Goal: Information Seeking & Learning: Check status

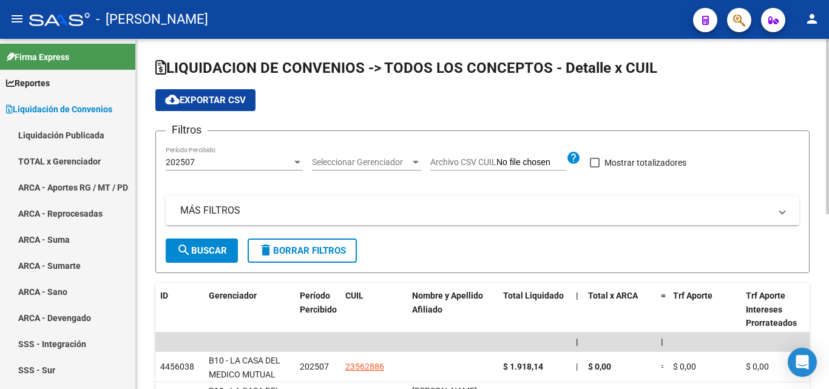
click at [223, 214] on mat-panel-title "MÁS FILTROS" at bounding box center [475, 210] width 590 height 13
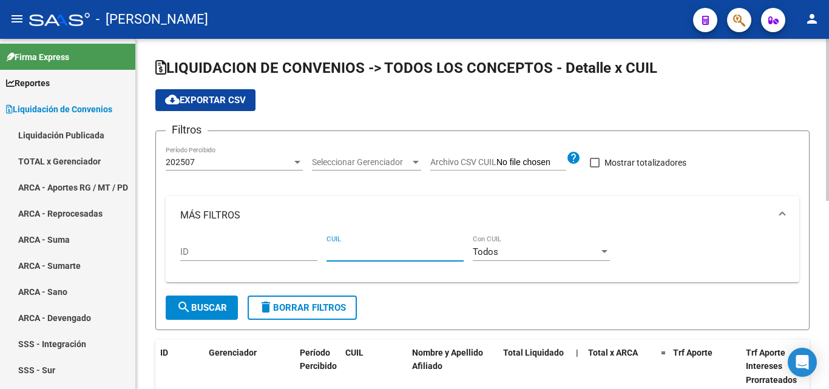
click at [334, 253] on input "CUIL" at bounding box center [395, 251] width 137 height 11
paste input "20-44732140-9"
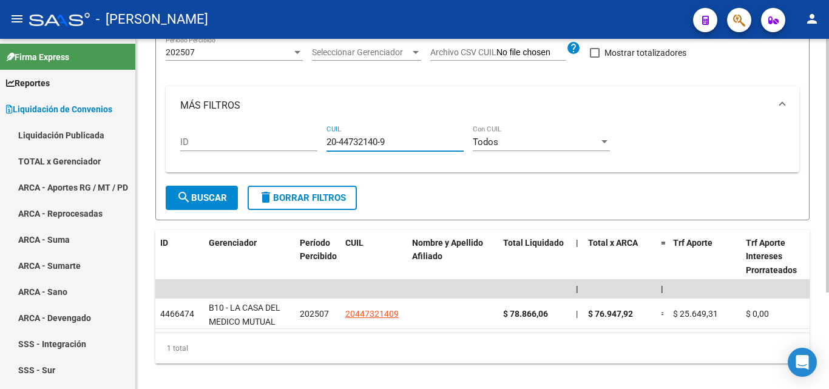
scroll to position [121, 0]
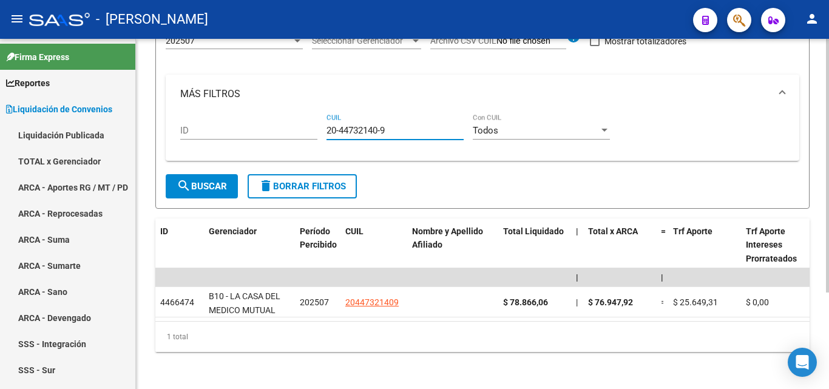
type input "20-44732140-9"
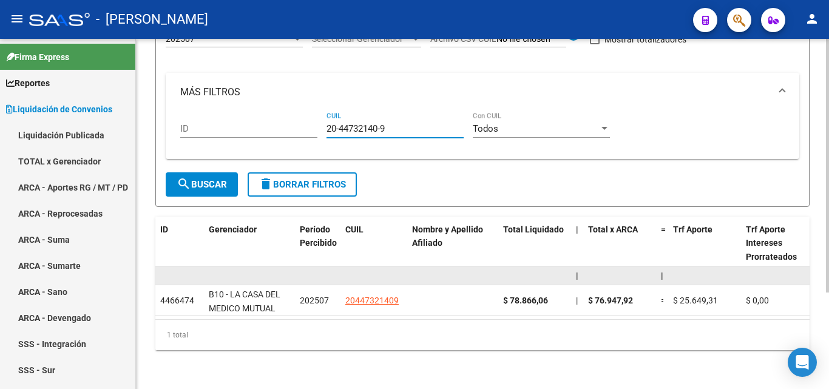
scroll to position [134, 0]
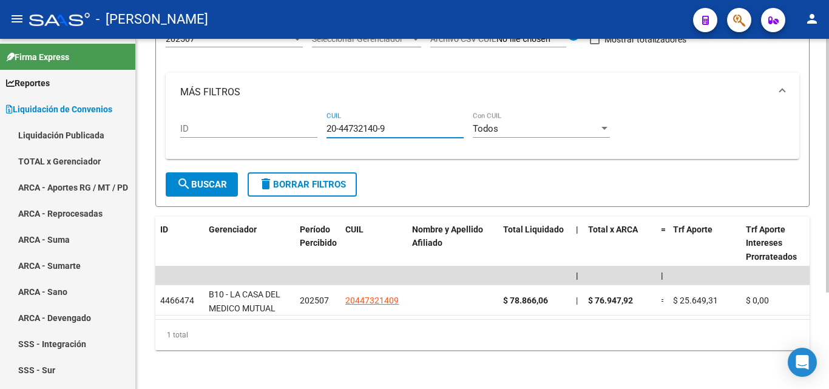
drag, startPoint x: 398, startPoint y: 122, endPoint x: 317, endPoint y: 120, distance: 81.4
click at [317, 120] on div "ID 20-44732140-9 CUIL Todos Con CUIL" at bounding box center [482, 131] width 605 height 38
paste input "20-42148624-8"
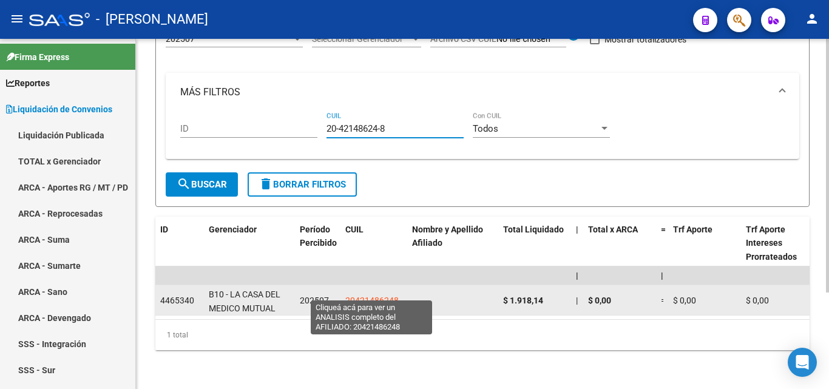
type input "20-42148624-8"
click at [374, 296] on span "20421486248" at bounding box center [371, 301] width 53 height 10
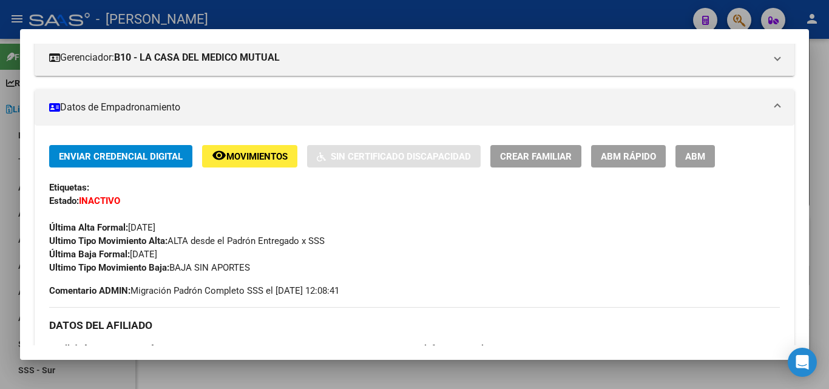
scroll to position [182, 0]
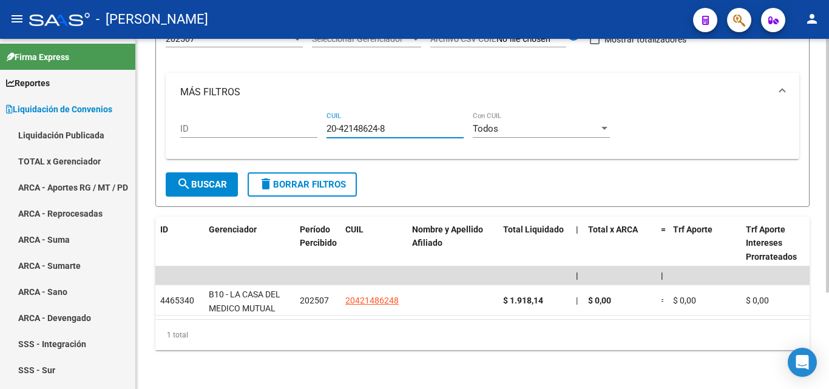
drag, startPoint x: 395, startPoint y: 115, endPoint x: 319, endPoint y: 118, distance: 75.9
click at [319, 118] on div "ID 20-42148624-8 CUIL Todos Con CUIL" at bounding box center [482, 131] width 605 height 38
paste input "27-28389189-0"
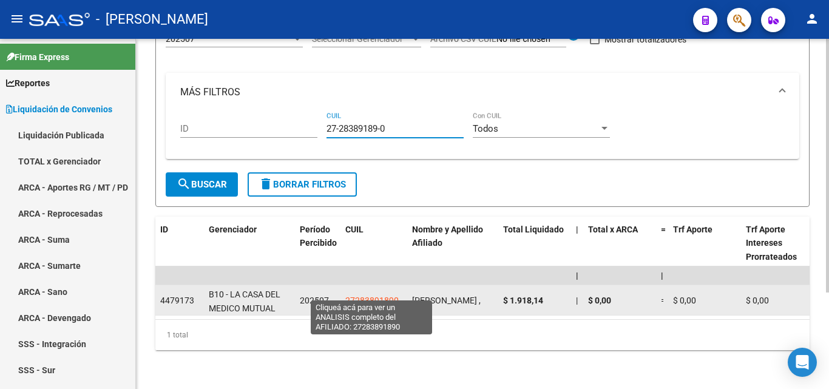
type input "27-28389189-0"
click at [356, 296] on span "27283891890" at bounding box center [371, 301] width 53 height 10
type textarea "27283891890"
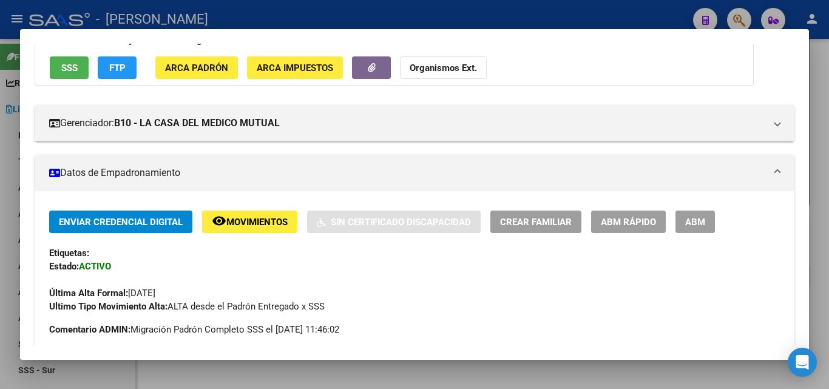
scroll to position [121, 0]
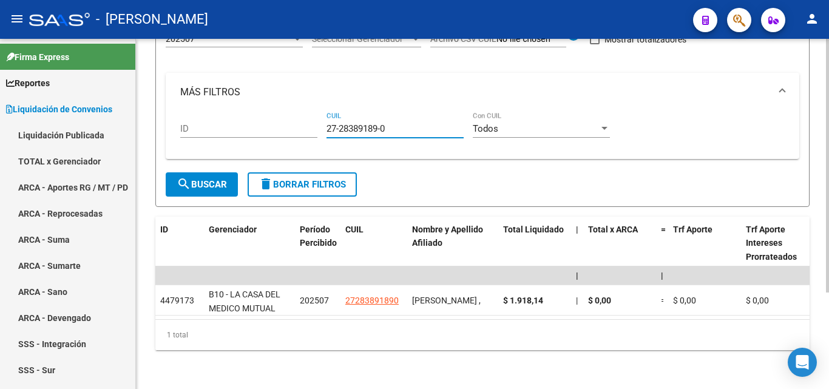
drag, startPoint x: 391, startPoint y: 118, endPoint x: 322, endPoint y: 117, distance: 69.2
click at [322, 117] on div "ID 27-28389189-0 CUIL Todos Con CUIL" at bounding box center [482, 131] width 605 height 38
paste input "27-41255095-7"
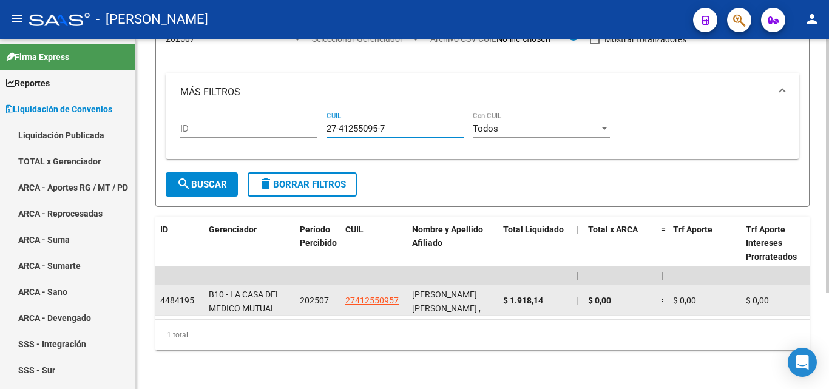
type input "27-41255095-7"
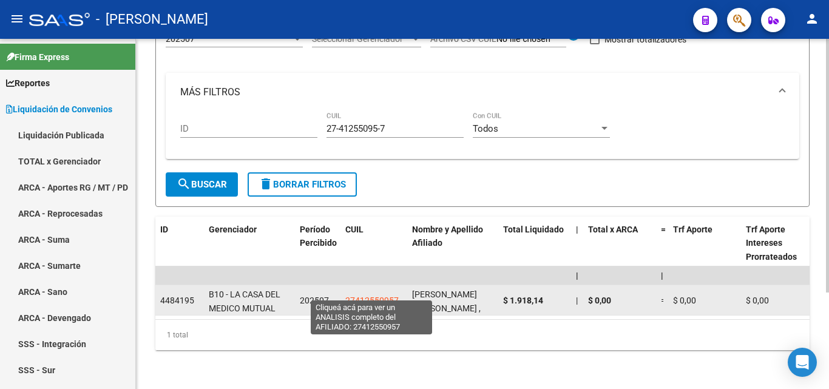
click at [372, 296] on span "27412550957" at bounding box center [371, 301] width 53 height 10
type textarea "27412550957"
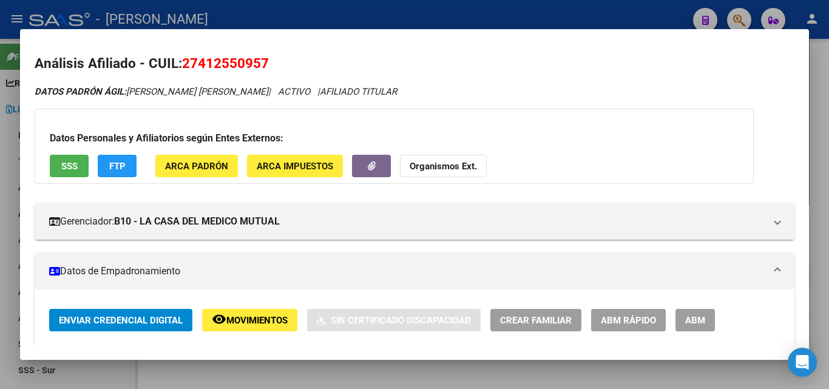
scroll to position [0, 0]
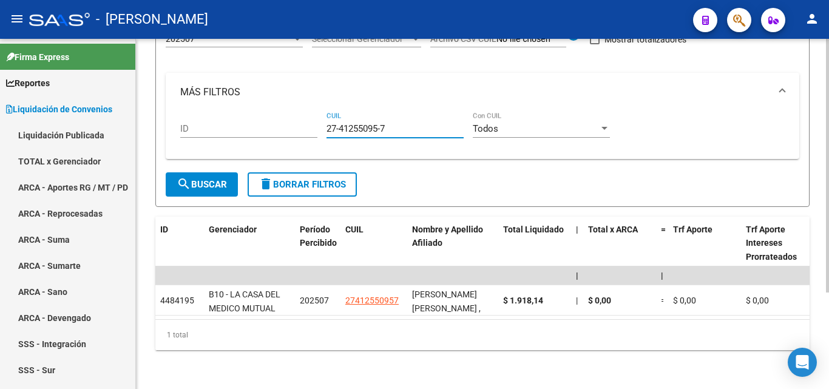
drag, startPoint x: 393, startPoint y: 117, endPoint x: 284, endPoint y: 117, distance: 109.3
click at [284, 117] on div "ID 27-41255095-7 CUIL Todos Con CUIL" at bounding box center [482, 131] width 605 height 38
paste input "20-43956110-7"
type input "20-43956110-7"
drag, startPoint x: 395, startPoint y: 121, endPoint x: 327, endPoint y: 120, distance: 68.6
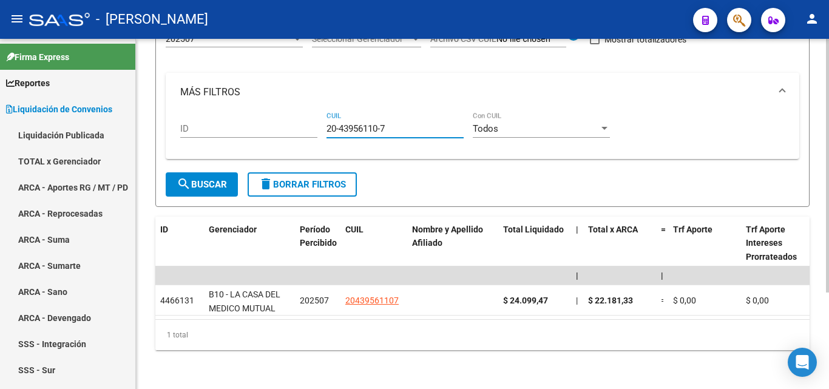
click at [327, 123] on input "20-43956110-7" at bounding box center [395, 128] width 137 height 11
paste input "20-35128145-7"
type input "20-35128145-7"
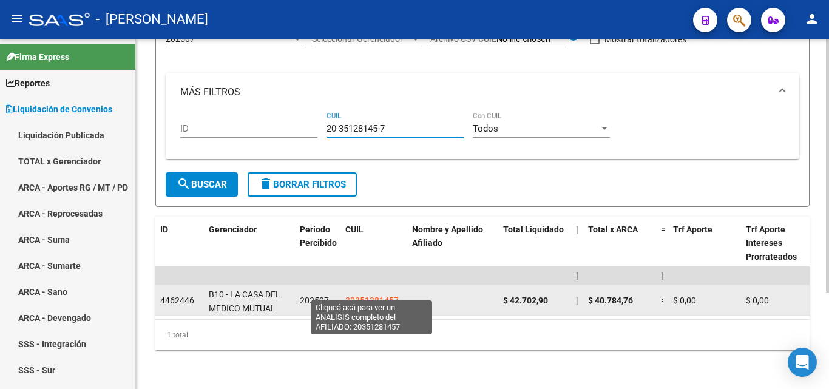
click at [364, 296] on span "20351281457" at bounding box center [371, 301] width 53 height 10
type textarea "20351281457"
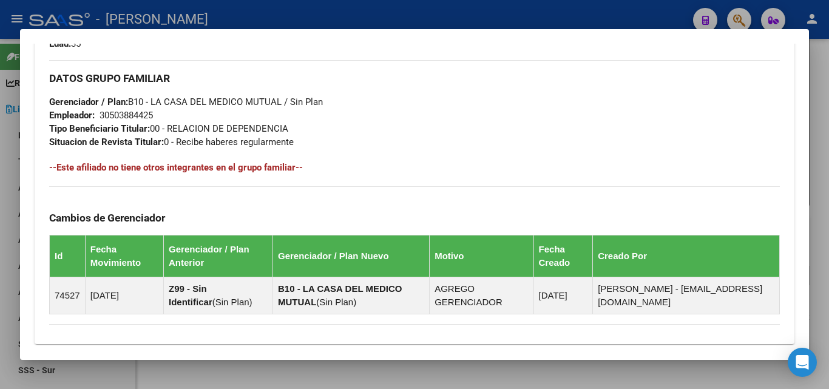
scroll to position [668, 0]
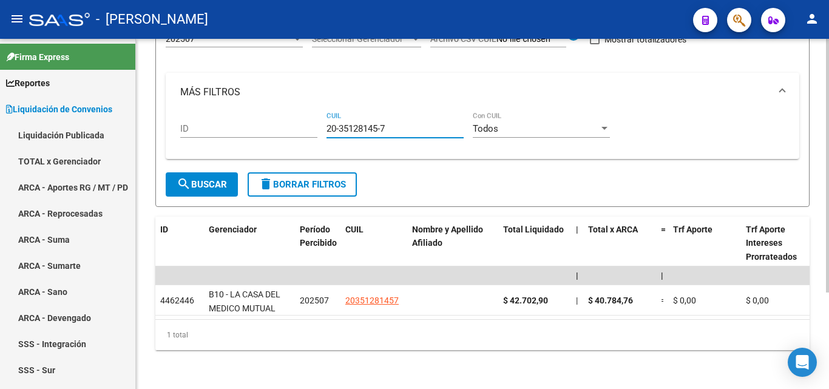
drag, startPoint x: 378, startPoint y: 123, endPoint x: 308, endPoint y: 123, distance: 69.8
click at [308, 123] on div "ID 20-35128145-7 CUIL Todos Con CUIL" at bounding box center [482, 131] width 605 height 38
paste input "20-19053737-5"
type input "20-19053737-5"
drag, startPoint x: 394, startPoint y: 118, endPoint x: 327, endPoint y: 118, distance: 66.8
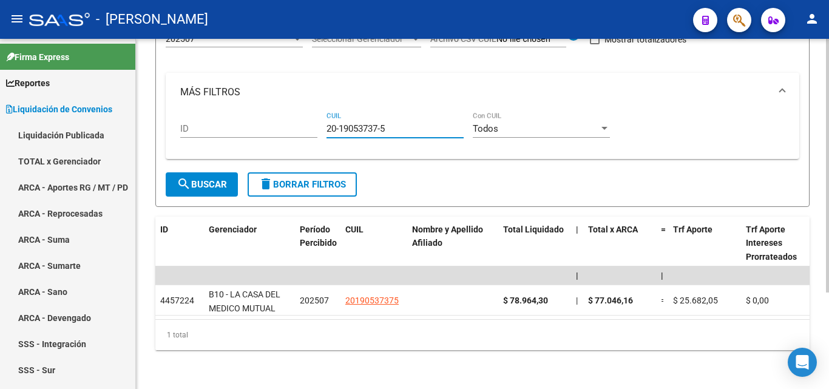
click at [327, 123] on input "20-19053737-5" at bounding box center [395, 128] width 137 height 11
drag, startPoint x: 356, startPoint y: 109, endPoint x: 348, endPoint y: 120, distance: 14.0
click at [348, 123] on input "CUIL" at bounding box center [395, 128] width 137 height 11
paste input "27-28829434-3"
type input "27-28829434-3"
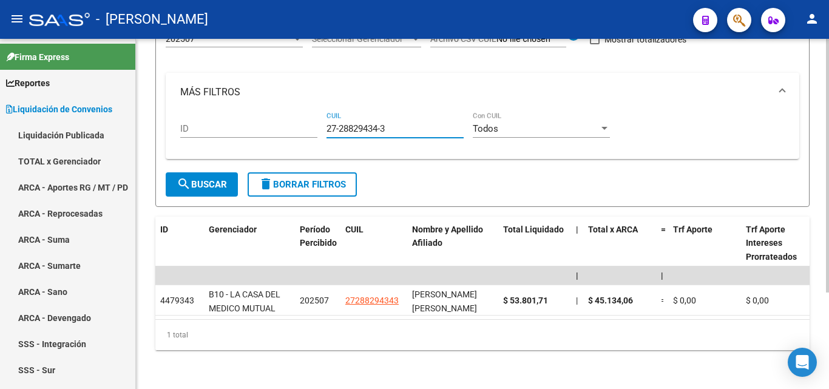
drag, startPoint x: 402, startPoint y: 118, endPoint x: 317, endPoint y: 117, distance: 84.4
click at [317, 117] on div "ID 27-28829434-3 CUIL Todos Con CUIL" at bounding box center [482, 131] width 605 height 38
paste input "20-25727813-2"
type input "20-25727813-2"
drag, startPoint x: 395, startPoint y: 122, endPoint x: 308, endPoint y: 122, distance: 86.8
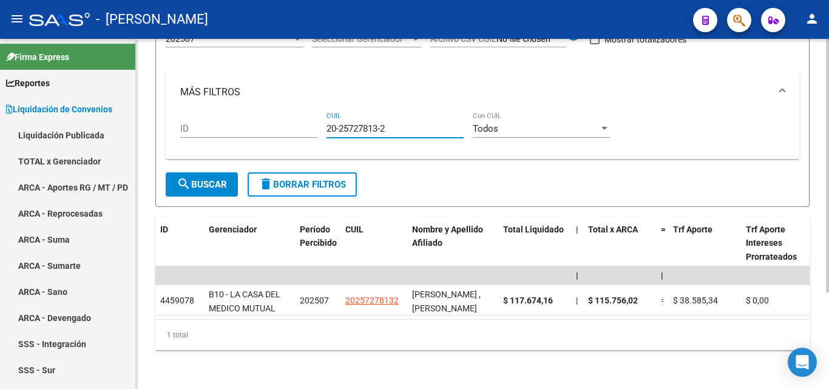
click at [308, 122] on div "ID 20-25727813-2 CUIL Todos Con CUIL" at bounding box center [482, 131] width 605 height 38
paste input "20-45057944-1"
type input "20-45057944-1"
drag, startPoint x: 393, startPoint y: 120, endPoint x: 317, endPoint y: 119, distance: 75.3
click at [317, 119] on div "ID 20-45057944-1 CUIL Todos Con CUIL" at bounding box center [482, 131] width 605 height 38
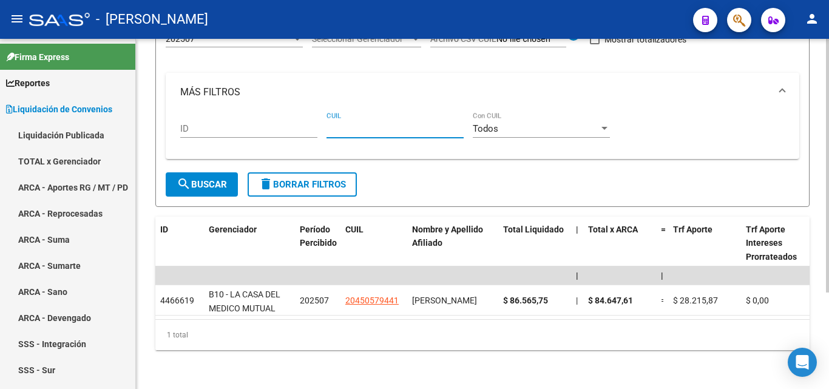
paste input "20-26636624-9"
type input "20-26636624-9"
drag, startPoint x: 396, startPoint y: 121, endPoint x: 296, endPoint y: 116, distance: 99.7
click at [296, 116] on div "ID 20-26636624-9 CUIL Todos Con CUIL" at bounding box center [482, 131] width 605 height 38
paste input "20-45950372-3"
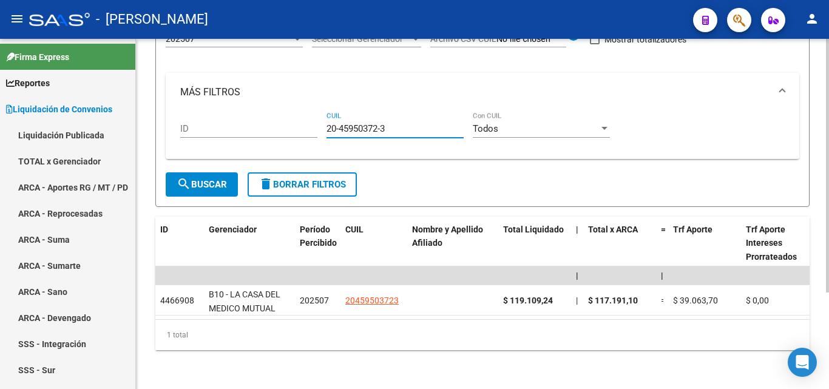
type input "20-45950372-3"
drag, startPoint x: 396, startPoint y: 112, endPoint x: 308, endPoint y: 112, distance: 88.0
click at [308, 112] on div "ID 20-45950372-3 CUIL Todos Con CUIL" at bounding box center [482, 131] width 605 height 38
drag, startPoint x: 406, startPoint y: 120, endPoint x: 301, endPoint y: 123, distance: 105.1
click at [301, 123] on div "ID 20-45950372-3 CUIL Todos Con CUIL" at bounding box center [482, 131] width 605 height 38
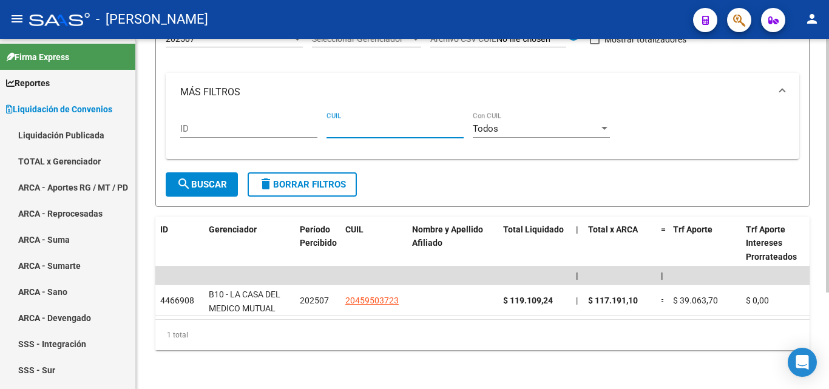
paste input "20-39246223-7"
type input "20-39246223-7"
drag, startPoint x: 390, startPoint y: 117, endPoint x: 282, endPoint y: 131, distance: 109.6
click at [282, 131] on div "ID 20-39246223-7 CUIL Todos Con CUIL" at bounding box center [482, 131] width 605 height 38
paste input "20-39246223-7"
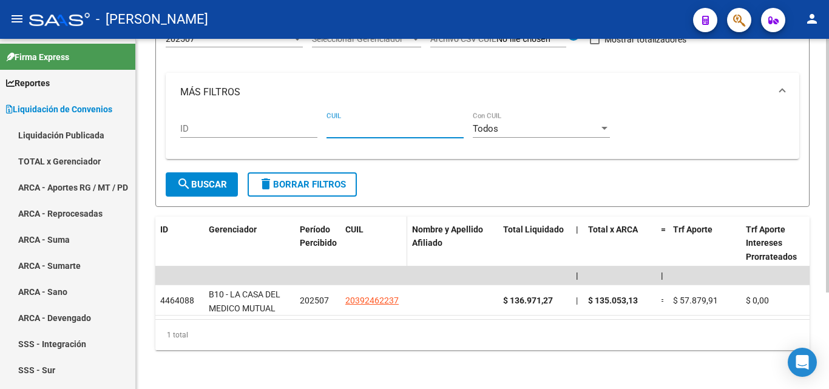
type input "20-39246223-7"
drag, startPoint x: 397, startPoint y: 120, endPoint x: 316, endPoint y: 120, distance: 80.7
click at [316, 120] on div "ID 20-39246223-7 CUIL Todos Con CUIL" at bounding box center [482, 131] width 605 height 38
paste input "20-45508331-2"
type input "20-45508331-2"
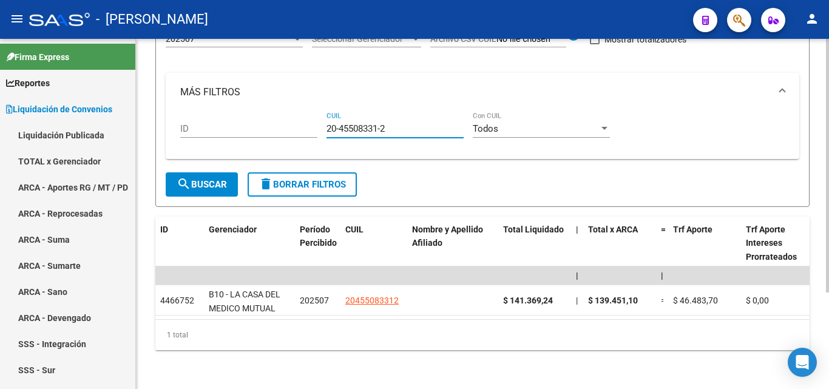
drag, startPoint x: 390, startPoint y: 118, endPoint x: 322, endPoint y: 120, distance: 68.0
click at [322, 120] on div "ID 20-45508331-2 CUIL Todos Con CUIL" at bounding box center [482, 131] width 605 height 38
paste input "20-25456549-1"
type input "20-25456549-1"
drag, startPoint x: 393, startPoint y: 112, endPoint x: 373, endPoint y: 117, distance: 20.6
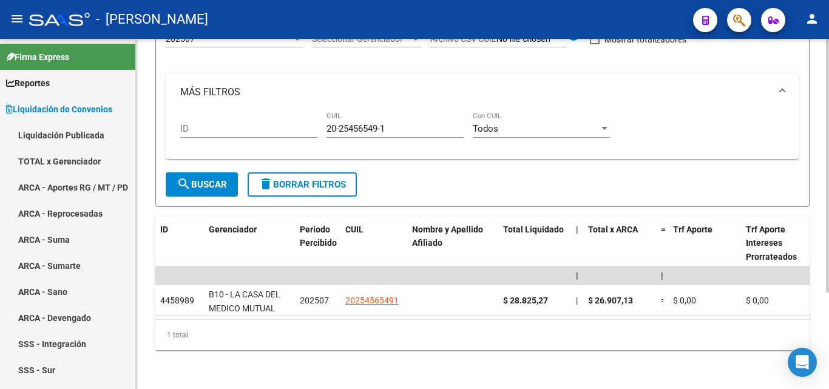
click at [373, 117] on div "20-25456549-1 CUIL" at bounding box center [395, 125] width 137 height 26
click at [398, 123] on input "20-25456549-1" at bounding box center [395, 128] width 137 height 11
drag, startPoint x: 392, startPoint y: 117, endPoint x: 315, endPoint y: 129, distance: 77.4
click at [315, 129] on div "ID 20-25456549-1 CUIL Todos Con CUIL" at bounding box center [482, 131] width 605 height 38
paste input "20-25456549-1"
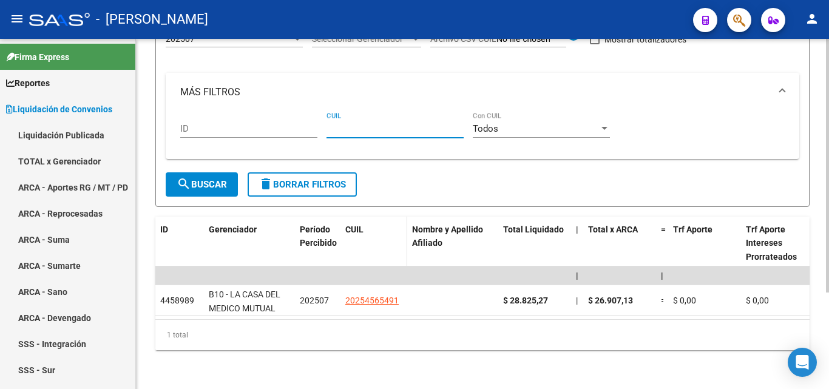
type input "20-25456549-1"
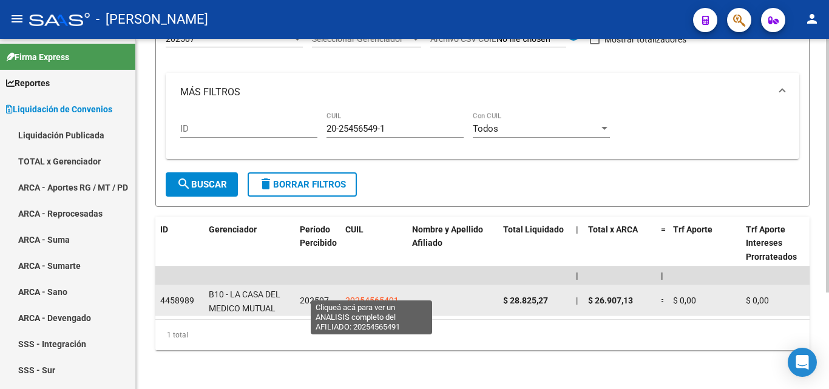
click at [359, 296] on span "20254565491" at bounding box center [371, 301] width 53 height 10
type textarea "20254565491"
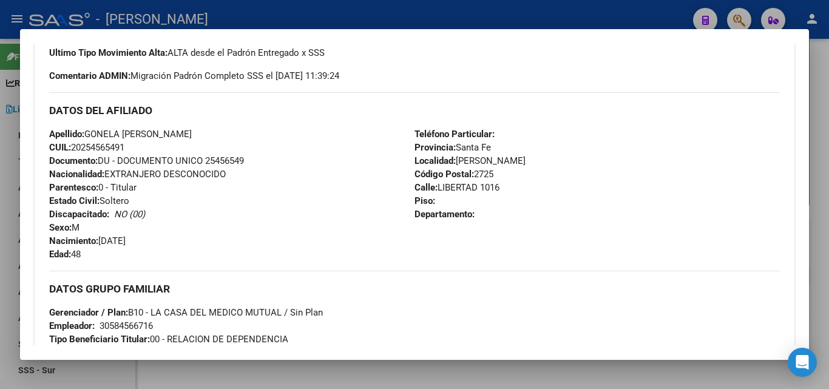
scroll to position [243, 0]
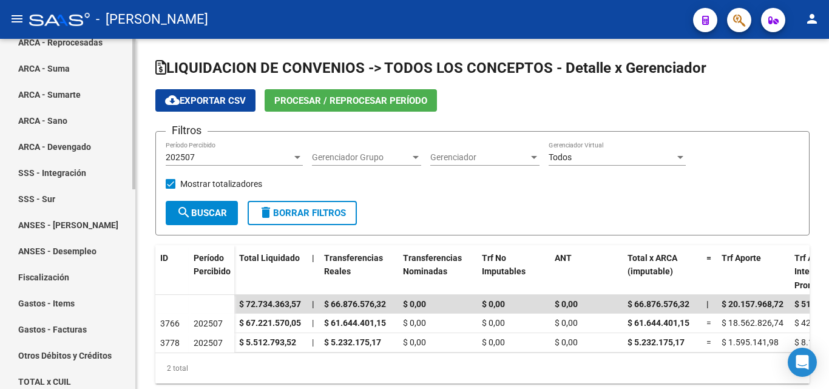
scroll to position [182, 0]
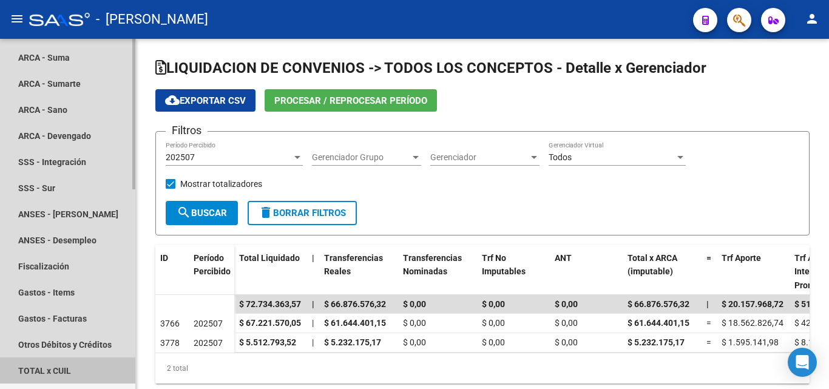
click at [69, 367] on link "TOTAL x CUIL" at bounding box center [67, 371] width 135 height 26
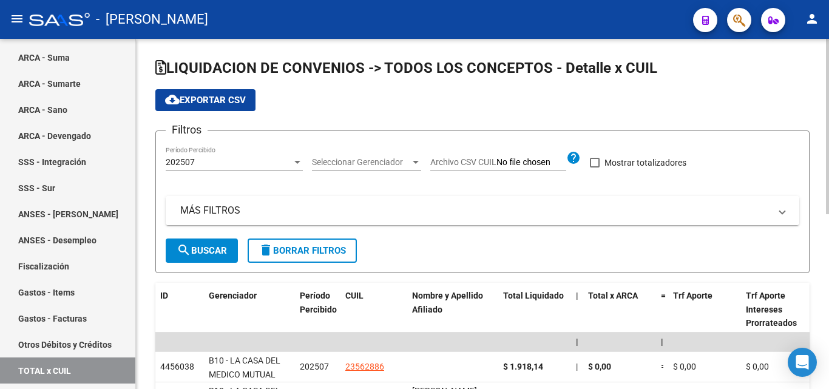
click at [214, 215] on mat-panel-title "MÁS FILTROS" at bounding box center [475, 210] width 590 height 13
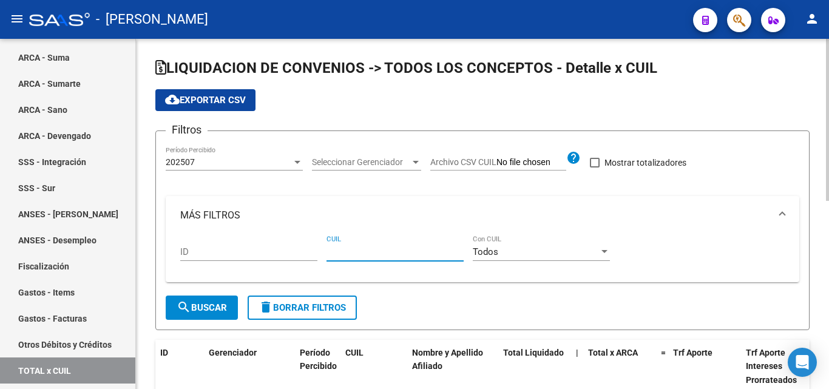
paste input "27-41491312-7"
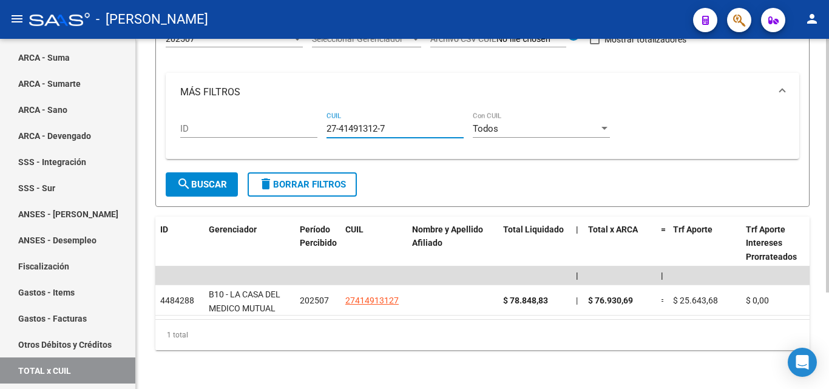
scroll to position [134, 0]
type input "27-41491312-7"
drag, startPoint x: 403, startPoint y: 120, endPoint x: 322, endPoint y: 125, distance: 81.5
click at [322, 125] on div "ID 27-41491312-7 CUIL Todos Con CUIL" at bounding box center [482, 131] width 605 height 38
paste input "20-37403997-1"
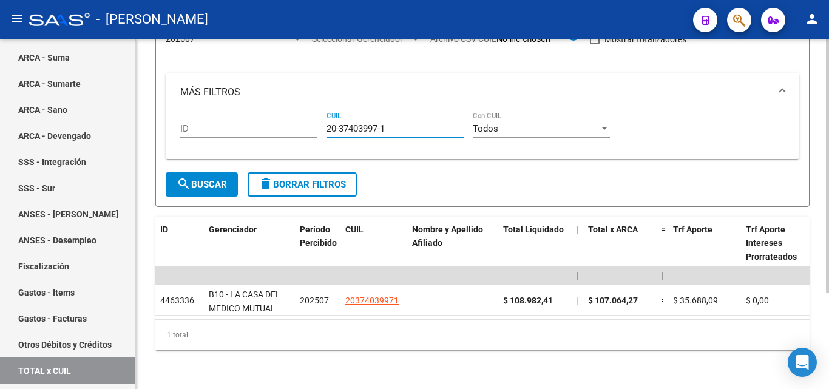
type input "20-37403997-1"
drag, startPoint x: 393, startPoint y: 123, endPoint x: 324, endPoint y: 120, distance: 69.3
click at [324, 120] on div "ID 20-37403997-1 CUIL Todos Con CUIL" at bounding box center [482, 131] width 605 height 38
paste input "20-44496744-8"
type input "20-44496744-8"
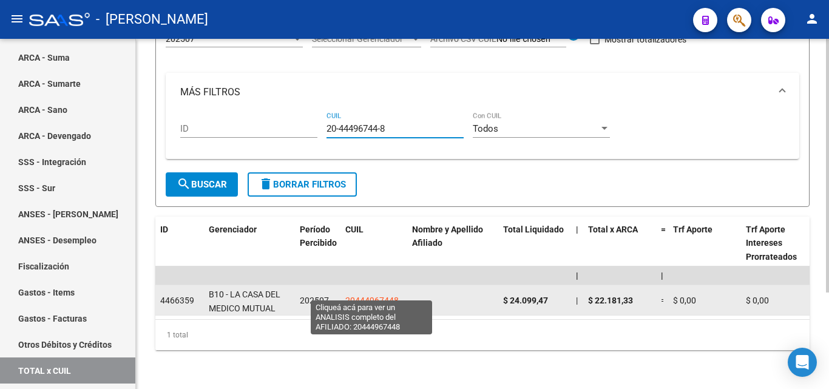
click at [371, 296] on span "20444967448" at bounding box center [371, 301] width 53 height 10
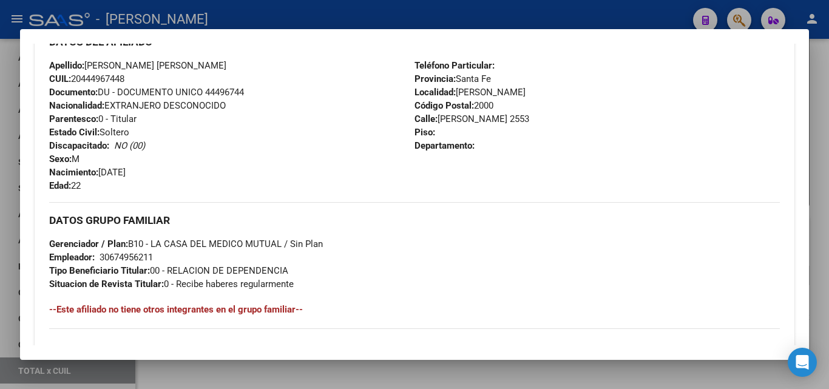
scroll to position [425, 0]
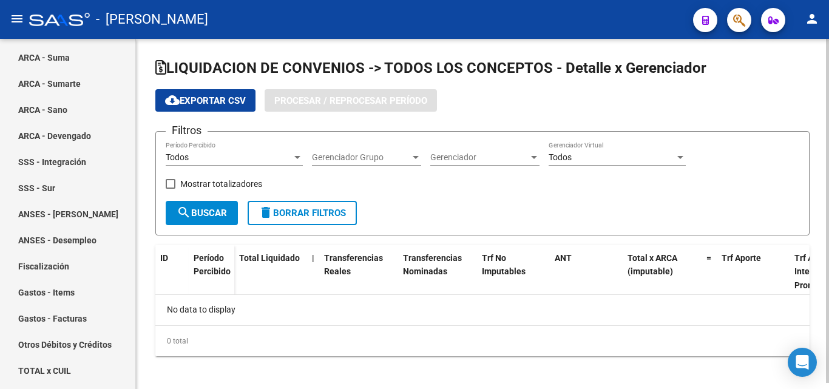
checkbox input "true"
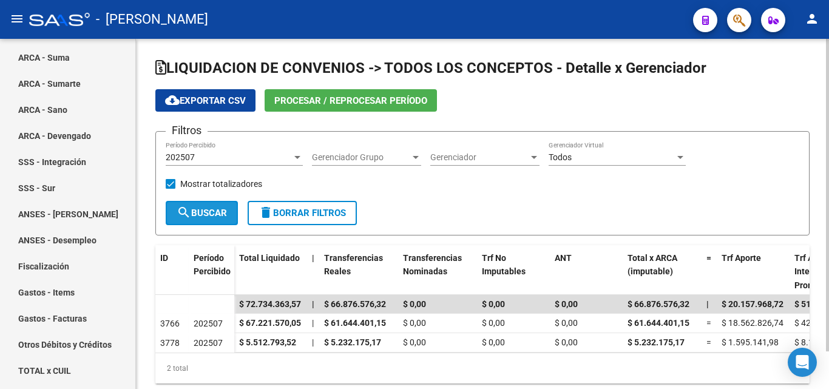
click at [205, 212] on span "search Buscar" at bounding box center [202, 213] width 50 height 11
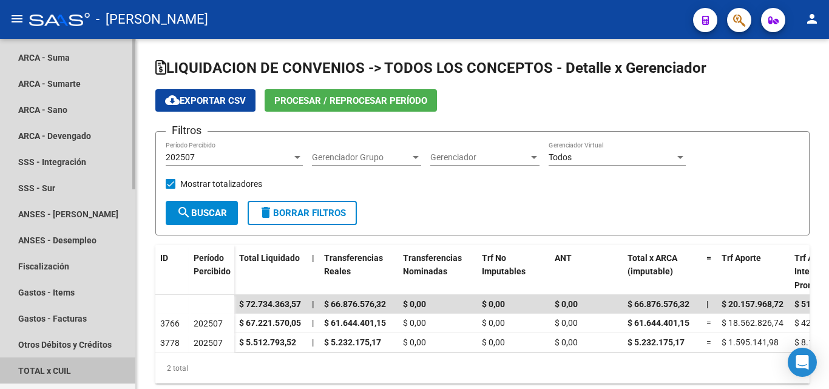
drag, startPoint x: 54, startPoint y: 370, endPoint x: 138, endPoint y: 341, distance: 88.7
click at [55, 370] on link "TOTAL x CUIL" at bounding box center [67, 371] width 135 height 26
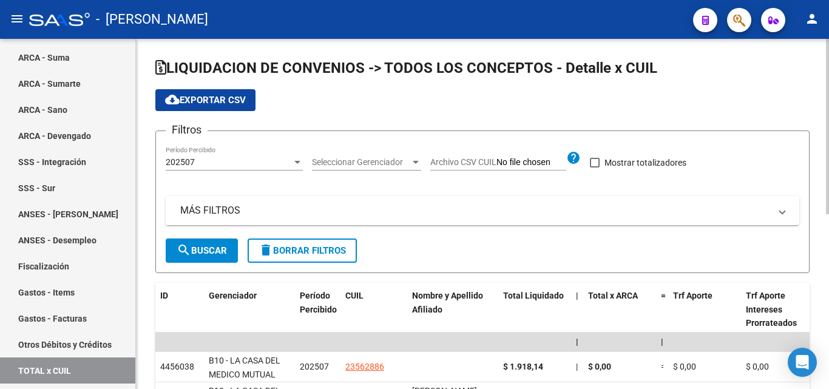
click at [220, 211] on mat-panel-title "MÁS FILTROS" at bounding box center [475, 210] width 590 height 13
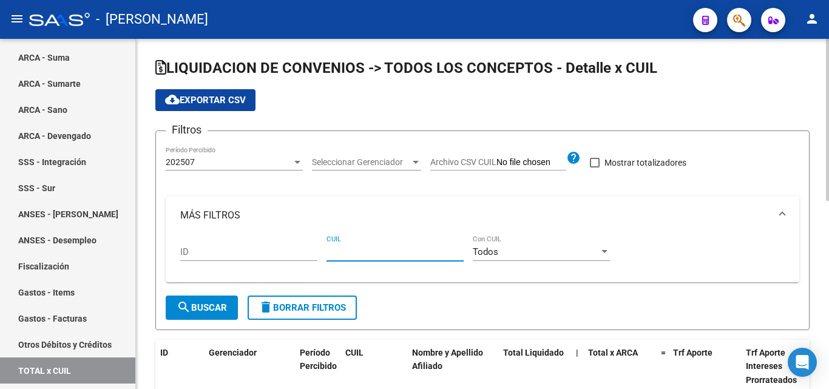
paste input "27-33487881-9"
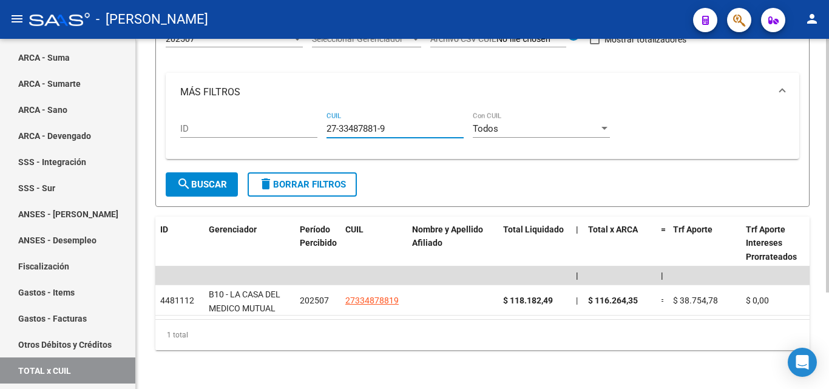
scroll to position [134, 0]
type input "27-33487881-9"
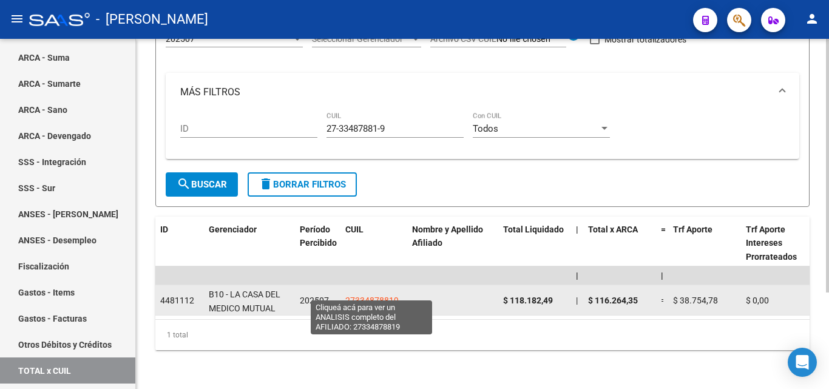
click at [365, 296] on span "27334878819" at bounding box center [371, 301] width 53 height 10
type textarea "27334878819"
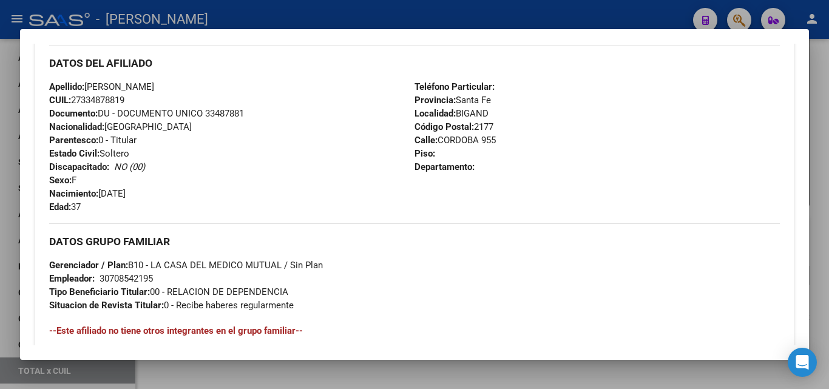
scroll to position [425, 0]
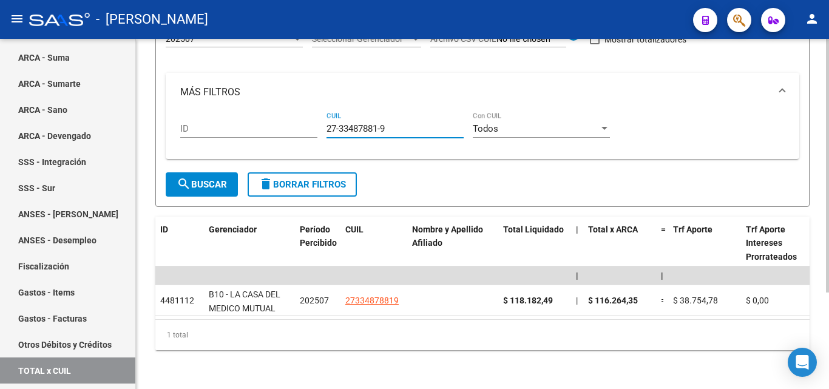
drag, startPoint x: 392, startPoint y: 118, endPoint x: 327, endPoint y: 118, distance: 65.6
click at [327, 123] on input "27-33487881-9" at bounding box center [395, 128] width 137 height 11
paste input "27-41941120-0"
type input "27-41941120-0"
drag, startPoint x: 398, startPoint y: 122, endPoint x: 273, endPoint y: 122, distance: 125.0
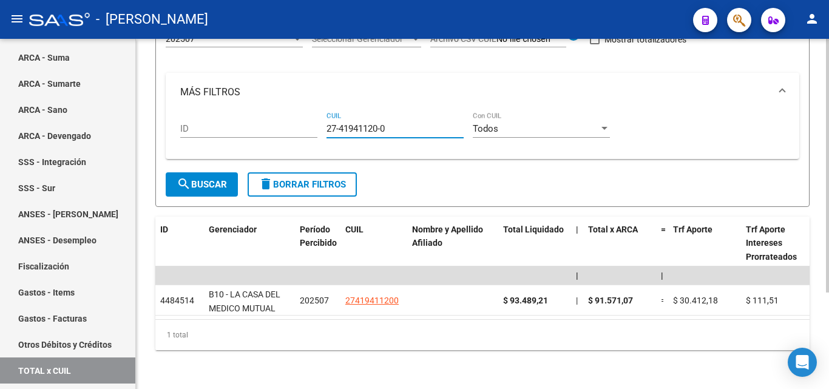
click at [273, 122] on div "ID 27-41941120-0 CUIL Todos Con CUIL" at bounding box center [482, 131] width 605 height 38
paste input "27-46258292-2"
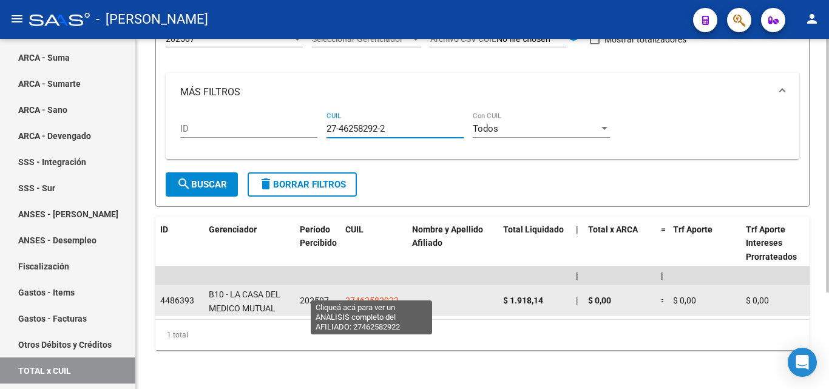
type input "27-46258292-2"
click at [373, 296] on span "27462582922" at bounding box center [371, 301] width 53 height 10
type textarea "27462582922"
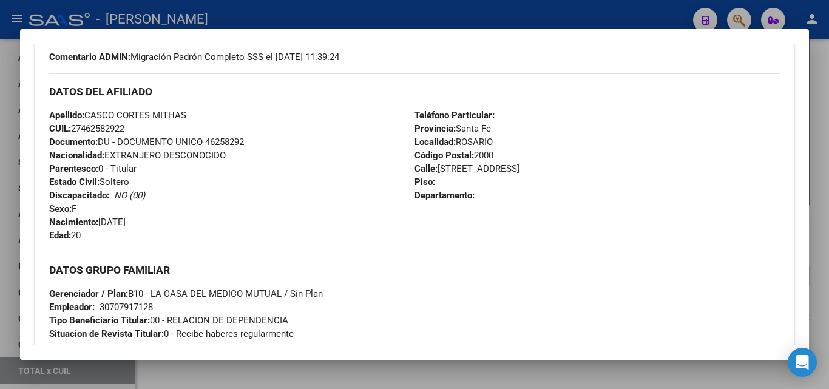
scroll to position [303, 0]
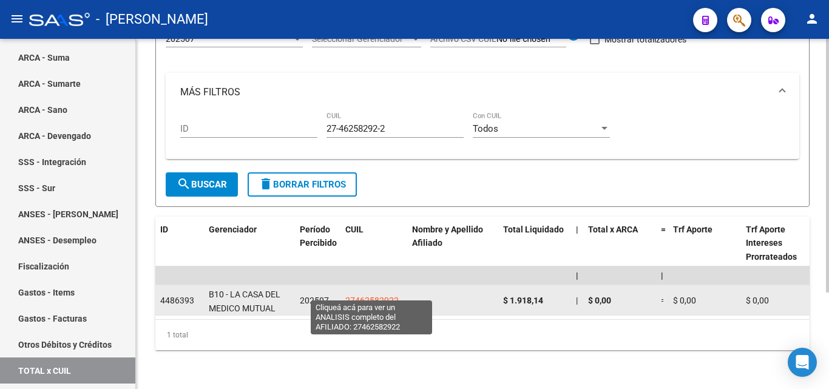
click at [366, 296] on span "27462582922" at bounding box center [371, 301] width 53 height 10
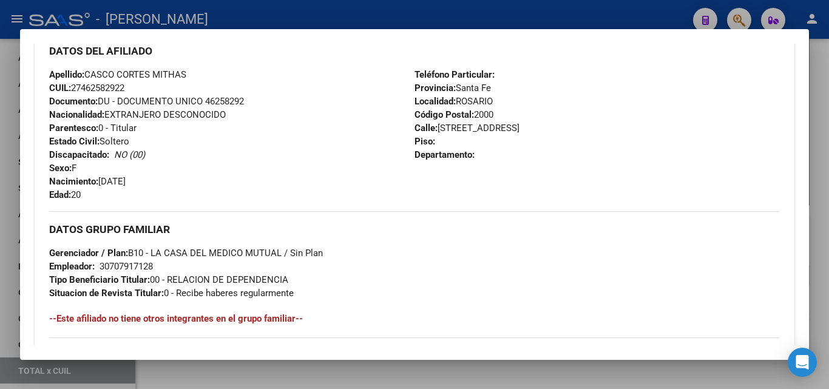
scroll to position [425, 0]
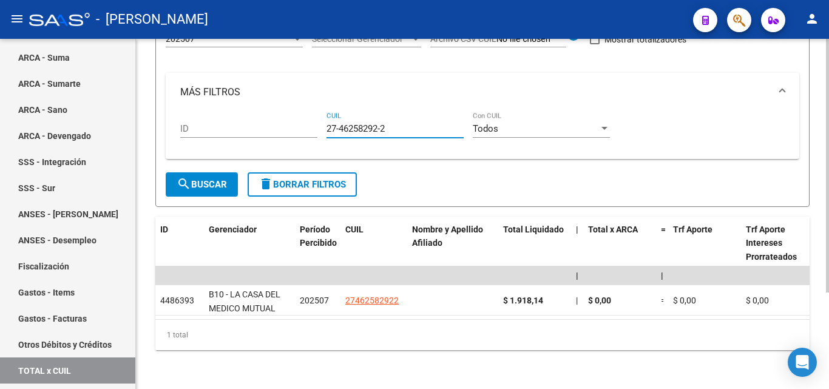
drag, startPoint x: 390, startPoint y: 118, endPoint x: 319, endPoint y: 118, distance: 71.6
click at [319, 118] on div "ID 27-46258292-2 CUIL Todos Con CUIL" at bounding box center [482, 131] width 605 height 38
paste input "27-44024633-3"
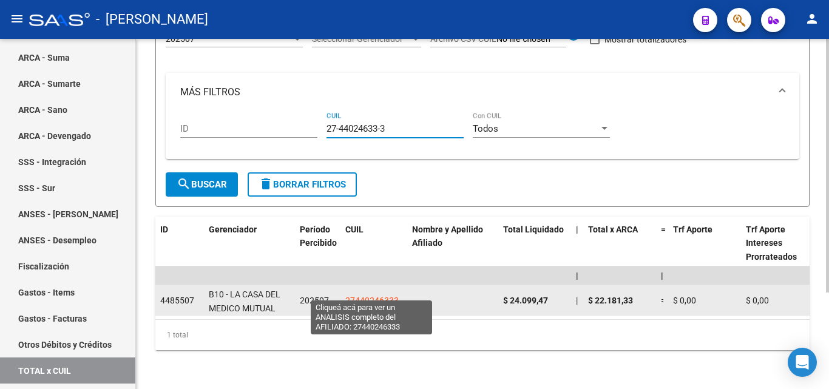
type input "27-44024633-3"
click at [380, 296] on span "27440246333" at bounding box center [371, 301] width 53 height 10
type textarea "27440246333"
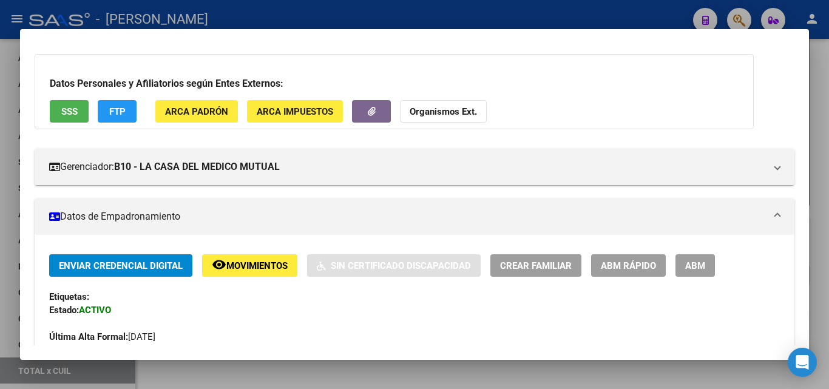
scroll to position [0, 0]
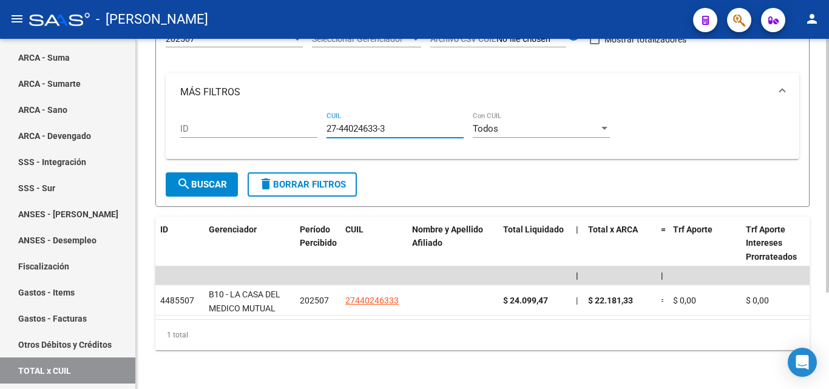
drag, startPoint x: 396, startPoint y: 117, endPoint x: 279, endPoint y: 117, distance: 116.5
click at [279, 117] on div "ID 27-44024633-3 CUIL Todos Con CUIL" at bounding box center [482, 131] width 605 height 38
paste input "20-47656635-6"
type input "20-47656635-6"
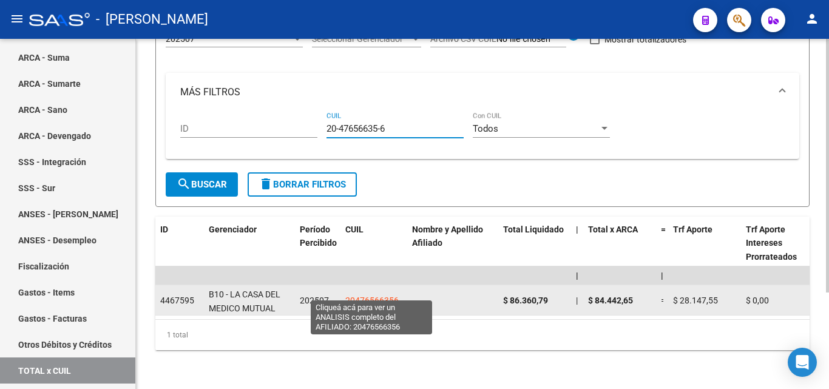
click at [379, 296] on span "20476566356" at bounding box center [371, 301] width 53 height 10
type textarea "20476566356"
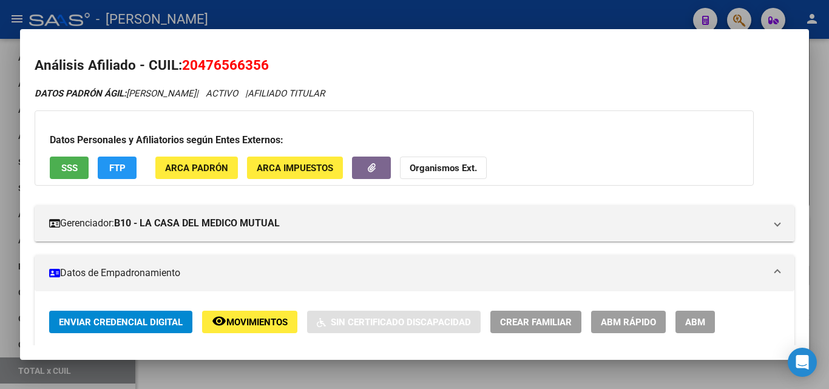
drag, startPoint x: 265, startPoint y: 63, endPoint x: 184, endPoint y: 69, distance: 81.6
click at [184, 69] on h2 "Análisis Afiliado - CUIL: 20476566356" at bounding box center [415, 65] width 760 height 21
copy span "20476566356"
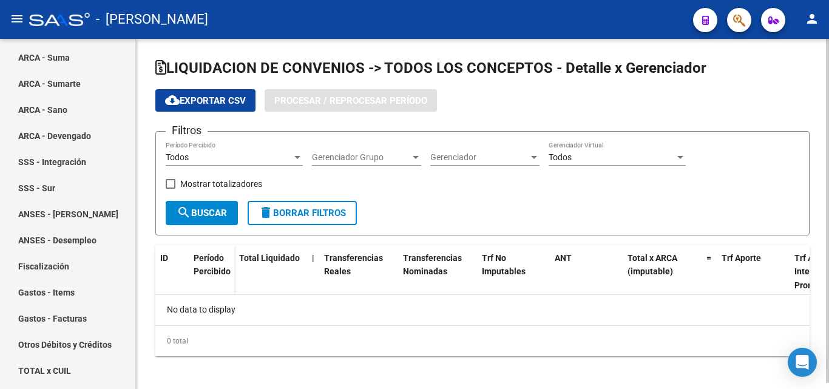
checkbox input "true"
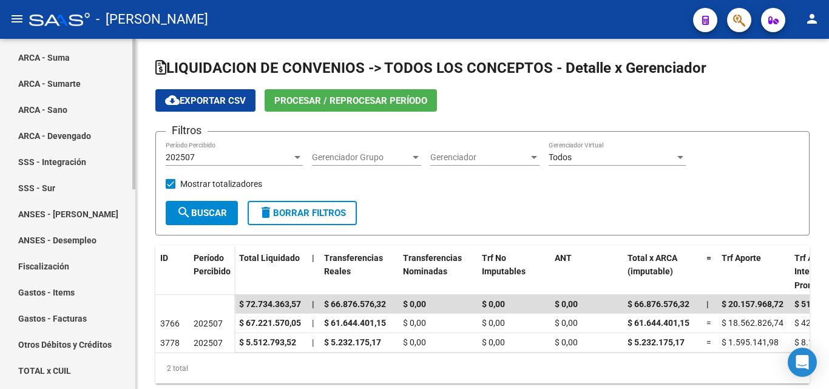
click at [45, 371] on link "TOTAL x CUIL" at bounding box center [67, 371] width 135 height 26
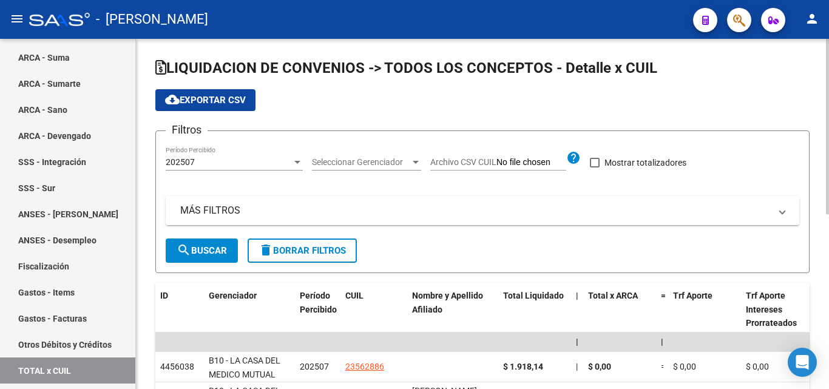
click at [213, 207] on mat-panel-title "MÁS FILTROS" at bounding box center [475, 210] width 590 height 13
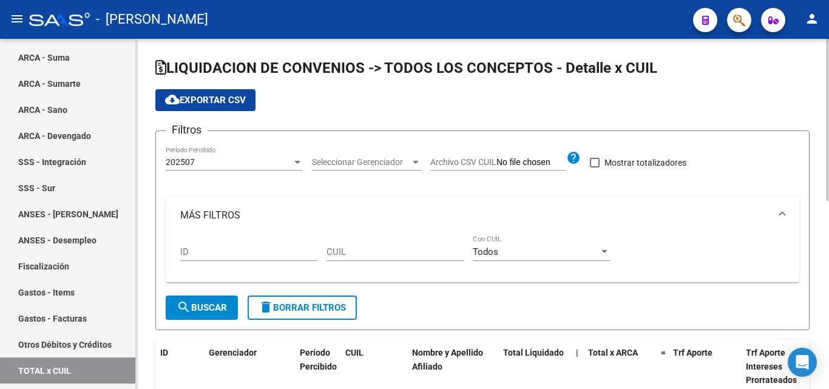
click at [354, 246] on div "CUIL" at bounding box center [395, 248] width 137 height 26
paste input "20-47656635-6"
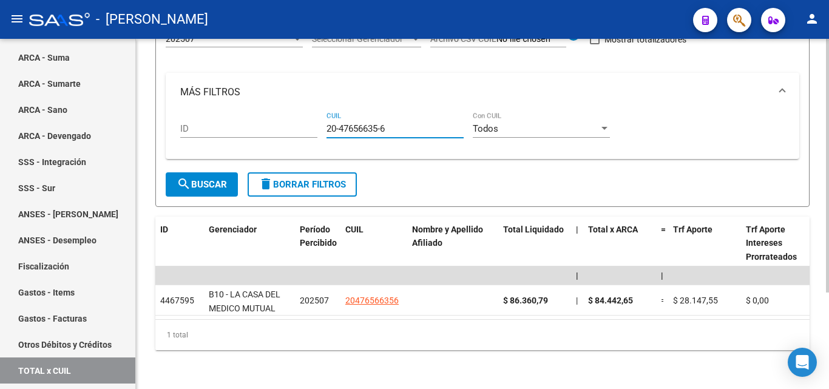
scroll to position [134, 0]
type input "20-47656635-6"
drag, startPoint x: 395, startPoint y: 121, endPoint x: 322, endPoint y: 121, distance: 72.8
click at [322, 121] on div "ID 20-47656635-6 CUIL Todos Con CUIL" at bounding box center [482, 131] width 605 height 38
paste input "27-38722667-8"
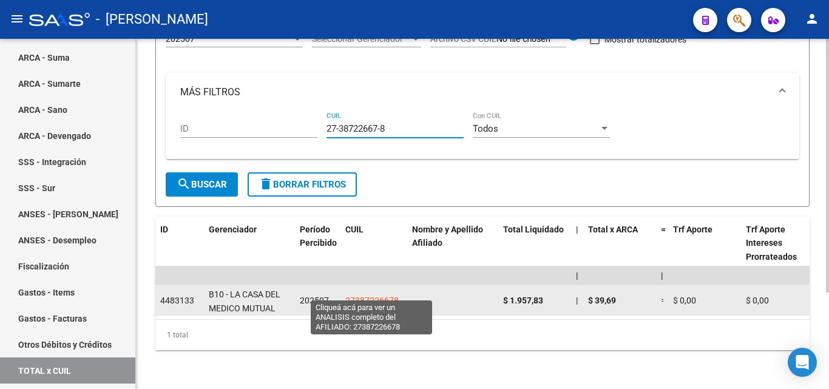
type input "27-38722667-8"
click at [370, 296] on span "27387226678" at bounding box center [371, 301] width 53 height 10
type textarea "27387226678"
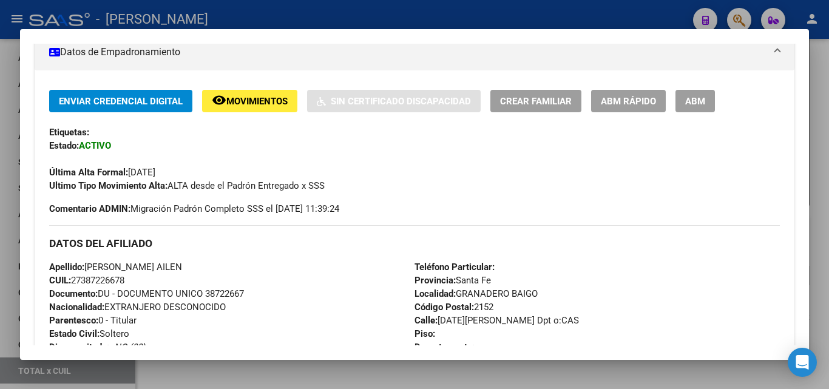
scroll to position [182, 0]
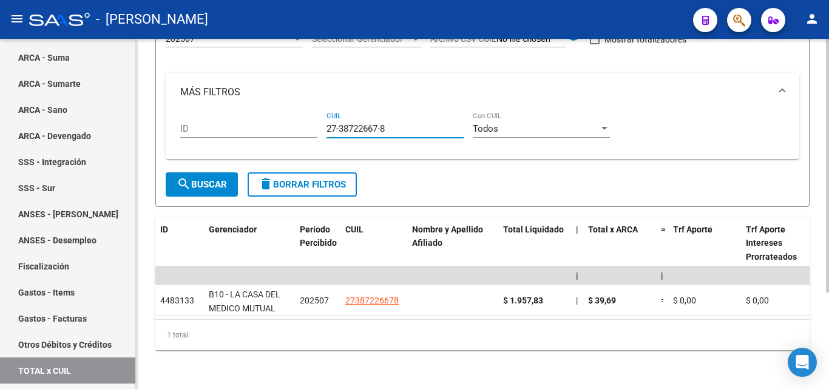
drag, startPoint x: 379, startPoint y: 119, endPoint x: 340, endPoint y: 119, distance: 38.8
click at [340, 123] on input "27-38722667-8" at bounding box center [395, 128] width 137 height 11
drag, startPoint x: 392, startPoint y: 119, endPoint x: 324, endPoint y: 120, distance: 68.6
click at [324, 120] on div "ID 27-38722667-8 CUIL Todos Con CUIL" at bounding box center [482, 131] width 605 height 38
paste input "20-45638924-5"
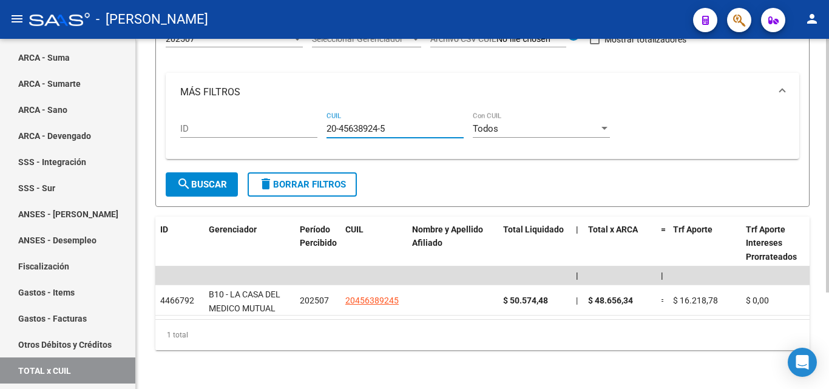
type input "20-45638924-5"
drag, startPoint x: 396, startPoint y: 117, endPoint x: 318, endPoint y: 117, distance: 77.7
click at [318, 117] on div "ID 20-45638924-5 CUIL Todos Con CUIL" at bounding box center [482, 131] width 605 height 38
paste input "20-44523098-8"
type input "20-44523098-8"
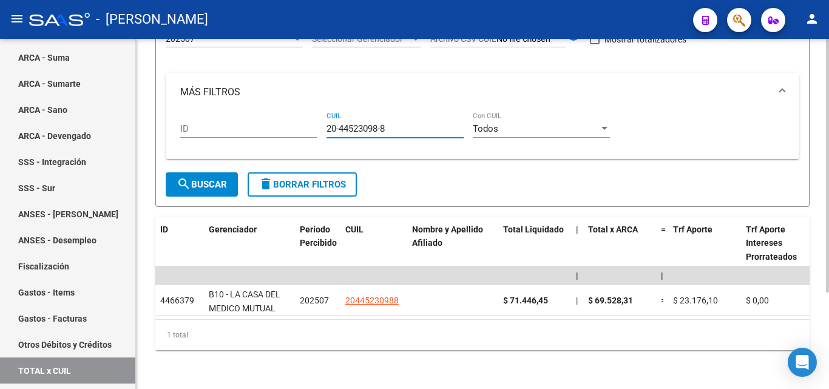
drag, startPoint x: 387, startPoint y: 121, endPoint x: 308, endPoint y: 121, distance: 78.3
click at [308, 121] on div "ID 20-44523098-8 CUIL Todos Con CUIL" at bounding box center [482, 131] width 605 height 38
paste input "20-42981477-5"
type input "20-42981477-5"
drag, startPoint x: 393, startPoint y: 119, endPoint x: 278, endPoint y: 118, distance: 115.3
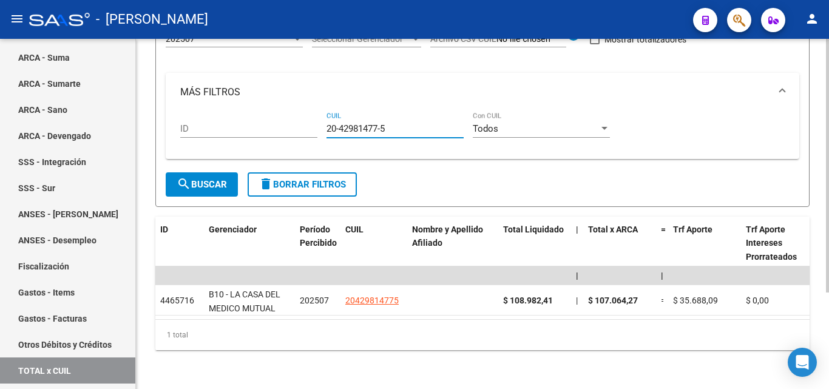
click at [278, 118] on div "ID 20-42981477-5 CUIL Todos Con CUIL" at bounding box center [482, 131] width 605 height 38
paste input "27-24701922-2"
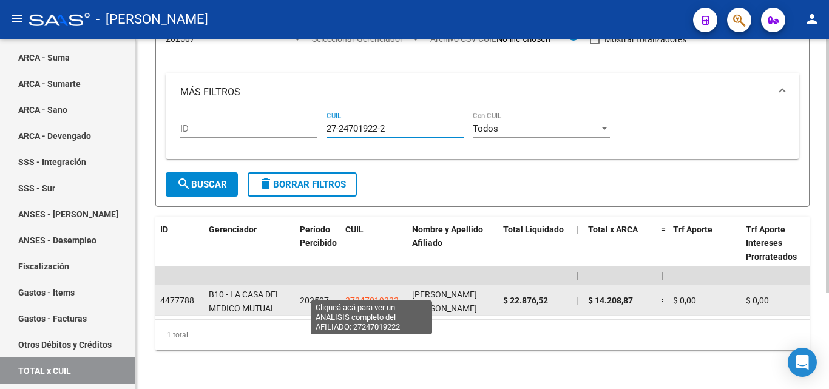
type input "27-24701922-2"
click at [376, 296] on span "27247019222" at bounding box center [371, 301] width 53 height 10
type textarea "27247019222"
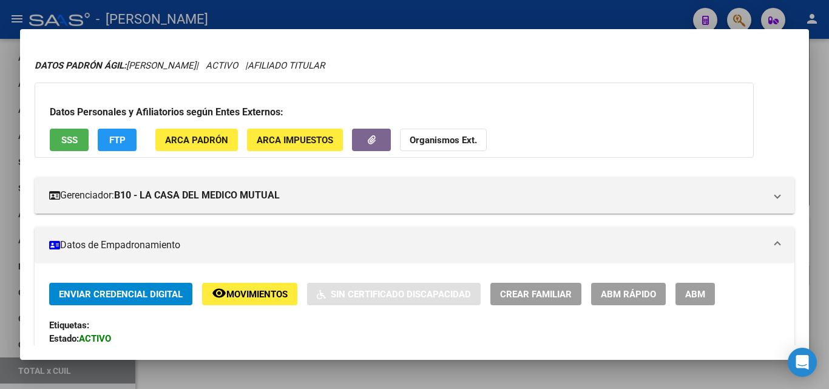
scroll to position [0, 0]
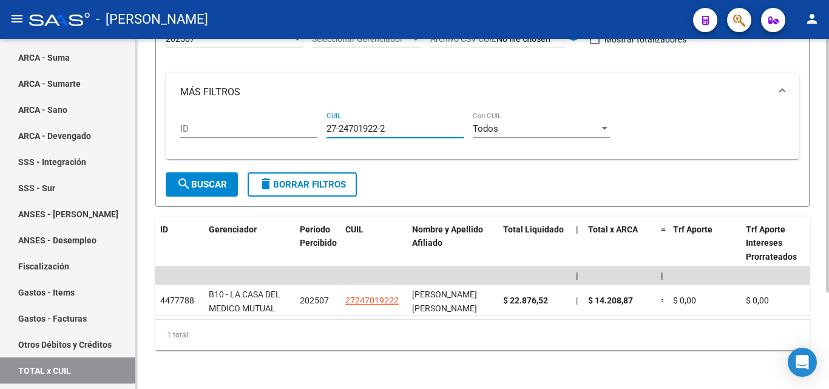
drag, startPoint x: 387, startPoint y: 119, endPoint x: 319, endPoint y: 121, distance: 67.4
click at [319, 121] on div "ID 27-24701922-2 CUIL Todos Con CUIL" at bounding box center [482, 131] width 605 height 38
paste input "27-21722787-4"
type input "27-21722787-4"
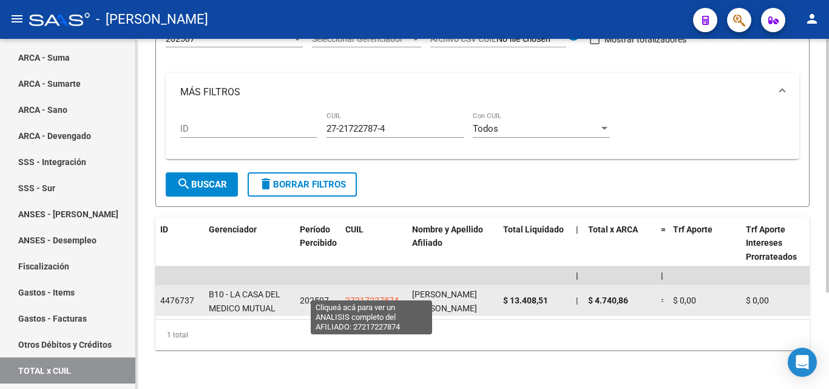
click at [352, 296] on span "27217227874" at bounding box center [371, 301] width 53 height 10
type textarea "27217227874"
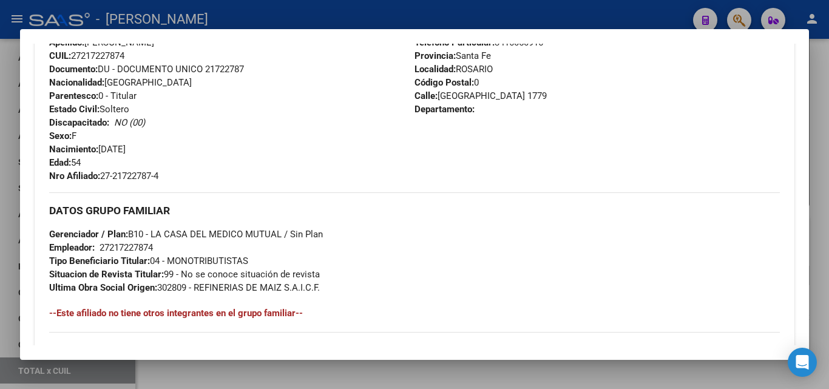
scroll to position [425, 0]
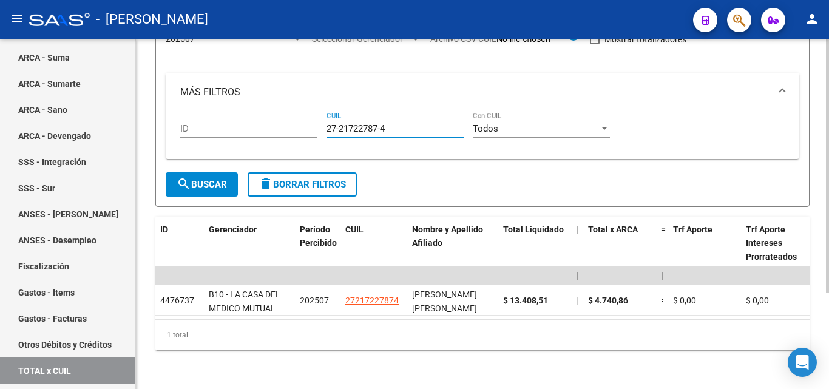
drag, startPoint x: 400, startPoint y: 118, endPoint x: 313, endPoint y: 121, distance: 87.5
click at [313, 121] on div "ID 27-21722787-4 CUIL Todos Con CUIL" at bounding box center [482, 131] width 605 height 38
paste input "20-29694975-3"
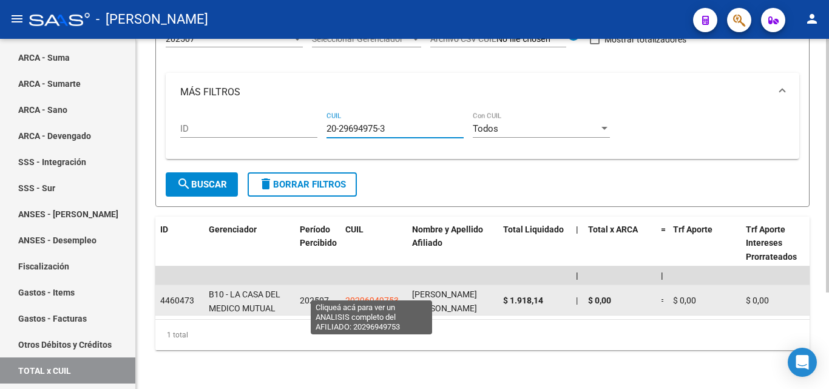
type input "20-29694975-3"
click at [383, 296] on span "20296949753" at bounding box center [371, 301] width 53 height 10
type textarea "20296949753"
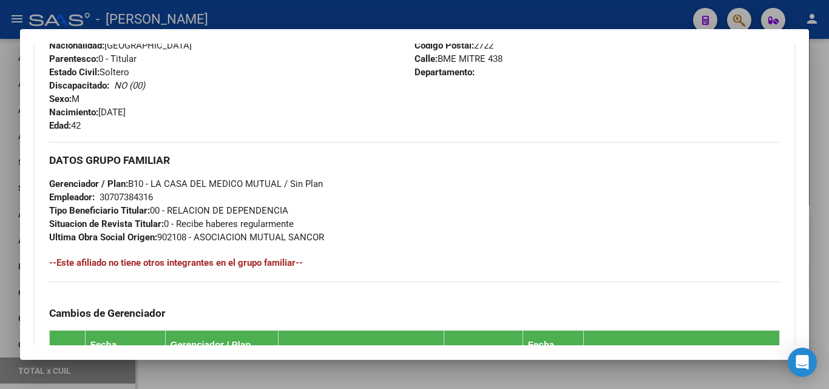
scroll to position [501, 0]
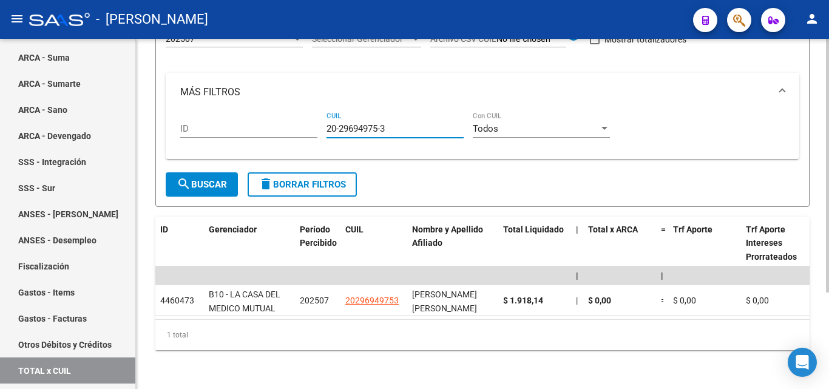
drag, startPoint x: 396, startPoint y: 116, endPoint x: 302, endPoint y: 120, distance: 94.2
click at [302, 120] on div "ID 20-29694975-3 CUIL Todos Con CUIL" at bounding box center [482, 131] width 605 height 38
paste input "27-31004782-7"
type input "27-31004782-7"
drag, startPoint x: 397, startPoint y: 117, endPoint x: 305, endPoint y: 120, distance: 92.3
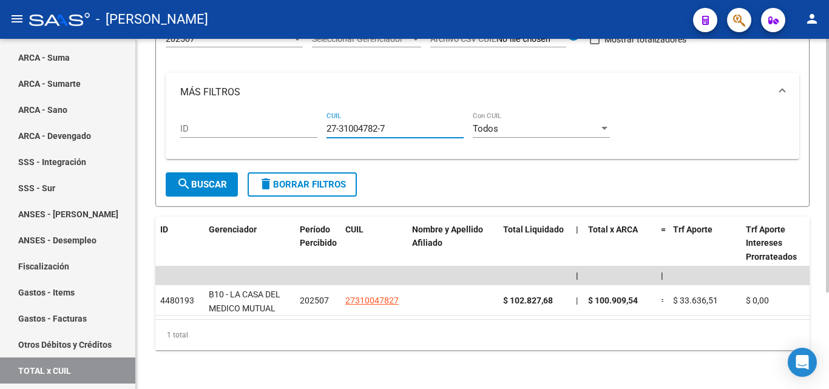
click at [305, 120] on div "ID 27-31004782-7 CUIL Todos Con CUIL" at bounding box center [482, 131] width 605 height 38
paste input "27-42768651-0"
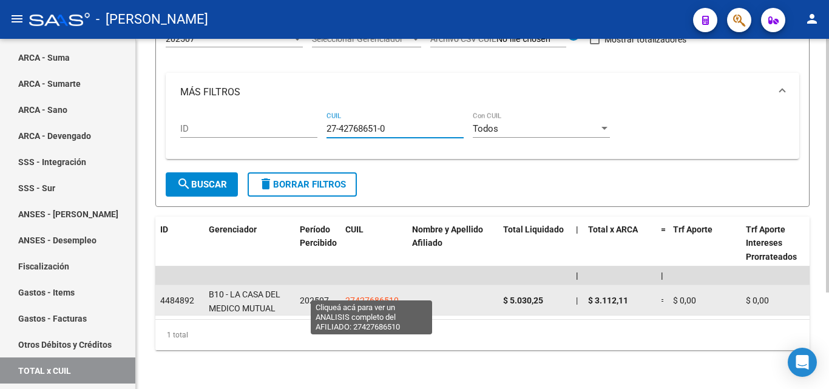
type input "27-42768651-0"
click at [365, 296] on span "27427686510" at bounding box center [371, 301] width 53 height 10
type textarea "27427686510"
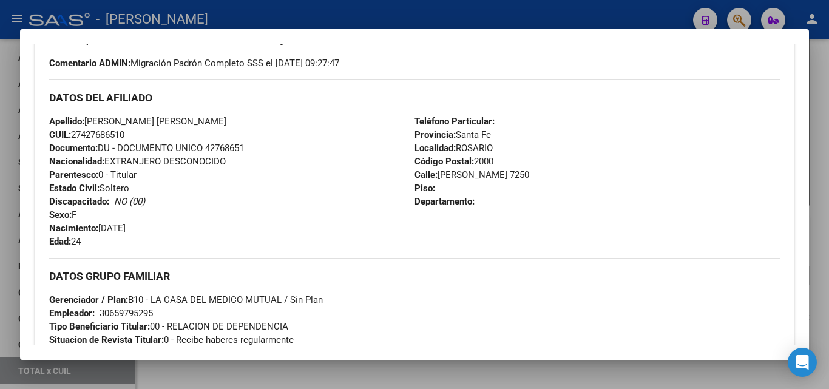
scroll to position [364, 0]
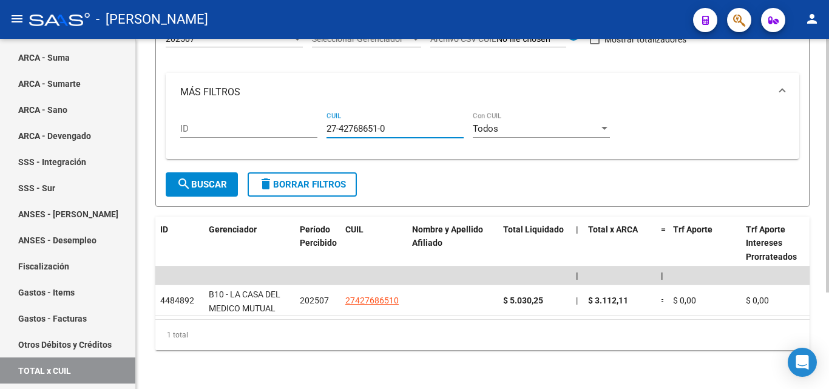
drag, startPoint x: 392, startPoint y: 118, endPoint x: 279, endPoint y: 117, distance: 112.9
click at [279, 117] on div "ID 27-42768651-0 CUIL Todos Con CUIL" at bounding box center [482, 131] width 605 height 38
paste input "27-44644019-0"
type input "27-44644019-0"
drag, startPoint x: 391, startPoint y: 121, endPoint x: 305, endPoint y: 121, distance: 85.6
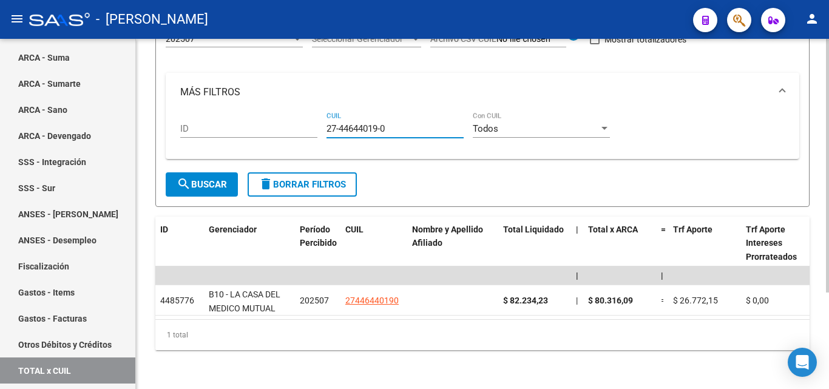
click at [305, 121] on div "ID 27-44644019-0 CUIL Todos Con CUIL" at bounding box center [482, 131] width 605 height 38
paste input "23-44367994-4"
type input "23-44367994-4"
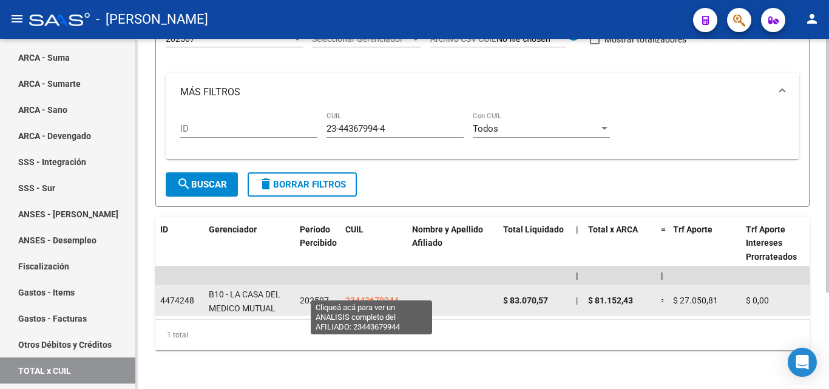
click at [360, 296] on span "23443679944" at bounding box center [371, 301] width 53 height 10
type textarea "23443679944"
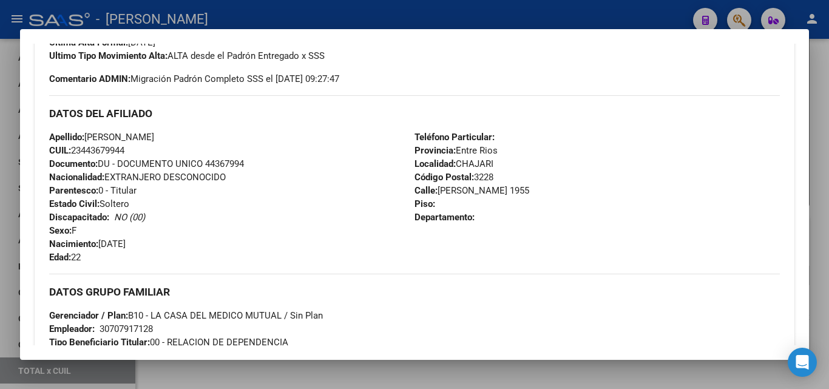
scroll to position [380, 0]
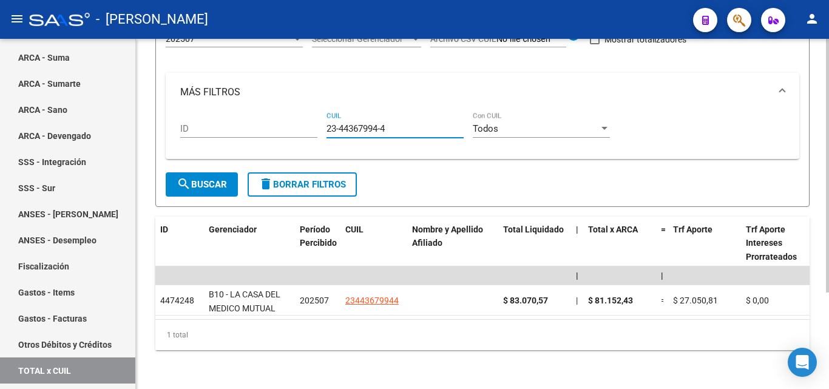
drag, startPoint x: 397, startPoint y: 118, endPoint x: 311, endPoint y: 118, distance: 85.6
click at [311, 118] on div "ID 23-44367994-4 CUIL Todos Con CUIL" at bounding box center [482, 131] width 605 height 38
paste input "27-43285908-3"
type input "27-43285908-3"
drag, startPoint x: 390, startPoint y: 120, endPoint x: 316, endPoint y: 126, distance: 74.9
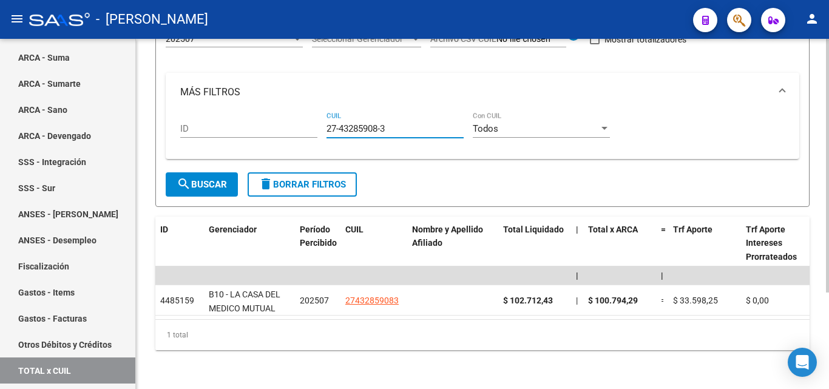
click at [316, 126] on div "ID 27-43285908-3 CUIL Todos Con CUIL" at bounding box center [482, 131] width 605 height 38
paste input "27-42972970-5"
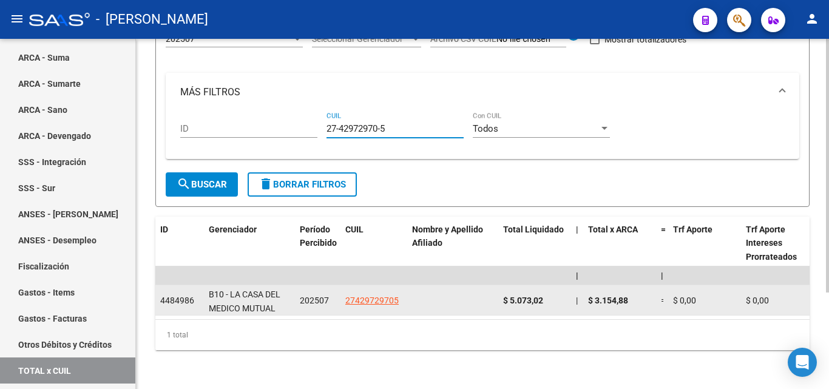
type input "27-42972970-5"
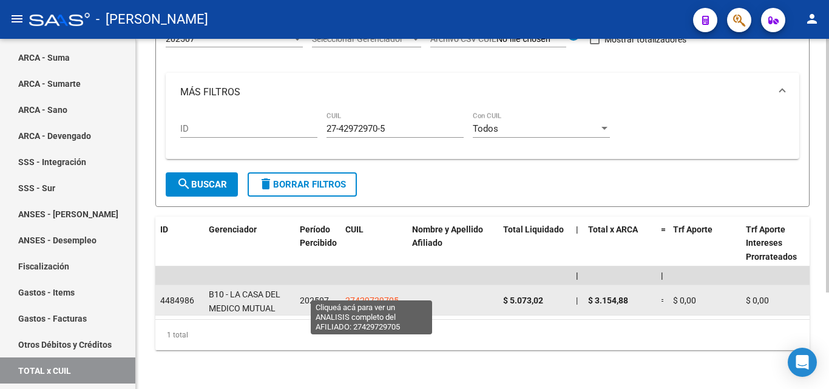
click at [376, 296] on span "27429729705" at bounding box center [371, 301] width 53 height 10
type textarea "27429729705"
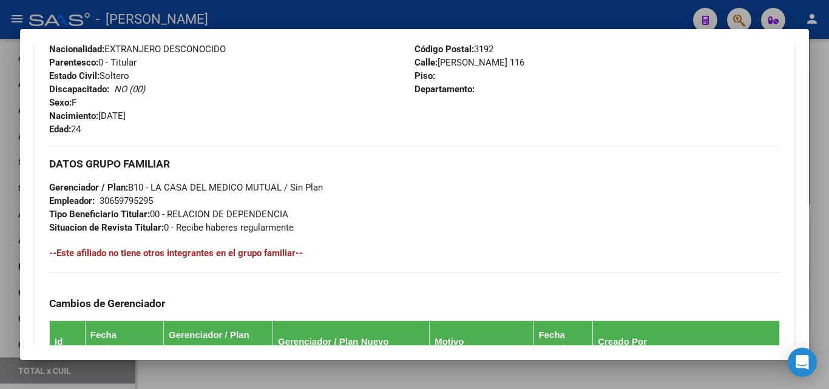
scroll to position [486, 0]
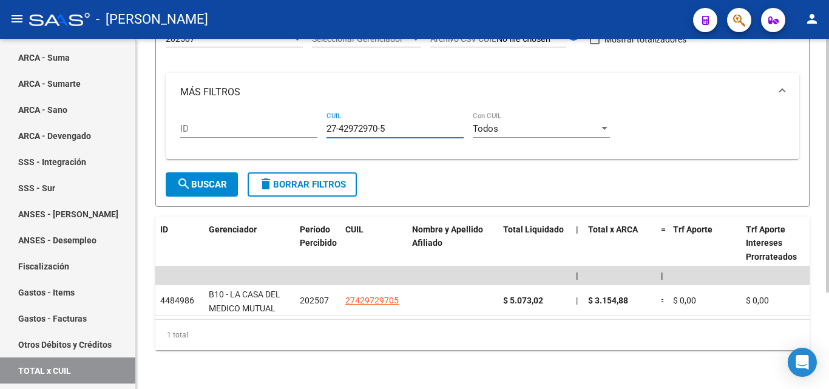
drag, startPoint x: 395, startPoint y: 121, endPoint x: 311, endPoint y: 120, distance: 83.8
click at [311, 120] on div "ID 27-42972970-5 CUIL Todos Con CUIL" at bounding box center [482, 131] width 605 height 38
paste input "23-45489754-4"
type input "23-45489754-4"
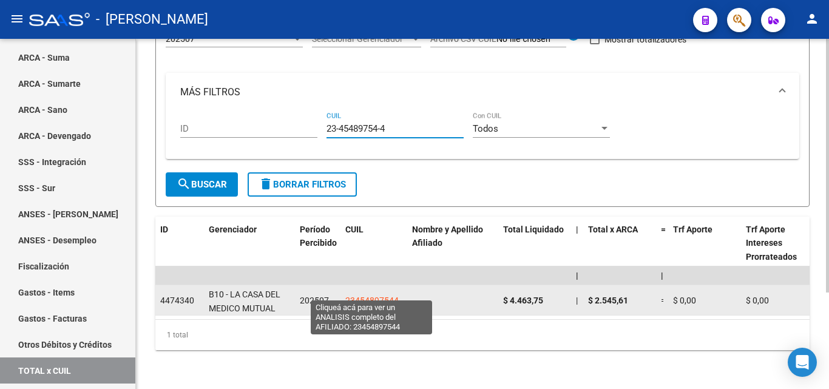
click at [375, 296] on span "23454897544" at bounding box center [371, 301] width 53 height 10
type textarea "23454897544"
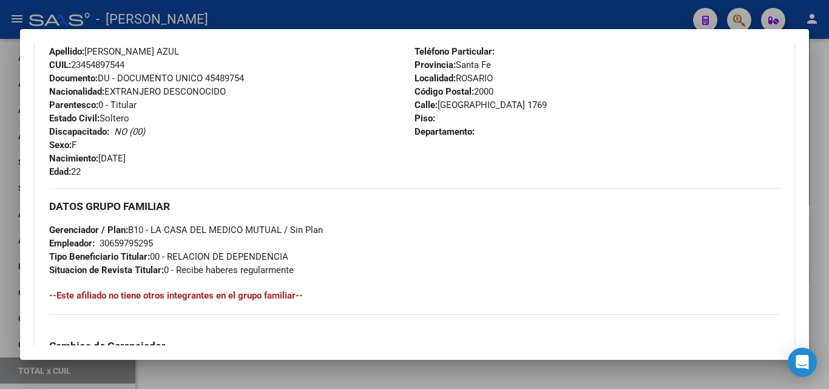
scroll to position [364, 0]
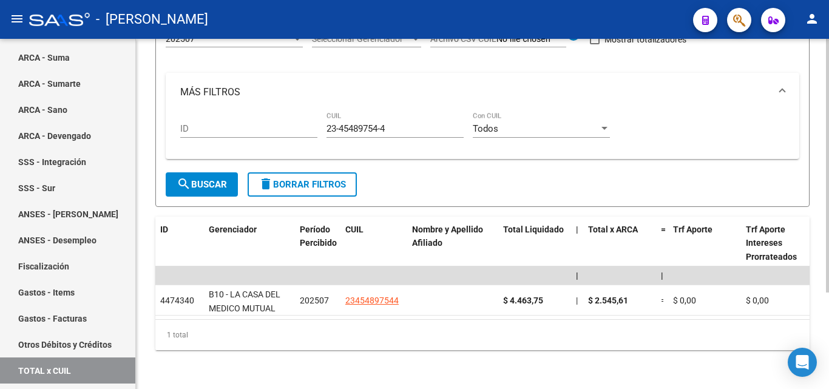
click at [518, 324] on div "1 total" at bounding box center [482, 335] width 654 height 30
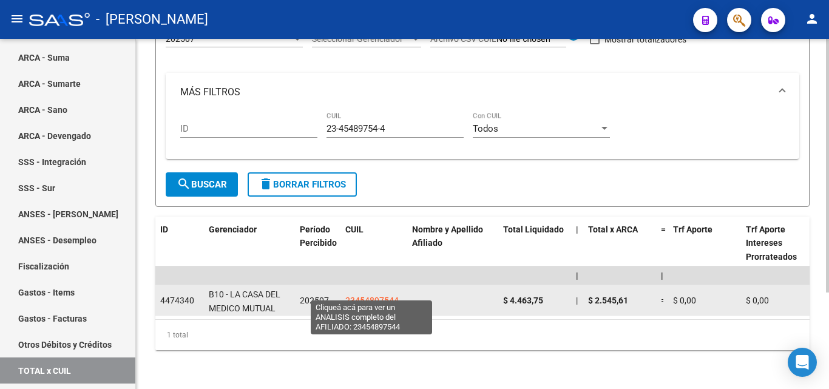
click at [381, 296] on span "23454897544" at bounding box center [371, 301] width 53 height 10
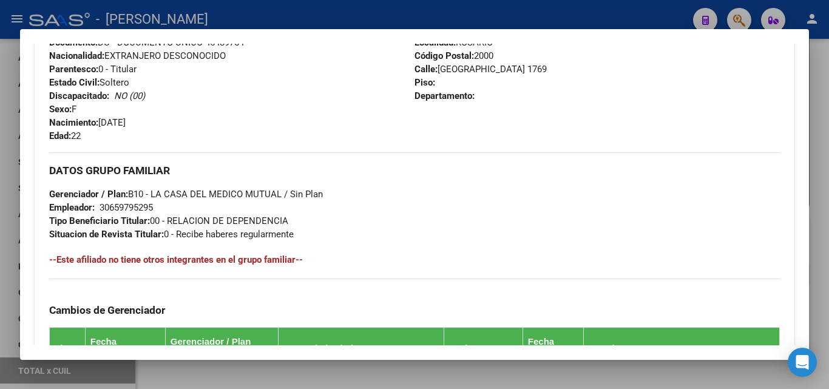
scroll to position [486, 0]
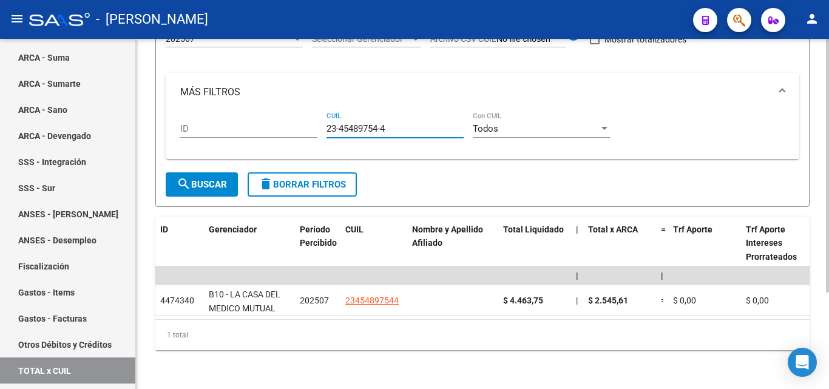
drag, startPoint x: 393, startPoint y: 118, endPoint x: 317, endPoint y: 119, distance: 75.9
click at [317, 119] on div "ID 23-45489754-4 CUIL Todos Con CUIL" at bounding box center [482, 131] width 605 height 38
paste input "23-41904193-9"
type input "23-41904193-9"
drag, startPoint x: 393, startPoint y: 121, endPoint x: 327, endPoint y: 121, distance: 66.8
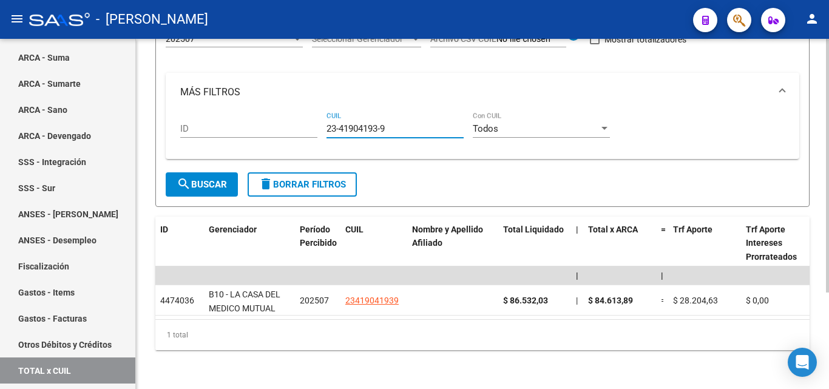
click at [327, 123] on input "23-41904193-9" at bounding box center [395, 128] width 137 height 11
paste input "20-46081851-7"
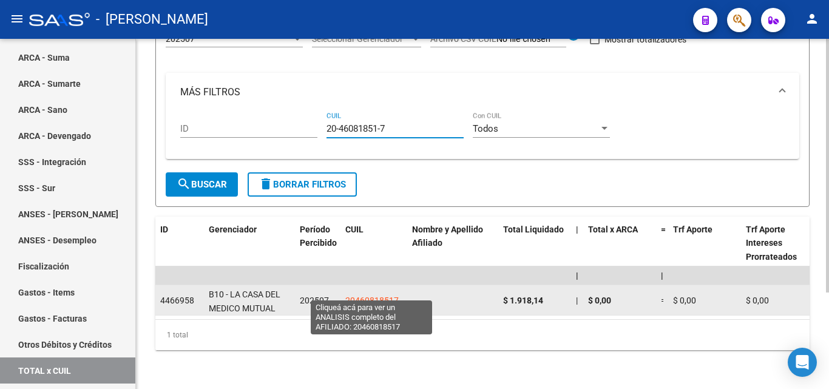
type input "20-46081851-7"
click at [367, 296] on span "20460818517" at bounding box center [371, 301] width 53 height 10
type textarea "20460818517"
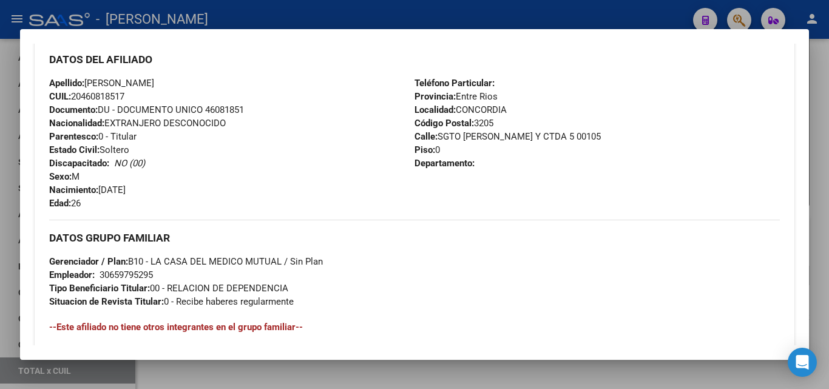
scroll to position [425, 0]
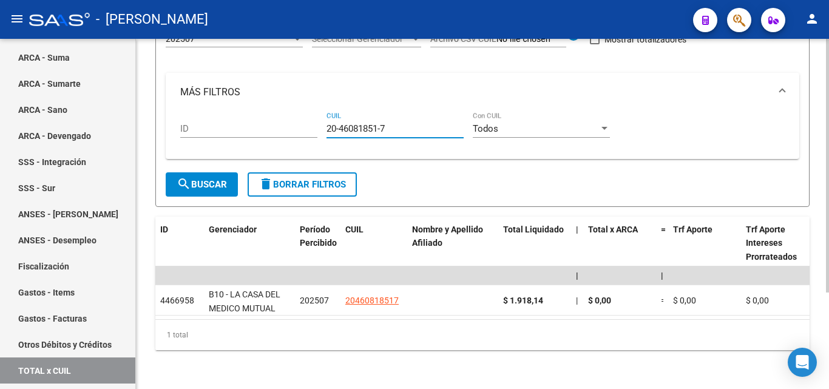
drag, startPoint x: 398, startPoint y: 116, endPoint x: 324, endPoint y: 115, distance: 74.7
click at [324, 115] on div "ID 20-46081851-7 CUIL Todos Con CUIL" at bounding box center [482, 131] width 605 height 38
paste input "27-17152265-5"
type input "27-17152265-5"
drag, startPoint x: 390, startPoint y: 118, endPoint x: 279, endPoint y: 118, distance: 111.1
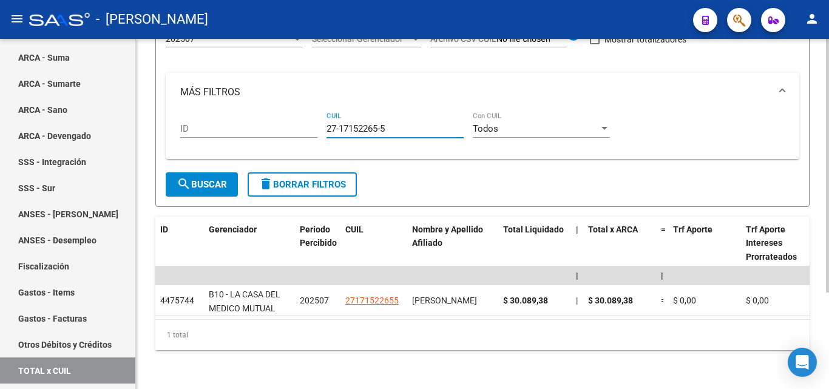
click at [279, 118] on div "ID 27-17152265-5 CUIL Todos Con CUIL" at bounding box center [482, 131] width 605 height 38
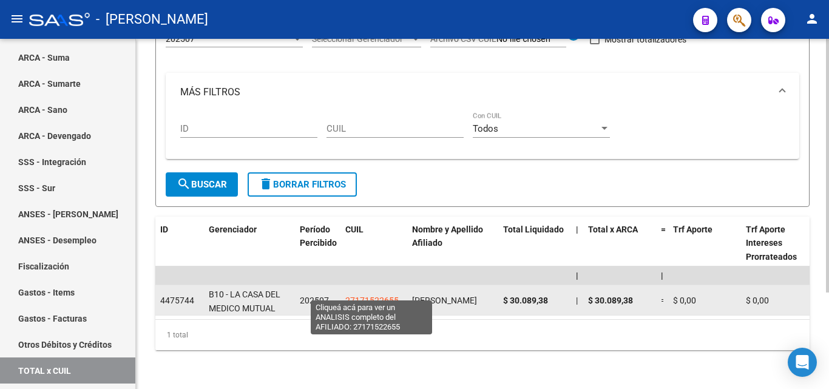
click at [350, 296] on span "27171522655" at bounding box center [371, 301] width 53 height 10
type textarea "27171522655"
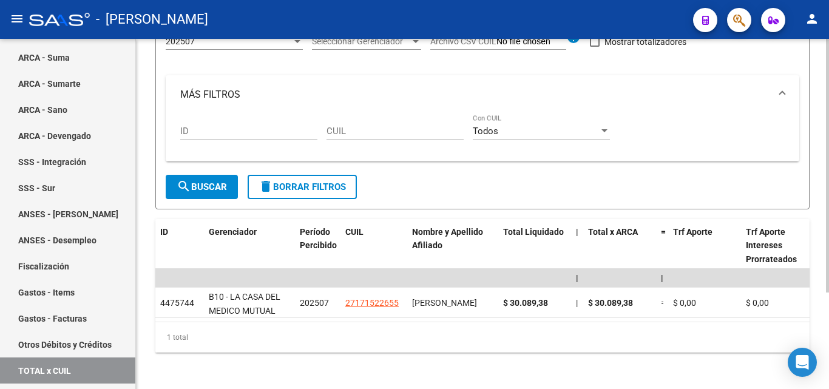
scroll to position [121, 0]
click at [358, 127] on input "CUIL" at bounding box center [395, 130] width 137 height 11
paste input "27-23876026-2"
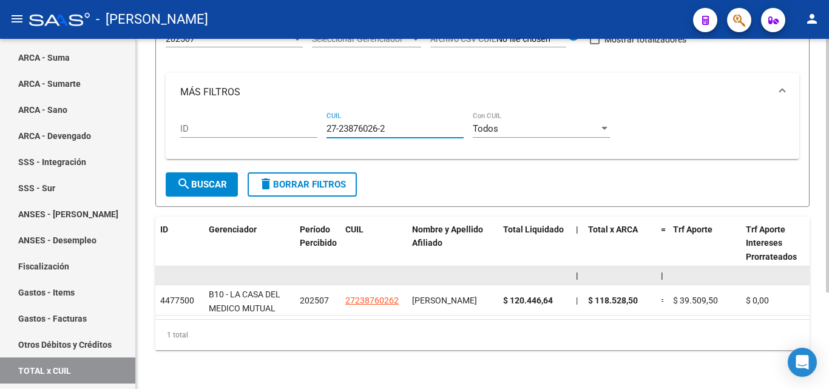
scroll to position [134, 0]
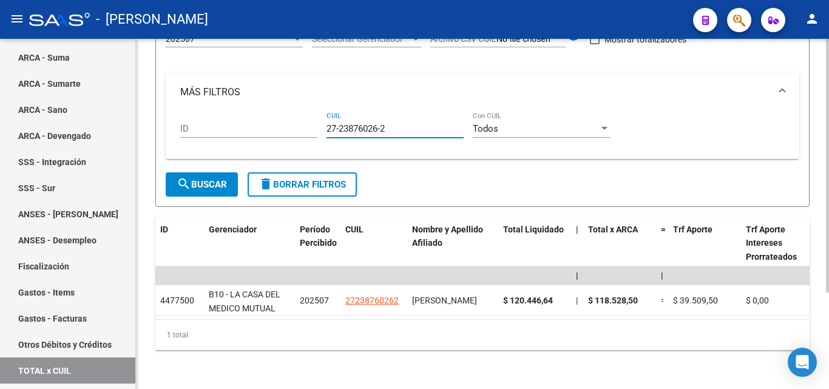
type input "27-23876026-2"
drag, startPoint x: 392, startPoint y: 119, endPoint x: 322, endPoint y: 123, distance: 69.9
click at [322, 123] on div "ID 27-23876026-2 CUIL Todos Con CUIL" at bounding box center [482, 131] width 605 height 38
paste input "27-43253807-4"
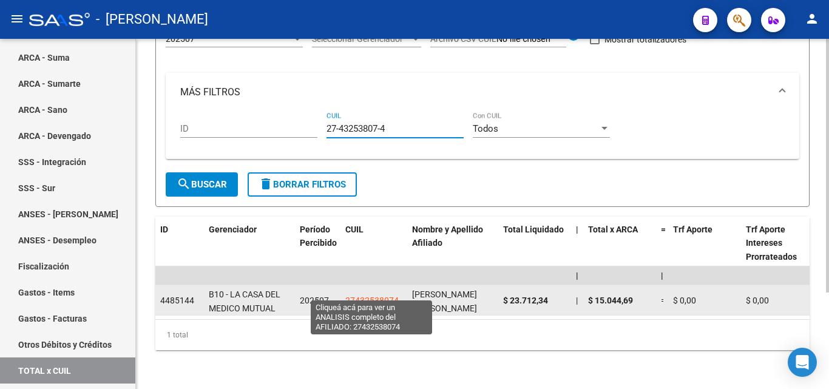
type input "27-43253807-4"
click at [361, 296] on span "27432538074" at bounding box center [371, 301] width 53 height 10
type textarea "27432538074"
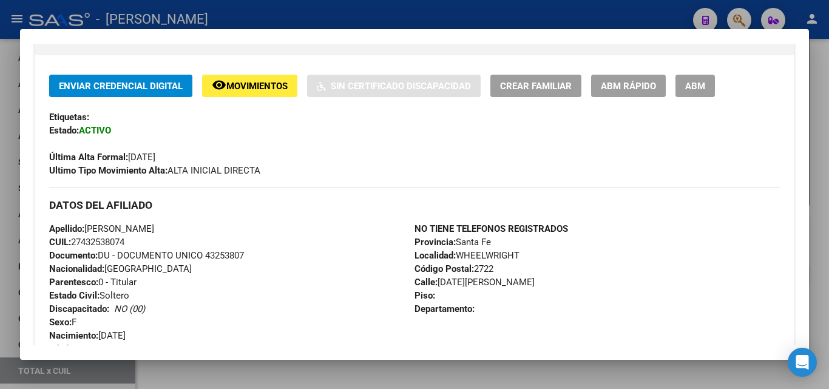
scroll to position [364, 0]
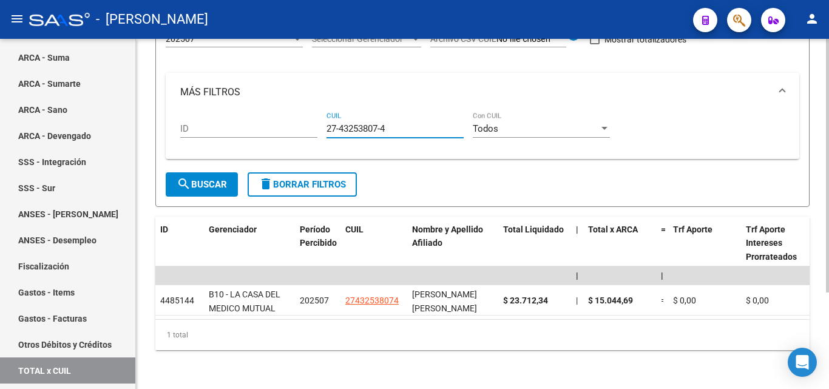
drag, startPoint x: 393, startPoint y: 118, endPoint x: 321, endPoint y: 118, distance: 72.2
click at [321, 118] on div "ID 27-43253807-4 CUIL Todos Con CUIL" at bounding box center [482, 131] width 605 height 38
paste input "27-46496246-3"
type input "27-46496246-3"
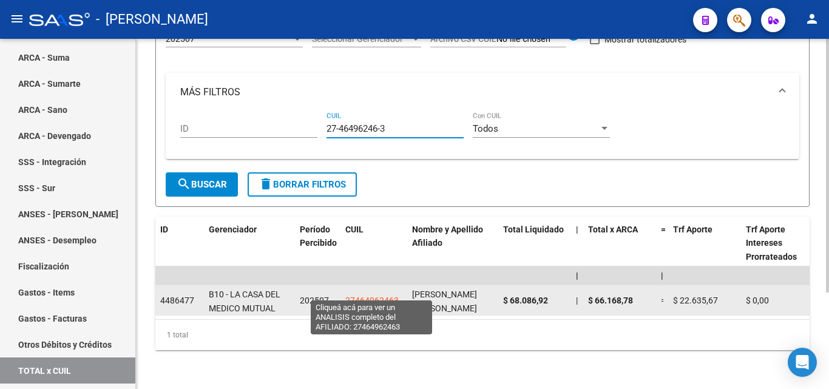
click at [358, 296] on span "27464962463" at bounding box center [371, 301] width 53 height 10
type textarea "27464962463"
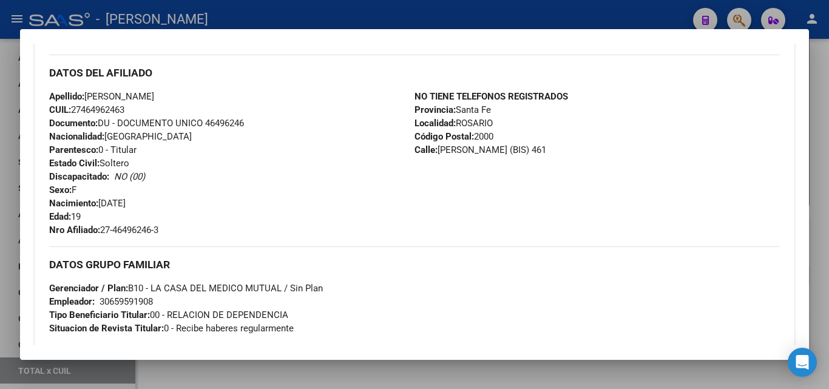
scroll to position [425, 0]
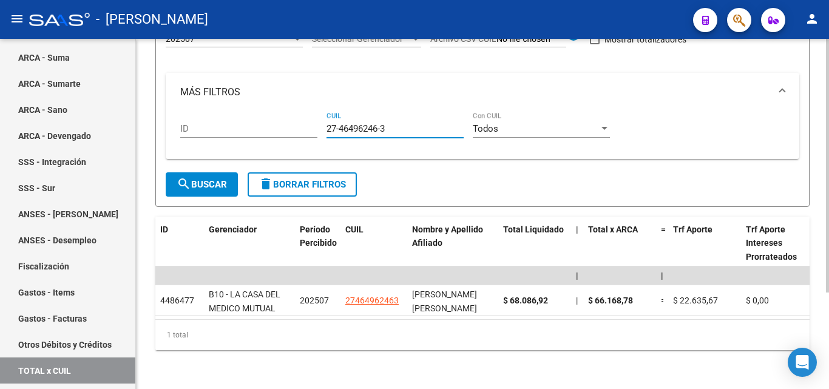
drag, startPoint x: 390, startPoint y: 118, endPoint x: 305, endPoint y: 121, distance: 84.4
click at [305, 121] on div "ID 27-46496246-3 CUIL Todos Con CUIL" at bounding box center [482, 131] width 605 height 38
paste input "20-25469909-9"
type input "20-25469909-9"
drag, startPoint x: 393, startPoint y: 118, endPoint x: 304, endPoint y: 117, distance: 88.6
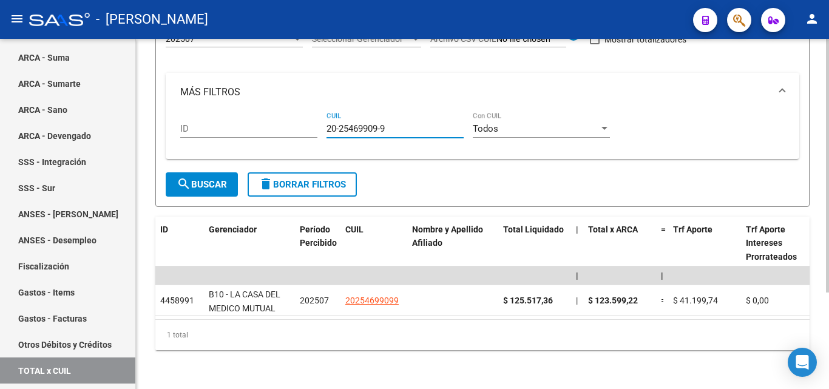
click at [304, 117] on div "ID 20-25469909-9 CUIL Todos Con CUIL" at bounding box center [482, 131] width 605 height 38
paste input "20-25469909-9"
type input "20-25469909-9"
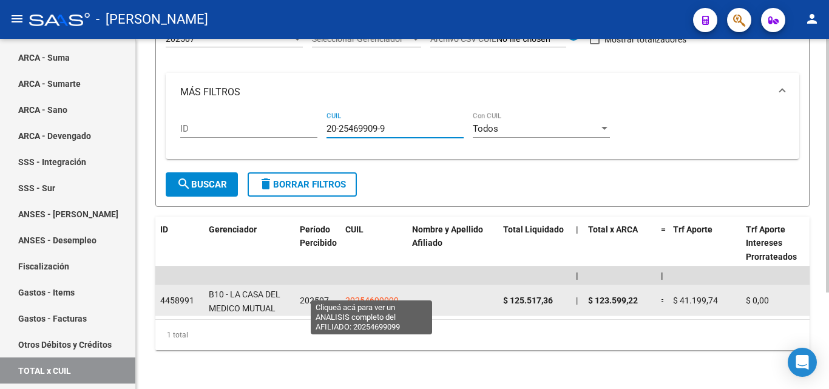
click at [376, 296] on span "20254699099" at bounding box center [371, 301] width 53 height 10
type textarea "20254699099"
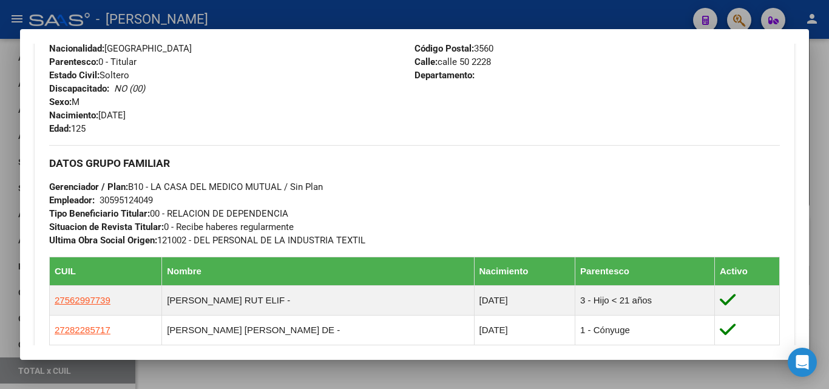
scroll to position [486, 0]
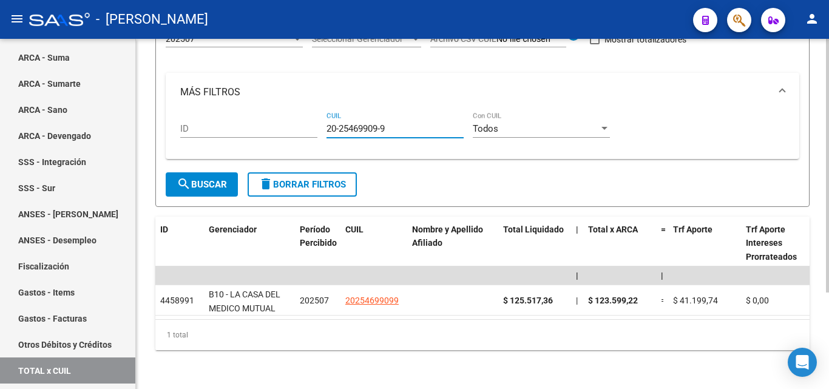
drag, startPoint x: 398, startPoint y: 120, endPoint x: 326, endPoint y: 121, distance: 71.6
click at [326, 121] on div "ID 20-25469909-9 CUIL Todos Con CUIL" at bounding box center [482, 131] width 605 height 38
paste input "20-29863880-1"
type input "20-29863880-1"
drag, startPoint x: 393, startPoint y: 121, endPoint x: 308, endPoint y: 121, distance: 85.0
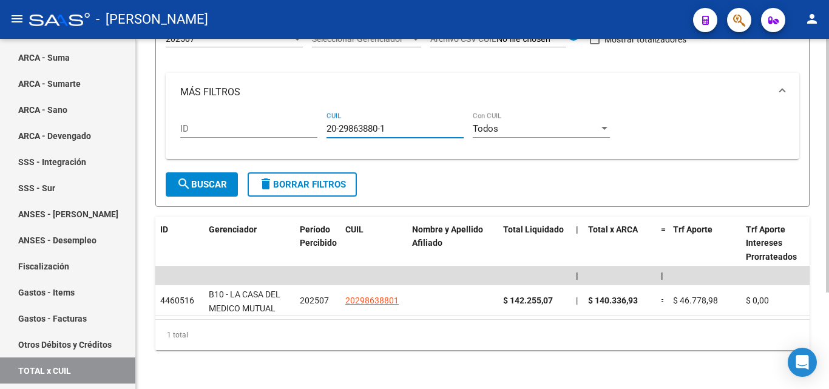
click at [308, 121] on div "ID 20-29863880-1 CUIL Todos Con CUIL" at bounding box center [482, 131] width 605 height 38
paste input "20-29529450-8"
type input "20-29529450-8"
drag, startPoint x: 388, startPoint y: 120, endPoint x: 322, endPoint y: 123, distance: 66.8
click at [322, 123] on div "ID 20-29529450-8 CUIL Todos Con CUIL" at bounding box center [482, 131] width 605 height 38
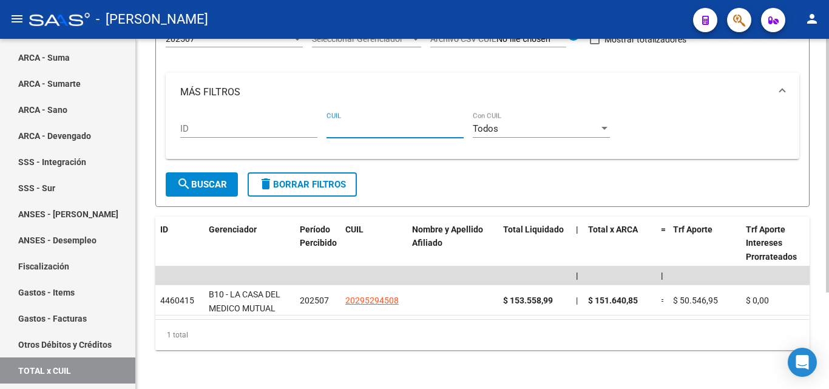
paste input "23-20274410-9"
type input "23-20274410-9"
drag, startPoint x: 397, startPoint y: 117, endPoint x: 309, endPoint y: 127, distance: 88.5
click at [309, 127] on div "ID 23-20274410-9 CUIL Todos Con CUIL" at bounding box center [482, 131] width 605 height 38
paste input "20-27336222-4"
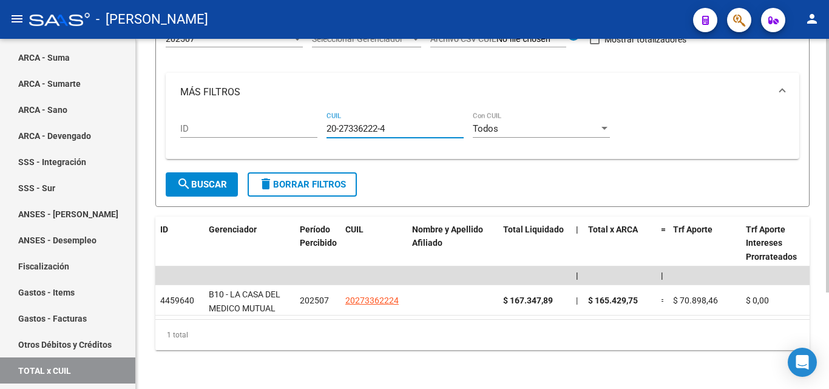
type input "20-27336222-4"
click at [391, 113] on div "20-27336222-4 CUIL" at bounding box center [395, 125] width 137 height 26
drag, startPoint x: 389, startPoint y: 118, endPoint x: 316, endPoint y: 122, distance: 73.0
click at [316, 122] on div "ID 20-27336222-4 CUIL Todos Con CUIL" at bounding box center [482, 131] width 605 height 38
paste input "23-24945872-4"
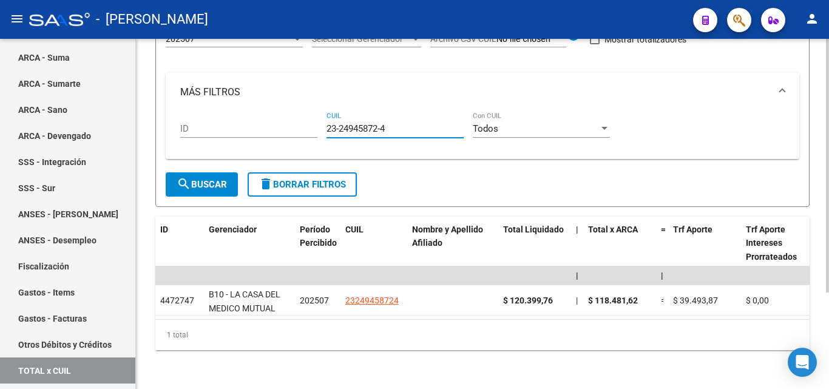
type input "23-24945872-4"
drag, startPoint x: 401, startPoint y: 120, endPoint x: 299, endPoint y: 123, distance: 102.0
click at [299, 123] on div "ID 23-24945872-4 CUIL Todos Con CUIL" at bounding box center [482, 131] width 605 height 38
paste input "27-45639428-6"
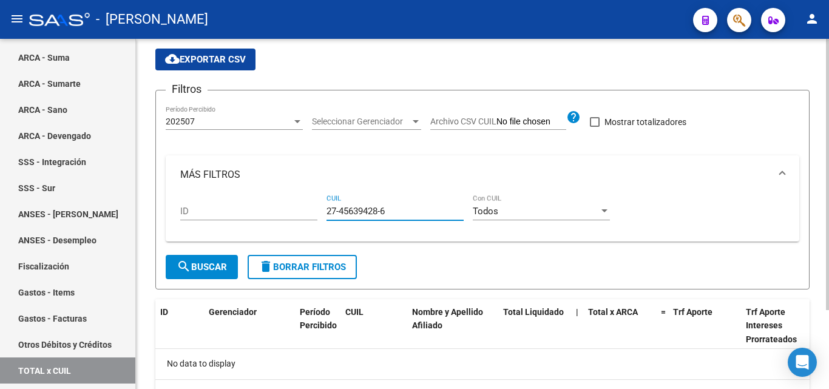
scroll to position [101, 0]
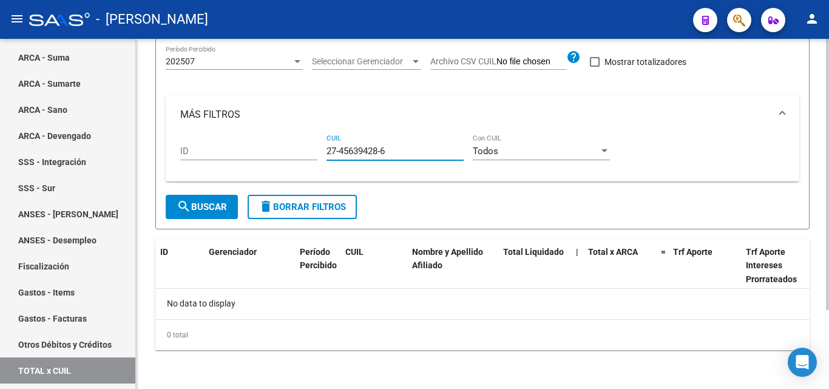
type input "27-45639428-6"
drag, startPoint x: 382, startPoint y: 153, endPoint x: 314, endPoint y: 154, distance: 68.0
click at [314, 154] on div "ID 27-45639428-6 CUIL Todos Con CUIL" at bounding box center [482, 153] width 605 height 38
paste input "27-43769671-9"
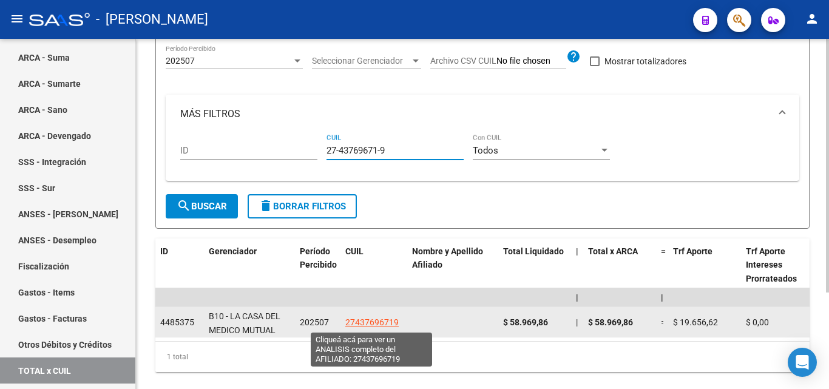
type input "27-43769671-9"
click at [359, 323] on span "27437696719" at bounding box center [371, 322] width 53 height 10
type textarea "27437696719"
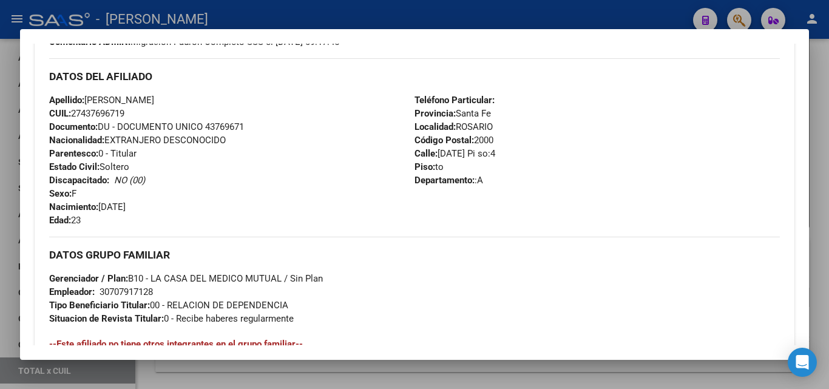
scroll to position [425, 0]
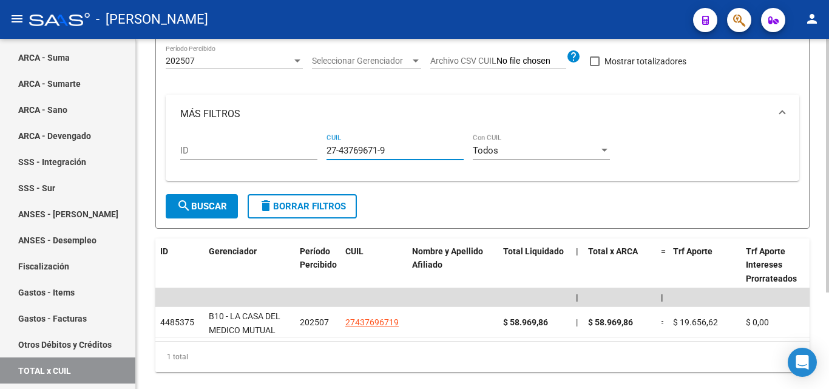
drag, startPoint x: 394, startPoint y: 152, endPoint x: 310, endPoint y: 154, distance: 84.4
click at [310, 154] on div "ID 27-43769671-9 CUIL Todos Con CUIL" at bounding box center [482, 153] width 605 height 38
paste input "27-44063214-4"
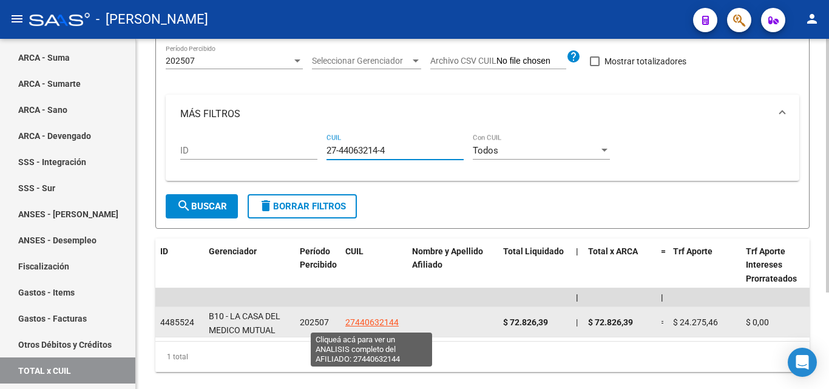
type input "27-44063214-4"
click at [381, 321] on span "27440632144" at bounding box center [371, 322] width 53 height 10
type textarea "27440632144"
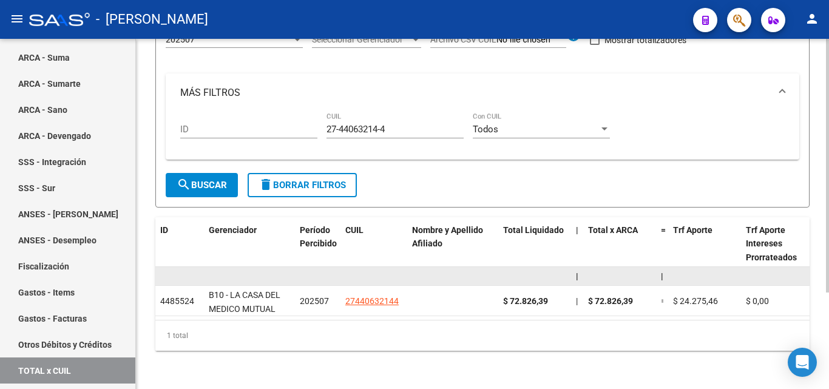
scroll to position [134, 0]
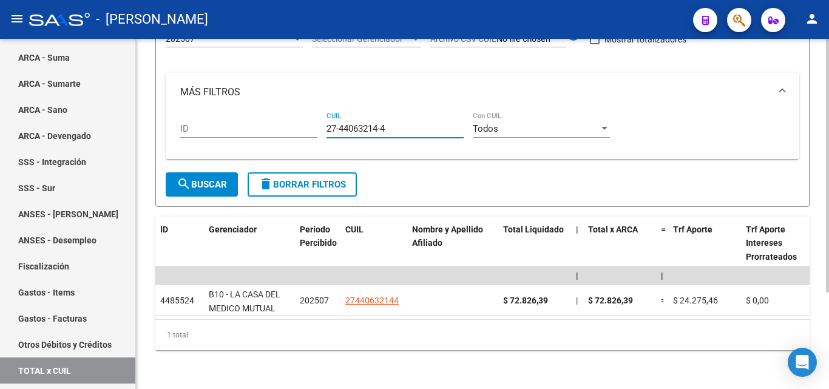
drag, startPoint x: 391, startPoint y: 123, endPoint x: 328, endPoint y: 120, distance: 62.6
click at [328, 123] on input "27-44063214-4" at bounding box center [395, 128] width 137 height 11
paste input "27-95371208-9"
type input "27-95371208-9"
drag, startPoint x: 393, startPoint y: 120, endPoint x: 320, endPoint y: 120, distance: 73.4
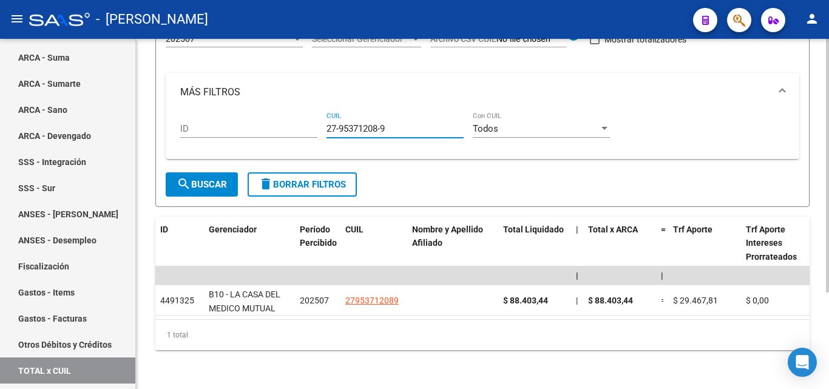
click at [320, 120] on div "ID 27-95371208-9 CUIL Todos Con CUIL" at bounding box center [482, 131] width 605 height 38
paste input "27-34732763-3"
type input "27-34732763-3"
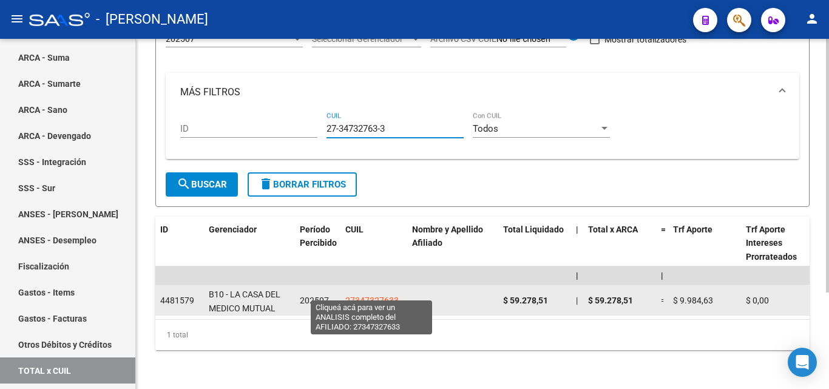
click at [357, 296] on span "27347327633" at bounding box center [371, 301] width 53 height 10
type textarea "27347327633"
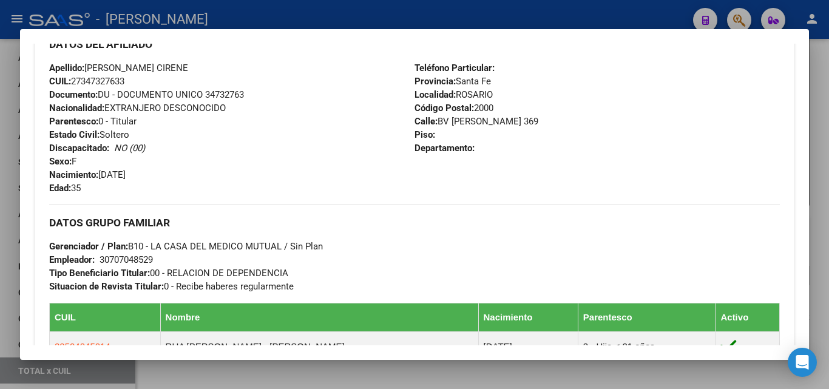
scroll to position [425, 0]
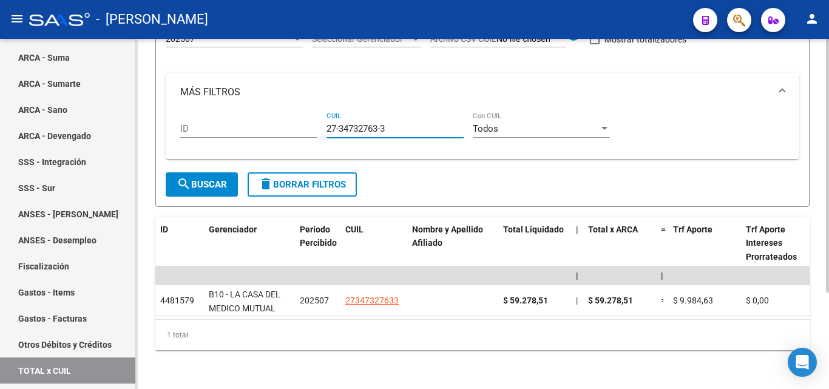
drag, startPoint x: 388, startPoint y: 121, endPoint x: 314, endPoint y: 121, distance: 74.1
click at [314, 121] on div "ID 27-34732763-3 CUIL Todos Con CUIL" at bounding box center [482, 131] width 605 height 38
paste input "27-34477098-6"
type input "27-34477098-6"
drag, startPoint x: 396, startPoint y: 120, endPoint x: 311, endPoint y: 120, distance: 85.6
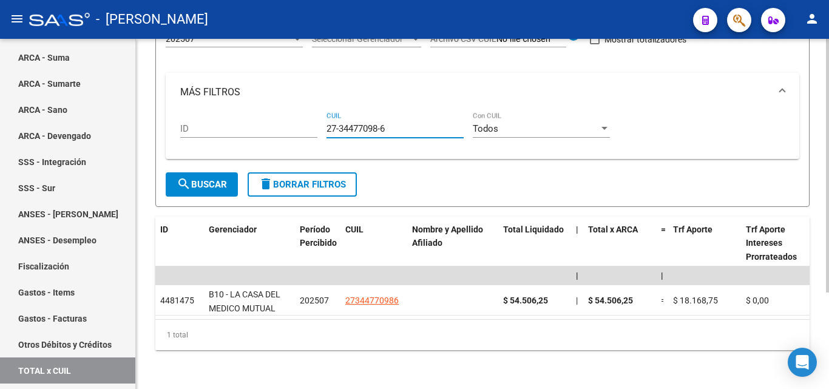
click at [311, 120] on div "ID 27-34477098-6 CUIL Todos Con CUIL" at bounding box center [482, 131] width 605 height 38
paste input "23-45804908-4"
type input "23-45804908-4"
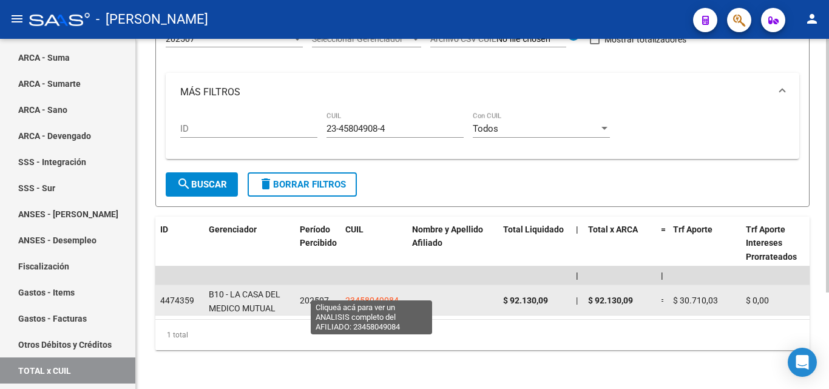
click at [375, 296] on span "23458049084" at bounding box center [371, 301] width 53 height 10
type textarea "23458049084"
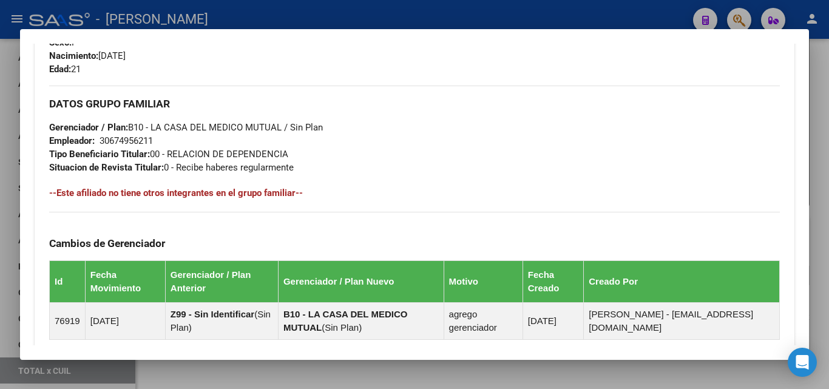
scroll to position [546, 0]
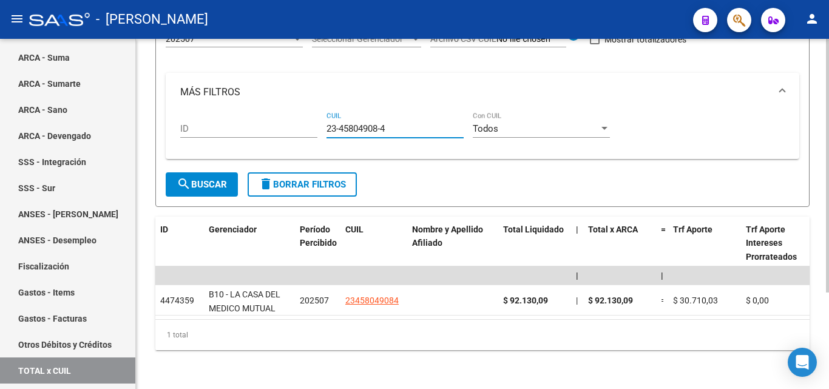
drag, startPoint x: 393, startPoint y: 121, endPoint x: 308, endPoint y: 117, distance: 85.7
click at [308, 117] on div "ID 23-45804908-4 CUIL Todos Con CUIL" at bounding box center [482, 131] width 605 height 38
paste input "27-38726268-2"
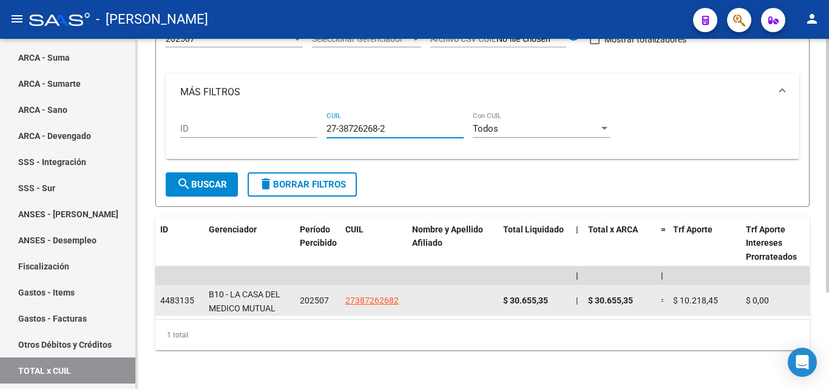
type input "27-38726268-2"
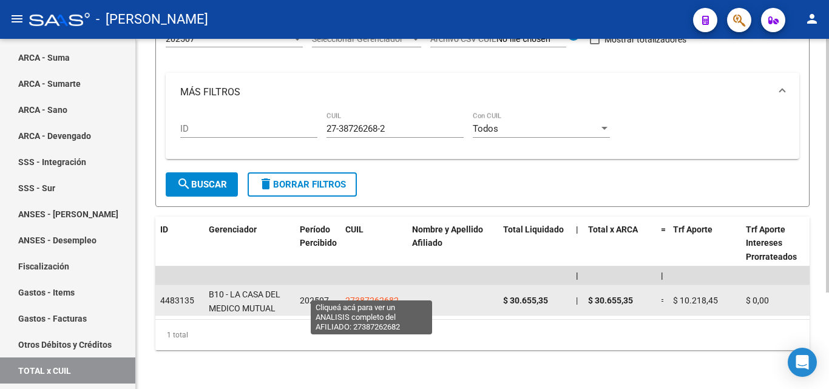
click at [365, 296] on span "27387262682" at bounding box center [371, 301] width 53 height 10
type textarea "27387262682"
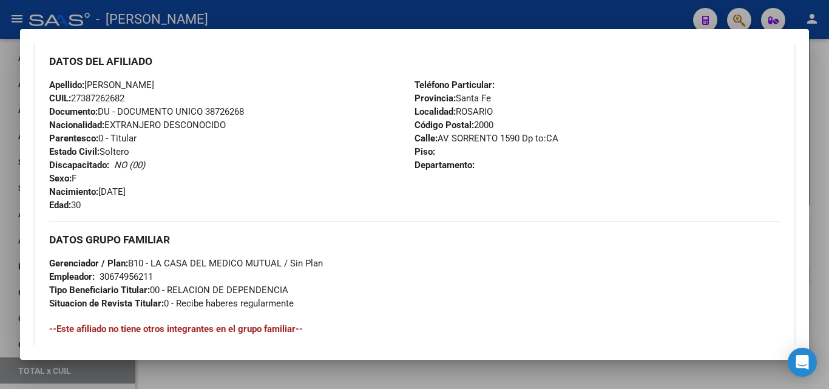
scroll to position [486, 0]
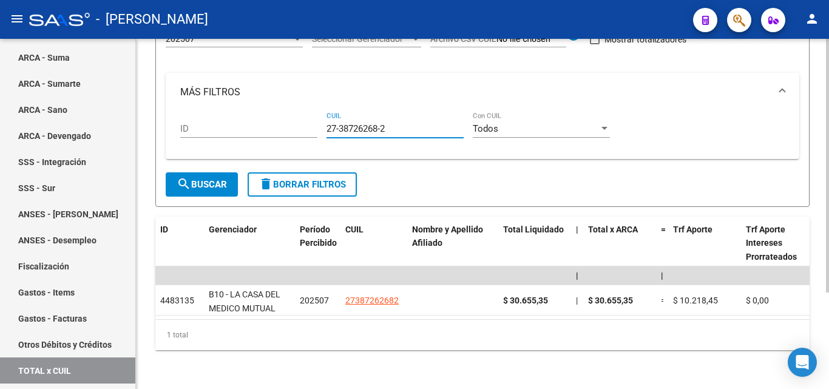
drag, startPoint x: 392, startPoint y: 118, endPoint x: 317, endPoint y: 122, distance: 74.8
click at [317, 122] on div "ID 27-38726268-2 CUIL Todos Con CUIL" at bounding box center [482, 131] width 605 height 38
paste input "23-33561999-4"
type input "23-33561999-4"
drag, startPoint x: 385, startPoint y: 118, endPoint x: 290, endPoint y: 120, distance: 95.3
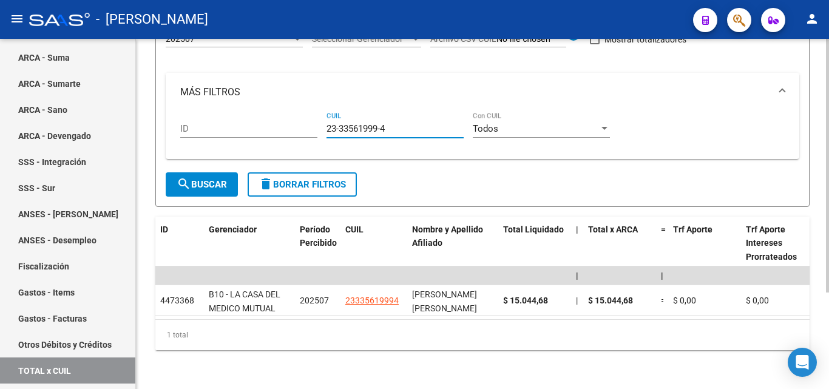
click at [290, 120] on div "ID 23-33561999-4 CUIL Todos Con CUIL" at bounding box center [482, 131] width 605 height 38
paste input "27-40552307-3"
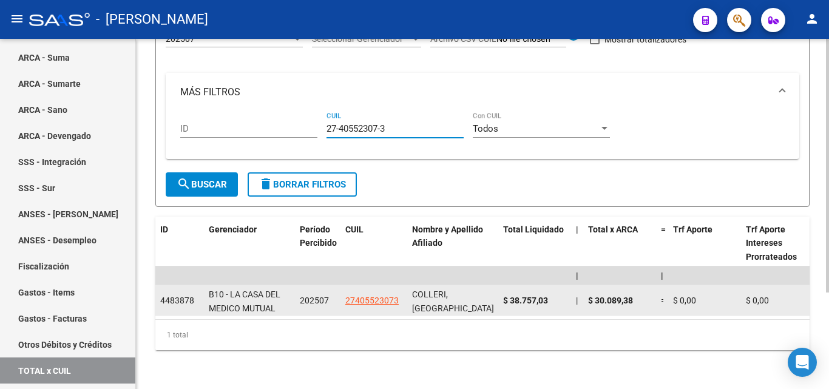
type input "27-40552307-3"
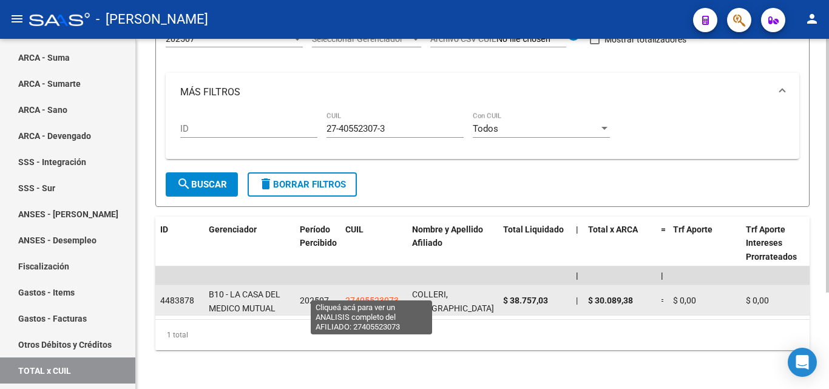
click at [369, 296] on span "27405523073" at bounding box center [371, 301] width 53 height 10
type textarea "27405523073"
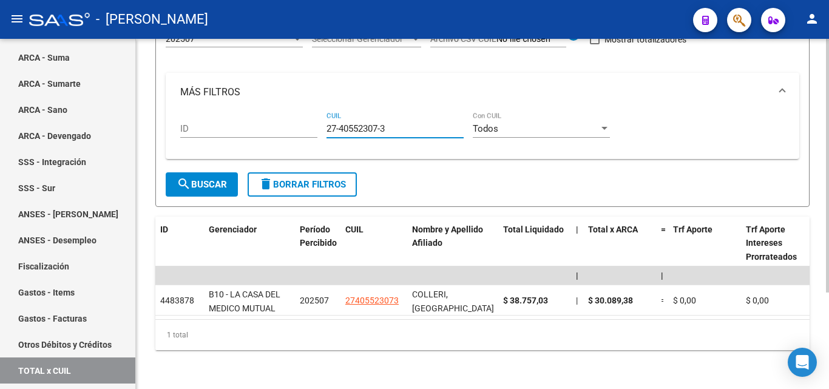
drag, startPoint x: 393, startPoint y: 121, endPoint x: 324, endPoint y: 114, distance: 69.5
click at [324, 114] on div "ID 27-40552307-3 CUIL Todos Con CUIL" at bounding box center [482, 131] width 605 height 38
paste input "27-40552307-3"
type input "27-40552307-3"
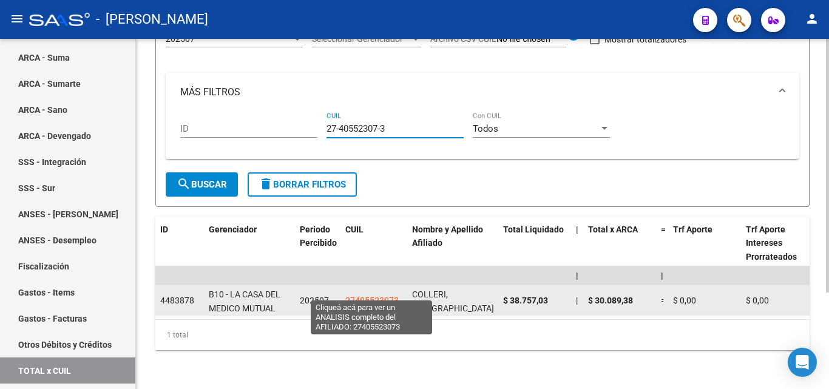
click at [378, 296] on span "27405523073" at bounding box center [371, 301] width 53 height 10
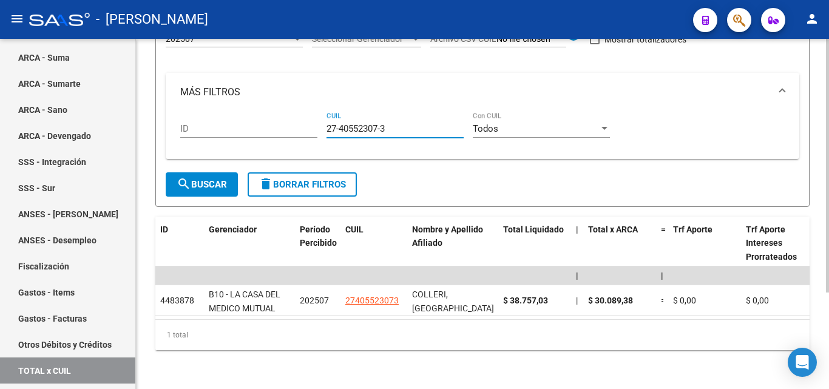
drag, startPoint x: 391, startPoint y: 123, endPoint x: 305, endPoint y: 120, distance: 86.2
click at [305, 120] on div "ID 27-40552307-3 CUIL Todos Con CUIL" at bounding box center [482, 131] width 605 height 38
paste input "27-30271608-6"
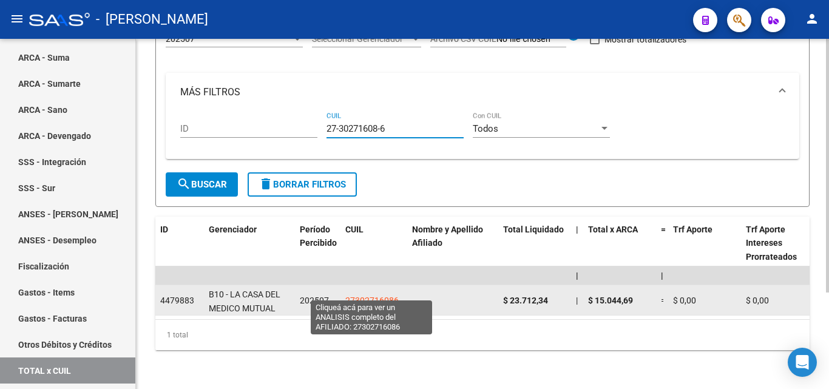
type input "27-30271608-6"
click at [376, 296] on span "27302716086" at bounding box center [371, 301] width 53 height 10
type textarea "27302716086"
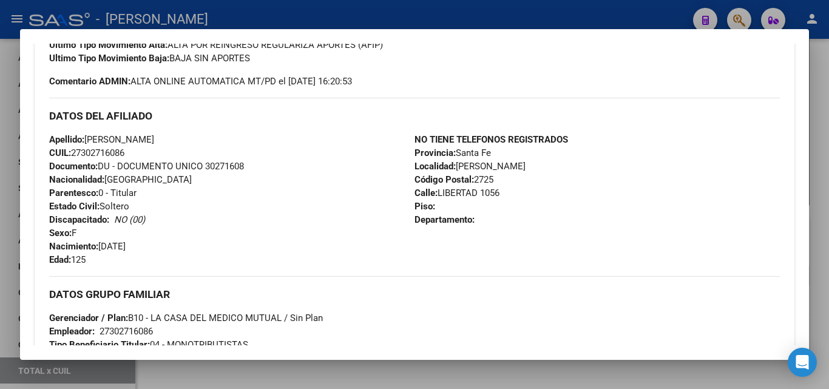
scroll to position [364, 0]
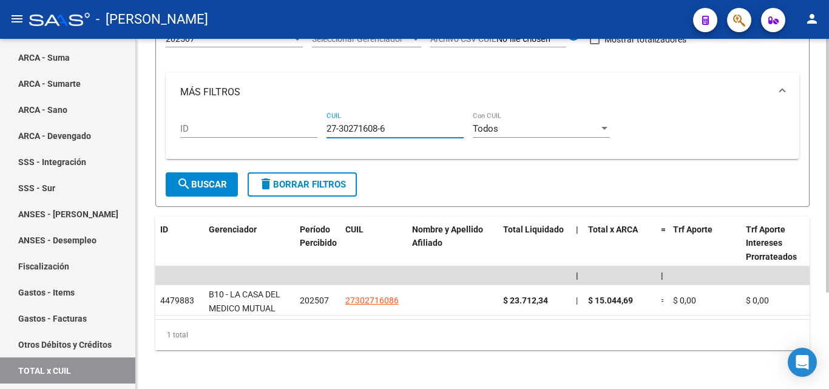
drag, startPoint x: 393, startPoint y: 119, endPoint x: 299, endPoint y: 113, distance: 94.3
click at [299, 113] on div "ID 27-30271608-6 CUIL Todos Con CUIL" at bounding box center [482, 131] width 605 height 38
paste input "27-41941638-5"
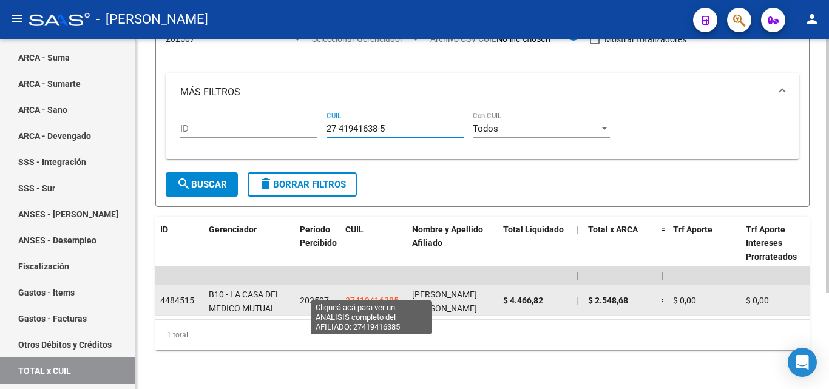
type input "27-41941638-5"
click at [361, 296] on span "27419416385" at bounding box center [371, 301] width 53 height 10
type textarea "27419416385"
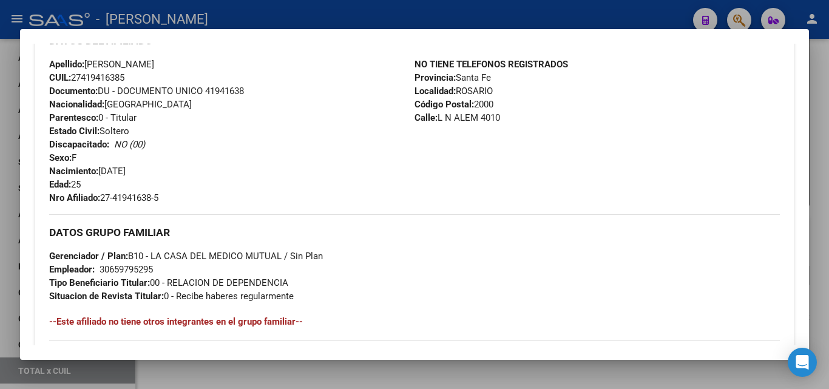
scroll to position [425, 0]
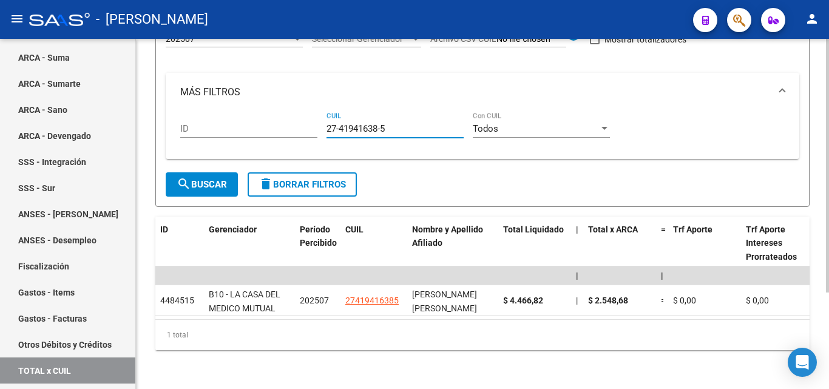
drag, startPoint x: 398, startPoint y: 120, endPoint x: 285, endPoint y: 123, distance: 112.9
click at [285, 123] on div "ID 27-41941638-5 CUIL Todos Con CUIL" at bounding box center [482, 131] width 605 height 38
paste input "20-35635038-4"
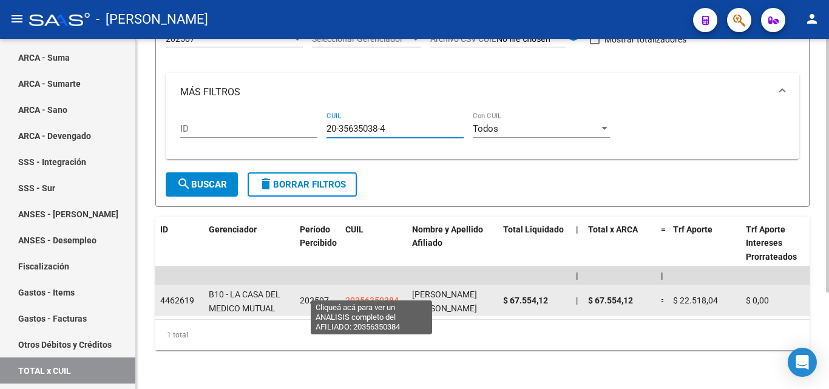
type input "20-35635038-4"
click at [377, 296] on span "20356350384" at bounding box center [371, 301] width 53 height 10
type textarea "20356350384"
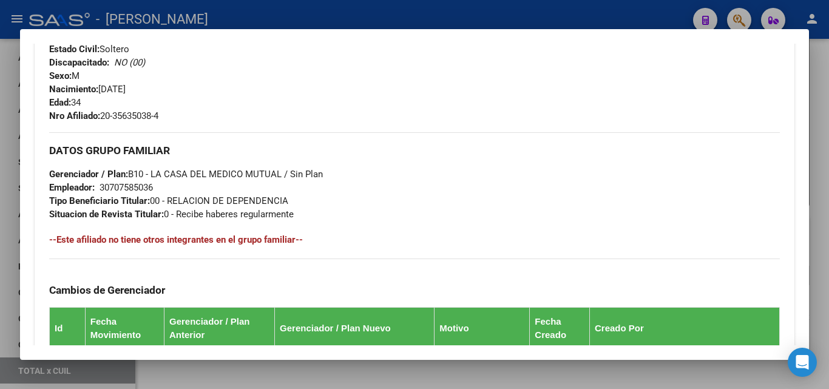
scroll to position [486, 0]
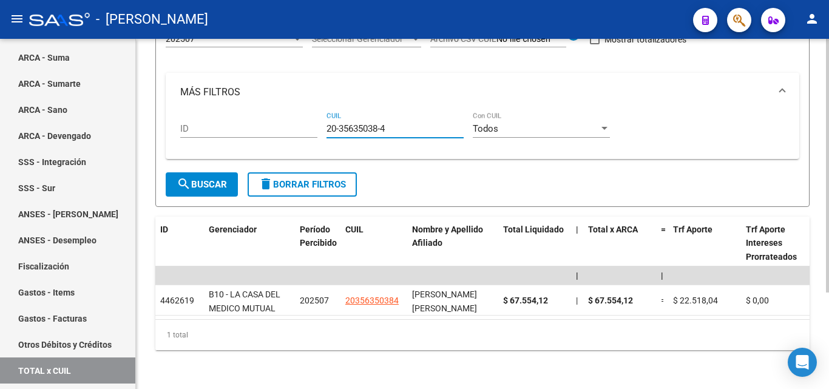
drag, startPoint x: 393, startPoint y: 118, endPoint x: 283, endPoint y: 121, distance: 109.9
click at [283, 121] on div "ID 20-35635038-4 CUIL Todos Con CUIL" at bounding box center [482, 131] width 605 height 38
paste input "27-38981714-2"
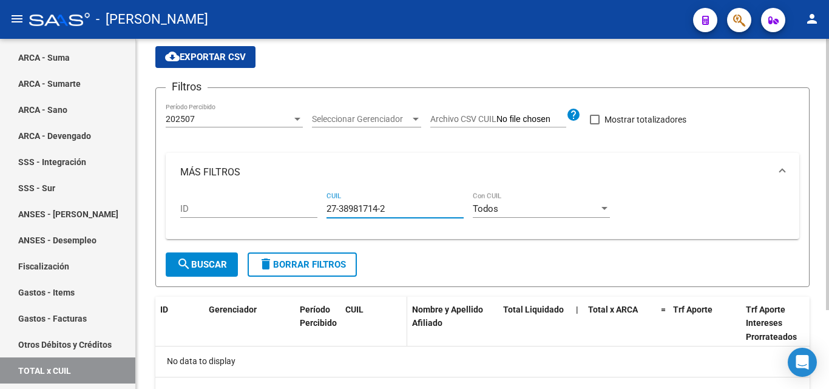
scroll to position [61, 0]
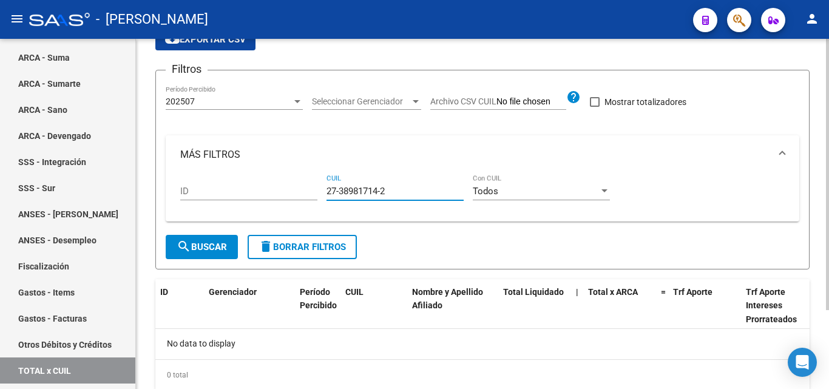
type input "27-38981714-2"
drag, startPoint x: 399, startPoint y: 191, endPoint x: 308, endPoint y: 183, distance: 92.0
click at [308, 183] on div "ID 27-38981714-2 CUIL Todos Con CUIL" at bounding box center [482, 193] width 605 height 38
paste input "20-32225169-7"
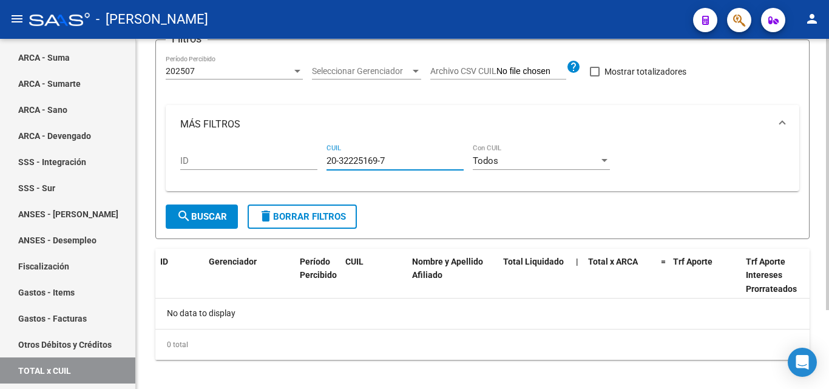
scroll to position [101, 0]
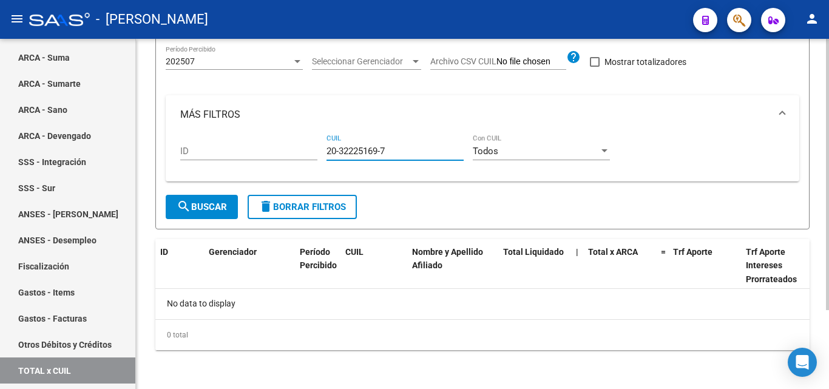
type input "20-32225169-7"
drag, startPoint x: 400, startPoint y: 147, endPoint x: 311, endPoint y: 151, distance: 88.7
click at [311, 151] on div "ID 20-32225169-7 CUIL Todos Con CUIL" at bounding box center [482, 153] width 605 height 38
paste input "20-31804788-0"
type input "20-31804788-0"
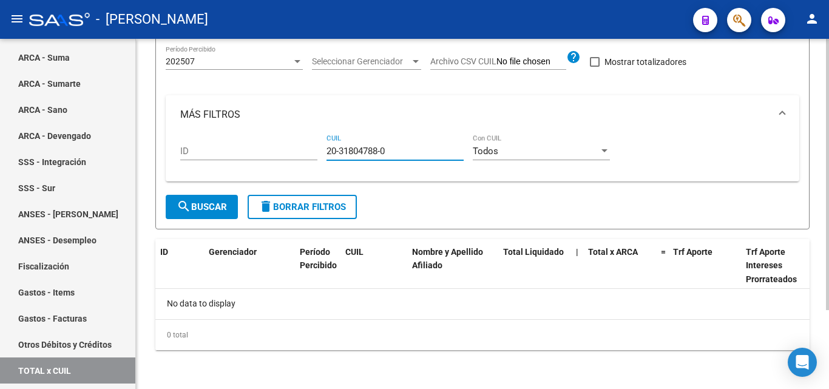
drag, startPoint x: 373, startPoint y: 154, endPoint x: 311, endPoint y: 158, distance: 62.7
click at [311, 158] on div "ID 20-31804788-0 CUIL Todos Con CUIL" at bounding box center [482, 153] width 605 height 38
paste input "20-18580143-9"
type input "20-18580143-9"
drag, startPoint x: 397, startPoint y: 153, endPoint x: 324, endPoint y: 152, distance: 72.8
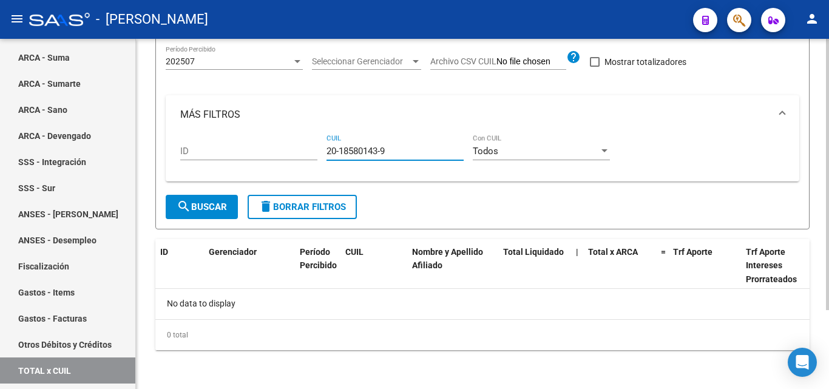
click at [324, 152] on div "ID 20-18580143-9 CUIL Todos Con CUIL" at bounding box center [482, 153] width 605 height 38
paste input "27-20744721-3"
type input "27-20744721-3"
drag, startPoint x: 379, startPoint y: 156, endPoint x: 300, endPoint y: 155, distance: 78.9
click at [300, 155] on div "ID 27-20744721-3 CUIL Todos Con CUIL" at bounding box center [482, 153] width 605 height 38
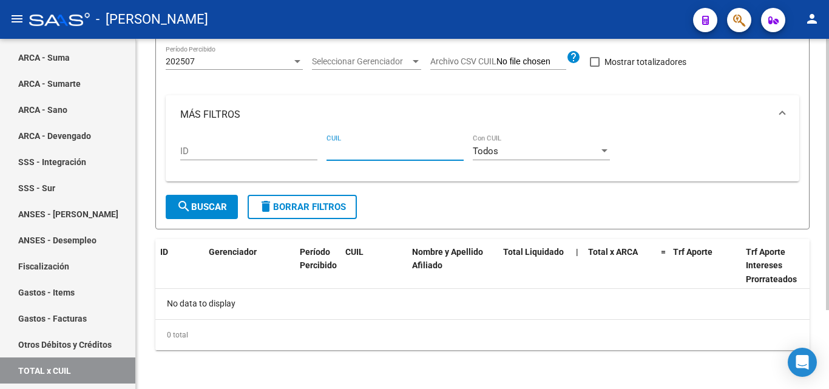
paste input "27-29351849-7"
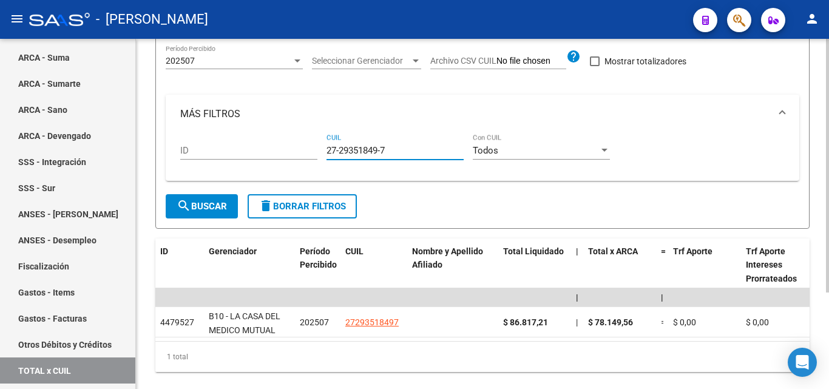
type input "27-29351849-7"
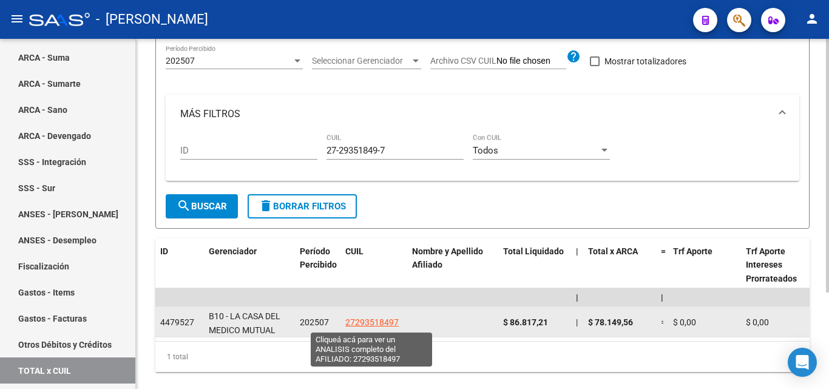
click at [369, 321] on span "27293518497" at bounding box center [371, 322] width 53 height 10
type textarea "27293518497"
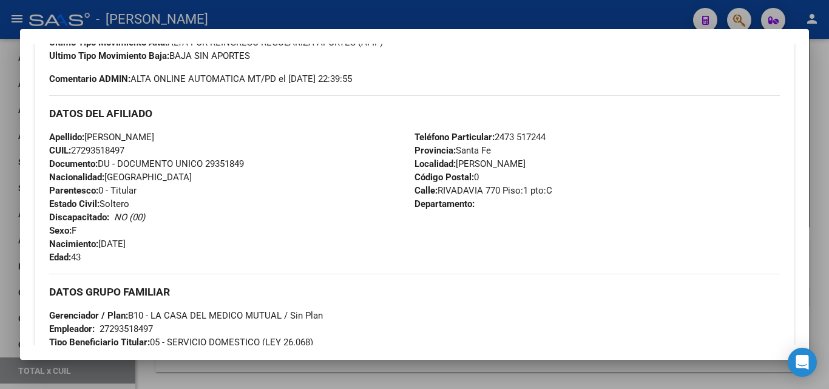
scroll to position [425, 0]
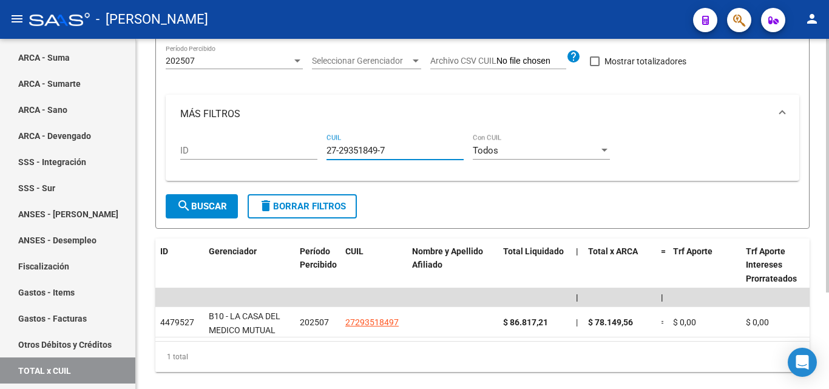
drag, startPoint x: 390, startPoint y: 149, endPoint x: 318, endPoint y: 152, distance: 72.3
click at [318, 152] on div "ID 27-29351849-7 CUIL Todos Con CUIL" at bounding box center [482, 153] width 605 height 38
paste input "27-27669932-1"
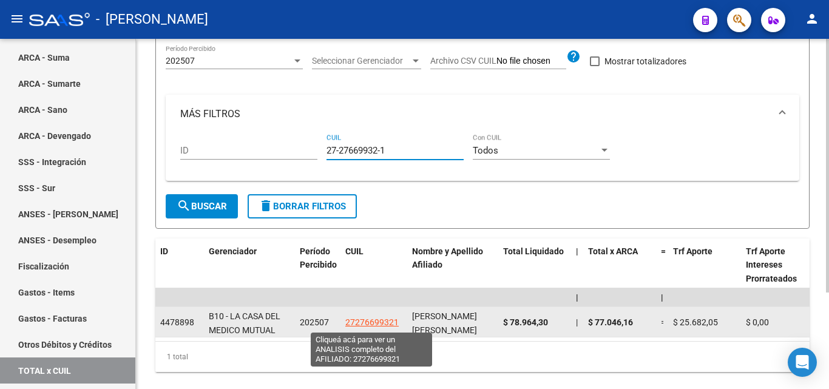
type input "27-27669932-1"
click at [366, 320] on span "27276699321" at bounding box center [371, 322] width 53 height 10
type textarea "27276699321"
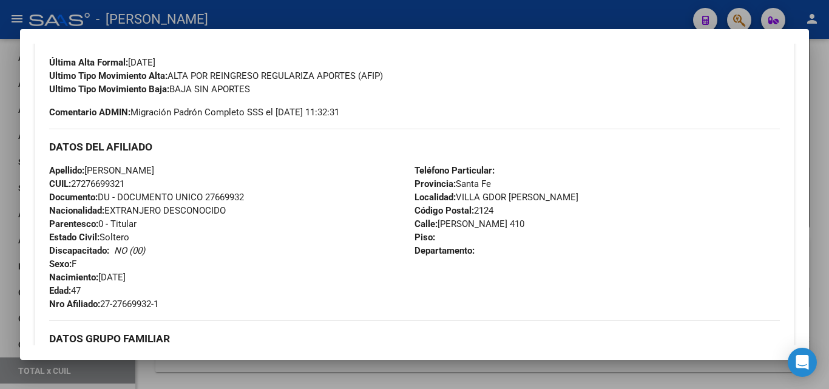
scroll to position [441, 0]
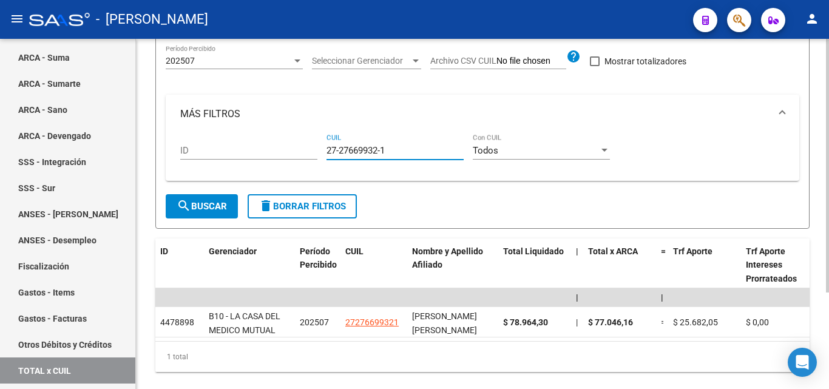
drag, startPoint x: 392, startPoint y: 152, endPoint x: 322, endPoint y: 153, distance: 69.8
click at [322, 153] on div "ID 27-27669932-1 CUIL Todos Con CUIL" at bounding box center [482, 153] width 605 height 38
paste input "27-43006496-2"
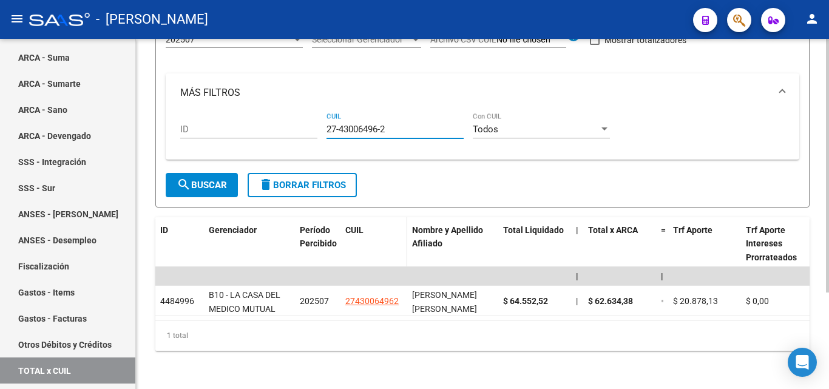
scroll to position [134, 0]
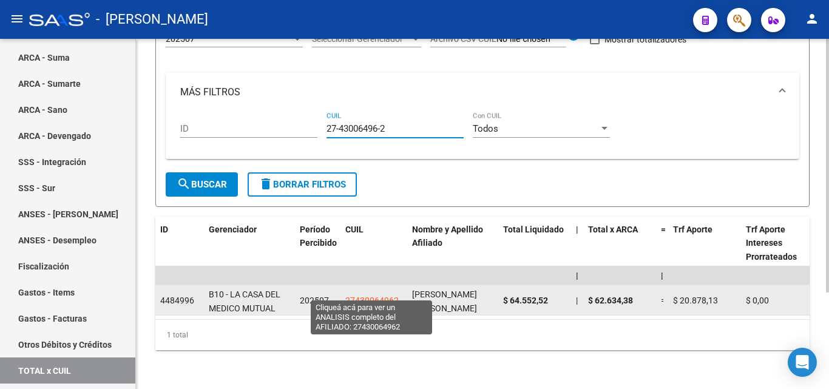
type input "27-43006496-2"
click at [356, 296] on span "27430064962" at bounding box center [371, 301] width 53 height 10
type textarea "27430064962"
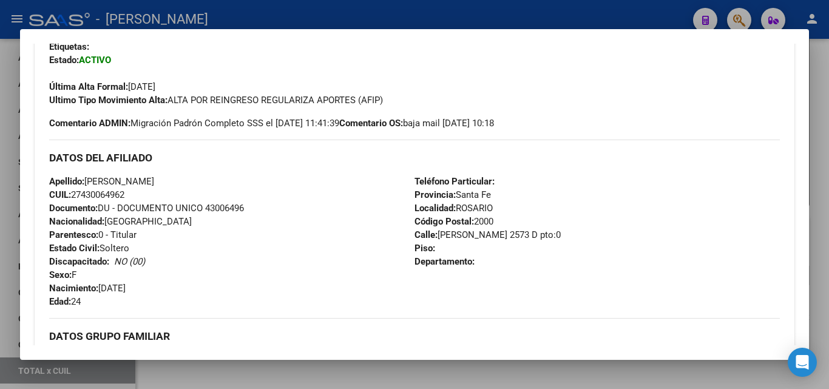
scroll to position [303, 0]
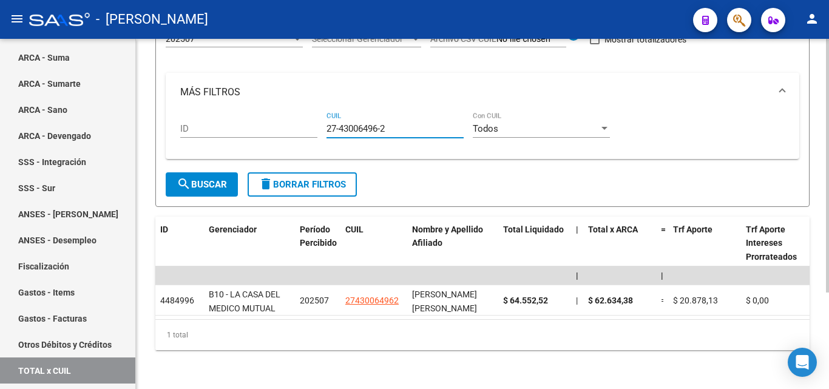
drag, startPoint x: 393, startPoint y: 118, endPoint x: 314, endPoint y: 113, distance: 79.1
click at [314, 113] on div "ID 27-43006496-2 CUIL Todos Con CUIL" at bounding box center [482, 131] width 605 height 38
paste input "27-44524960-8"
type input "27-44524960-8"
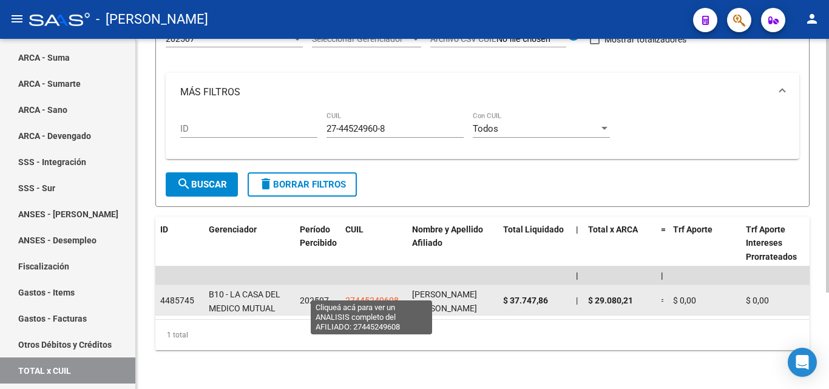
click at [378, 296] on span "27445249608" at bounding box center [371, 301] width 53 height 10
type textarea "27445249608"
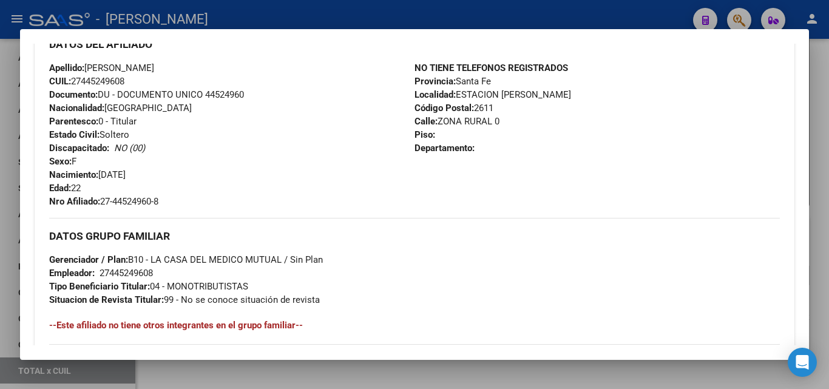
scroll to position [425, 0]
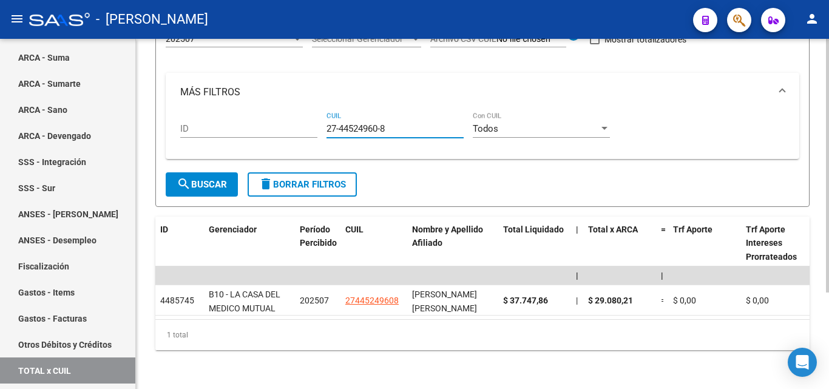
drag, startPoint x: 395, startPoint y: 118, endPoint x: 322, endPoint y: 119, distance: 72.8
click at [322, 119] on div "ID 27-44524960-8 CUIL Todos Con CUIL" at bounding box center [482, 131] width 605 height 38
paste input "20-36498067-2"
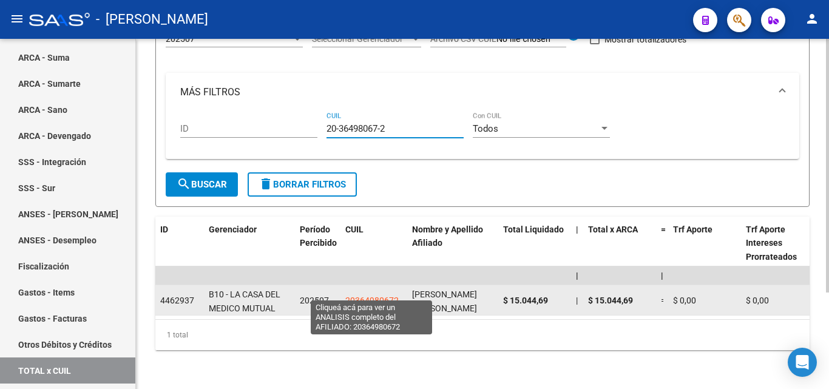
type input "20-36498067-2"
click at [369, 296] on span "20364980672" at bounding box center [371, 301] width 53 height 10
type textarea "20364980672"
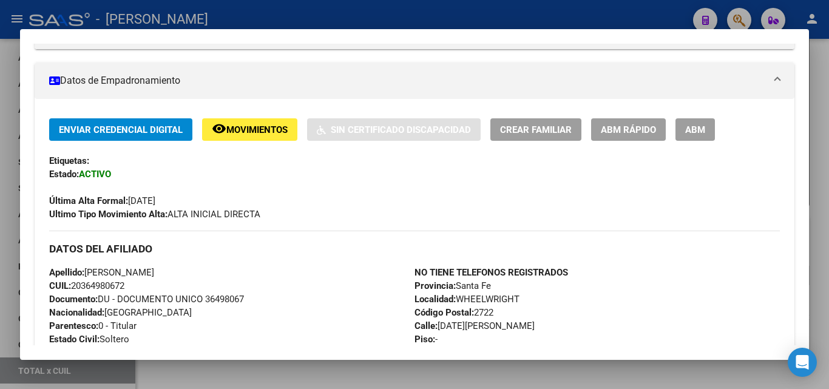
scroll to position [182, 0]
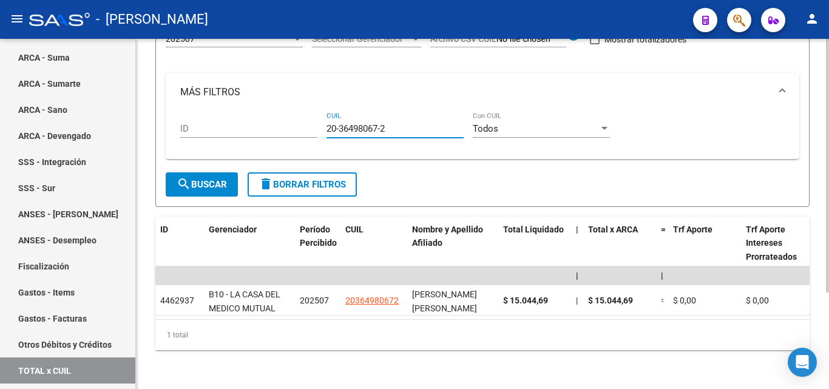
drag, startPoint x: 361, startPoint y: 123, endPoint x: 313, endPoint y: 126, distance: 47.4
click at [313, 126] on div "ID 20-36498067-2 CUIL Todos Con CUIL" at bounding box center [482, 131] width 605 height 38
paste input "27-31695932-1"
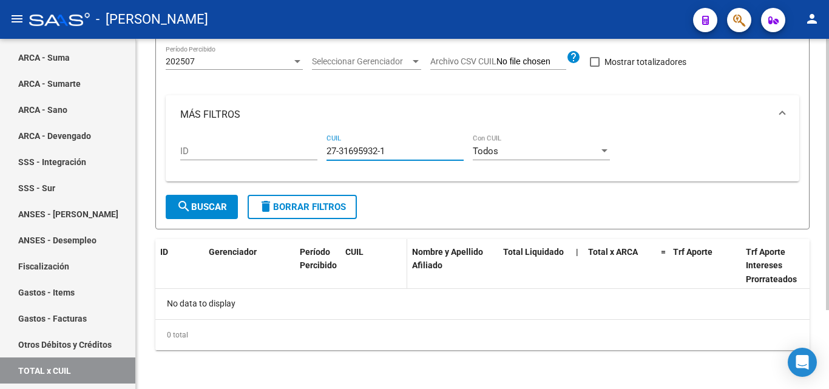
scroll to position [101, 0]
type input "27-31695932-1"
drag, startPoint x: 393, startPoint y: 155, endPoint x: 312, endPoint y: 159, distance: 80.8
click at [312, 159] on div "ID 27-31695932-1 CUIL Todos Con CUIL" at bounding box center [482, 153] width 605 height 38
paste input "23-27336118-9"
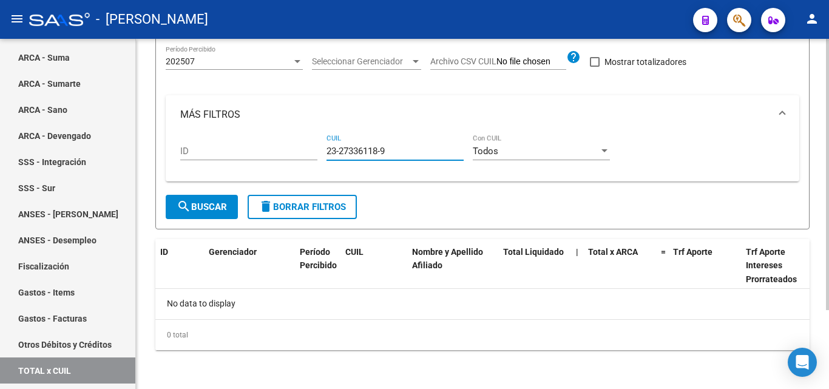
type input "23-27336118-9"
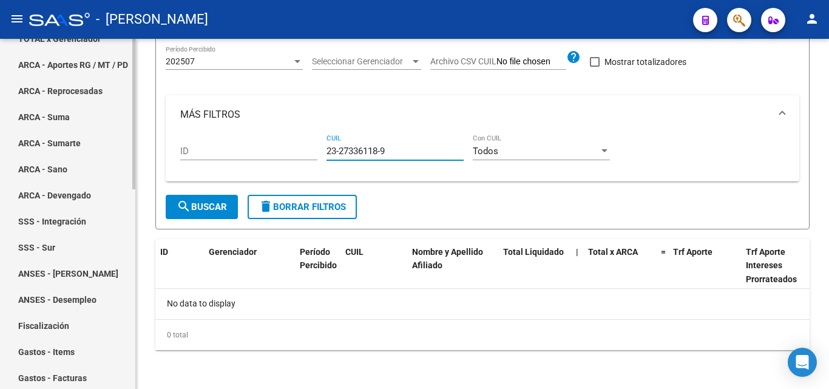
scroll to position [0, 0]
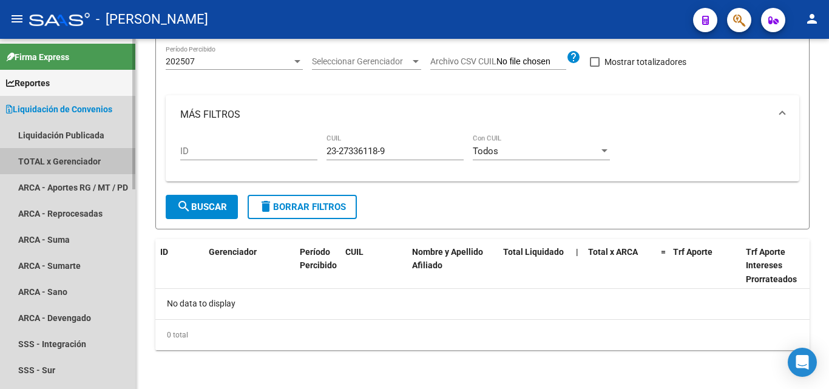
click at [80, 161] on link "TOTAL x Gerenciador" at bounding box center [67, 161] width 135 height 26
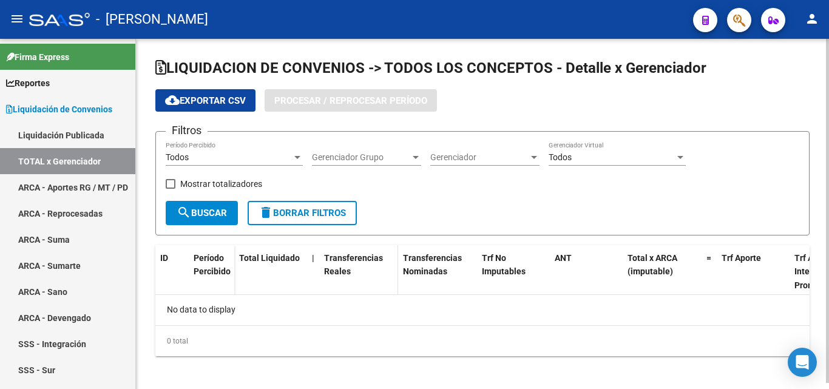
checkbox input "true"
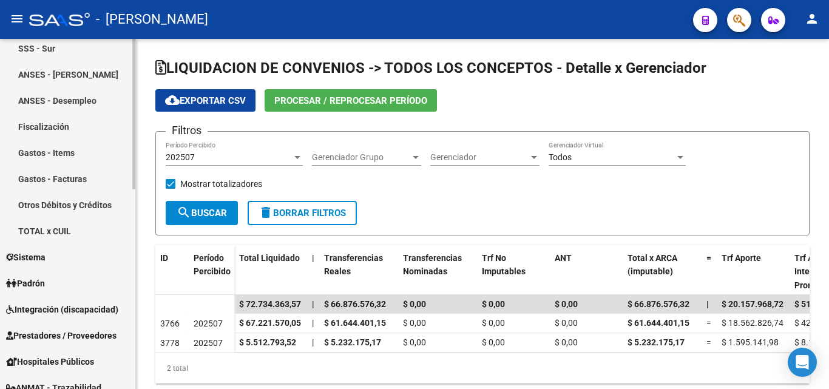
scroll to position [364, 0]
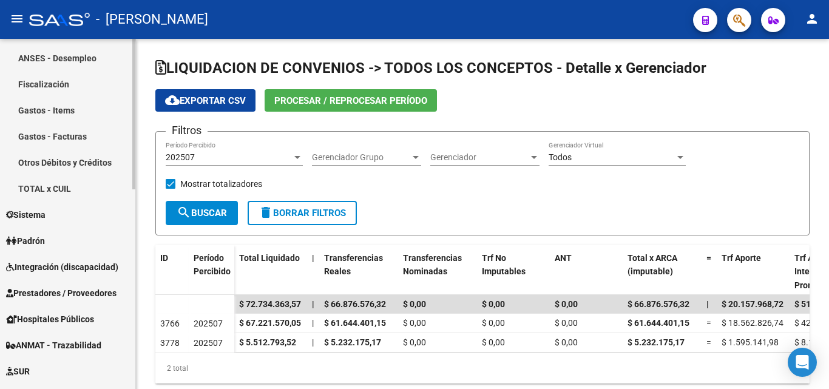
click at [52, 189] on link "TOTAL x CUIL" at bounding box center [67, 188] width 135 height 26
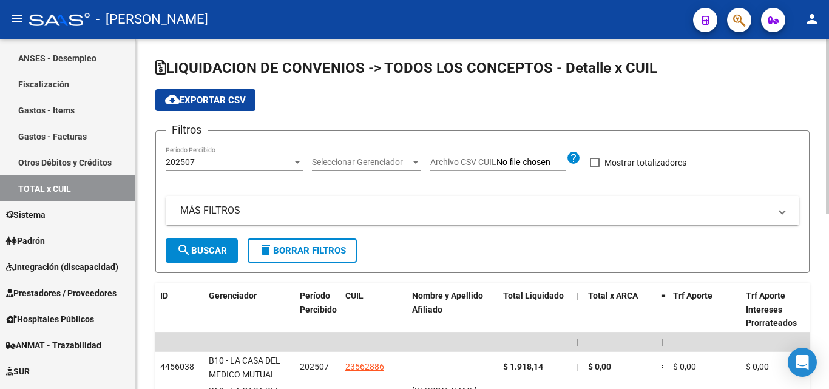
click at [214, 211] on mat-panel-title "MÁS FILTROS" at bounding box center [475, 210] width 590 height 13
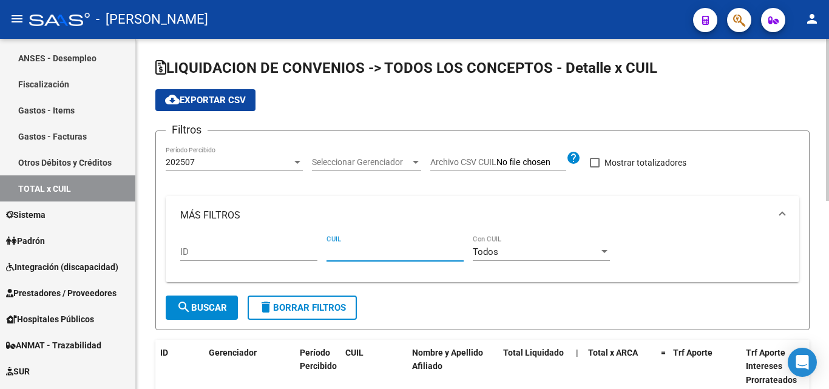
paste input "27-17026059-2"
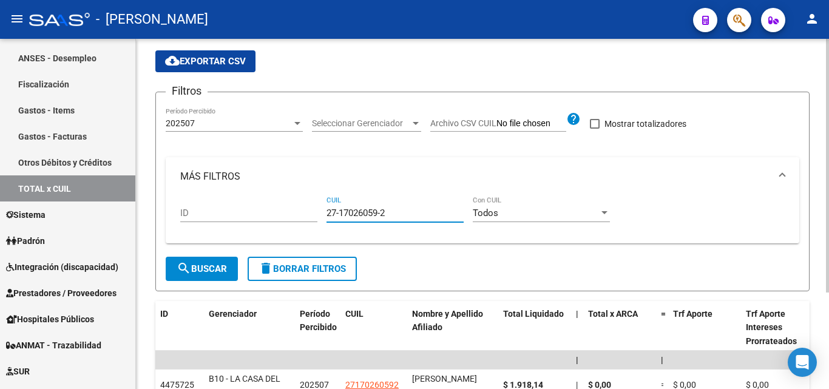
scroll to position [134, 0]
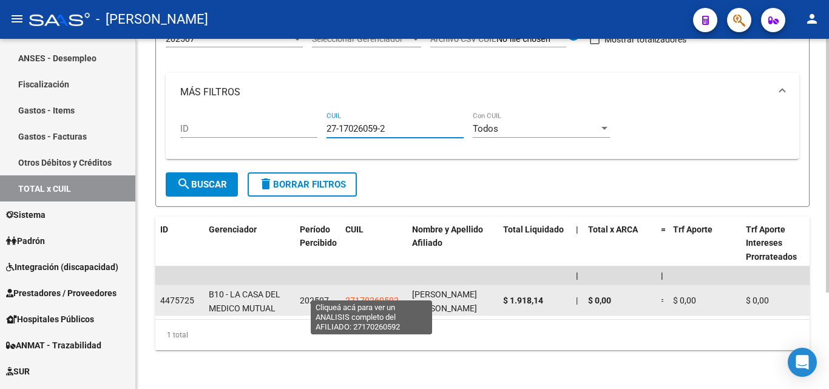
type input "27-17026059-2"
click at [370, 296] on span "27170260592" at bounding box center [371, 301] width 53 height 10
type textarea "27170260592"
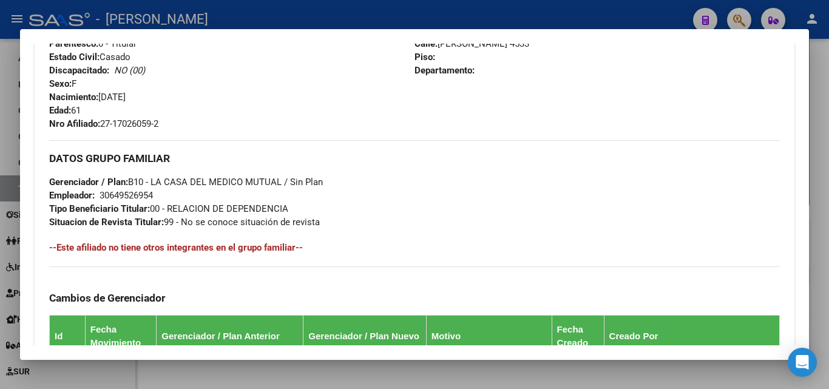
scroll to position [501, 0]
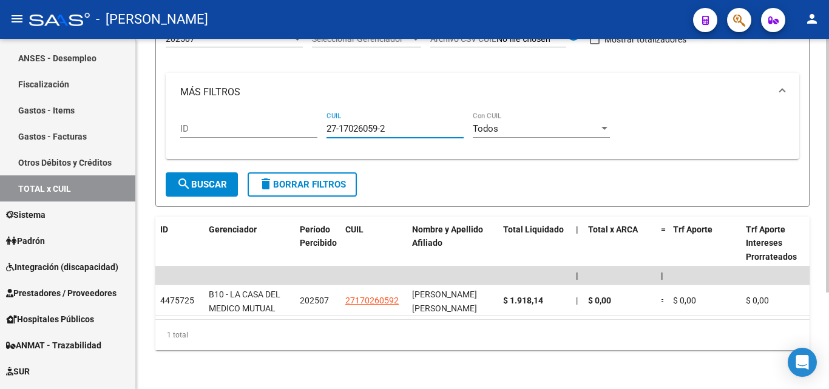
drag, startPoint x: 388, startPoint y: 117, endPoint x: 319, endPoint y: 115, distance: 69.2
click at [319, 115] on div "ID 27-17026059-2 CUIL Todos Con CUIL" at bounding box center [482, 131] width 605 height 38
paste input "20-14055937-8"
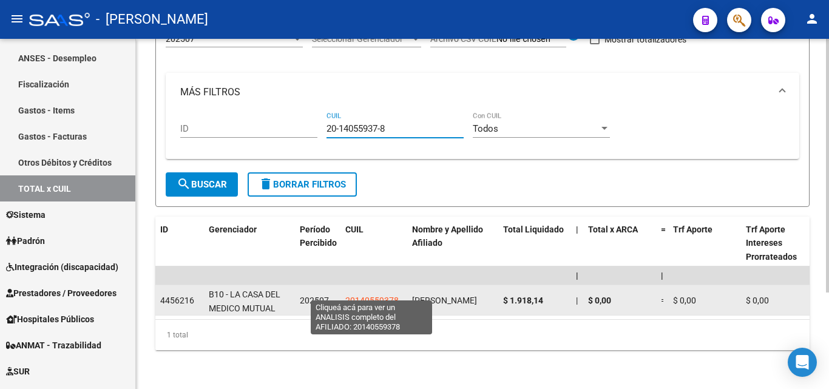
type input "20-14055937-8"
click at [367, 296] on span "20140559378" at bounding box center [371, 301] width 53 height 10
type textarea "20140559378"
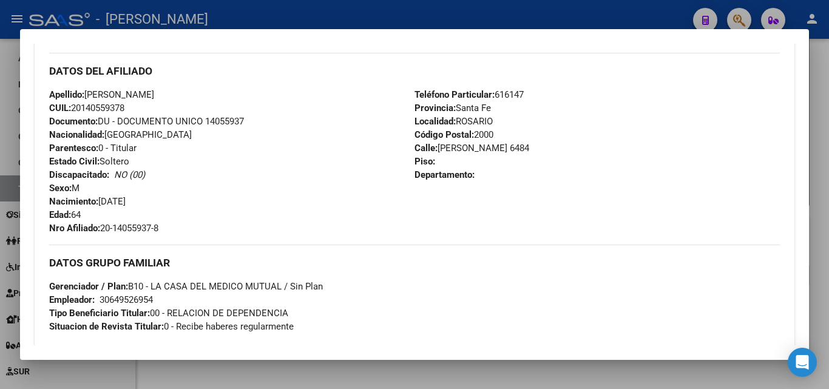
scroll to position [425, 0]
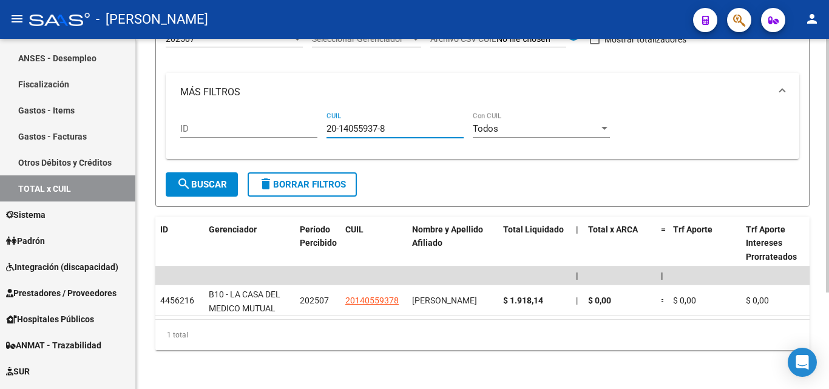
drag, startPoint x: 393, startPoint y: 119, endPoint x: 325, endPoint y: 119, distance: 68.0
click at [325, 119] on div "ID 20-14055937-8 CUIL Todos Con CUIL" at bounding box center [482, 131] width 605 height 38
paste input "20-16476585-8"
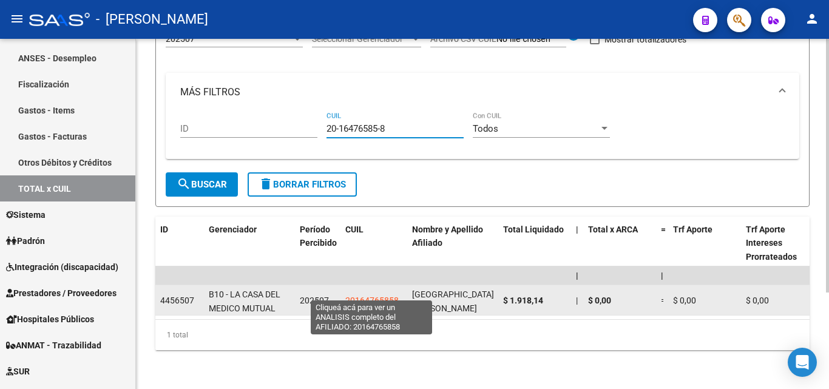
type input "20-16476585-8"
click at [370, 296] on span "20164765858" at bounding box center [371, 301] width 53 height 10
type textarea "20164765858"
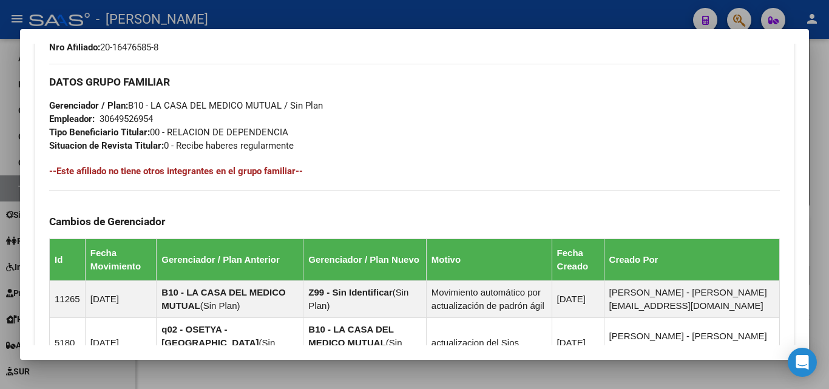
scroll to position [562, 0]
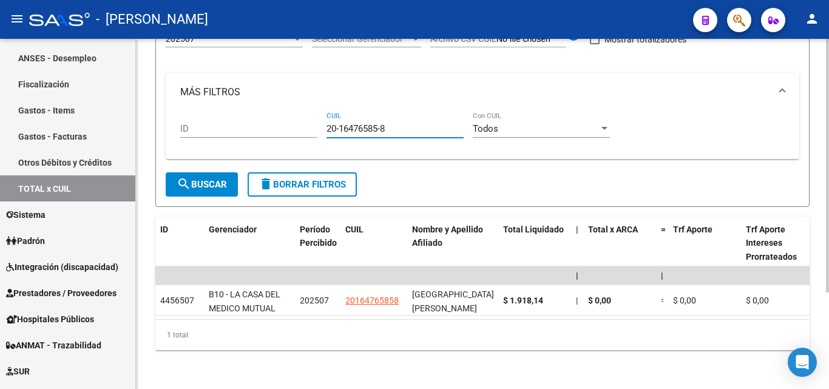
drag, startPoint x: 398, startPoint y: 117, endPoint x: 326, endPoint y: 117, distance: 71.6
click at [326, 117] on div "ID 20-16476585-8 CUIL Todos Con CUIL" at bounding box center [482, 131] width 605 height 38
paste input "20-24130747-7"
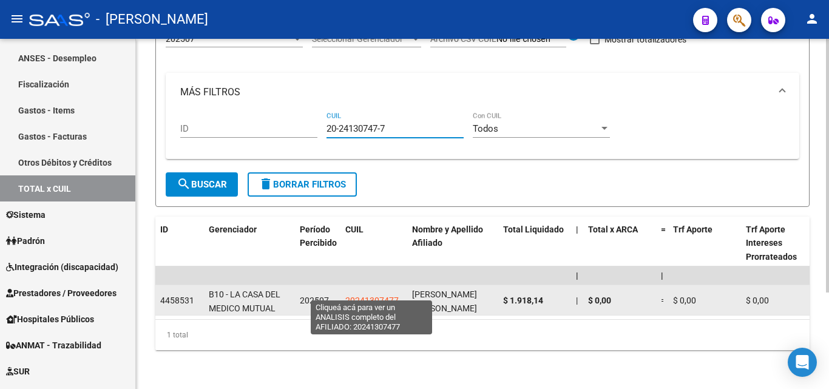
type input "20-24130747-7"
click at [365, 296] on span "20241307477" at bounding box center [371, 301] width 53 height 10
type textarea "20241307477"
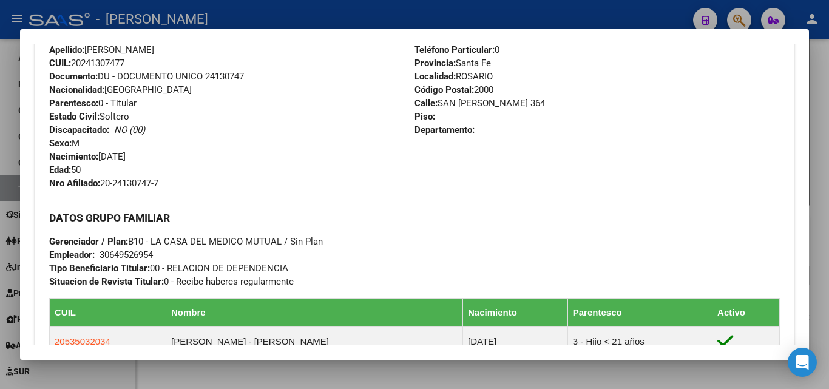
scroll to position [486, 0]
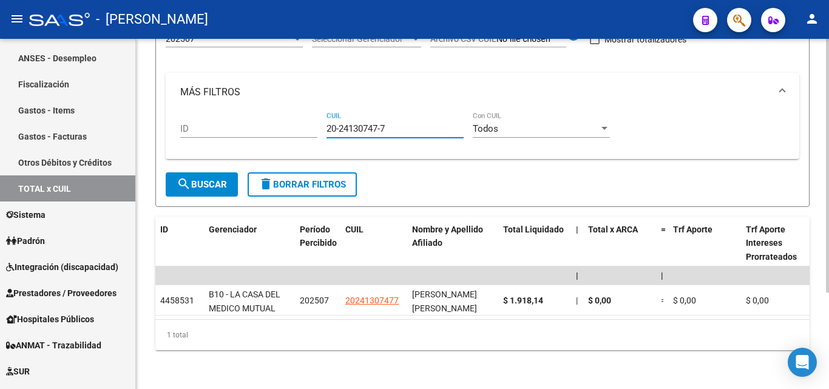
drag, startPoint x: 395, startPoint y: 118, endPoint x: 317, endPoint y: 113, distance: 78.5
click at [317, 113] on div "ID 20-24130747-7 CUIL Todos Con CUIL" at bounding box center [482, 131] width 605 height 38
paste input "27-30381686-6"
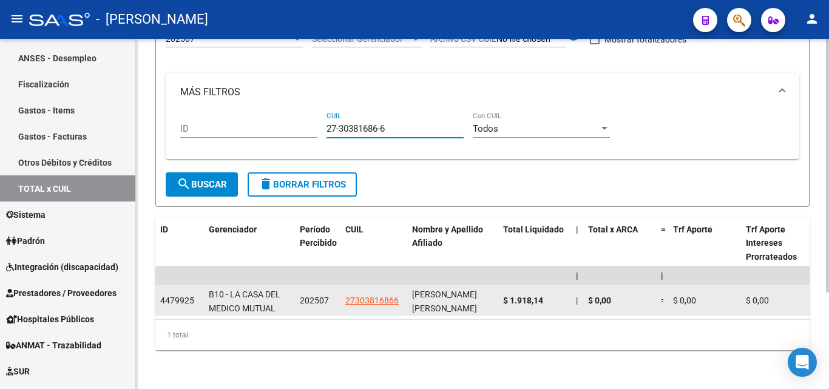
type input "27-30381686-6"
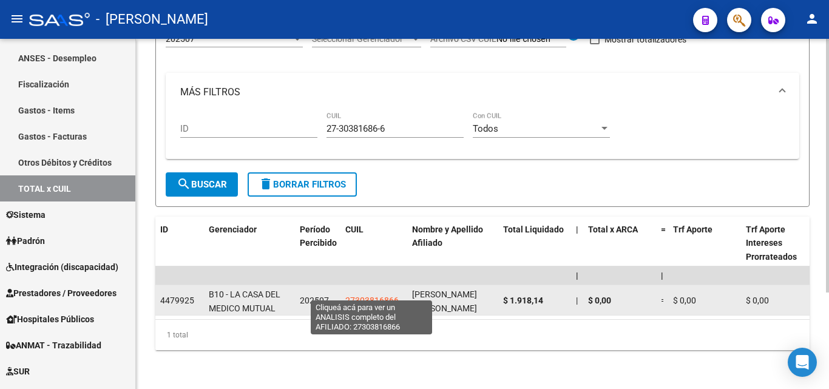
click at [367, 296] on span "27303816866" at bounding box center [371, 301] width 53 height 10
type textarea "27303816866"
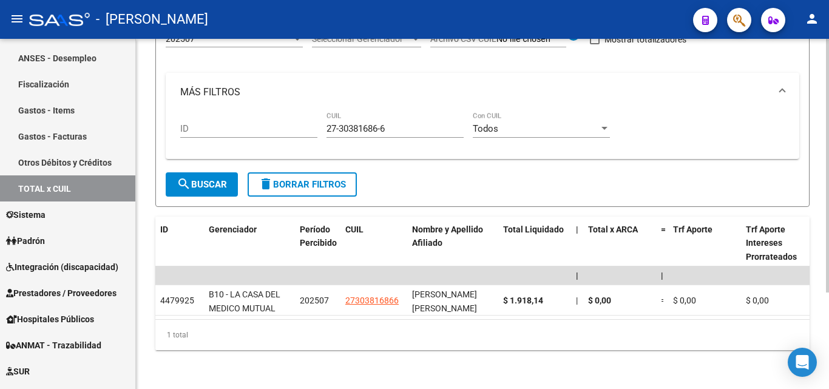
drag, startPoint x: 401, startPoint y: 112, endPoint x: 360, endPoint y: 114, distance: 40.7
click at [360, 114] on div "27-30381686-6 CUIL" at bounding box center [395, 125] width 137 height 26
drag, startPoint x: 397, startPoint y: 123, endPoint x: 278, endPoint y: 124, distance: 119.0
click at [278, 124] on div "ID 27-30381686-6 CUIL Todos Con CUIL" at bounding box center [482, 131] width 605 height 38
paste input "23-28914619-9"
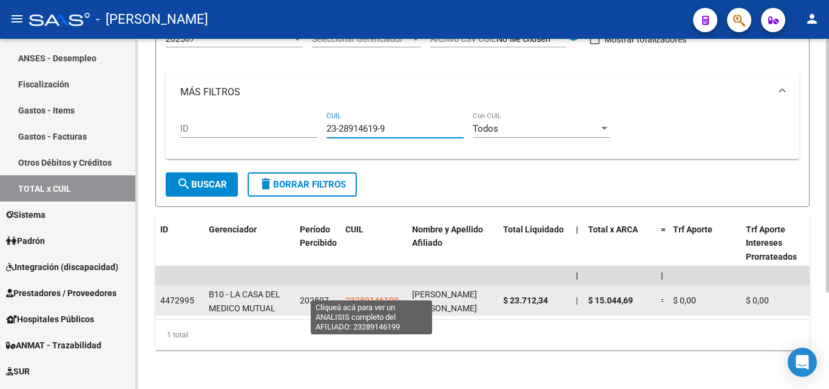
type input "23-28914619-9"
click at [369, 296] on span "23289146199" at bounding box center [371, 301] width 53 height 10
type textarea "23289146199"
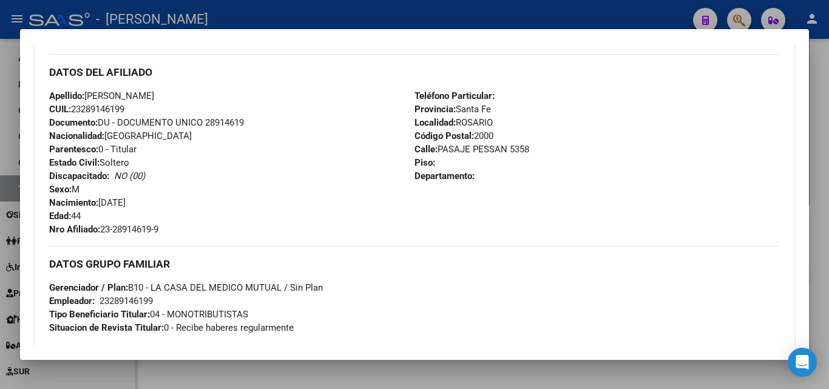
scroll to position [425, 0]
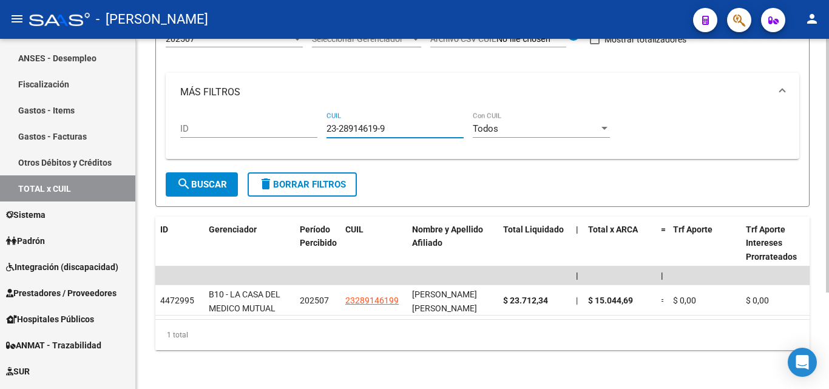
drag, startPoint x: 404, startPoint y: 120, endPoint x: 327, endPoint y: 122, distance: 77.1
click at [327, 123] on input "23-28914619-9" at bounding box center [395, 128] width 137 height 11
paste input "20-34602791-7"
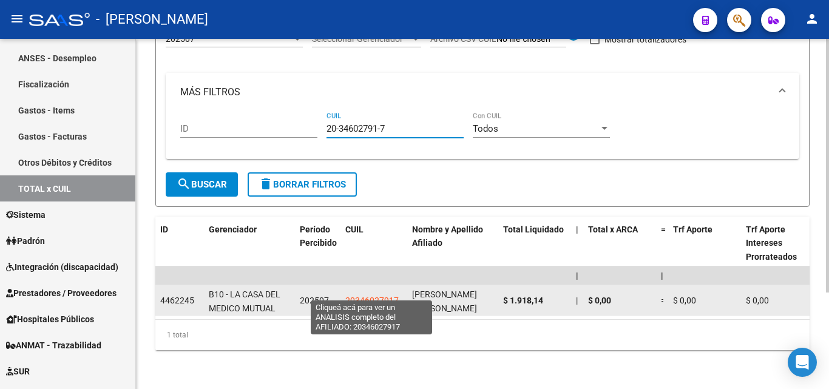
type input "20-34602791-7"
click at [365, 296] on span "20346027917" at bounding box center [371, 301] width 53 height 10
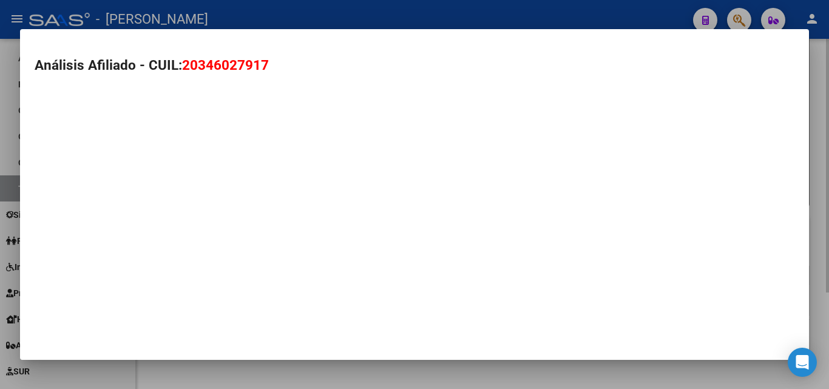
type textarea "20346027917"
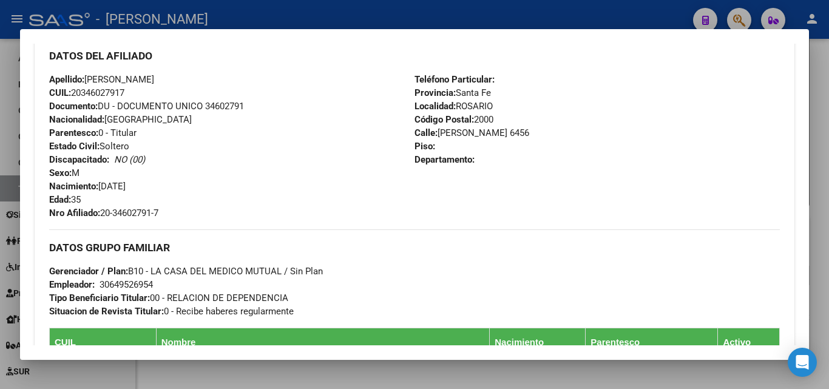
scroll to position [441, 0]
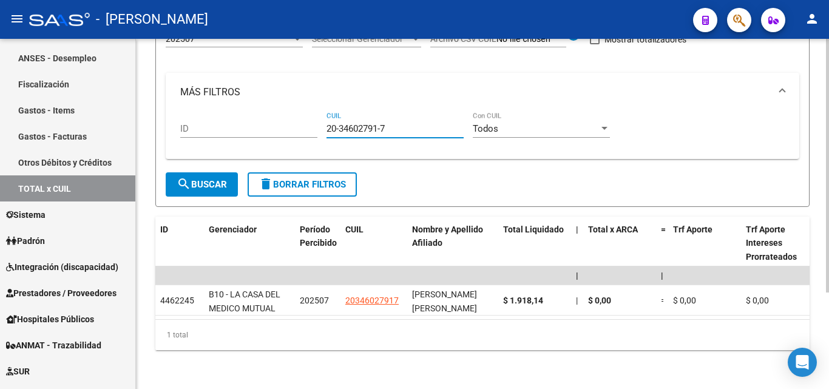
drag, startPoint x: 393, startPoint y: 118, endPoint x: 318, endPoint y: 118, distance: 75.3
click at [318, 118] on div "ID 20-34602791-7 CUIL Todos Con CUIL" at bounding box center [482, 131] width 605 height 38
paste input "20-16218880-2"
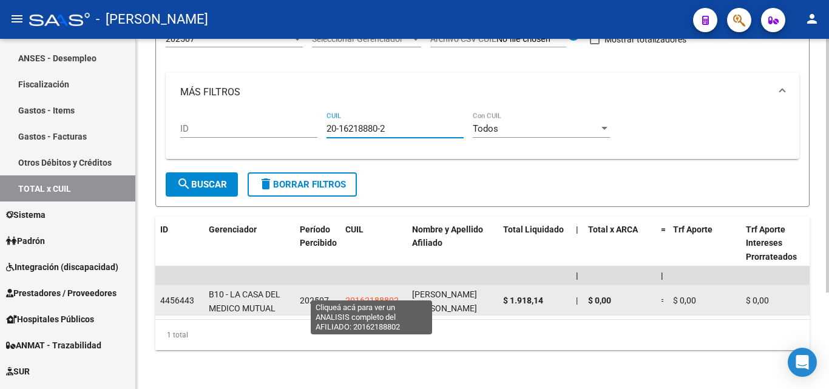
type input "20-16218880-2"
click at [362, 296] on span "20162188802" at bounding box center [371, 301] width 53 height 10
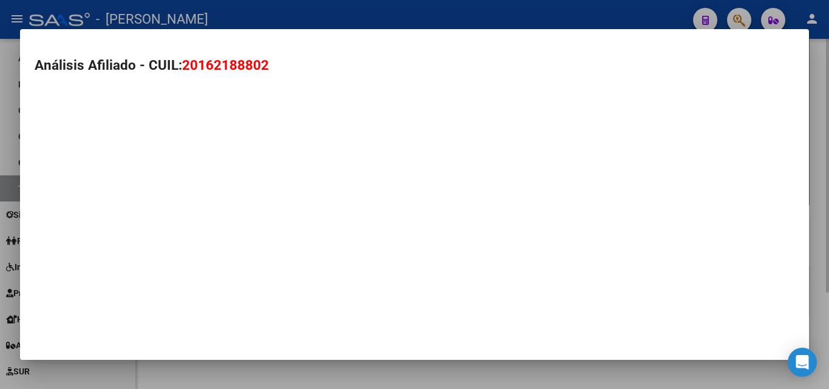
type textarea "20162188802"
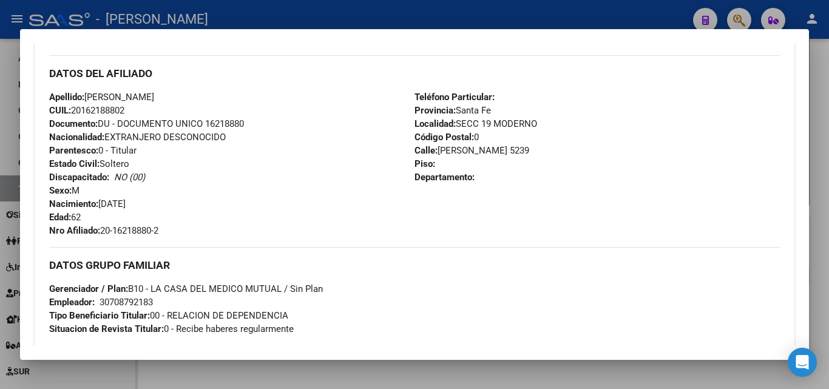
scroll to position [425, 0]
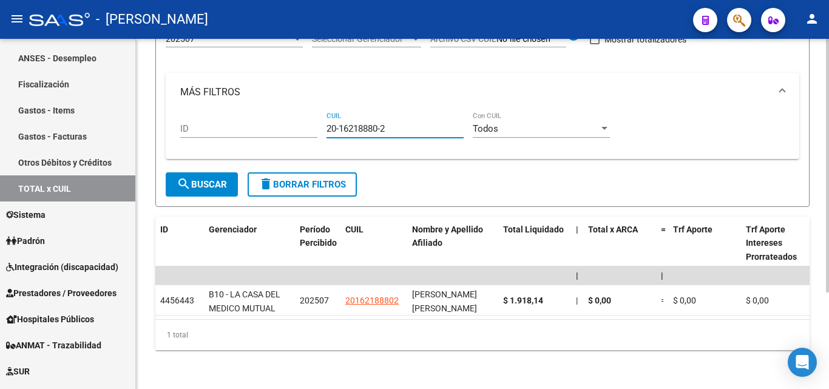
drag, startPoint x: 392, startPoint y: 117, endPoint x: 290, endPoint y: 120, distance: 102.6
click at [290, 120] on div "ID 20-16218880-2 CUIL Todos Con CUIL" at bounding box center [482, 131] width 605 height 38
paste input "20-21889290-7"
type input "20-21889290-7"
drag, startPoint x: 391, startPoint y: 116, endPoint x: 300, endPoint y: 115, distance: 90.4
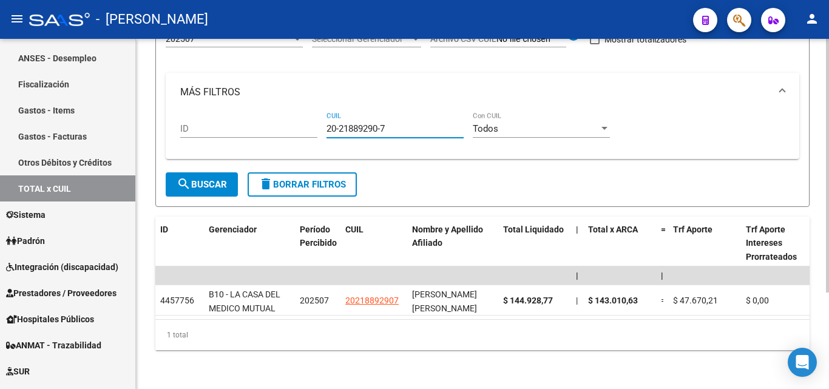
click at [300, 115] on div "ID 20-21889290-7 CUIL Todos Con CUIL" at bounding box center [482, 131] width 605 height 38
paste input "20-14383087-0"
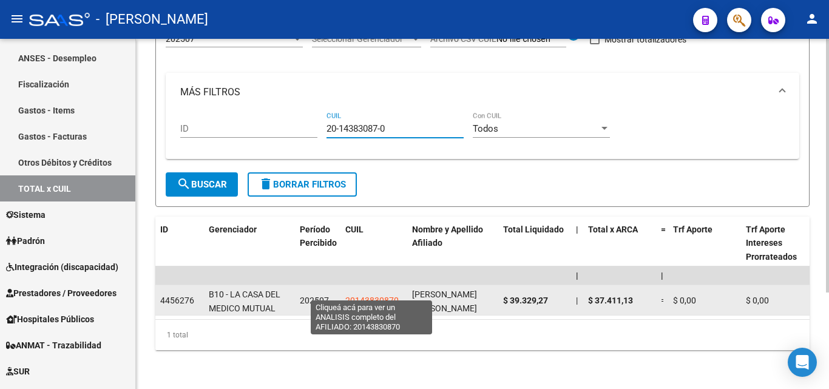
type input "20-14383087-0"
click at [373, 296] on span "20143830870" at bounding box center [371, 301] width 53 height 10
type textarea "20143830870"
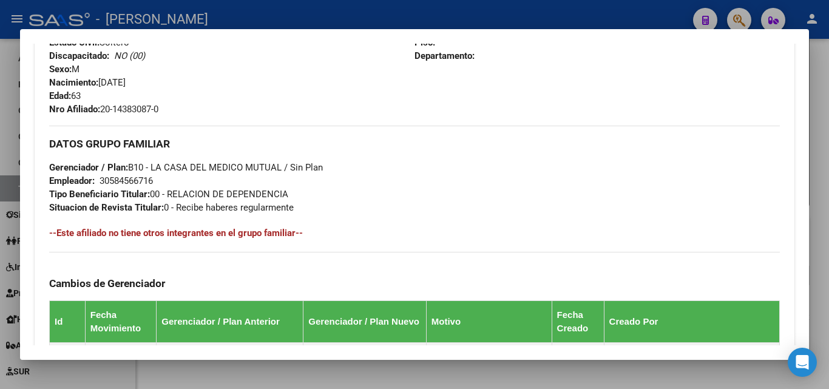
scroll to position [501, 0]
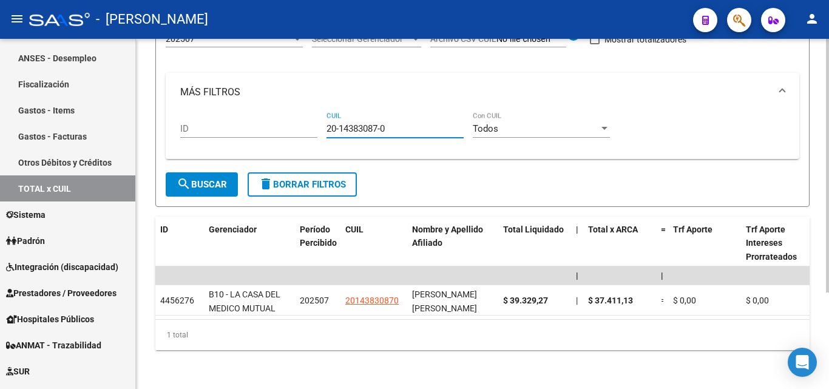
drag, startPoint x: 387, startPoint y: 120, endPoint x: 295, endPoint y: 129, distance: 92.7
click at [313, 124] on div "ID 20-14383087-0 CUIL Todos Con CUIL" at bounding box center [482, 131] width 605 height 38
paste input "27-30688522-2"
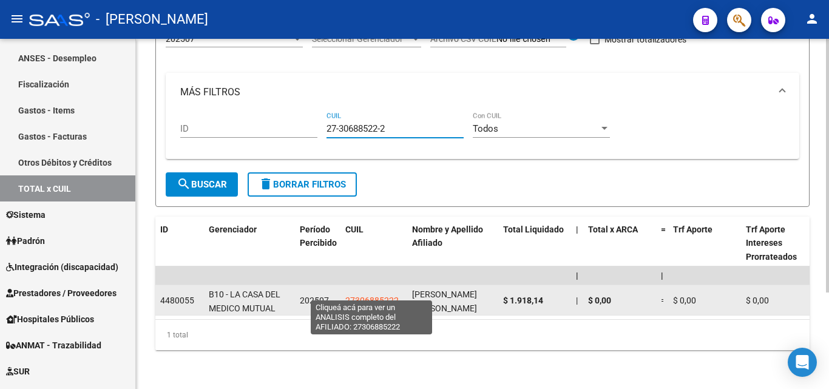
type input "27-30688522-2"
click at [367, 296] on span "27306885222" at bounding box center [371, 301] width 53 height 10
type textarea "27306885222"
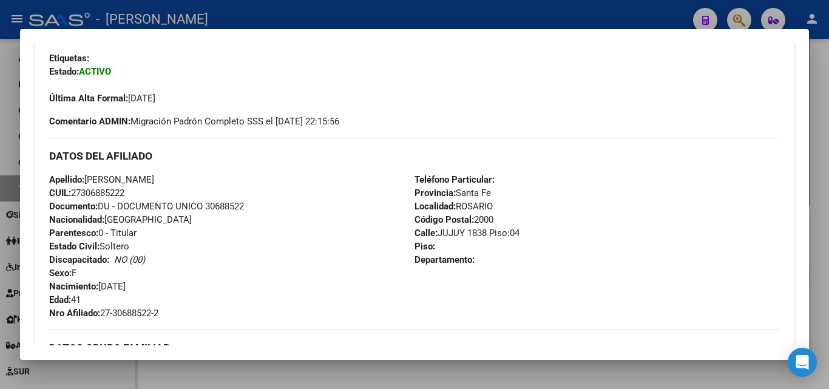
scroll to position [425, 0]
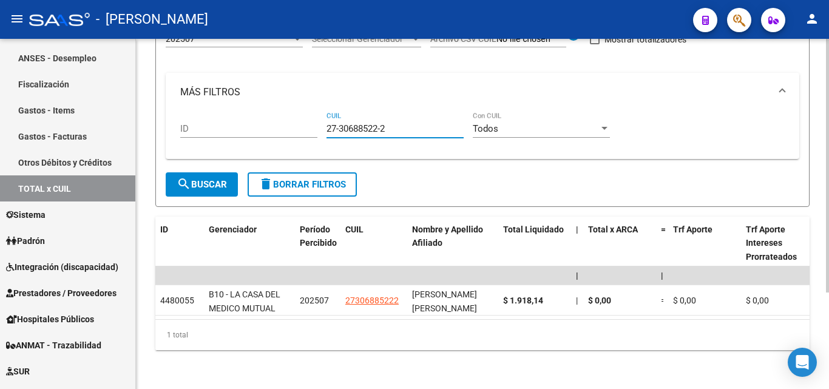
drag, startPoint x: 396, startPoint y: 116, endPoint x: 320, endPoint y: 120, distance: 76.0
click at [320, 120] on div "ID 27-30688522-2 CUIL Todos Con CUIL" at bounding box center [482, 131] width 605 height 38
paste input "27-33561943-4"
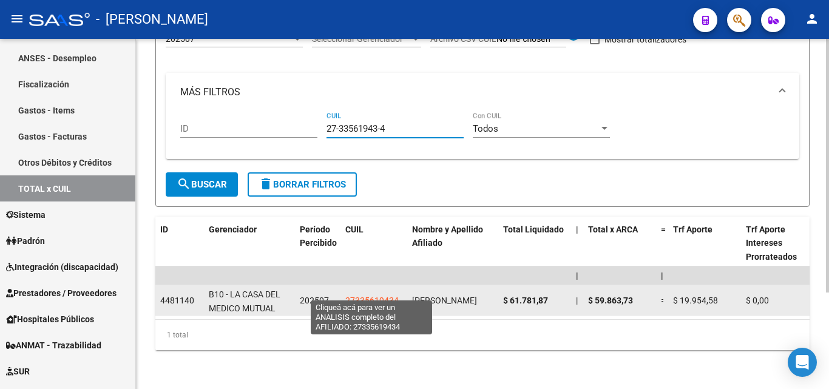
type input "27-33561943-4"
click at [361, 296] on span "27335619434" at bounding box center [371, 301] width 53 height 10
type textarea "27335619434"
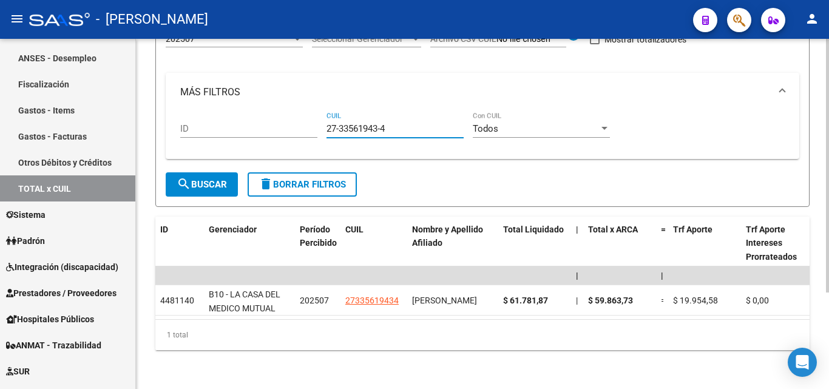
drag, startPoint x: 388, startPoint y: 118, endPoint x: 300, endPoint y: 117, distance: 87.4
click at [300, 117] on div "ID 27-33561943-4 CUIL Todos Con CUIL" at bounding box center [482, 131] width 605 height 38
paste input "20-24900586-0"
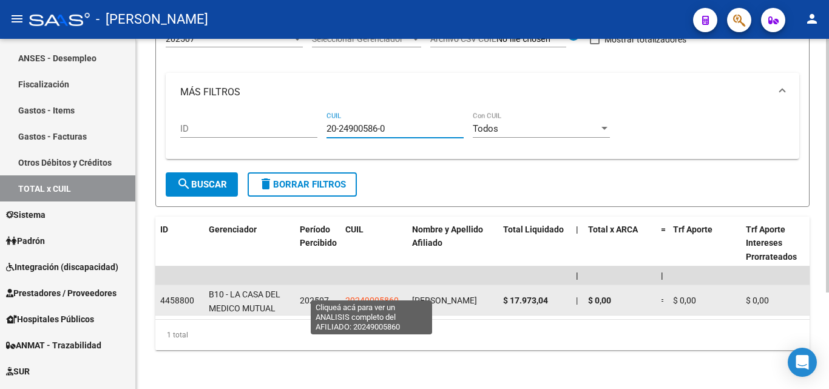
type input "20-24900586-0"
click at [362, 296] on span "20249005860" at bounding box center [371, 301] width 53 height 10
type textarea "20249005860"
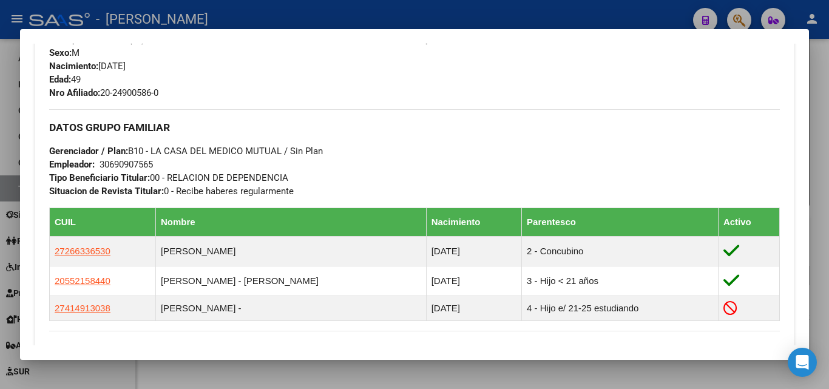
scroll to position [546, 0]
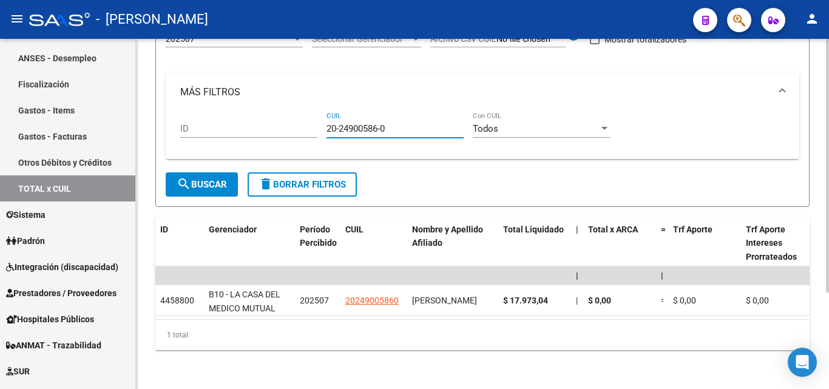
drag, startPoint x: 395, startPoint y: 119, endPoint x: 306, endPoint y: 115, distance: 88.7
click at [306, 115] on div "ID 20-24900586-0 CUIL Todos Con CUIL" at bounding box center [482, 131] width 605 height 38
paste input "20-13795006-6"
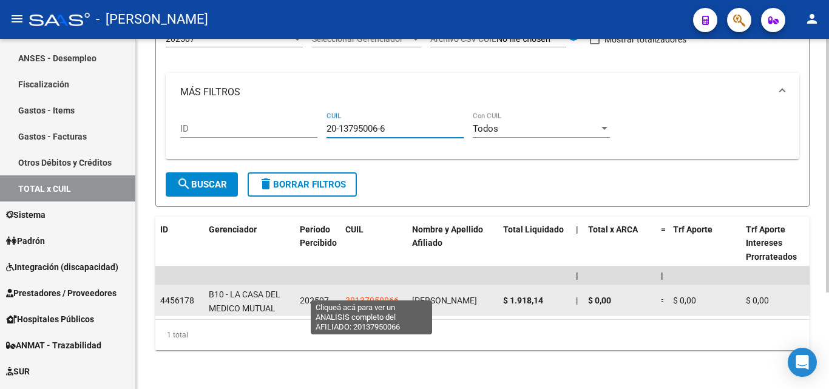
type input "20-13795006-6"
click at [368, 296] on span "20137950066" at bounding box center [371, 301] width 53 height 10
type textarea "20137950066"
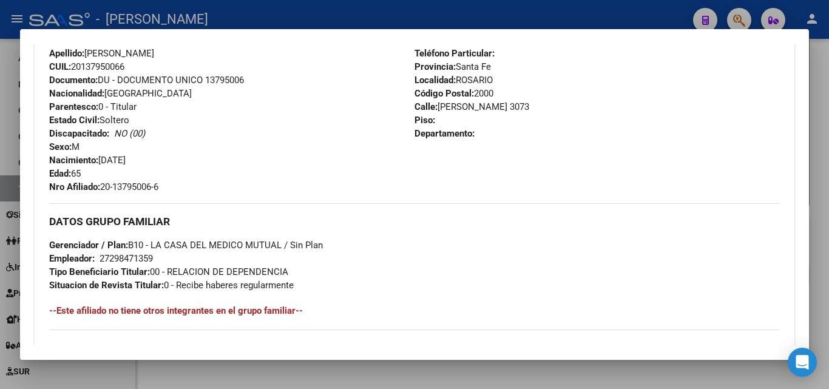
scroll to position [425, 0]
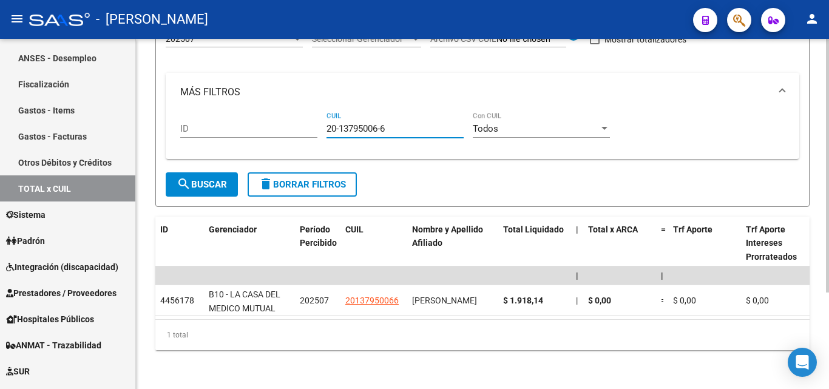
drag, startPoint x: 392, startPoint y: 118, endPoint x: 325, endPoint y: 118, distance: 66.2
click at [325, 118] on div "ID 20-13795006-6 CUIL Todos Con CUIL" at bounding box center [482, 131] width 605 height 38
paste input "27-18108786-8"
type input "27-18108786-8"
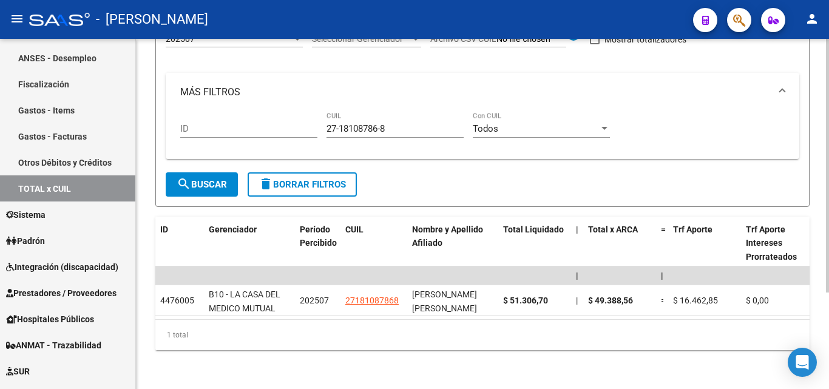
click at [625, 337] on div "1 total" at bounding box center [482, 335] width 654 height 30
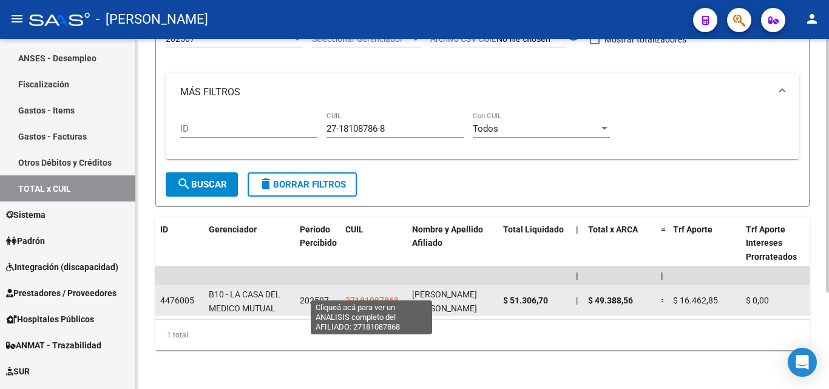
click at [372, 296] on span "27181087868" at bounding box center [371, 301] width 53 height 10
type textarea "27181087868"
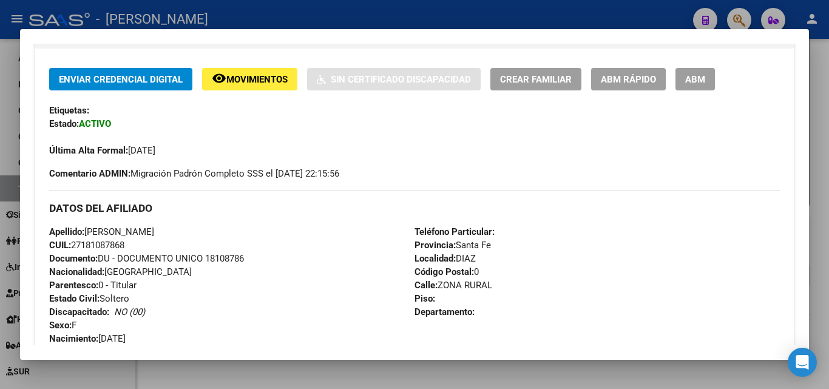
scroll to position [486, 0]
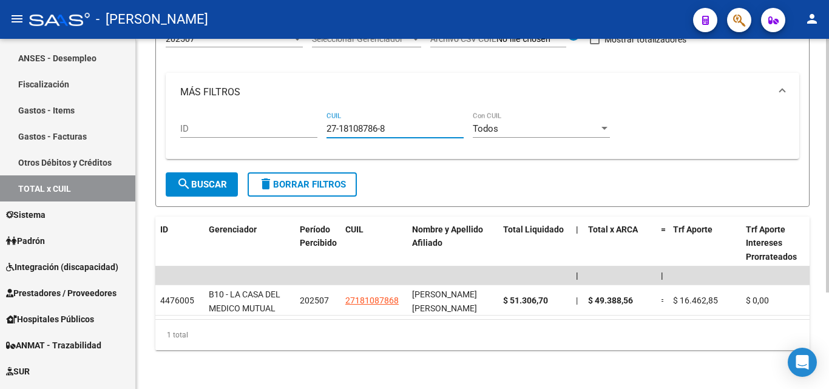
drag, startPoint x: 393, startPoint y: 118, endPoint x: 294, endPoint y: 118, distance: 98.9
click at [294, 118] on div "ID 27-18108786-8 CUIL Todos Con CUIL" at bounding box center [482, 131] width 605 height 38
paste input "27-26538570-8"
type input "27-26538570-8"
drag, startPoint x: 389, startPoint y: 117, endPoint x: 324, endPoint y: 120, distance: 65.6
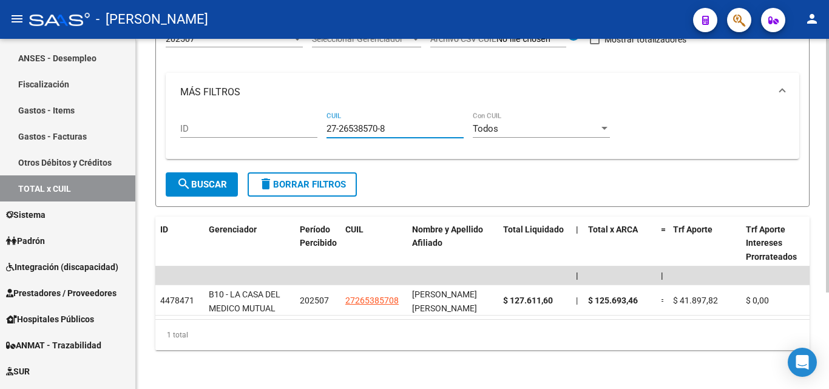
click at [324, 120] on div "ID 27-26538570-8 CUIL Todos Con CUIL" at bounding box center [482, 131] width 605 height 38
paste input "23-35042903-4"
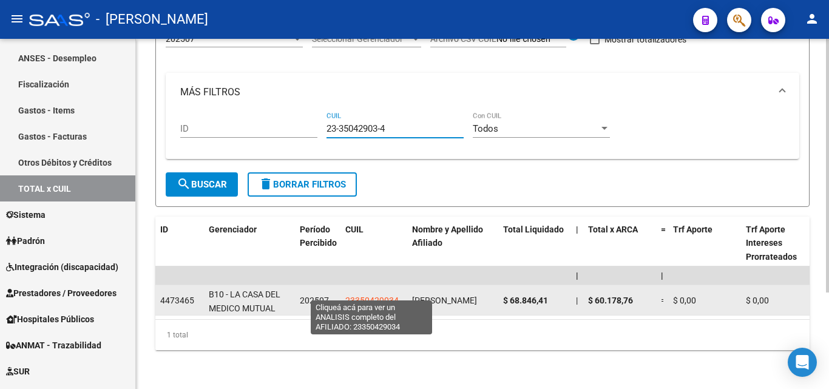
type input "23-35042903-4"
click at [378, 296] on span "23350429034" at bounding box center [371, 301] width 53 height 10
type textarea "23350429034"
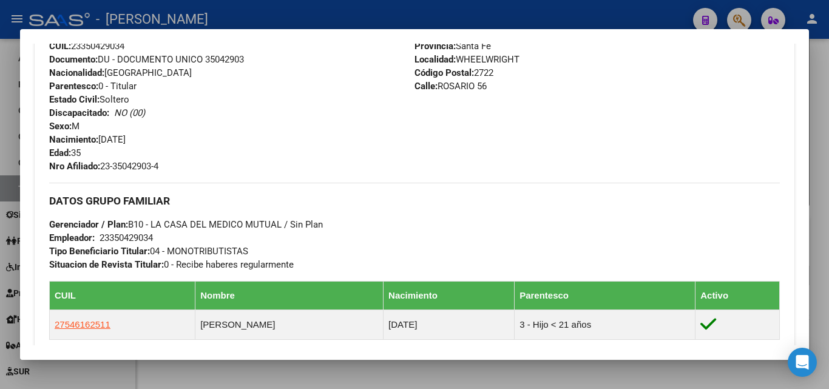
scroll to position [425, 0]
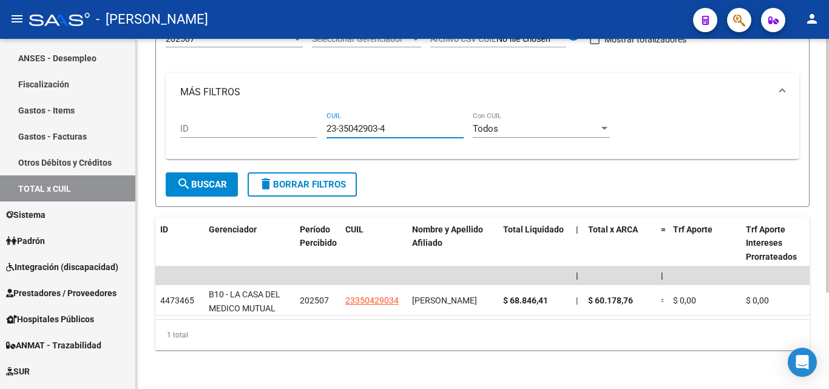
drag, startPoint x: 395, startPoint y: 118, endPoint x: 311, endPoint y: 118, distance: 84.4
click at [311, 118] on div "ID 23-35042903-4 CUIL Todos Con CUIL" at bounding box center [482, 131] width 605 height 38
paste input "27-30111187-3"
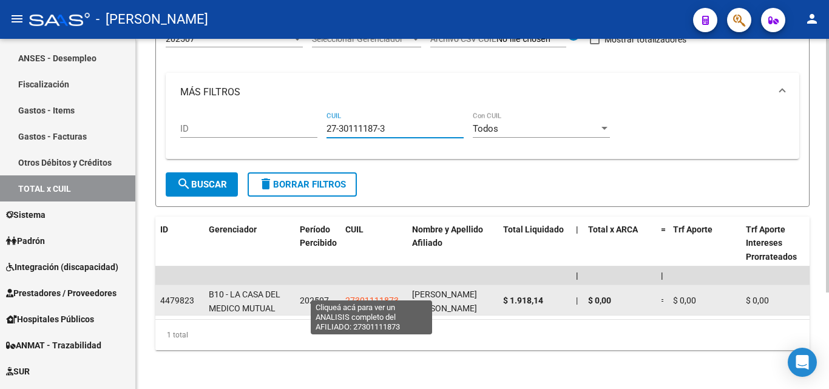
type input "27-30111187-3"
click at [373, 296] on span "27301111873" at bounding box center [371, 301] width 53 height 10
type textarea "27301111873"
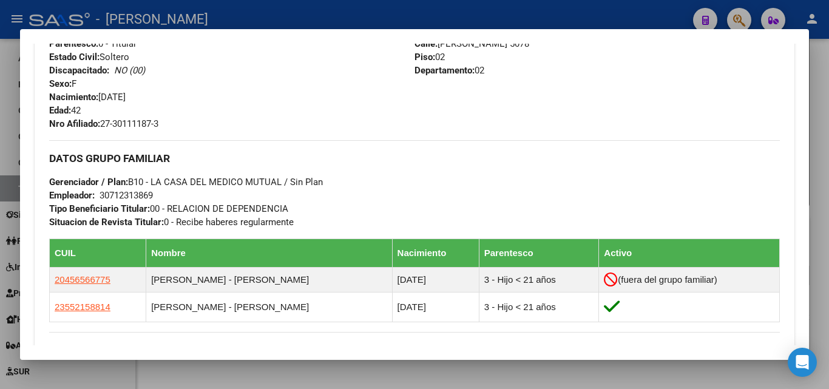
scroll to position [501, 0]
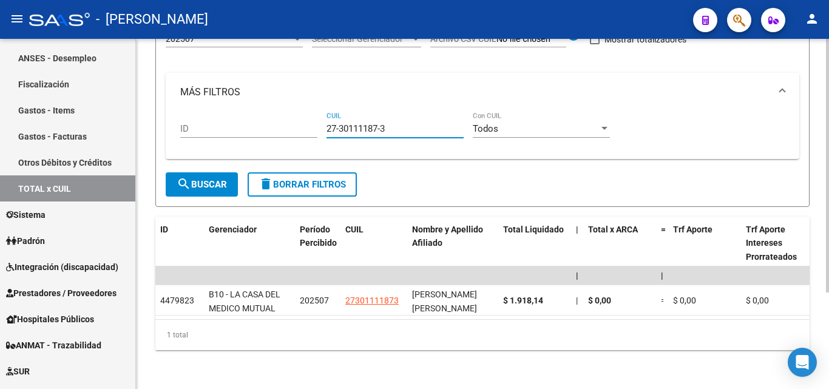
drag, startPoint x: 382, startPoint y: 118, endPoint x: 297, endPoint y: 118, distance: 85.6
click at [297, 118] on div "ID 27-30111187-3 CUIL Todos Con CUIL" at bounding box center [482, 131] width 605 height 38
paste input "20-30851802-8"
type input "20-30851802-8"
drag, startPoint x: 387, startPoint y: 120, endPoint x: 311, endPoint y: 117, distance: 76.0
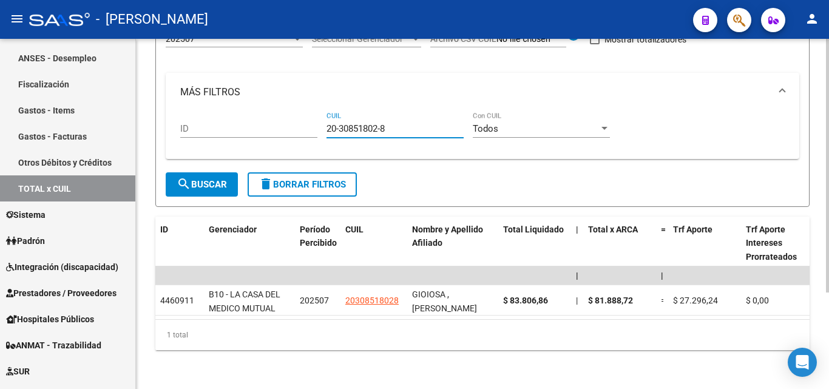
click at [311, 117] on div "ID 20-30851802-8 CUIL Todos Con CUIL" at bounding box center [482, 131] width 605 height 38
paste input "20-26362649-5"
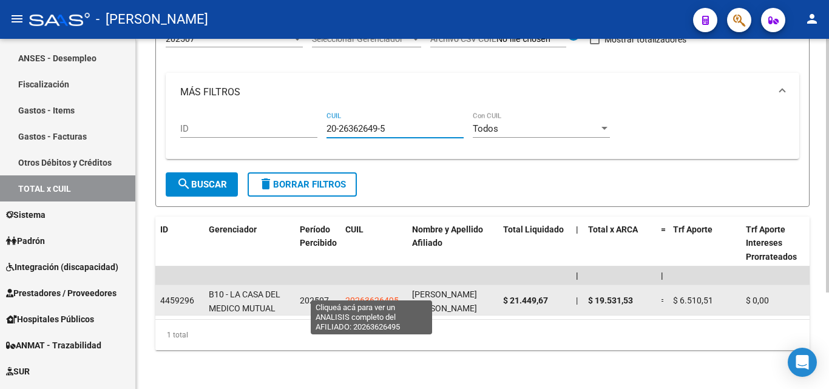
type input "20-26362649-5"
click at [373, 296] on span "20263626495" at bounding box center [371, 301] width 53 height 10
type textarea "20263626495"
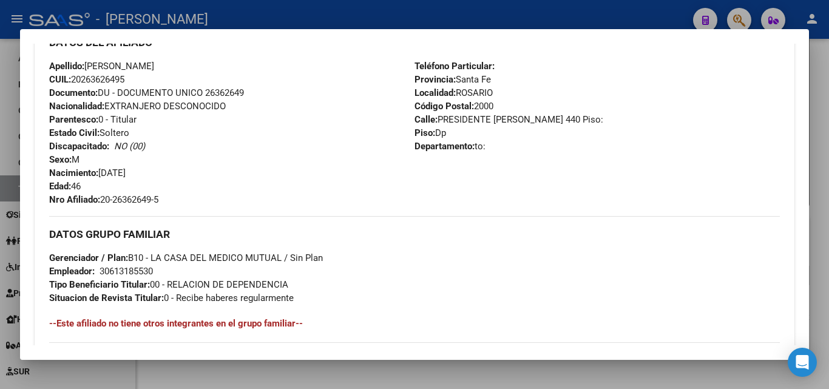
scroll to position [441, 0]
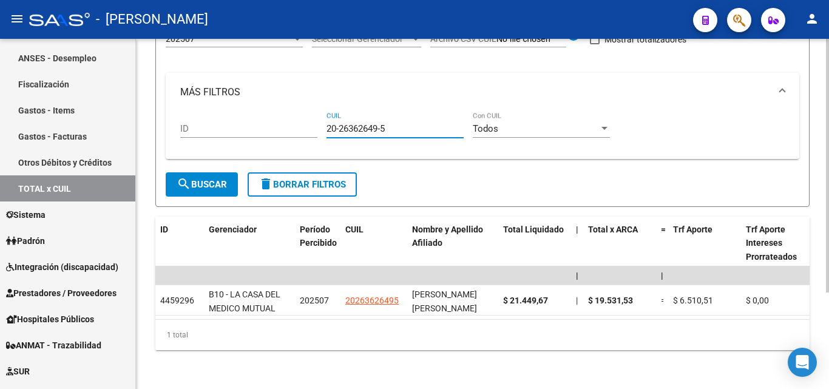
drag, startPoint x: 396, startPoint y: 120, endPoint x: 310, endPoint y: 118, distance: 85.6
click at [310, 118] on div "ID 20-26362649-5 CUIL Todos Con CUIL" at bounding box center [482, 131] width 605 height 38
paste input "20-23184079-7"
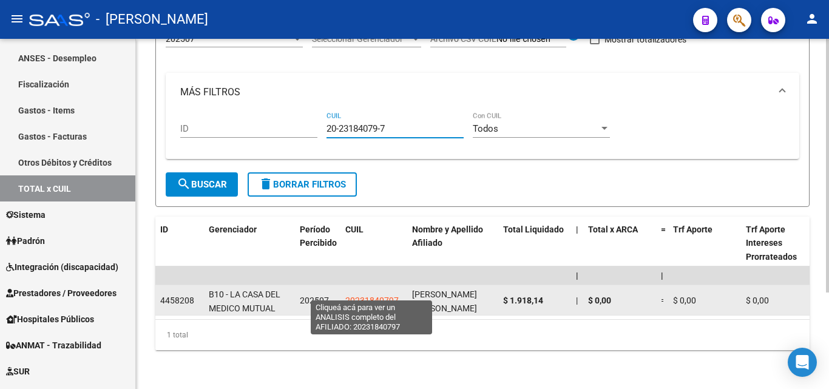
type input "20-23184079-7"
click at [379, 296] on span "20231840797" at bounding box center [371, 301] width 53 height 10
type textarea "20231840797"
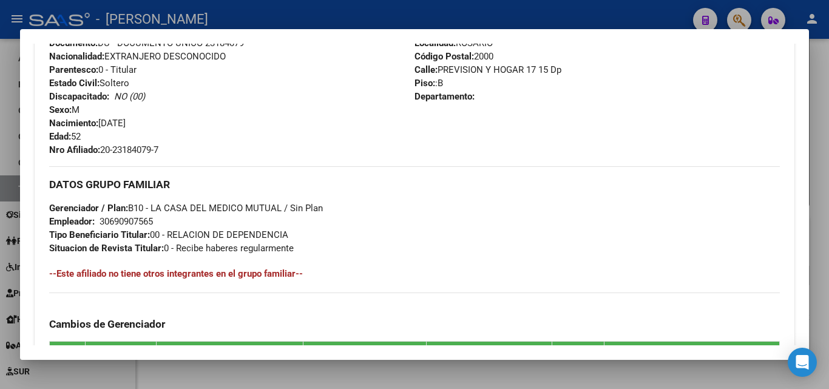
scroll to position [486, 0]
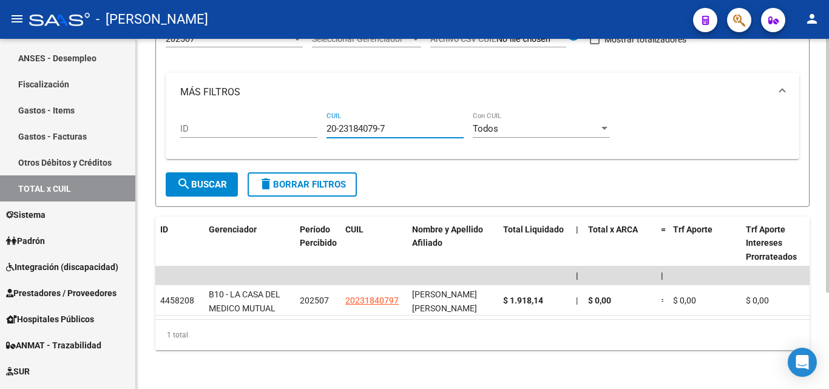
drag, startPoint x: 392, startPoint y: 118, endPoint x: 314, endPoint y: 120, distance: 77.1
click at [314, 120] on div "ID 20-23184079-7 CUIL Todos Con CUIL" at bounding box center [482, 131] width 605 height 38
paste input "27-17413069-3"
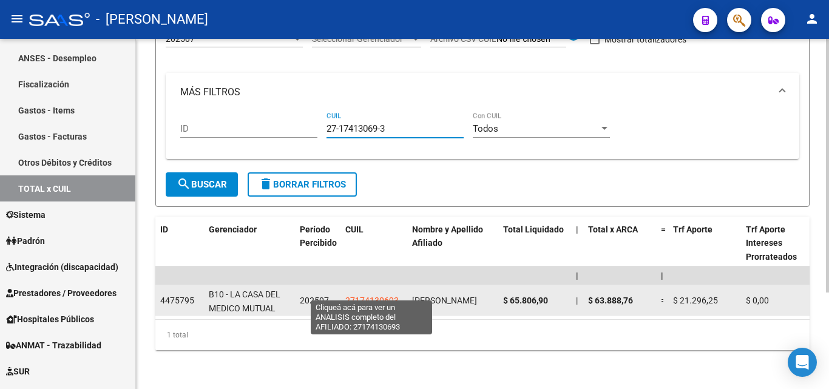
type input "27-17413069-3"
click at [366, 296] on span "27174130693" at bounding box center [371, 301] width 53 height 10
type textarea "27174130693"
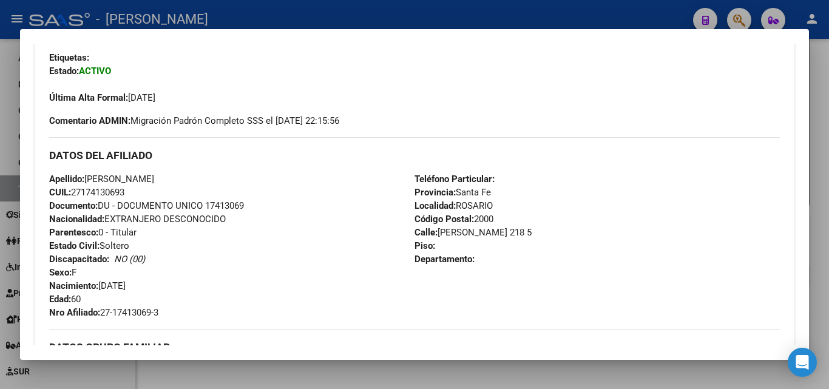
scroll to position [425, 0]
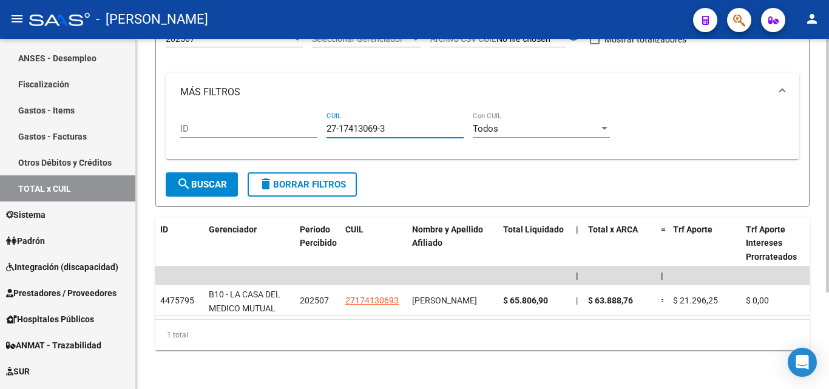
drag, startPoint x: 394, startPoint y: 120, endPoint x: 315, endPoint y: 120, distance: 78.9
click at [315, 120] on div "ID 27-17413069-3 CUIL Todos Con CUIL" at bounding box center [482, 131] width 605 height 38
paste input "23-28787981-4"
type input "23-28787981-4"
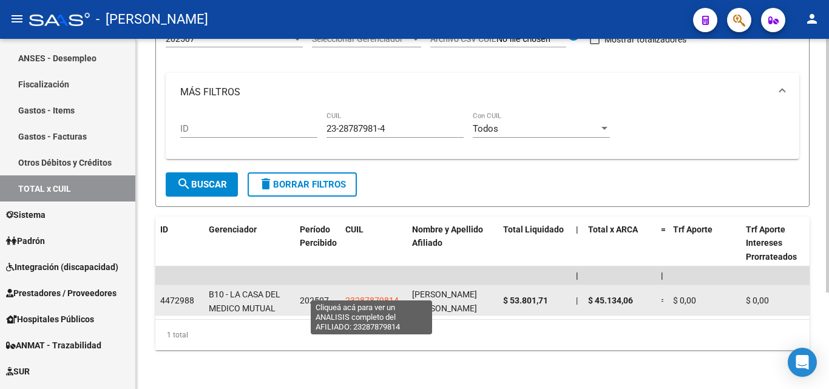
click at [370, 296] on span "23287879814" at bounding box center [371, 301] width 53 height 10
type textarea "23287879814"
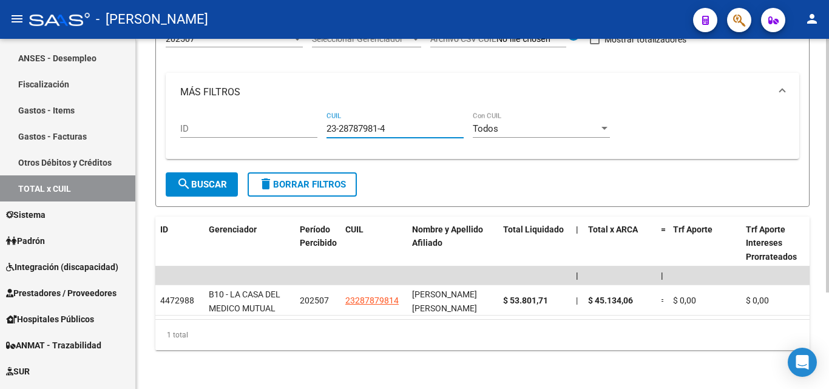
drag, startPoint x: 376, startPoint y: 119, endPoint x: 314, endPoint y: 116, distance: 62.6
click at [317, 114] on div "ID 23-28787981-4 CUIL Todos Con CUIL" at bounding box center [482, 131] width 605 height 38
paste input "20-36581663-9"
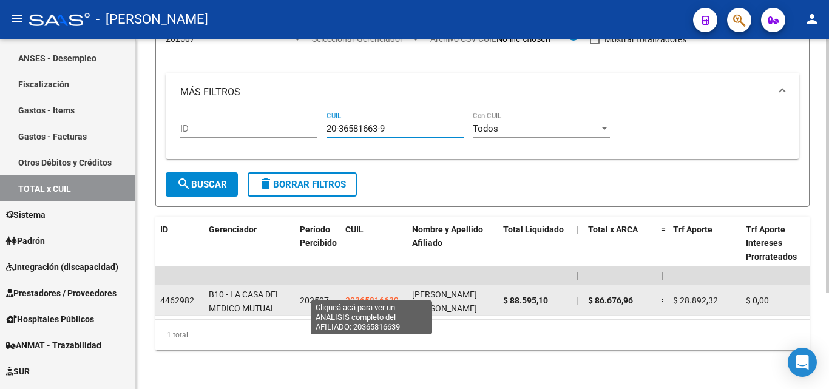
type input "20-36581663-9"
click at [379, 296] on span "20365816639" at bounding box center [371, 301] width 53 height 10
type textarea "20365816639"
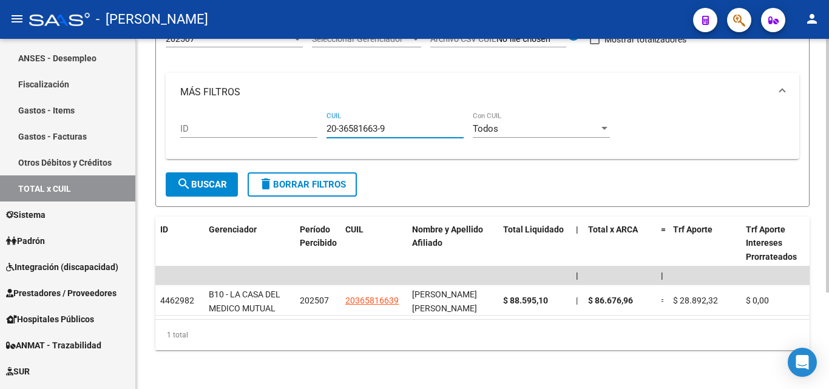
drag, startPoint x: 388, startPoint y: 120, endPoint x: 308, endPoint y: 126, distance: 80.4
click at [317, 120] on div "ID 20-36581663-9 CUIL Todos Con CUIL" at bounding box center [482, 131] width 605 height 38
paste input "23-20584858-4"
type input "23-20584858-4"
drag, startPoint x: 396, startPoint y: 121, endPoint x: 292, endPoint y: 117, distance: 104.5
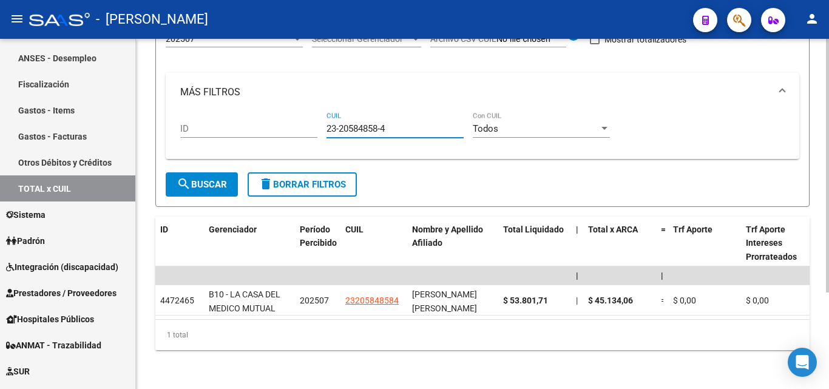
click at [292, 117] on div "ID 23-20584858-4 CUIL Todos Con CUIL" at bounding box center [482, 131] width 605 height 38
paste input "20-21041281-7"
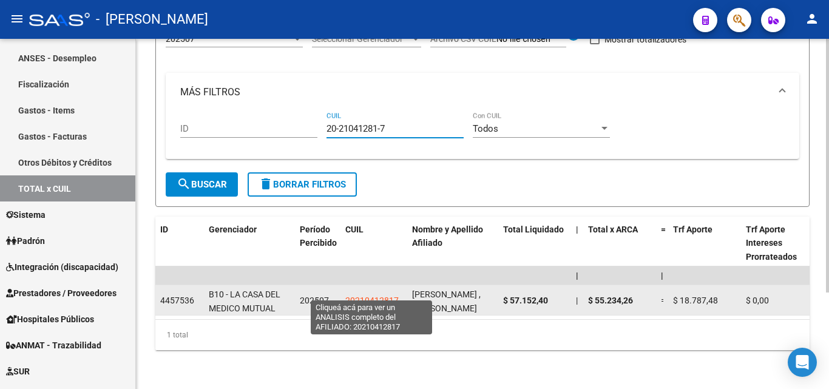
type input "20-21041281-7"
click at [375, 296] on span "20210412817" at bounding box center [371, 301] width 53 height 10
type textarea "20210412817"
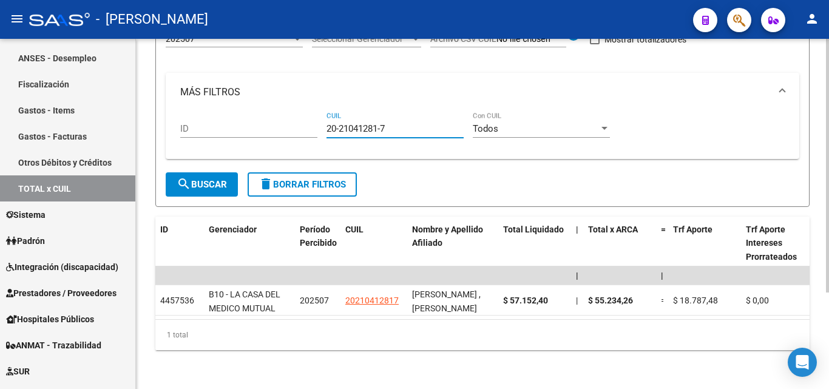
drag, startPoint x: 395, startPoint y: 115, endPoint x: 308, endPoint y: 117, distance: 86.8
click at [308, 117] on div "ID 20-21041281-7 CUIL Todos Con CUIL" at bounding box center [482, 131] width 605 height 38
paste input "20-14383026-9"
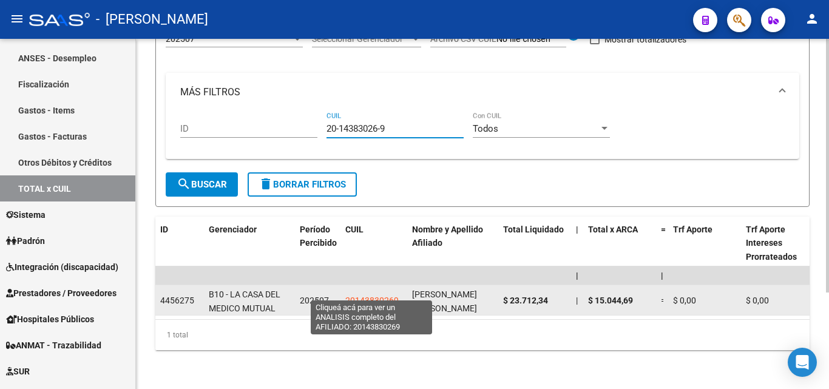
type input "20-14383026-9"
click at [376, 296] on span "20143830269" at bounding box center [371, 301] width 53 height 10
type textarea "20143830269"
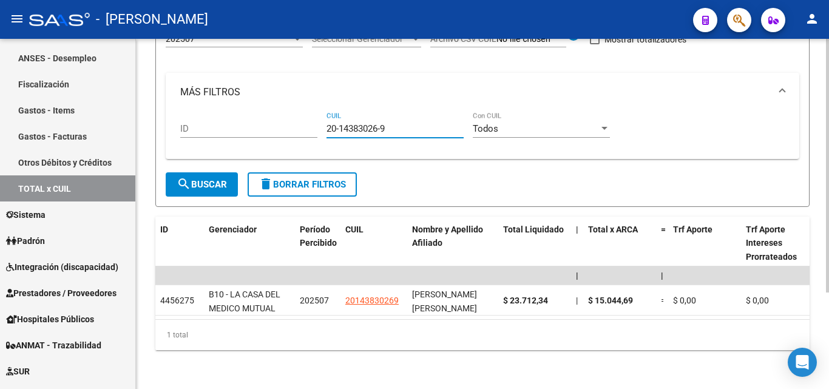
drag, startPoint x: 388, startPoint y: 120, endPoint x: 324, endPoint y: 120, distance: 65.0
click at [324, 120] on div "ID 20-14383026-9 CUIL Todos Con CUIL" at bounding box center [482, 131] width 605 height 38
paste input "27-17639212-1"
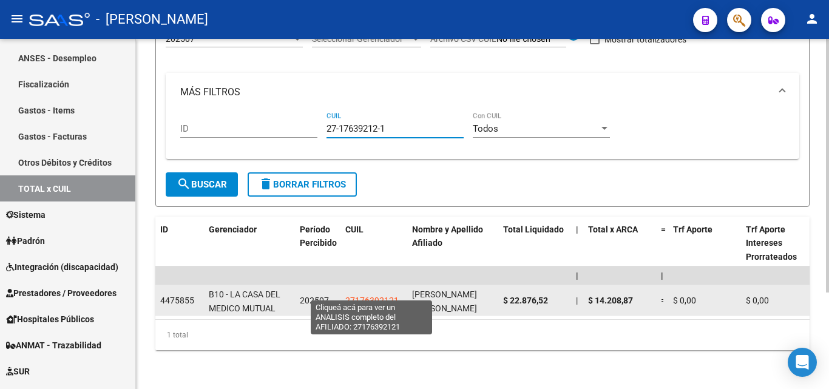
type input "27-17639212-1"
click at [360, 296] on span "27176392121" at bounding box center [371, 301] width 53 height 10
type textarea "27176392121"
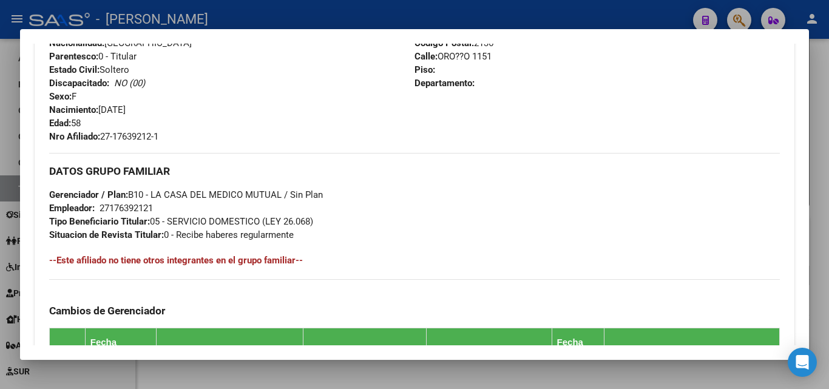
scroll to position [546, 0]
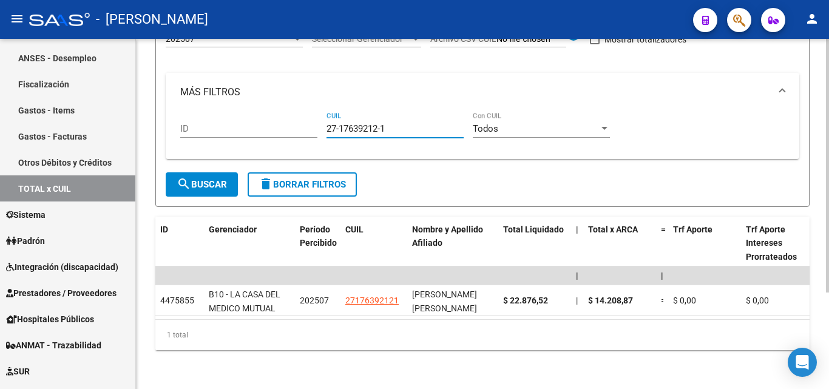
drag, startPoint x: 389, startPoint y: 116, endPoint x: 315, endPoint y: 112, distance: 74.1
click at [315, 112] on div "ID 27-17639212-1 CUIL Todos Con CUIL" at bounding box center [482, 131] width 605 height 38
paste input "20-32591842-0"
type input "20-32591842-0"
drag, startPoint x: 397, startPoint y: 118, endPoint x: 316, endPoint y: 118, distance: 81.3
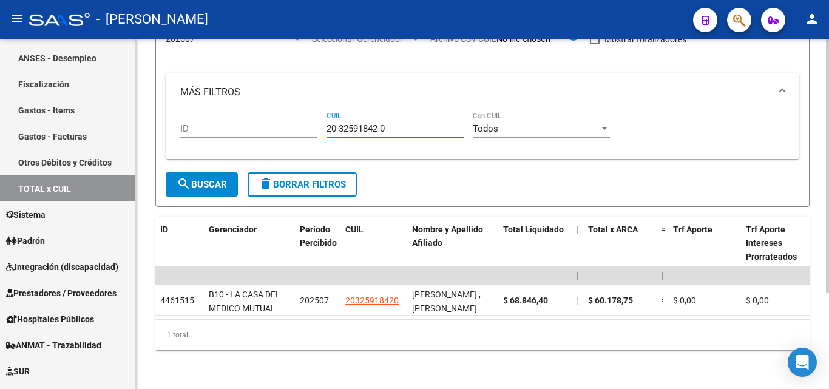
click at [316, 118] on div "ID 20-32591842-0 CUIL Todos Con CUIL" at bounding box center [482, 131] width 605 height 38
paste input "20-28492834-3"
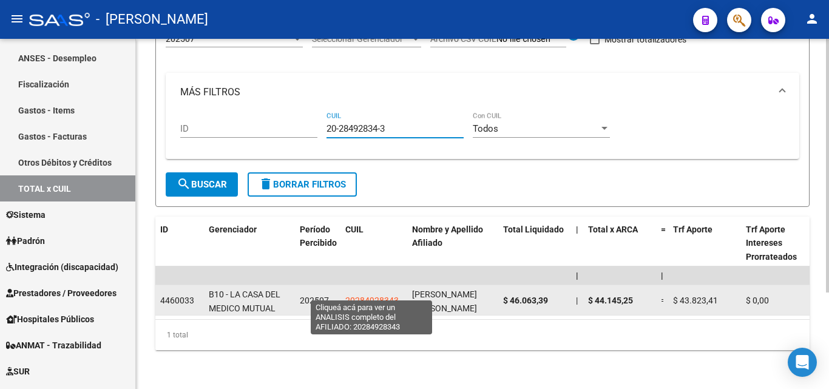
type input "20-28492834-3"
click at [370, 296] on span "20284928343" at bounding box center [371, 301] width 53 height 10
type textarea "20284928343"
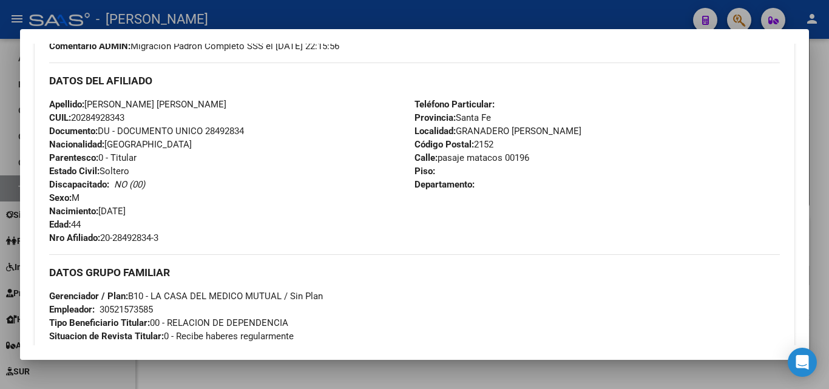
scroll to position [425, 0]
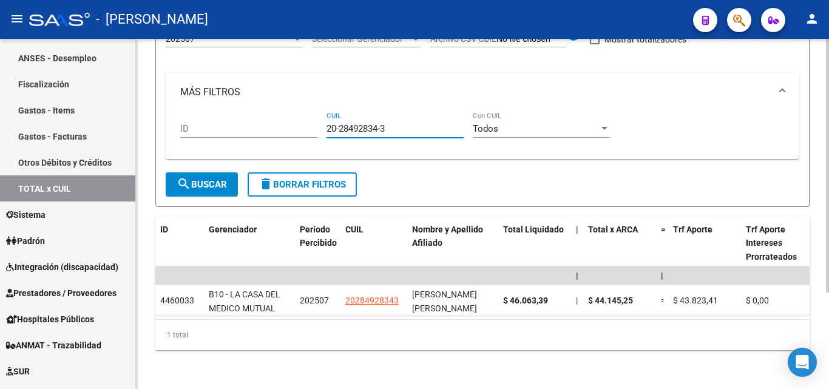
drag, startPoint x: 392, startPoint y: 120, endPoint x: 324, endPoint y: 126, distance: 68.8
click at [324, 126] on div "ID 20-28492834-3 CUIL Todos Con CUIL" at bounding box center [482, 131] width 605 height 38
paste input "20-26912957-4"
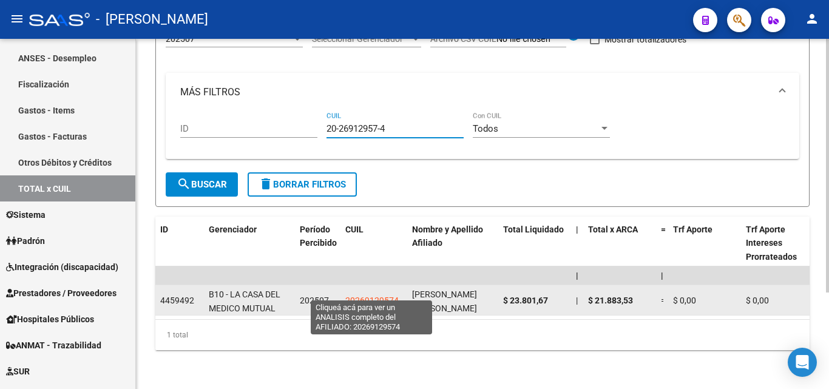
type input "20-26912957-4"
click at [372, 296] on span "20269129574" at bounding box center [371, 301] width 53 height 10
type textarea "20269129574"
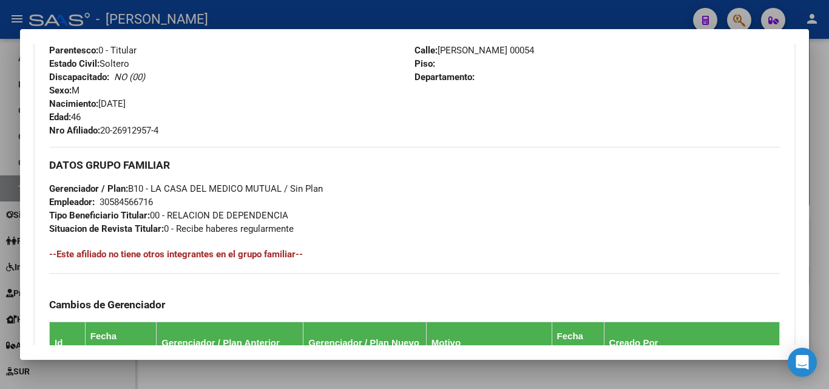
scroll to position [486, 0]
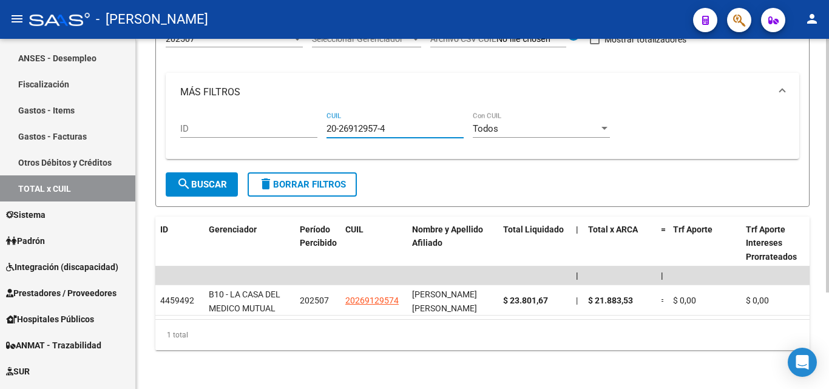
drag, startPoint x: 390, startPoint y: 117, endPoint x: 302, endPoint y: 118, distance: 87.4
click at [302, 118] on div "ID 20-26912957-4 CUIL Todos Con CUIL" at bounding box center [482, 131] width 605 height 38
paste input "27-93929723-0"
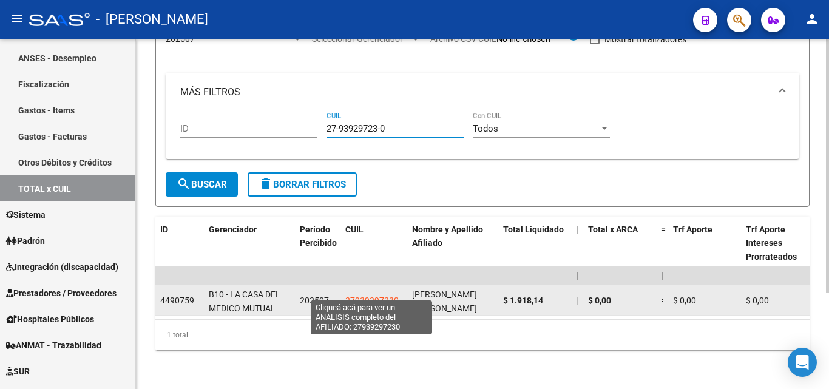
type input "27-93929723-0"
click at [373, 296] on span "27939297230" at bounding box center [371, 301] width 53 height 10
type textarea "27939297230"
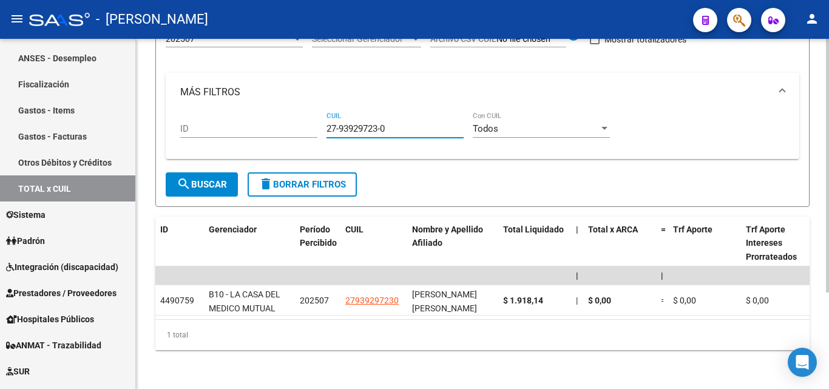
drag, startPoint x: 364, startPoint y: 118, endPoint x: 316, endPoint y: 119, distance: 48.6
click at [316, 119] on div "ID 27-93929723-0 CUIL Todos Con CUIL" at bounding box center [482, 131] width 605 height 38
paste input "20-24194680-1"
type input "20-24194680-1"
drag, startPoint x: 385, startPoint y: 115, endPoint x: 354, endPoint y: 119, distance: 30.6
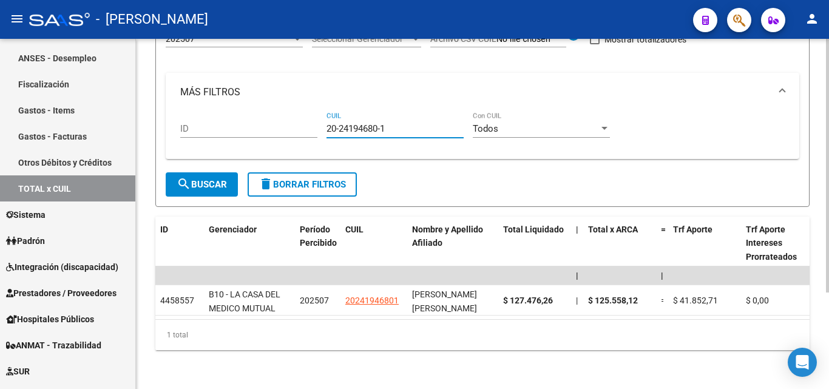
click at [354, 123] on input "20-24194680-1" at bounding box center [395, 128] width 137 height 11
drag, startPoint x: 393, startPoint y: 119, endPoint x: 308, endPoint y: 123, distance: 85.7
click at [308, 123] on div "ID 20-24194680-1 CUIL Todos Con CUIL" at bounding box center [482, 131] width 605 height 38
drag, startPoint x: 347, startPoint y: 109, endPoint x: 334, endPoint y: 117, distance: 14.8
click at [333, 123] on input "CUIL" at bounding box center [395, 128] width 137 height 11
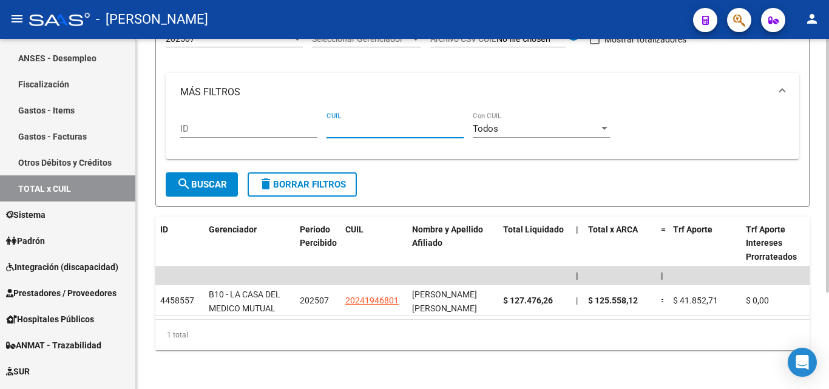
paste input "20-93913472-8"
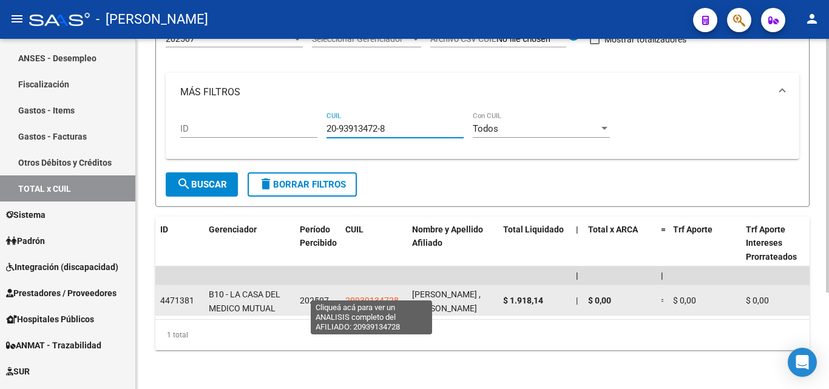
type input "20-93913472-8"
click at [370, 296] on span "20939134728" at bounding box center [371, 301] width 53 height 10
type textarea "20939134728"
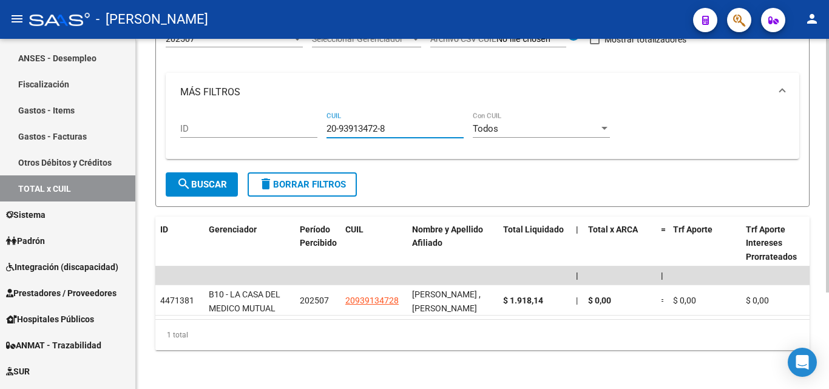
drag, startPoint x: 390, startPoint y: 122, endPoint x: 321, endPoint y: 123, distance: 69.2
click at [321, 123] on div "ID 20-93913472-8 CUIL Todos Con CUIL" at bounding box center [482, 131] width 605 height 38
paste input "27-23184527-0"
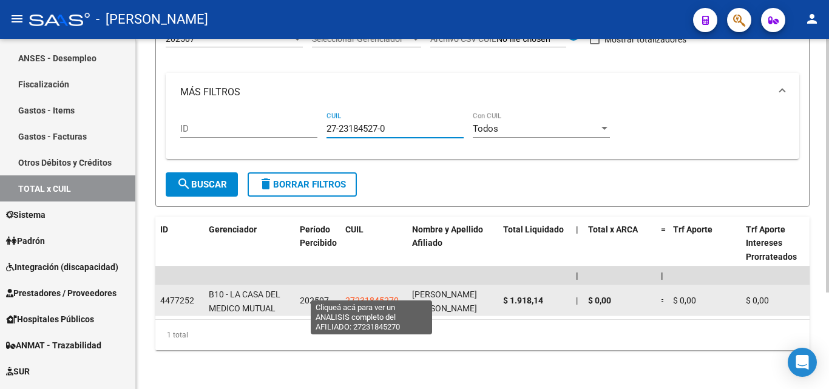
type input "27-23184527-0"
click at [371, 296] on span "27231845270" at bounding box center [371, 301] width 53 height 10
type textarea "27231845270"
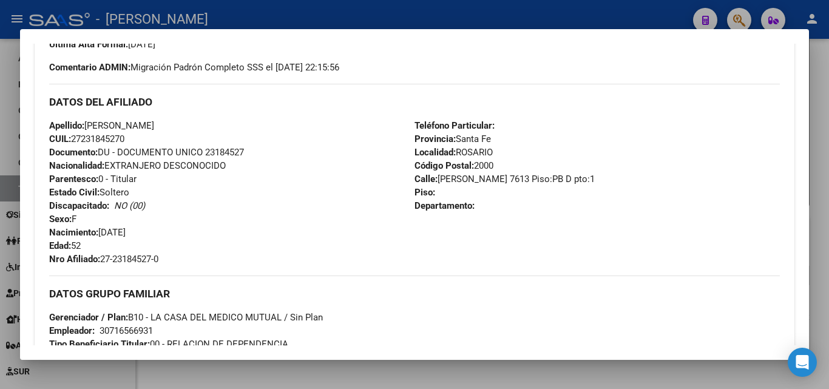
scroll to position [364, 0]
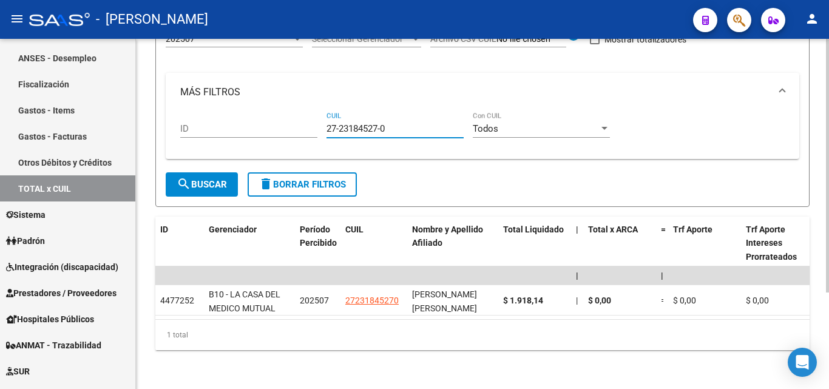
drag, startPoint x: 393, startPoint y: 121, endPoint x: 312, endPoint y: 122, distance: 80.7
click at [312, 122] on div "ID 27-23184527-0 CUIL Todos Con CUIL" at bounding box center [482, 131] width 605 height 38
paste input "20-31087929-1"
type input "20-31087929-1"
drag, startPoint x: 342, startPoint y: 120, endPoint x: 291, endPoint y: 120, distance: 51.0
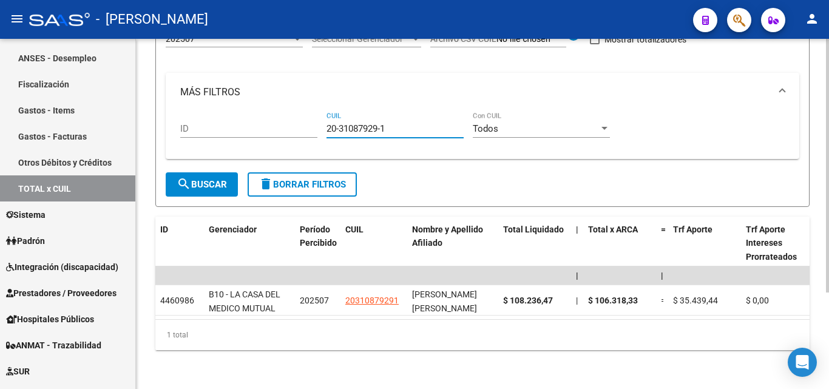
click at [291, 120] on div "ID 20-31087929-1 CUIL Todos Con CUIL" at bounding box center [482, 131] width 605 height 38
paste input "20-41108469-9"
type input "20-41108469-9"
drag, startPoint x: 365, startPoint y: 122, endPoint x: 316, endPoint y: 119, distance: 48.7
click at [316, 119] on div "ID 20-41108469-9 CUIL Todos Con CUIL" at bounding box center [482, 131] width 605 height 38
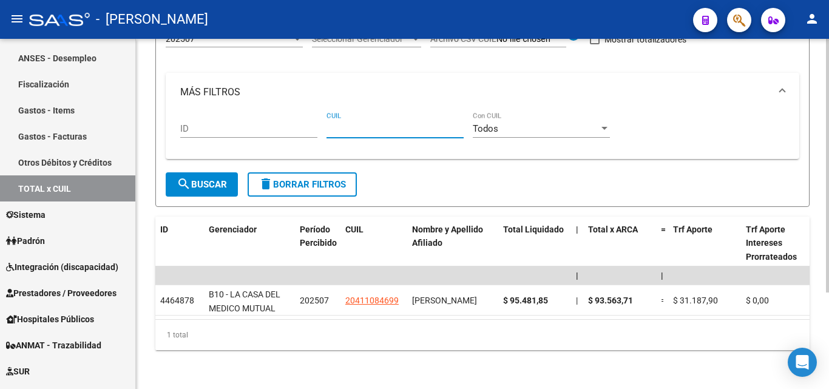
paste input "20-30488457-7"
type input "20-30488457-7"
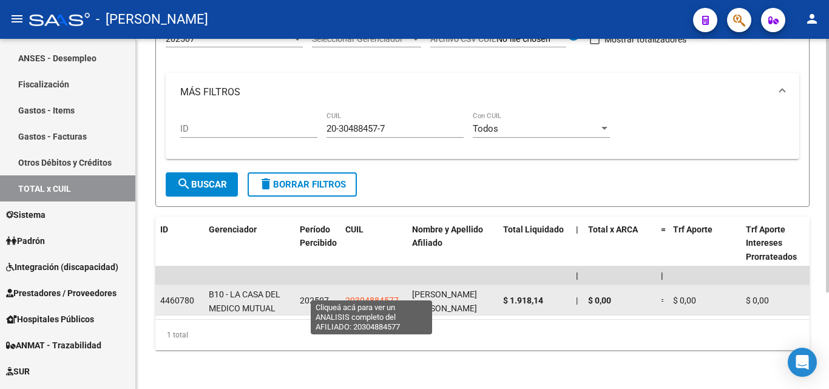
click at [378, 296] on span "20304884577" at bounding box center [371, 301] width 53 height 10
type textarea "20304884577"
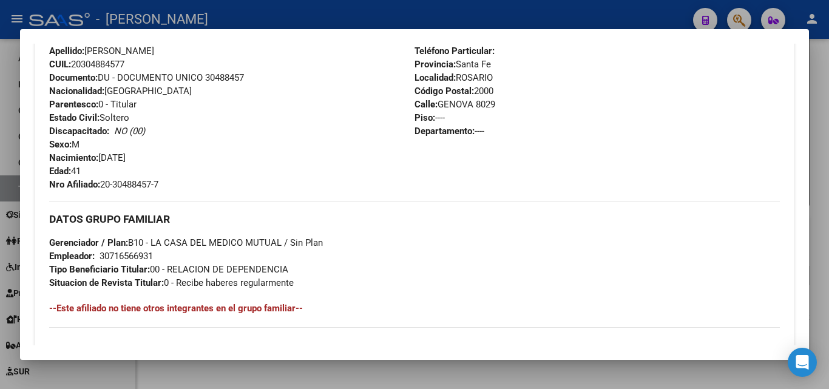
scroll to position [425, 0]
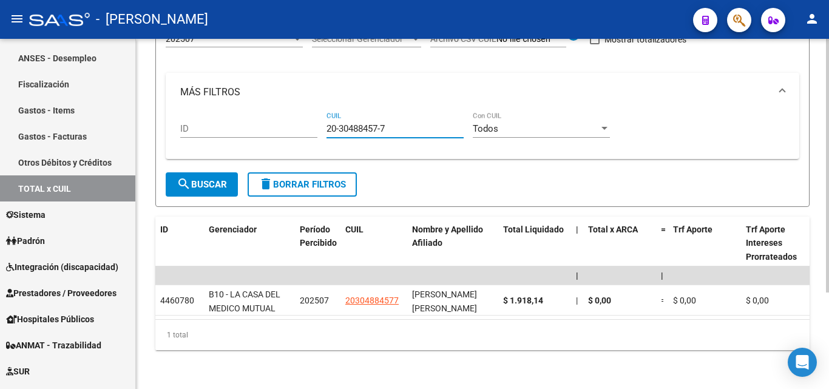
drag, startPoint x: 391, startPoint y: 116, endPoint x: 326, endPoint y: 114, distance: 65.0
click at [322, 120] on div "ID 20-30488457-7 CUIL Todos Con CUIL" at bounding box center [482, 131] width 605 height 38
paste
type input "23-17944243-4"
drag, startPoint x: 383, startPoint y: 120, endPoint x: 316, endPoint y: 120, distance: 67.4
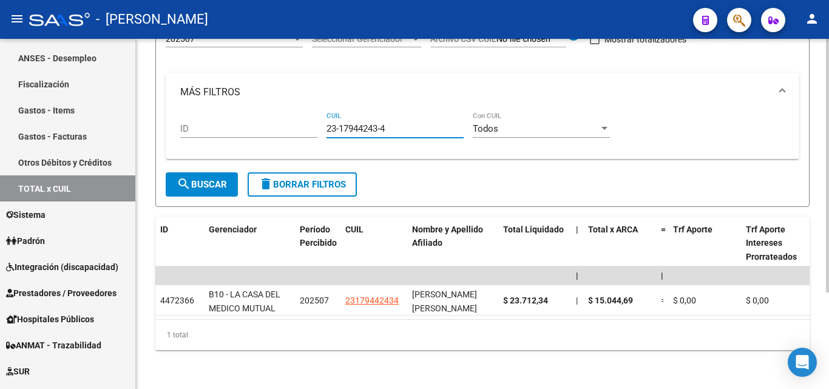
click at [316, 120] on div "ID 23-17944243-4 CUIL Todos Con CUIL" at bounding box center [482, 131] width 605 height 38
type input "27-27863743-9"
drag, startPoint x: 386, startPoint y: 121, endPoint x: 305, endPoint y: 121, distance: 80.7
click at [305, 121] on div "ID 27-27863743-9 CUIL Todos Con CUIL" at bounding box center [482, 131] width 605 height 38
type input "20-21946466-6"
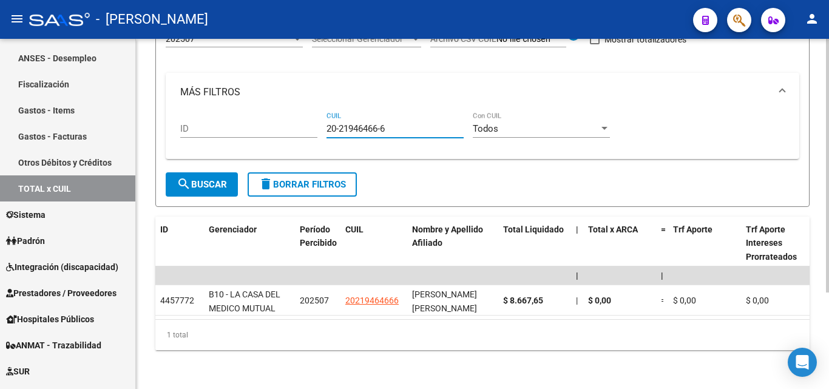
drag, startPoint x: 381, startPoint y: 120, endPoint x: 313, endPoint y: 120, distance: 68.6
click at [313, 120] on div "ID 20-21946466-6 CUIL Todos Con CUIL" at bounding box center [482, 131] width 605 height 38
type input "20-36488434-7"
drag, startPoint x: 390, startPoint y: 119, endPoint x: 310, endPoint y: 120, distance: 80.1
click at [310, 120] on div "ID 20-36488434-7 CUIL Todos Con CUIL" at bounding box center [482, 131] width 605 height 38
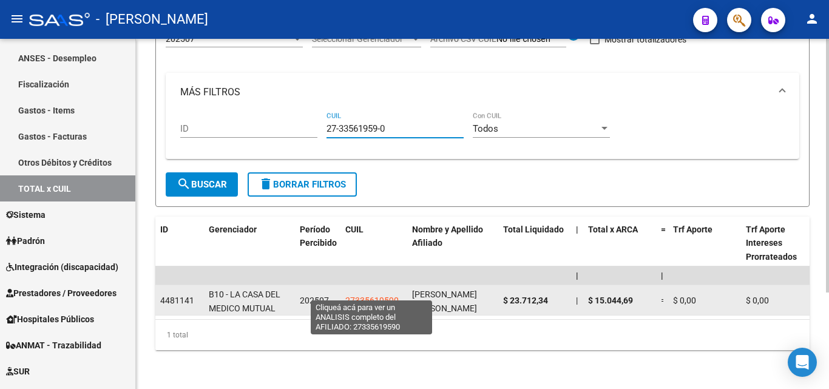
type input "27-33561959-0"
click at [363, 296] on span "27335619590" at bounding box center [371, 301] width 53 height 10
type textarea "27335619590"
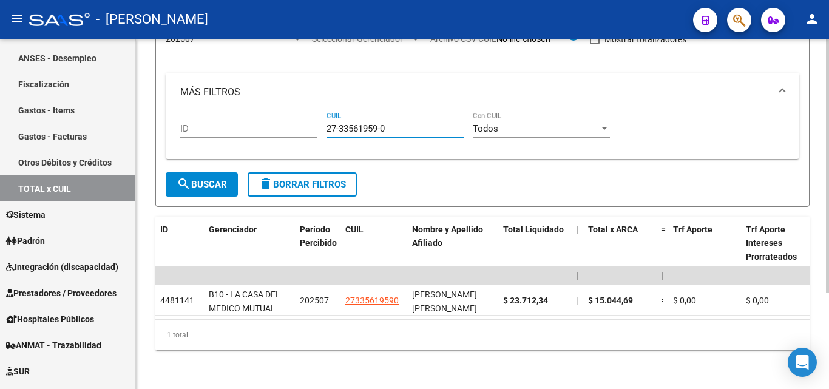
drag, startPoint x: 387, startPoint y: 114, endPoint x: 325, endPoint y: 120, distance: 62.2
click at [325, 120] on div "ID 27-33561959-0 CUIL Todos Con CUIL" at bounding box center [482, 131] width 605 height 38
type input "27-35643588-0"
drag, startPoint x: 398, startPoint y: 119, endPoint x: 248, endPoint y: 120, distance: 149.3
click at [248, 120] on div "ID 27-35643588-0 CUIL Todos Con CUIL" at bounding box center [482, 131] width 605 height 38
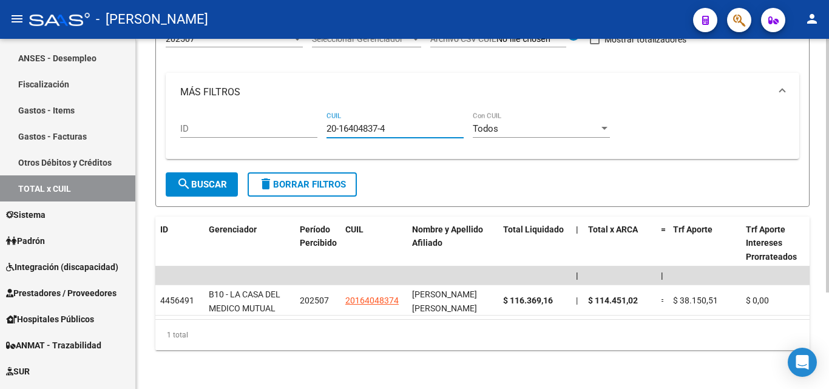
type input "20-16404837-4"
drag, startPoint x: 392, startPoint y: 122, endPoint x: 331, endPoint y: 115, distance: 60.5
click at [327, 123] on input "20-16404837-4" at bounding box center [395, 128] width 137 height 11
type input "20-21497645-6"
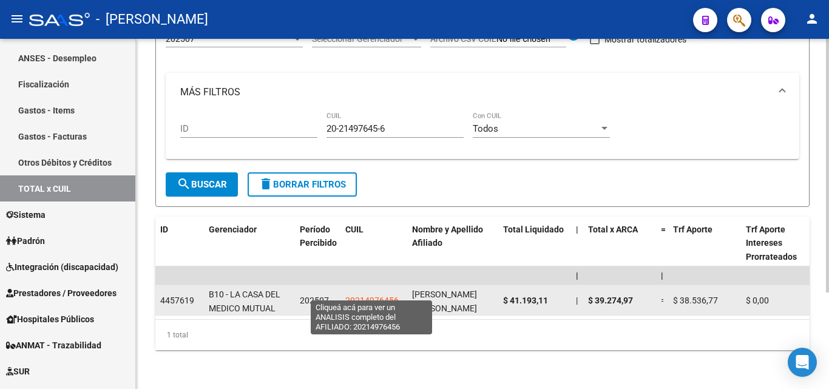
click at [356, 296] on span "20214976456" at bounding box center [371, 301] width 53 height 10
type textarea "20214976456"
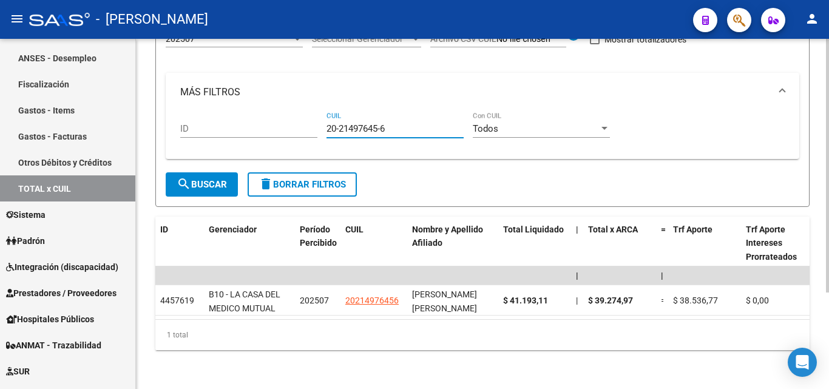
drag, startPoint x: 392, startPoint y: 118, endPoint x: 308, endPoint y: 116, distance: 83.8
click at [308, 116] on div "ID 20-21497645-6 CUIL Todos Con CUIL" at bounding box center [482, 131] width 605 height 38
type input "20-32895934-9"
drag, startPoint x: 396, startPoint y: 121, endPoint x: 308, endPoint y: 121, distance: 88.6
click at [308, 121] on div "ID 20-32895934-9 CUIL Todos Con CUIL" at bounding box center [482, 131] width 605 height 38
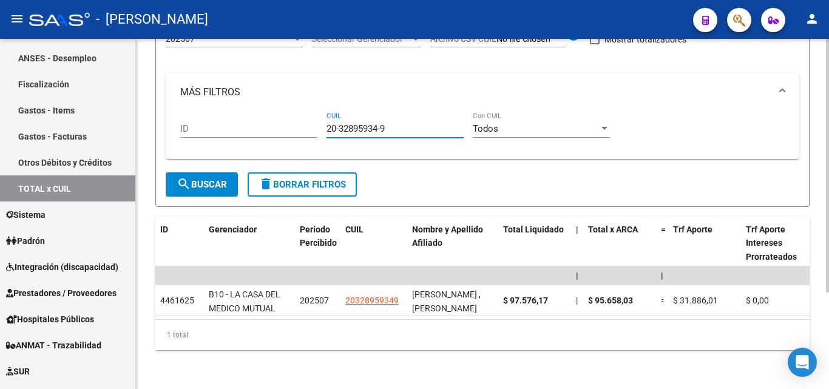
drag, startPoint x: 391, startPoint y: 120, endPoint x: 333, endPoint y: 121, distance: 58.3
click at [333, 123] on input "20-32895934-9" at bounding box center [395, 128] width 137 height 11
type input "2"
type input "27-33327502-9"
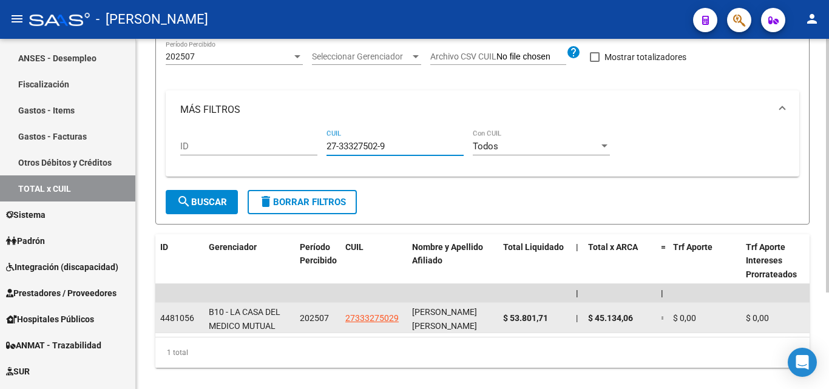
scroll to position [134, 0]
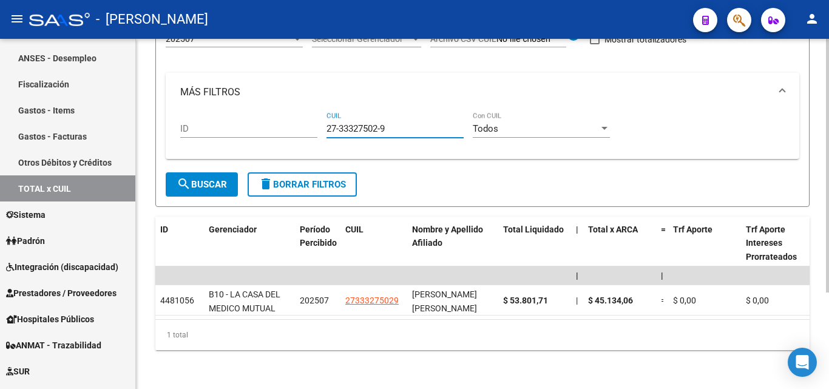
drag, startPoint x: 335, startPoint y: 121, endPoint x: 300, endPoint y: 123, distance: 35.3
click at [300, 123] on div "ID 27-33327502-9 CUIL Todos Con CUIL" at bounding box center [482, 131] width 605 height 38
type input "27-25524052-3"
drag, startPoint x: 392, startPoint y: 120, endPoint x: 312, endPoint y: 121, distance: 80.1
click at [312, 121] on div "ID 27-25524052-3 CUIL Todos Con CUIL" at bounding box center [482, 131] width 605 height 38
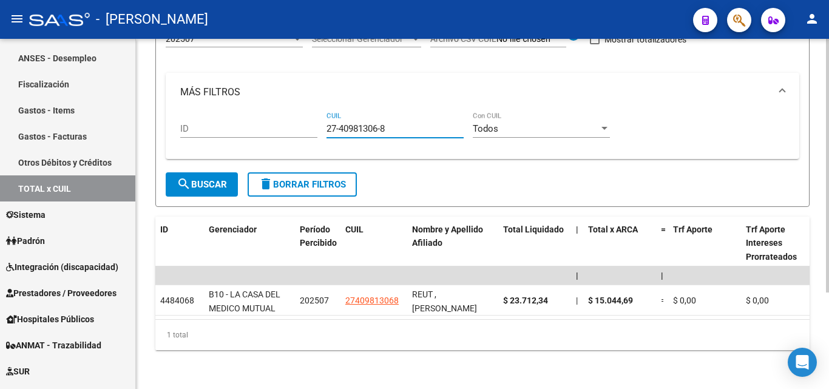
type input "27-40981306-8"
drag, startPoint x: 394, startPoint y: 124, endPoint x: 311, endPoint y: 124, distance: 82.6
click at [311, 124] on div "ID 27-40981306-8 CUIL Todos Con CUIL" at bounding box center [482, 131] width 605 height 38
type input "27-17944245-6"
drag, startPoint x: 392, startPoint y: 119, endPoint x: 302, endPoint y: 119, distance: 89.2
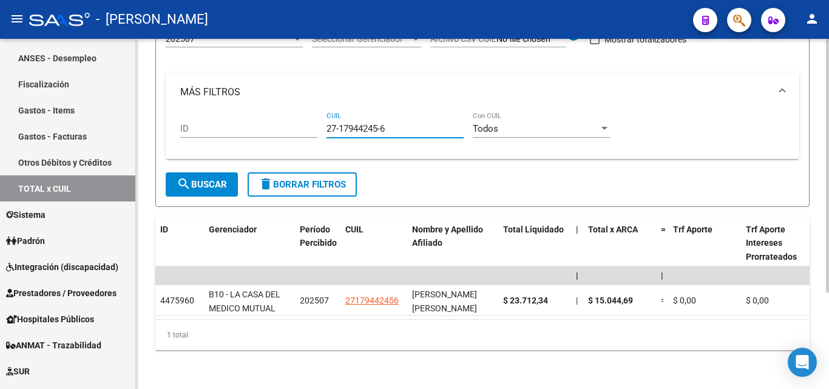
click at [302, 119] on div "ID 27-17944245-6 CUIL Todos Con CUIL" at bounding box center [482, 131] width 605 height 38
type input "27-17944201-4"
drag, startPoint x: 399, startPoint y: 116, endPoint x: 280, endPoint y: 123, distance: 119.2
click at [280, 123] on div "ID 27-17944201-4 CUIL Todos Con CUIL" at bounding box center [482, 131] width 605 height 38
type input "20-23965473-9"
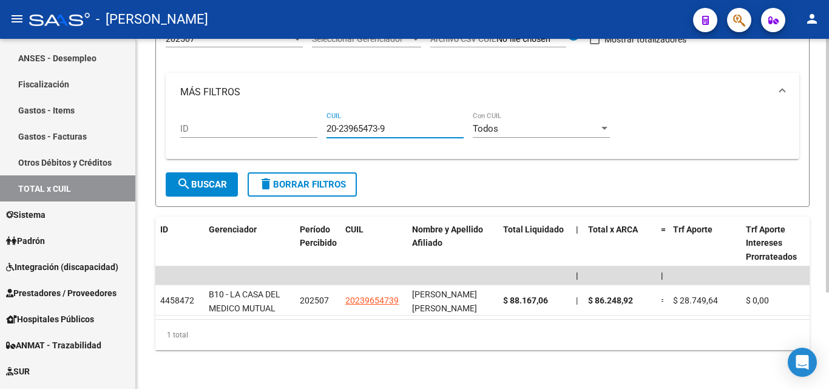
drag, startPoint x: 388, startPoint y: 120, endPoint x: 323, endPoint y: 119, distance: 65.6
click at [323, 119] on div "ID 20-23965473-9 CUIL Todos Con CUIL" at bounding box center [482, 131] width 605 height 38
type input "20-14517608-6"
drag, startPoint x: 394, startPoint y: 119, endPoint x: 327, endPoint y: 114, distance: 66.9
click at [322, 118] on div "ID 20-14517608-6 CUIL Todos Con CUIL" at bounding box center [482, 131] width 605 height 38
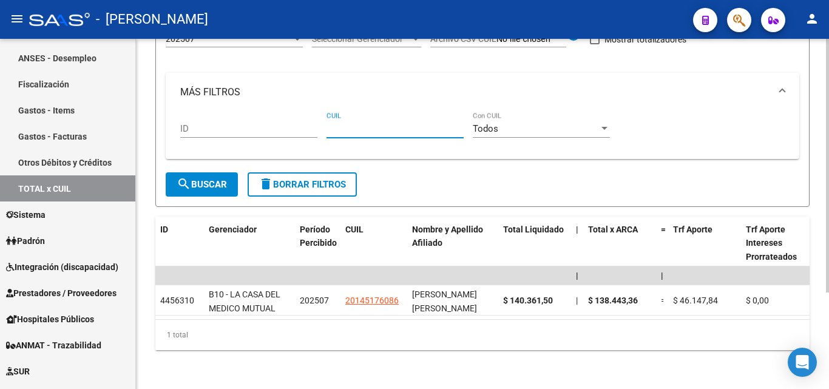
drag, startPoint x: 351, startPoint y: 110, endPoint x: 342, endPoint y: 121, distance: 14.2
click at [342, 123] on input "CUIL" at bounding box center [395, 128] width 137 height 11
type input "20-22211913-9"
drag, startPoint x: 389, startPoint y: 115, endPoint x: 322, endPoint y: 117, distance: 67.4
click at [322, 117] on div "ID 20-22211913-9 CUIL Todos Con CUIL" at bounding box center [482, 131] width 605 height 38
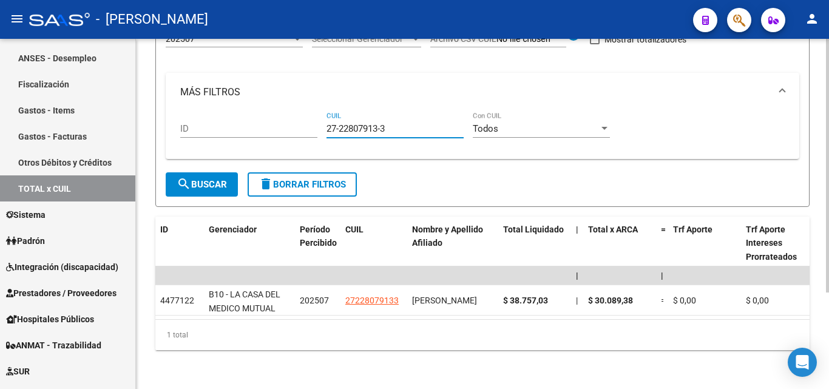
type input "27-22807913-3"
drag, startPoint x: 393, startPoint y: 119, endPoint x: 313, endPoint y: 118, distance: 80.1
click at [313, 118] on div "ID 27-22807913-3 CUIL Todos Con CUIL" at bounding box center [482, 131] width 605 height 38
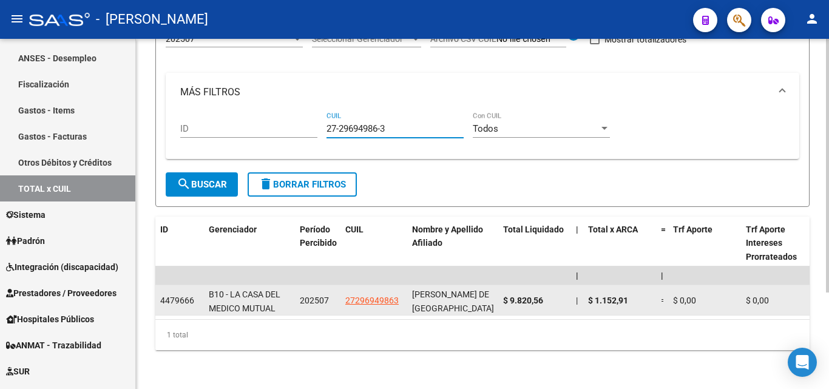
type input "27-29694986-3"
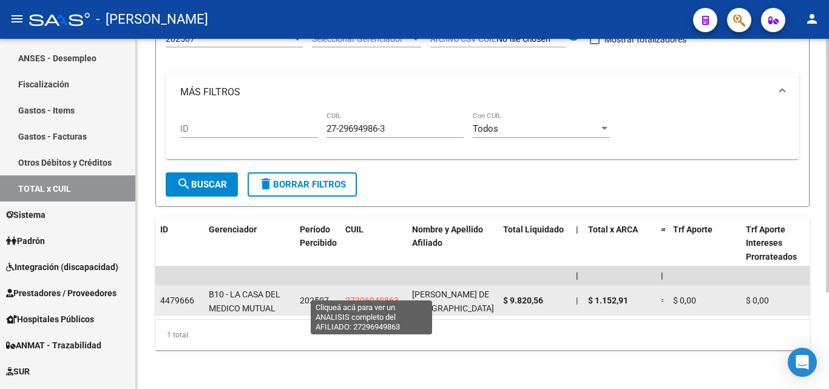
click at [373, 296] on span "27296949863" at bounding box center [371, 301] width 53 height 10
type textarea "27296949863"
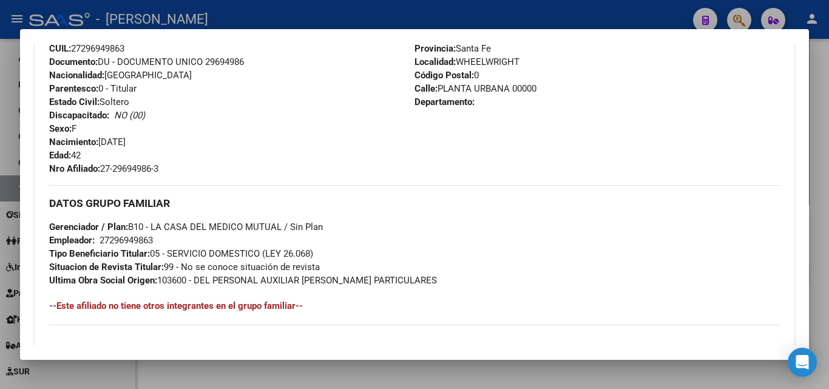
scroll to position [441, 0]
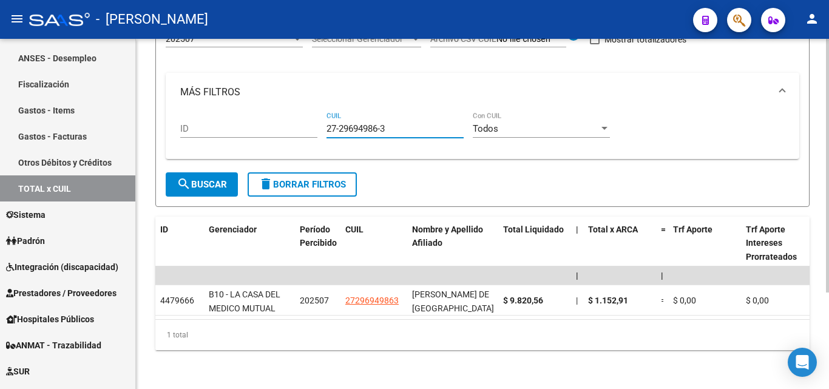
drag, startPoint x: 387, startPoint y: 122, endPoint x: 310, endPoint y: 131, distance: 78.2
click at [316, 123] on div "ID 27-29694986-3 CUIL Todos Con CUIL" at bounding box center [482, 131] width 605 height 38
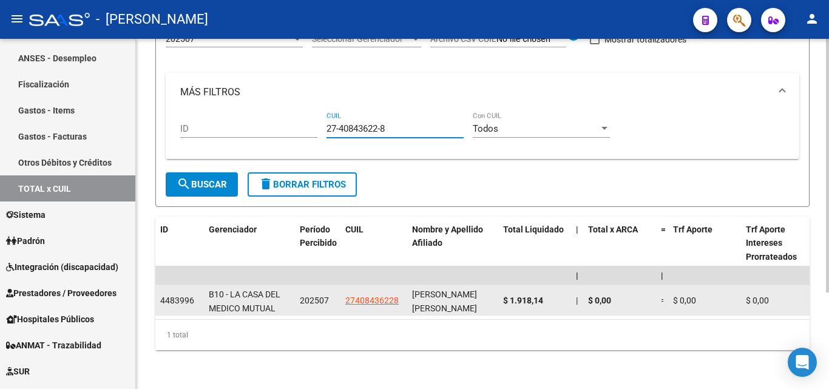
type input "27-40843622-8"
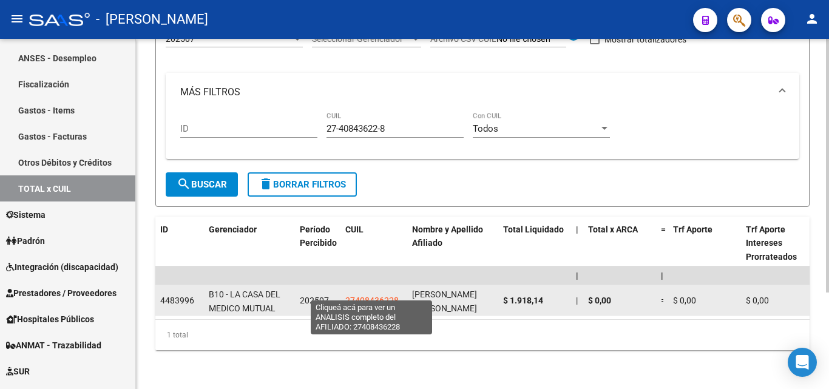
click at [366, 296] on span "27408436228" at bounding box center [371, 301] width 53 height 10
type textarea "27408436228"
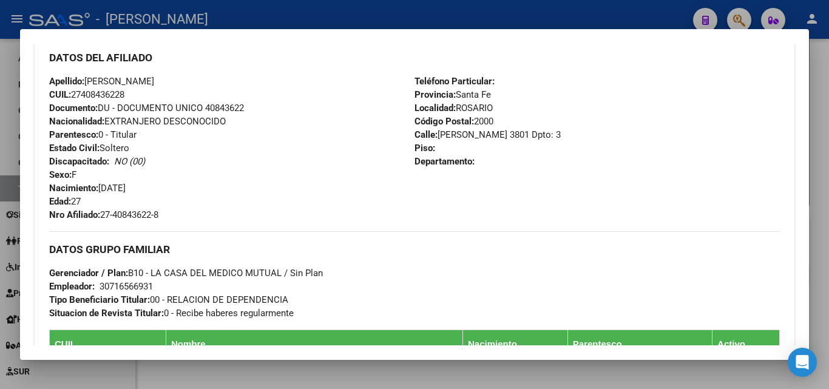
scroll to position [425, 0]
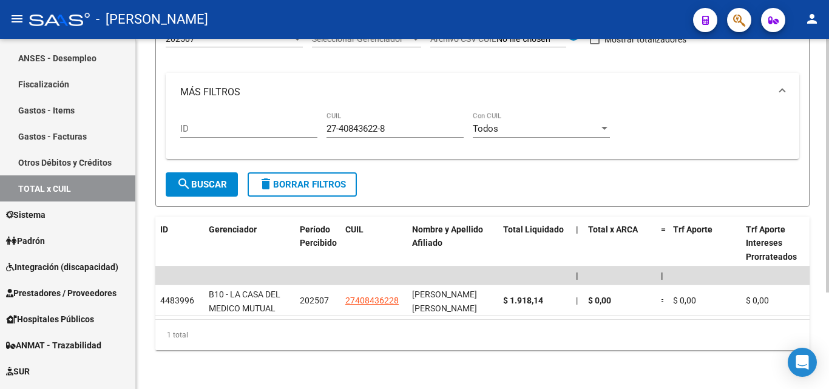
click at [390, 112] on div "27-40843622-8 CUIL" at bounding box center [395, 125] width 137 height 26
drag, startPoint x: 390, startPoint y: 117, endPoint x: 320, endPoint y: 118, distance: 69.2
click at [320, 118] on div "ID 27-40843622-8 CUIL Todos Con CUIL" at bounding box center [482, 131] width 605 height 38
type input "20-22510376-4"
drag, startPoint x: 394, startPoint y: 118, endPoint x: 314, endPoint y: 118, distance: 79.5
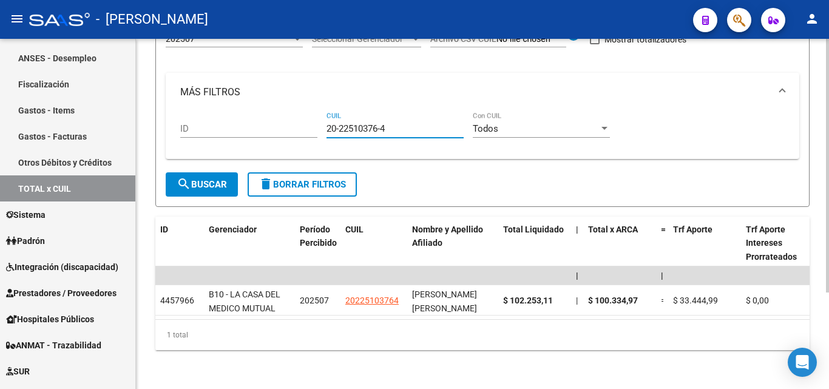
click at [314, 118] on div "ID 20-22510376-4 CUIL Todos Con CUIL" at bounding box center [482, 131] width 605 height 38
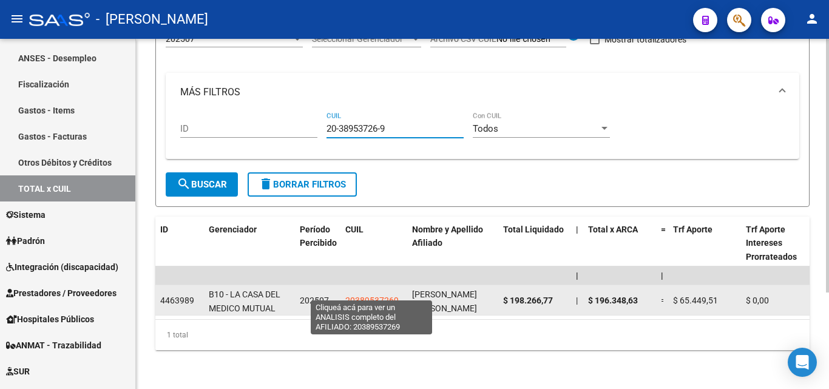
type input "20-38953726-9"
click at [369, 296] on span "20389537269" at bounding box center [371, 301] width 53 height 10
type textarea "20389537269"
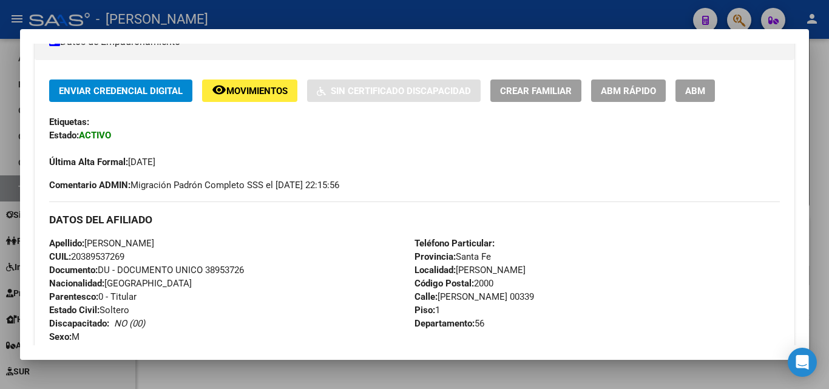
scroll to position [182, 0]
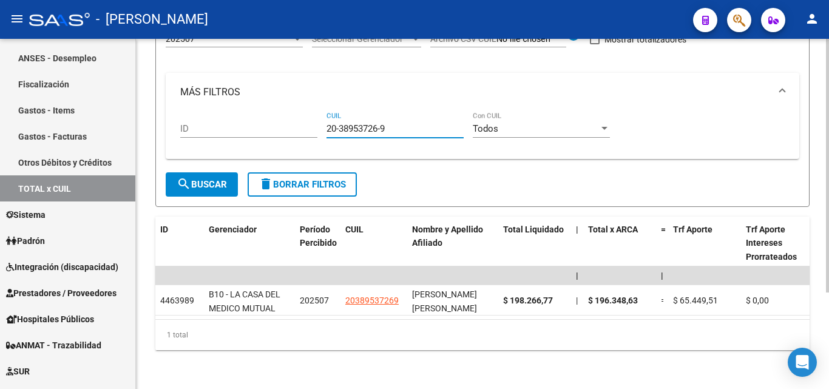
drag, startPoint x: 396, startPoint y: 118, endPoint x: 324, endPoint y: 118, distance: 72.2
click at [324, 118] on div "ID 20-38953726-9 CUIL Todos Con CUIL" at bounding box center [482, 131] width 605 height 38
type input "23-18200208-9"
drag, startPoint x: 393, startPoint y: 121, endPoint x: 295, endPoint y: 115, distance: 97.9
click at [295, 115] on div "ID 23-18200208-9 CUIL Todos Con CUIL" at bounding box center [482, 131] width 605 height 38
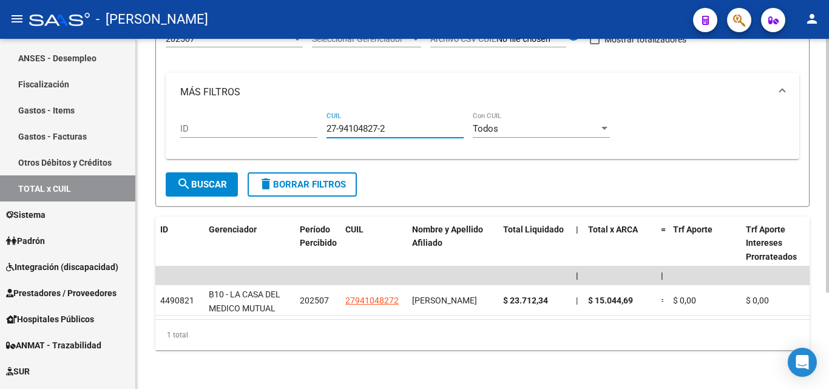
type input "27-94104827-2"
drag, startPoint x: 392, startPoint y: 119, endPoint x: 302, endPoint y: 116, distance: 89.3
click at [307, 116] on div "ID 27-94104827-2 CUIL Todos Con CUIL" at bounding box center [482, 131] width 605 height 38
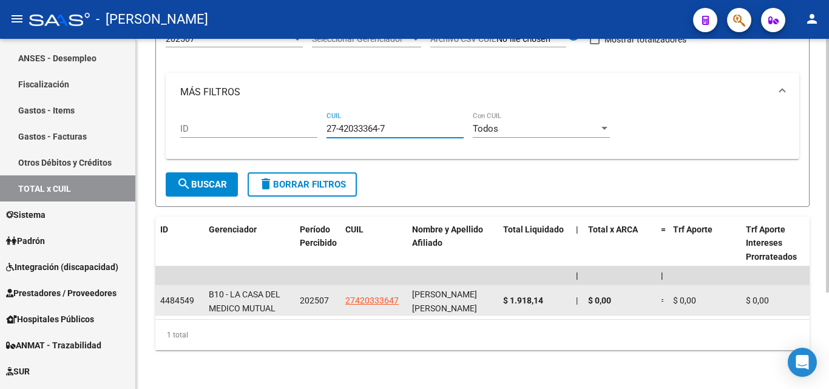
type input "27-42033364-7"
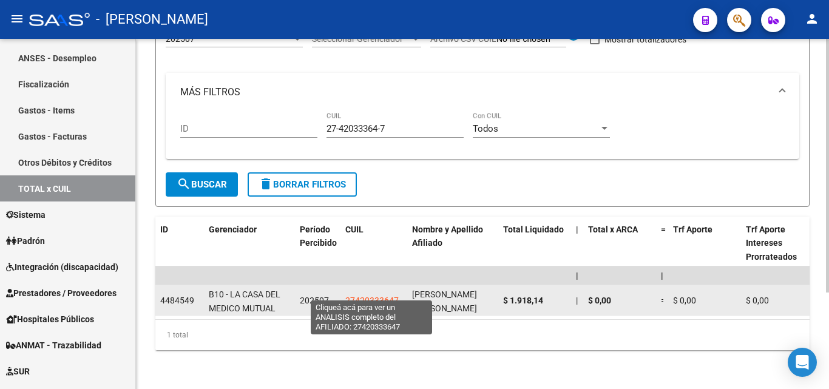
click at [366, 296] on span "27420333647" at bounding box center [371, 301] width 53 height 10
type textarea "27420333647"
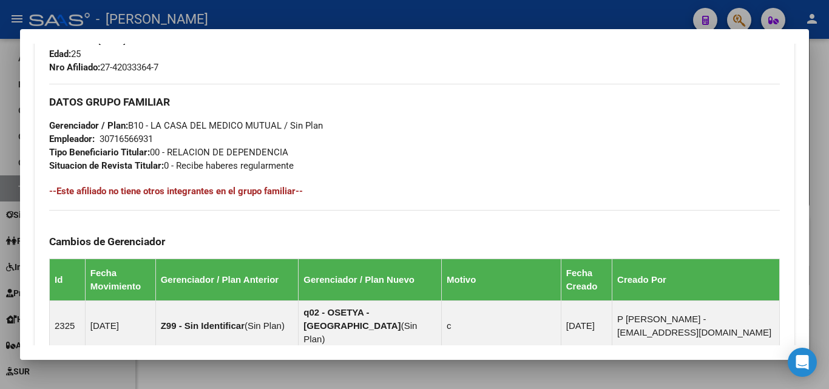
scroll to position [562, 0]
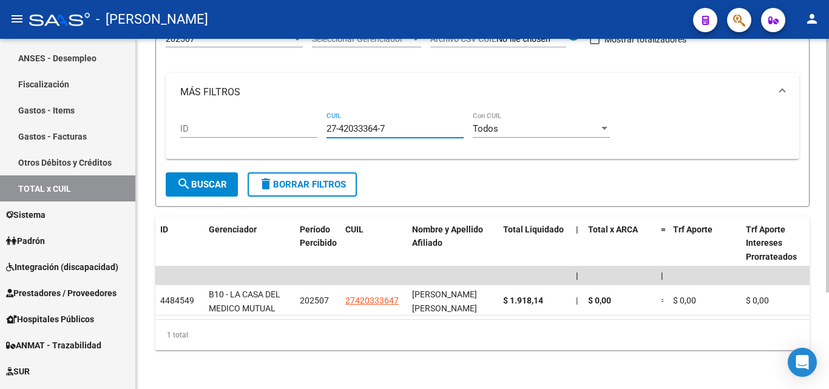
drag, startPoint x: 384, startPoint y: 120, endPoint x: 229, endPoint y: 120, distance: 154.8
click at [229, 120] on div "ID 27-42033364-7 CUIL Todos Con CUIL" at bounding box center [482, 131] width 605 height 38
type input "27-38849769-1"
drag, startPoint x: 394, startPoint y: 121, endPoint x: 327, endPoint y: 120, distance: 67.4
click at [327, 123] on input "27-38849769-1" at bounding box center [395, 128] width 137 height 11
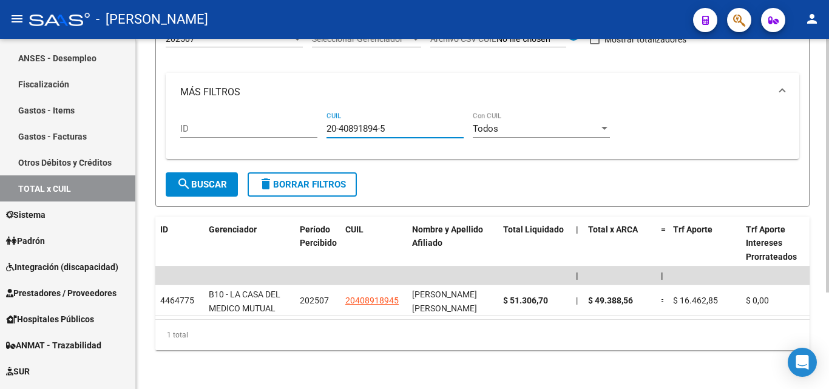
type input "20-40891894-5"
drag, startPoint x: 395, startPoint y: 119, endPoint x: 302, endPoint y: 119, distance: 93.5
click at [302, 119] on div "ID 20-40891894-5 CUIL Todos Con CUIL" at bounding box center [482, 131] width 605 height 38
type input "20-17245082-3"
drag, startPoint x: 393, startPoint y: 117, endPoint x: 327, endPoint y: 121, distance: 65.7
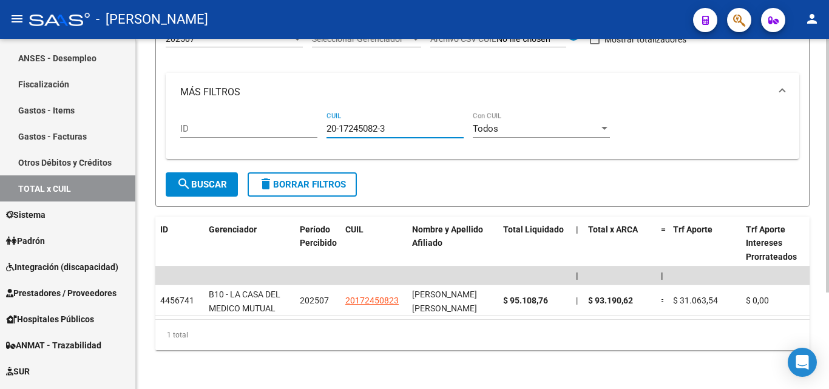
click at [327, 123] on input "20-17245082-3" at bounding box center [395, 128] width 137 height 11
drag, startPoint x: 394, startPoint y: 121, endPoint x: 305, endPoint y: 121, distance: 89.2
click at [305, 121] on div "ID 27-33881022-4 CUIL Todos Con CUIL" at bounding box center [482, 131] width 605 height 38
drag, startPoint x: 388, startPoint y: 121, endPoint x: 310, endPoint y: 124, distance: 78.4
click at [310, 124] on div "ID 20-37700539-3 CUIL Todos Con CUIL" at bounding box center [482, 131] width 605 height 38
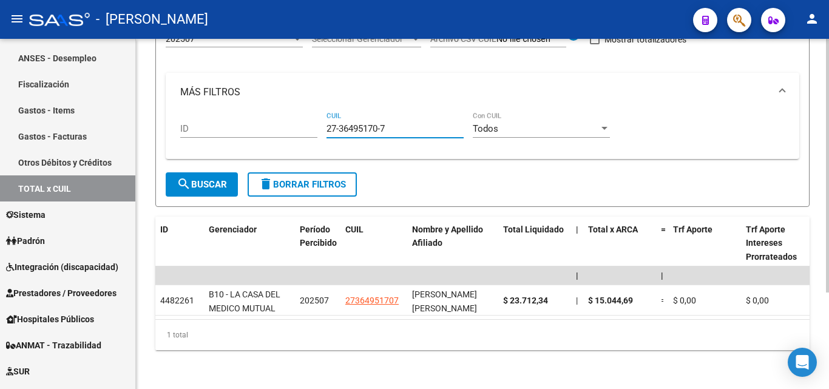
drag, startPoint x: 390, startPoint y: 121, endPoint x: 290, endPoint y: 126, distance: 100.3
click at [290, 126] on div "ID 27-36495170-7 CUIL Todos Con CUIL" at bounding box center [482, 131] width 605 height 38
drag, startPoint x: 311, startPoint y: 121, endPoint x: 298, endPoint y: 123, distance: 13.4
click at [298, 123] on div "ID 20-17849950-6 CUIL Todos Con CUIL" at bounding box center [482, 131] width 605 height 38
drag, startPoint x: 398, startPoint y: 115, endPoint x: 320, endPoint y: 123, distance: 78.1
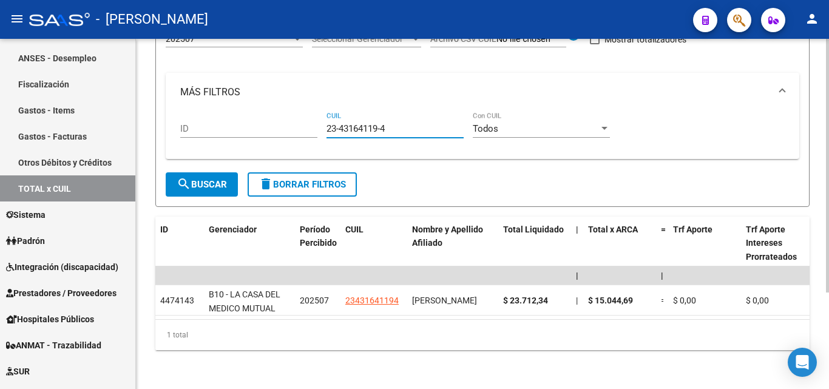
click at [320, 123] on div "ID 23-43164119-4 CUIL Todos Con CUIL" at bounding box center [482, 131] width 605 height 38
drag, startPoint x: 391, startPoint y: 117, endPoint x: 290, endPoint y: 117, distance: 101.4
click at [290, 117] on div "ID 20-14834445-1 CUIL Todos Con CUIL" at bounding box center [482, 131] width 605 height 38
drag, startPoint x: 395, startPoint y: 117, endPoint x: 297, endPoint y: 117, distance: 97.1
click at [297, 117] on div "ID 20-33181661-3 CUIL Todos Con CUIL" at bounding box center [482, 131] width 605 height 38
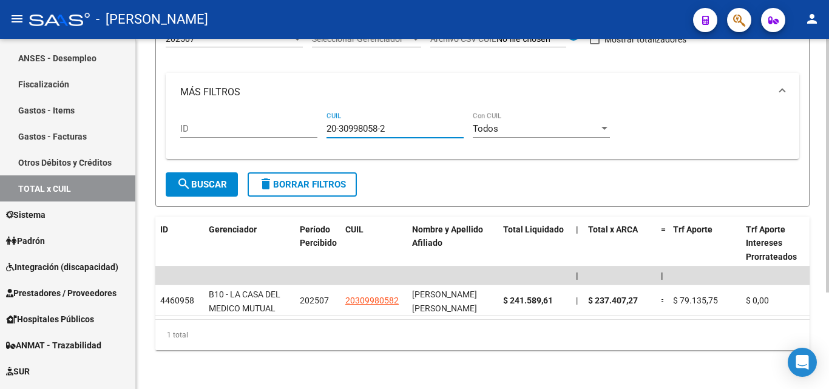
drag, startPoint x: 392, startPoint y: 119, endPoint x: 305, endPoint y: 119, distance: 86.8
click at [305, 119] on div "ID 20-30998058-2 CUIL Todos Con CUIL" at bounding box center [482, 131] width 605 height 38
drag, startPoint x: 396, startPoint y: 114, endPoint x: 303, endPoint y: 124, distance: 93.4
click at [303, 124] on div "ID 20-40959265-2 CUIL Todos Con CUIL" at bounding box center [482, 131] width 605 height 38
drag, startPoint x: 392, startPoint y: 119, endPoint x: 310, endPoint y: 123, distance: 82.6
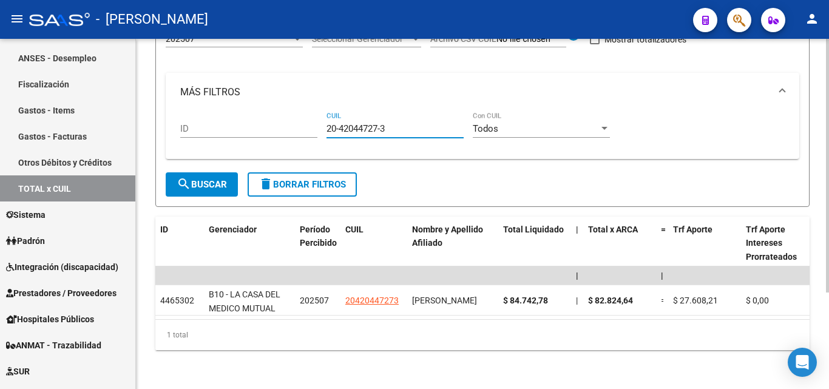
click at [310, 123] on div "ID 20-42044727-3 CUIL Todos Con CUIL" at bounding box center [482, 131] width 605 height 38
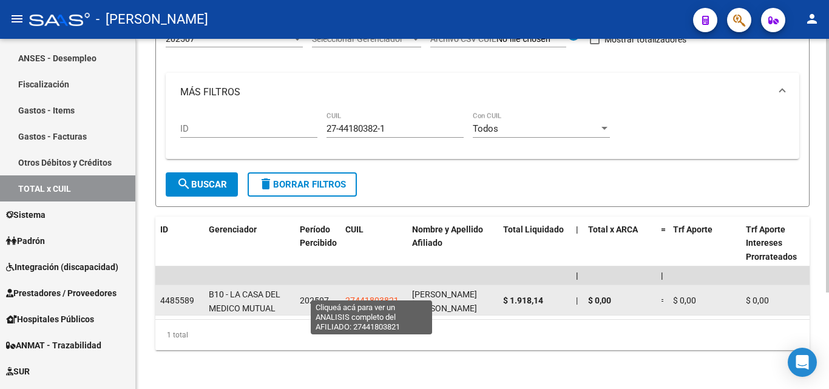
click at [372, 296] on span "27441803821" at bounding box center [371, 301] width 53 height 10
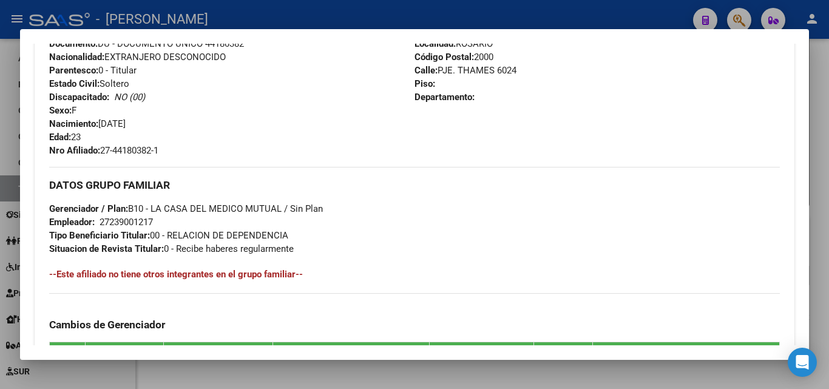
scroll to position [486, 0]
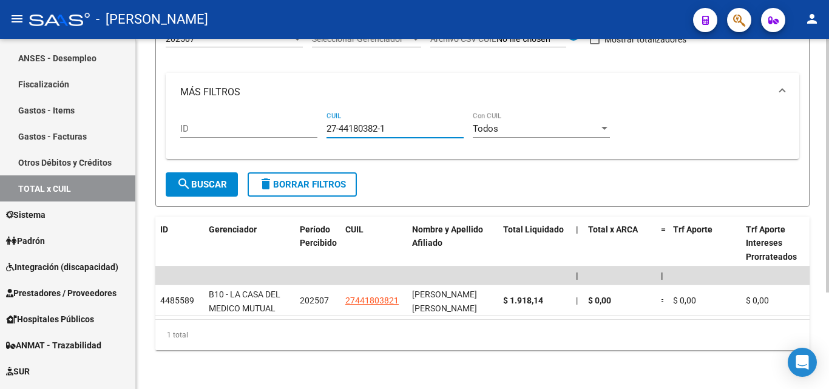
drag, startPoint x: 407, startPoint y: 118, endPoint x: 276, endPoint y: 118, distance: 131.1
click at [276, 118] on div "ID 27-44180382-1 CUIL Todos Con CUIL" at bounding box center [482, 131] width 605 height 38
drag, startPoint x: 394, startPoint y: 117, endPoint x: 324, endPoint y: 117, distance: 70.4
click at [324, 117] on div "ID 20-43491194-0 CUIL Todos Con CUIL" at bounding box center [482, 131] width 605 height 38
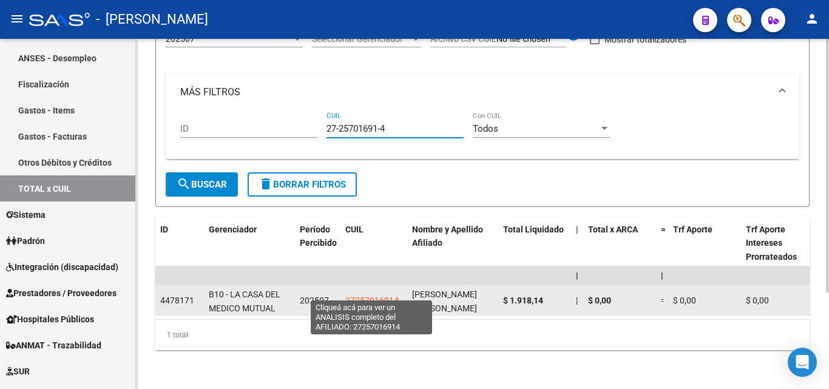
click at [382, 296] on span "27257016914" at bounding box center [371, 301] width 53 height 10
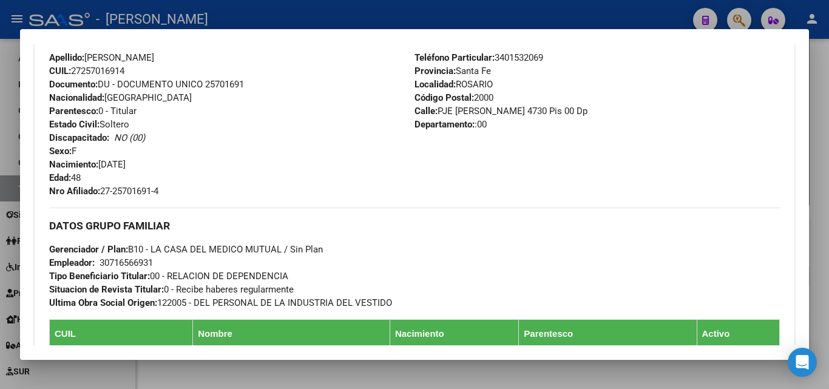
scroll to position [425, 0]
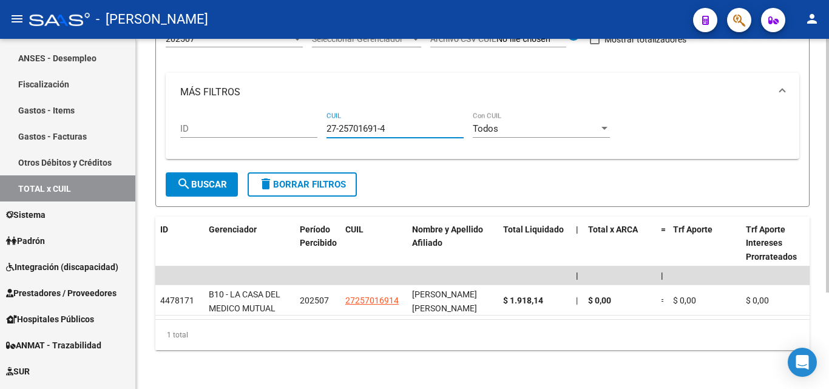
drag, startPoint x: 390, startPoint y: 120, endPoint x: 315, endPoint y: 120, distance: 75.3
click at [315, 120] on div "ID 27-25701691-4 CUIL Todos Con CUIL" at bounding box center [482, 131] width 605 height 38
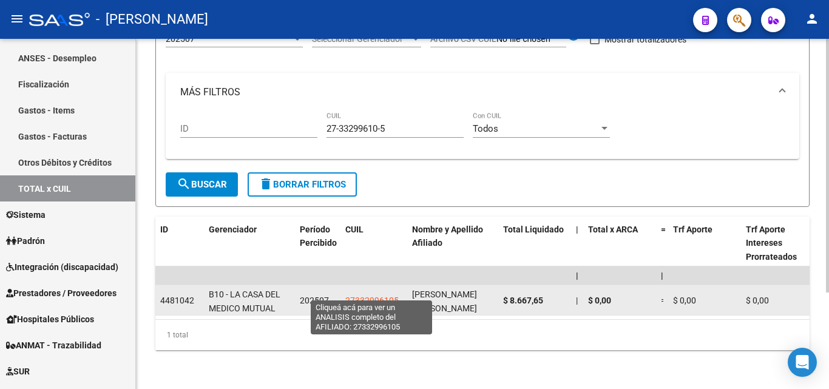
click at [370, 296] on span "27332996105" at bounding box center [371, 301] width 53 height 10
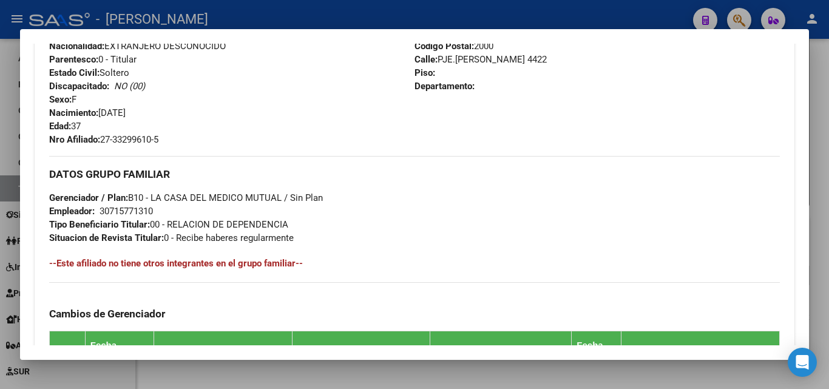
scroll to position [486, 0]
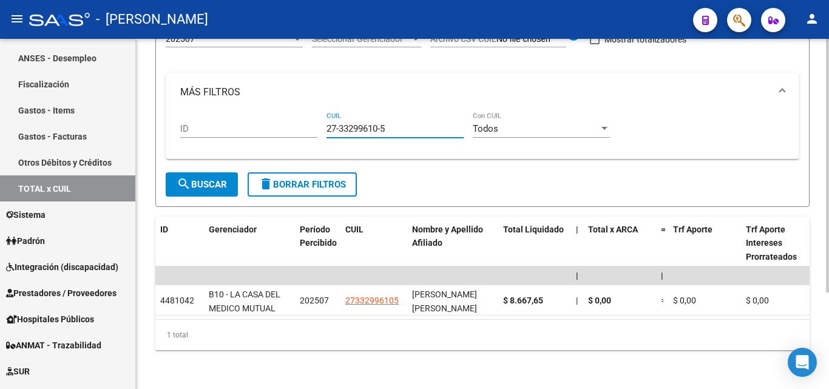
drag, startPoint x: 372, startPoint y: 115, endPoint x: 320, endPoint y: 117, distance: 52.2
click at [320, 117] on div "ID 27-33299610-5 CUIL Todos Con CUIL" at bounding box center [482, 131] width 605 height 38
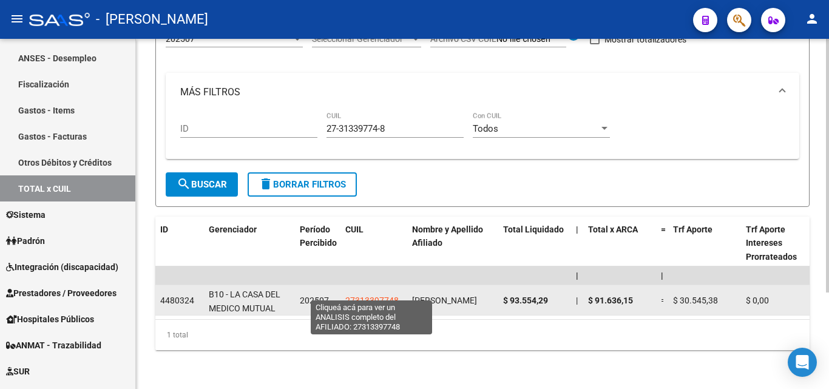
click at [375, 296] on span "27313397748" at bounding box center [371, 301] width 53 height 10
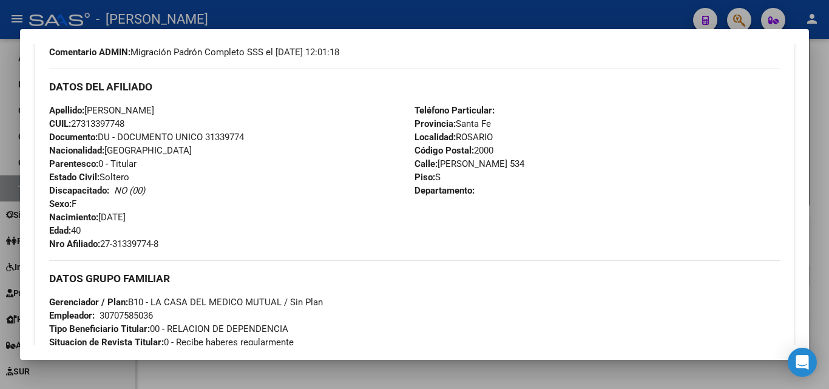
scroll to position [425, 0]
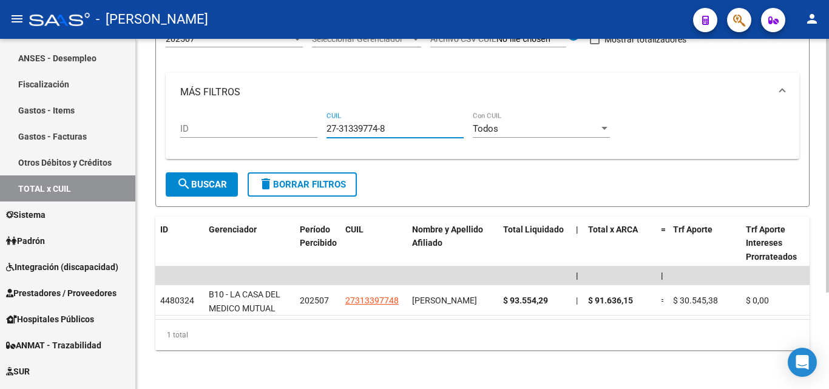
drag, startPoint x: 393, startPoint y: 120, endPoint x: 321, endPoint y: 121, distance: 71.6
click at [321, 121] on div "ID 27-31339774-8 CUIL Todos Con CUIL" at bounding box center [482, 131] width 605 height 38
drag, startPoint x: 393, startPoint y: 119, endPoint x: 291, endPoint y: 118, distance: 101.4
click at [291, 118] on div "ID 27-29200963-7 CUIL Todos Con CUIL" at bounding box center [482, 131] width 605 height 38
drag, startPoint x: 394, startPoint y: 119, endPoint x: 311, endPoint y: 118, distance: 83.2
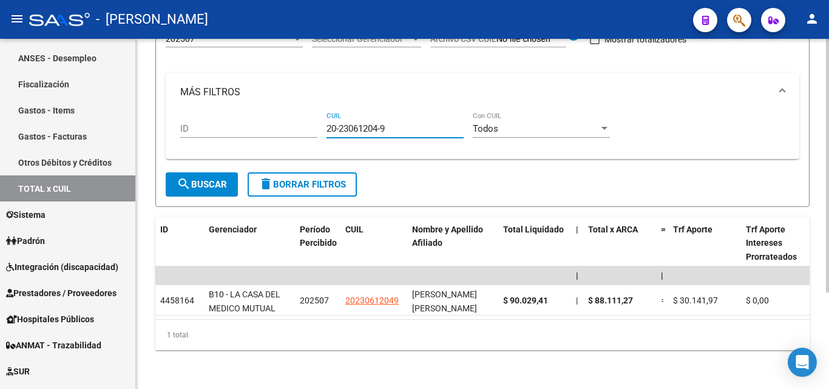
click at [311, 118] on div "ID 20-23061204-9 CUIL Todos Con CUIL" at bounding box center [482, 131] width 605 height 38
drag, startPoint x: 395, startPoint y: 119, endPoint x: 317, endPoint y: 120, distance: 77.7
click at [317, 120] on div "ID 23-42327213-9 CUIL Todos Con CUIL" at bounding box center [482, 131] width 605 height 38
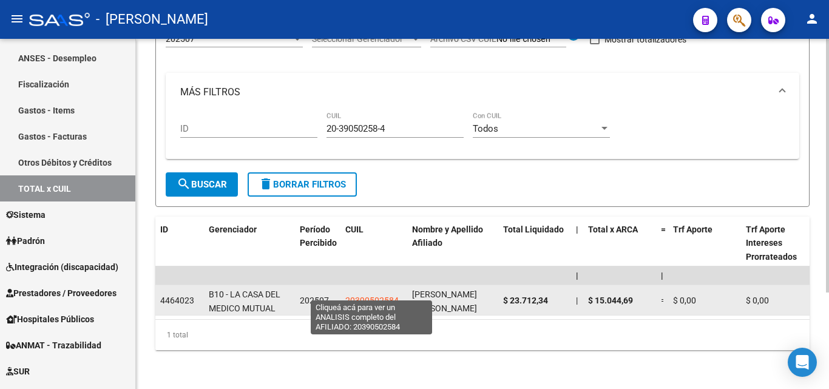
click at [370, 296] on span "20390502584" at bounding box center [371, 301] width 53 height 10
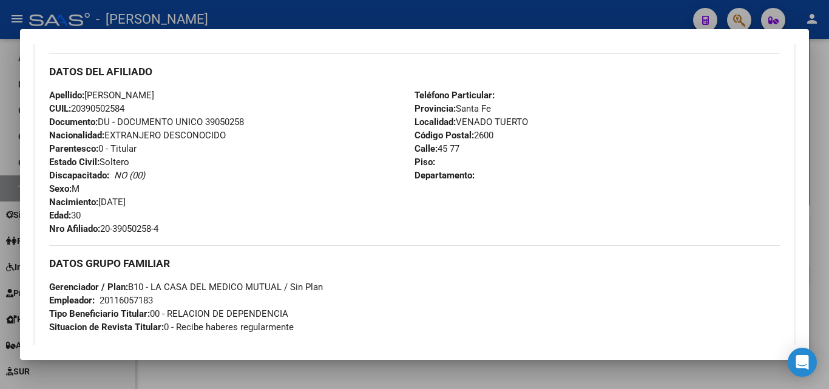
scroll to position [380, 0]
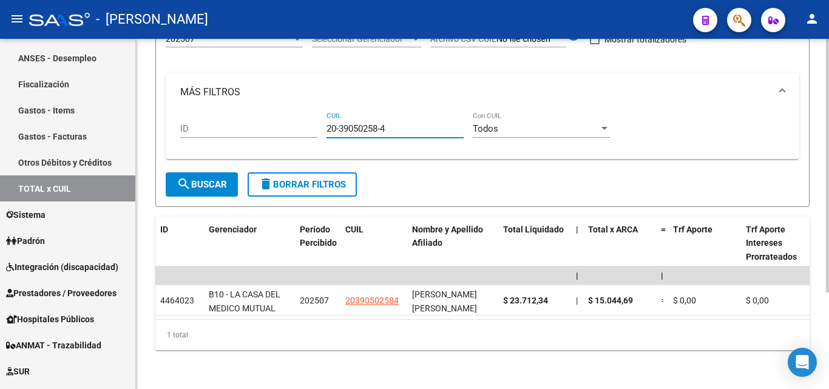
drag, startPoint x: 394, startPoint y: 121, endPoint x: 318, endPoint y: 122, distance: 75.9
click at [318, 122] on div "ID 20-39050258-4 CUIL Todos Con CUIL" at bounding box center [482, 131] width 605 height 38
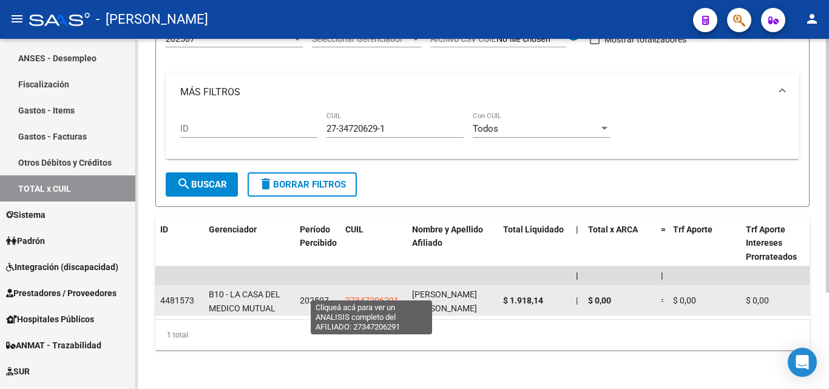
click at [380, 296] on span "27347206291" at bounding box center [371, 301] width 53 height 10
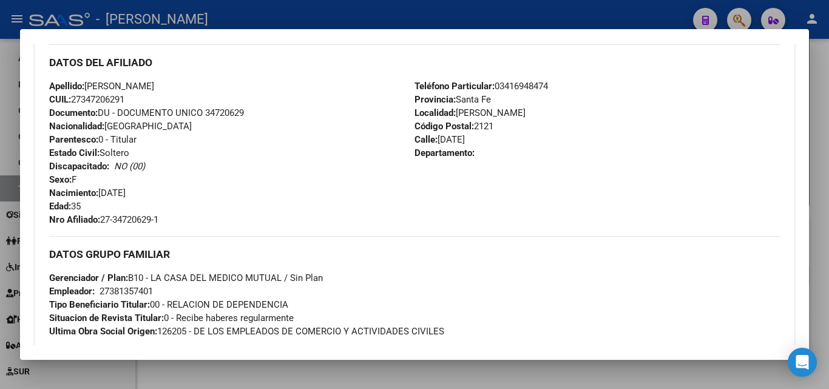
scroll to position [425, 0]
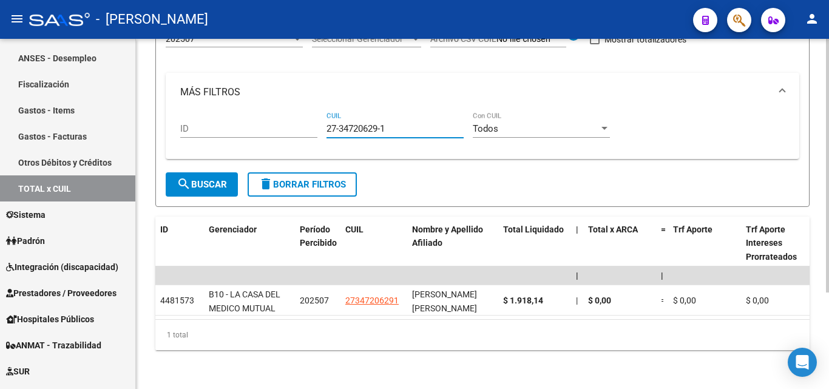
drag, startPoint x: 387, startPoint y: 120, endPoint x: 310, endPoint y: 118, distance: 77.1
click at [310, 118] on div "ID 27-34720629-1 CUIL Todos Con CUIL" at bounding box center [482, 131] width 605 height 38
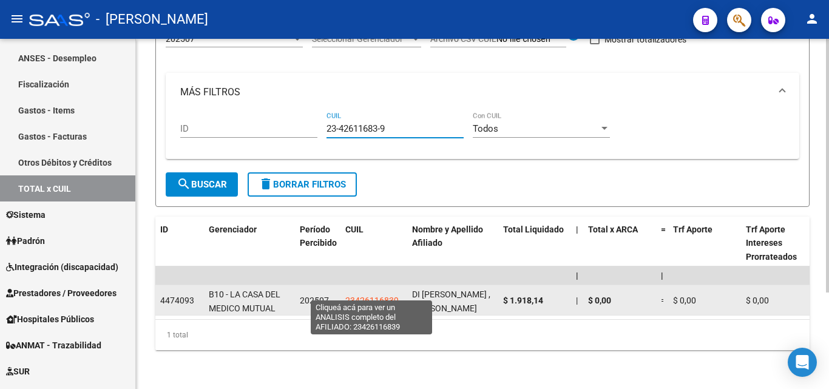
click at [371, 296] on span "23426116839" at bounding box center [371, 301] width 53 height 10
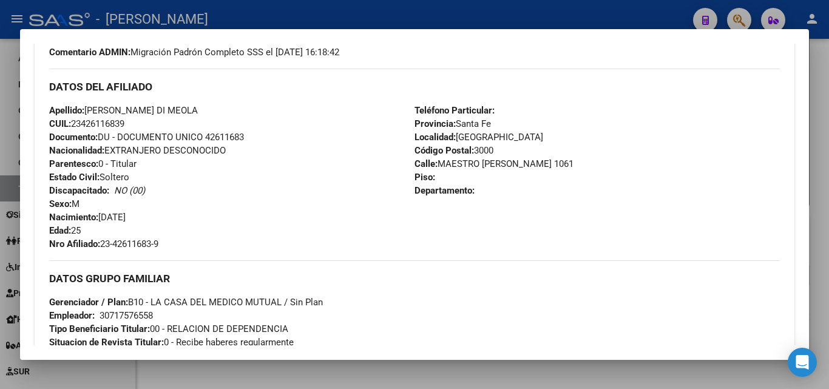
scroll to position [486, 0]
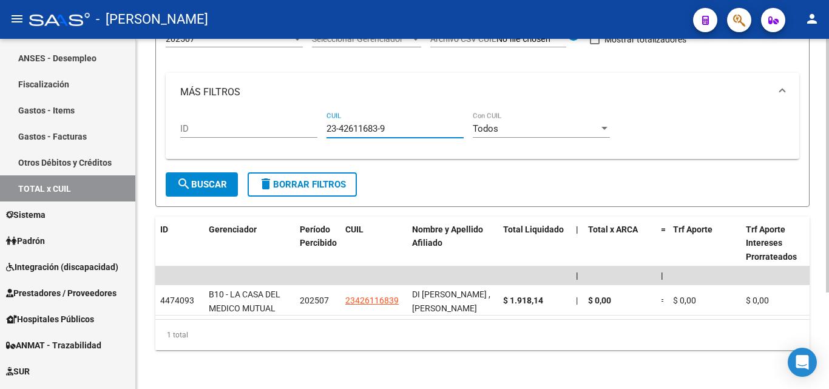
drag, startPoint x: 392, startPoint y: 119, endPoint x: 305, endPoint y: 121, distance: 86.2
click at [305, 121] on div "ID 23-42611683-9 CUIL Todos Con CUIL" at bounding box center [482, 131] width 605 height 38
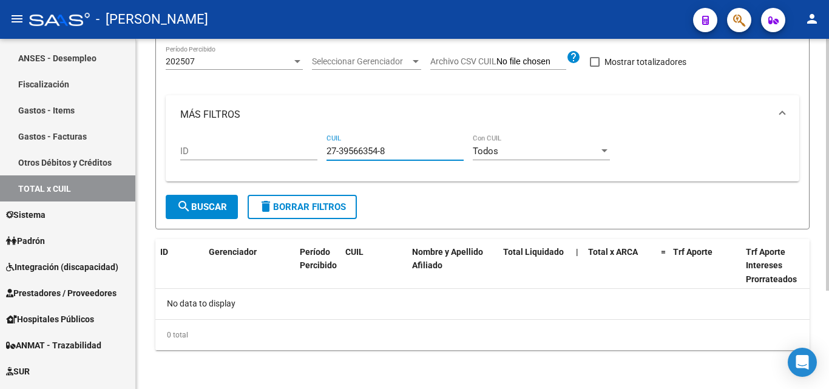
scroll to position [101, 0]
drag, startPoint x: 392, startPoint y: 154, endPoint x: 319, endPoint y: 149, distance: 73.6
click at [319, 149] on div "ID 27-39566354-8 CUIL Todos Con CUIL" at bounding box center [482, 153] width 605 height 38
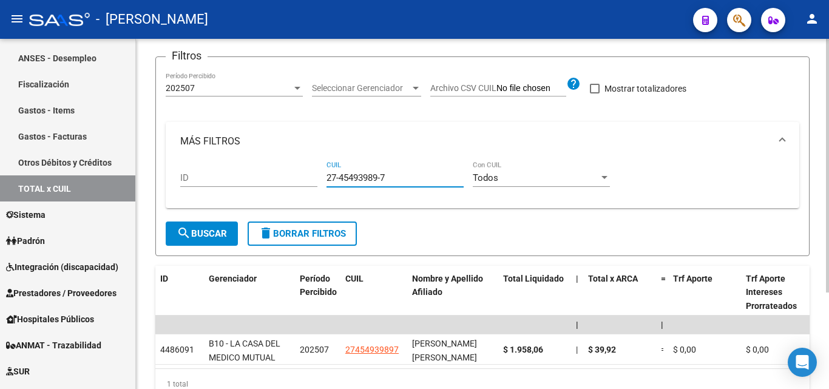
scroll to position [134, 0]
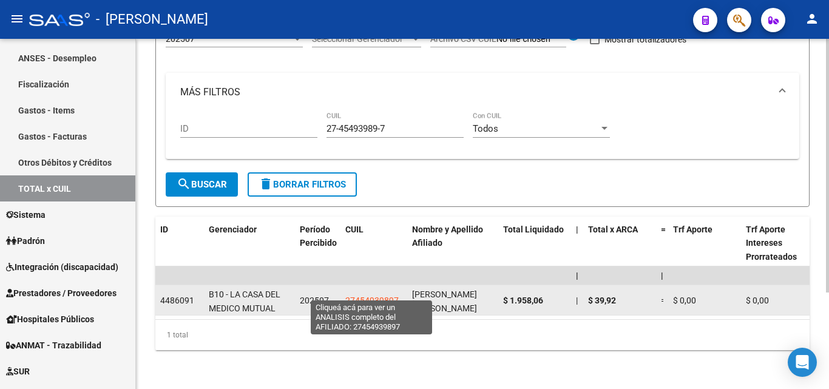
click at [369, 296] on span "27454939897" at bounding box center [371, 301] width 53 height 10
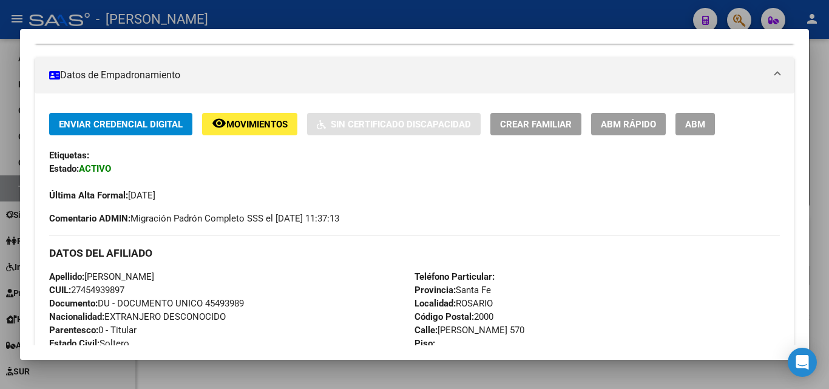
scroll to position [380, 0]
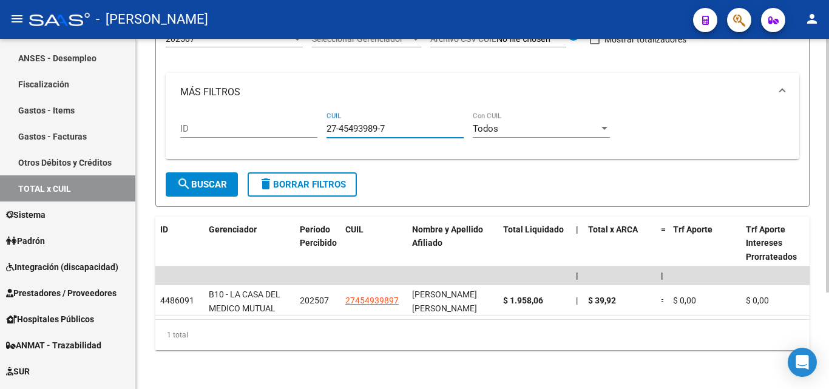
drag, startPoint x: 396, startPoint y: 119, endPoint x: 324, endPoint y: 121, distance: 72.9
click at [324, 121] on div "ID 27-45493989-7 CUIL Todos Con CUIL" at bounding box center [482, 131] width 605 height 38
drag, startPoint x: 399, startPoint y: 117, endPoint x: 307, endPoint y: 119, distance: 91.7
click at [307, 119] on div "ID 20-35249637-6 CUIL Todos Con CUIL" at bounding box center [482, 131] width 605 height 38
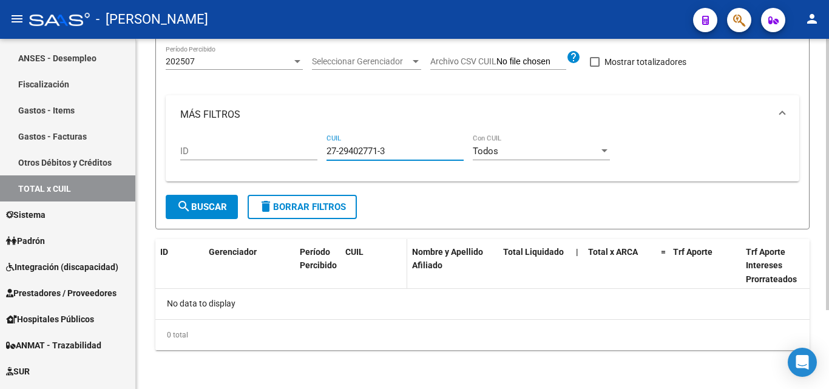
scroll to position [101, 0]
drag, startPoint x: 394, startPoint y: 153, endPoint x: 319, endPoint y: 154, distance: 75.3
click at [319, 154] on div "ID 27-29402771-3 CUIL Todos Con CUIL" at bounding box center [482, 153] width 605 height 38
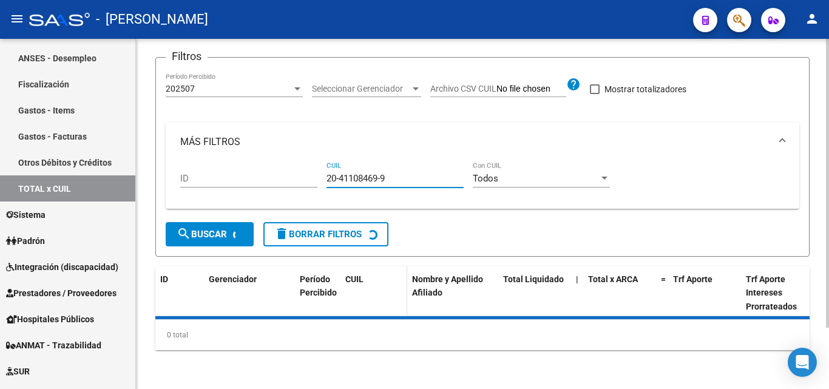
scroll to position [134, 0]
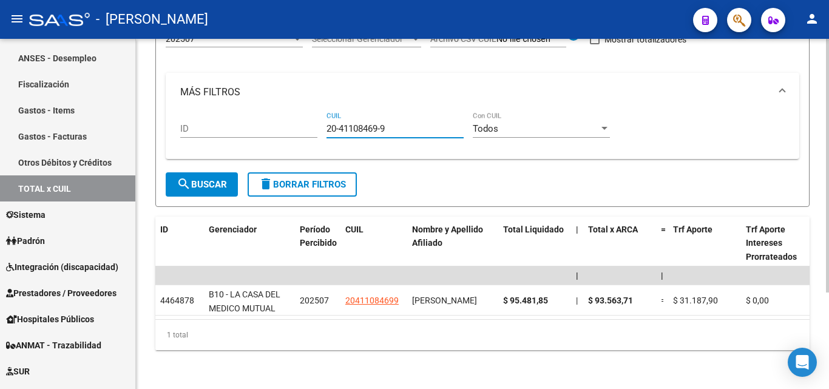
drag, startPoint x: 393, startPoint y: 118, endPoint x: 313, endPoint y: 118, distance: 80.1
click at [313, 118] on div "ID 20-41108469-9 CUIL Todos Con CUIL" at bounding box center [482, 131] width 605 height 38
drag, startPoint x: 391, startPoint y: 117, endPoint x: 307, endPoint y: 116, distance: 83.8
click at [303, 117] on div "ID 27-29694980-4 CUIL Todos Con CUIL" at bounding box center [482, 131] width 605 height 38
drag, startPoint x: 350, startPoint y: 118, endPoint x: 288, endPoint y: 118, distance: 61.9
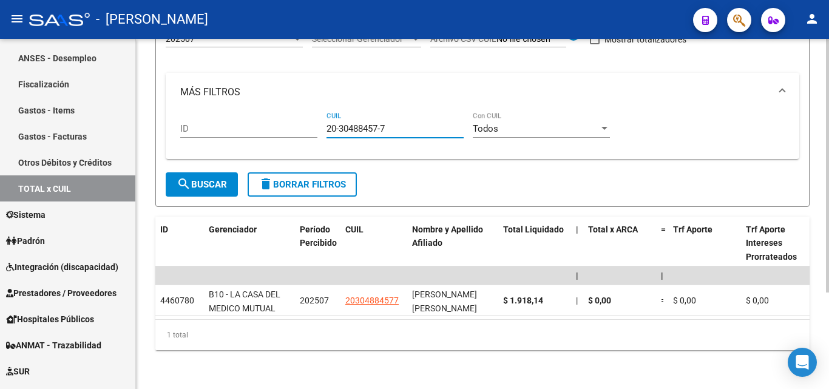
click at [288, 118] on div "ID 20-30488457-7 CUIL Todos Con CUIL" at bounding box center [482, 131] width 605 height 38
drag, startPoint x: 382, startPoint y: 119, endPoint x: 286, endPoint y: 120, distance: 95.9
click at [286, 120] on div "ID 20-38900648-4 CUIL Todos Con CUIL" at bounding box center [482, 131] width 605 height 38
drag, startPoint x: 396, startPoint y: 117, endPoint x: 301, endPoint y: 118, distance: 94.7
click at [301, 118] on div "ID 20-36488434-7 CUIL Todos Con CUIL" at bounding box center [482, 131] width 605 height 38
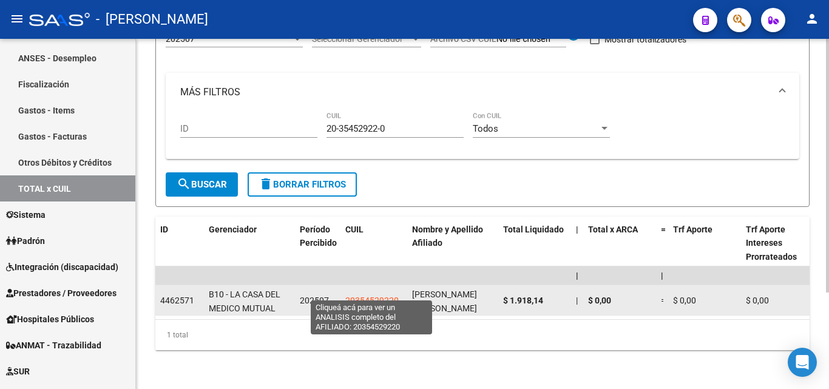
click at [375, 296] on span "20354529220" at bounding box center [371, 301] width 53 height 10
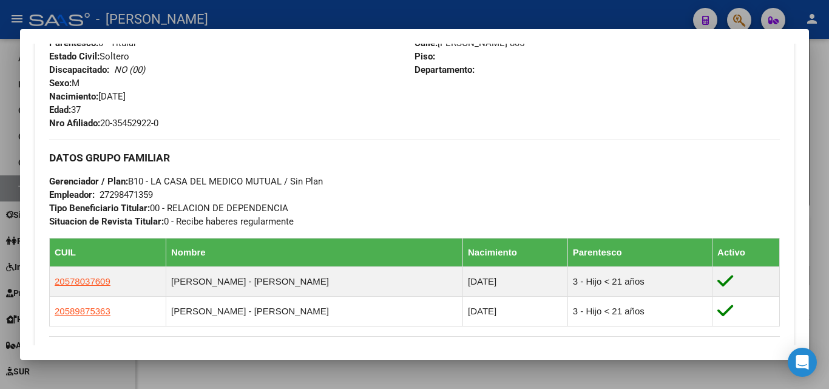
scroll to position [486, 0]
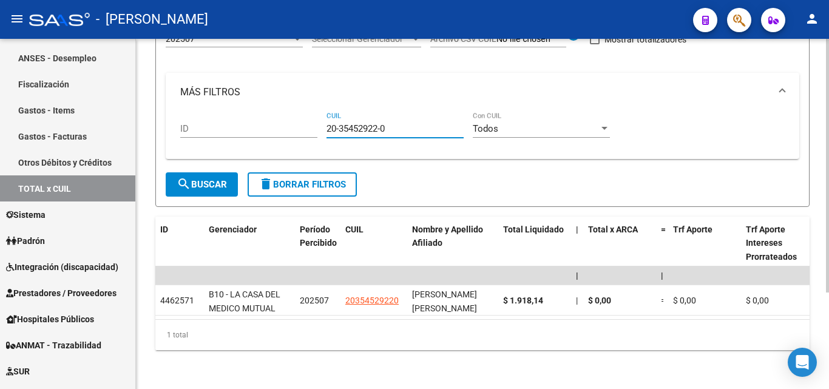
drag, startPoint x: 385, startPoint y: 121, endPoint x: 320, endPoint y: 117, distance: 65.1
click at [320, 117] on div "ID 20-35452922-0 CUIL Todos Con CUIL" at bounding box center [482, 131] width 605 height 38
drag, startPoint x: 387, startPoint y: 117, endPoint x: 305, endPoint y: 121, distance: 82.7
click at [305, 121] on div "ID 27-24566566-6 CUIL Todos Con CUIL" at bounding box center [482, 131] width 605 height 38
drag, startPoint x: 395, startPoint y: 119, endPoint x: 296, endPoint y: 128, distance: 98.8
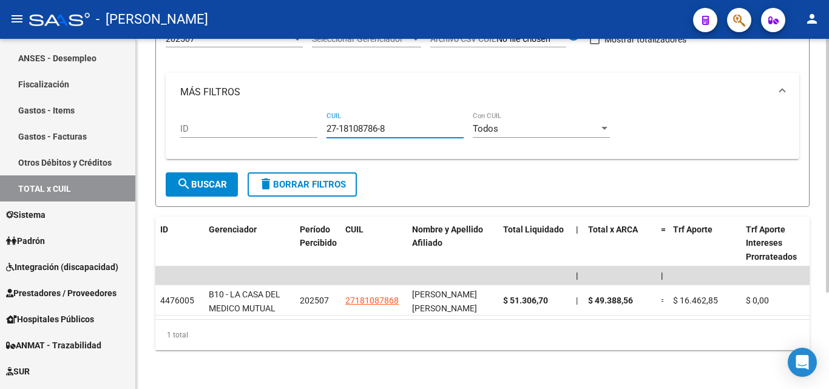
click at [296, 128] on div "ID 27-18108786-8 CUIL Todos Con CUIL" at bounding box center [482, 131] width 605 height 38
drag, startPoint x: 387, startPoint y: 120, endPoint x: 327, endPoint y: 123, distance: 60.8
click at [327, 123] on input "20-32591842-0" at bounding box center [395, 128] width 137 height 11
drag, startPoint x: 392, startPoint y: 116, endPoint x: 327, endPoint y: 123, distance: 64.7
click at [327, 123] on input "27-18815067-0" at bounding box center [395, 128] width 137 height 11
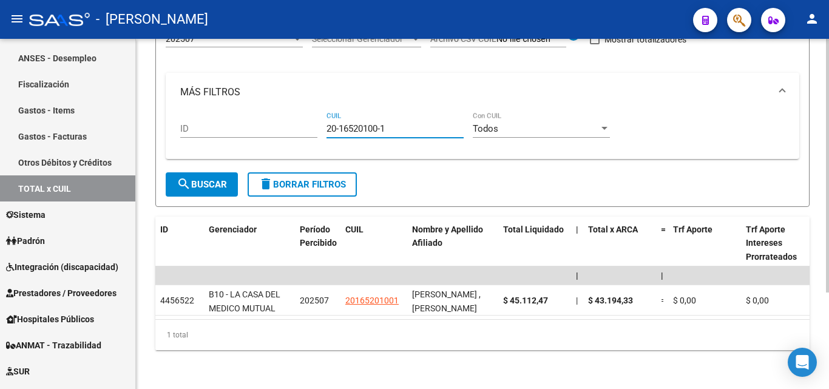
drag, startPoint x: 360, startPoint y: 126, endPoint x: 324, endPoint y: 129, distance: 36.6
click at [324, 129] on div "ID 20-16520100-1 CUIL Todos Con CUIL" at bounding box center [482, 131] width 605 height 38
drag, startPoint x: 393, startPoint y: 120, endPoint x: 323, endPoint y: 121, distance: 69.8
click at [323, 121] on div "ID 27-28760968-5 CUIL Todos Con CUIL" at bounding box center [482, 131] width 605 height 38
drag, startPoint x: 382, startPoint y: 120, endPoint x: 308, endPoint y: 121, distance: 74.1
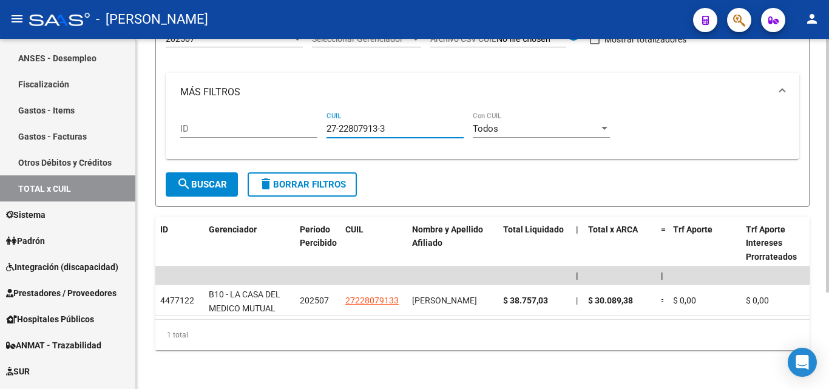
click at [308, 121] on div "ID 27-22807913-3 CUIL Todos Con CUIL" at bounding box center [482, 131] width 605 height 38
drag, startPoint x: 376, startPoint y: 120, endPoint x: 310, endPoint y: 122, distance: 66.2
click at [310, 122] on div "ID 23-14888510-9 CUIL Todos Con CUIL" at bounding box center [482, 131] width 605 height 38
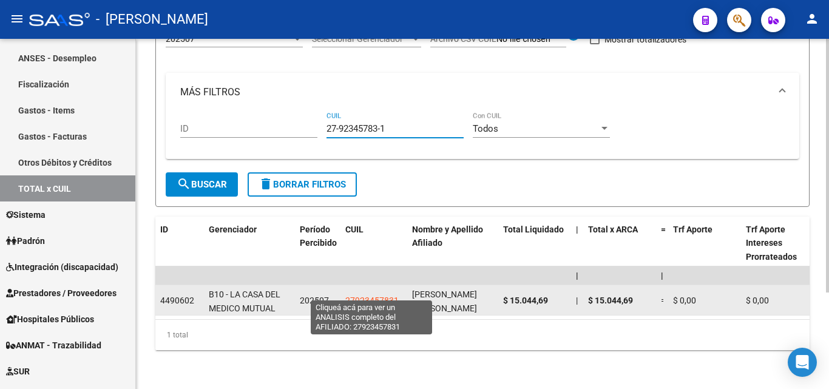
click at [362, 296] on span "27923457831" at bounding box center [371, 301] width 53 height 10
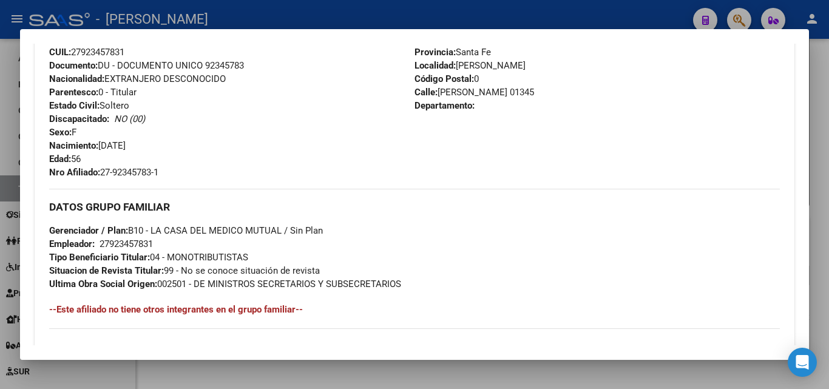
scroll to position [441, 0]
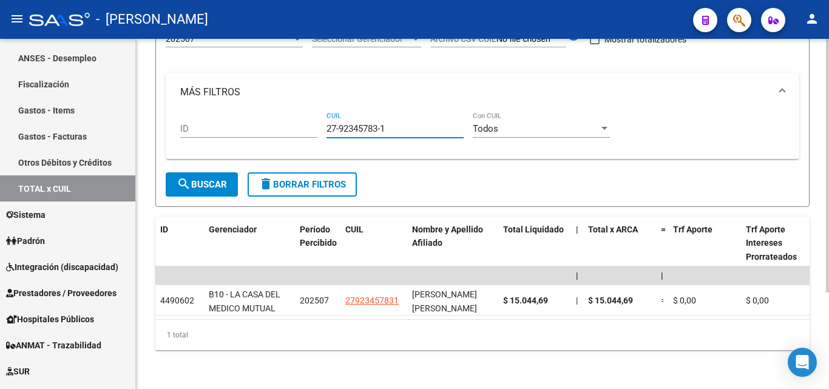
drag, startPoint x: 389, startPoint y: 121, endPoint x: 305, endPoint y: 123, distance: 84.4
click at [305, 123] on div "ID 27-92345783-1 CUIL Todos Con CUIL" at bounding box center [482, 131] width 605 height 38
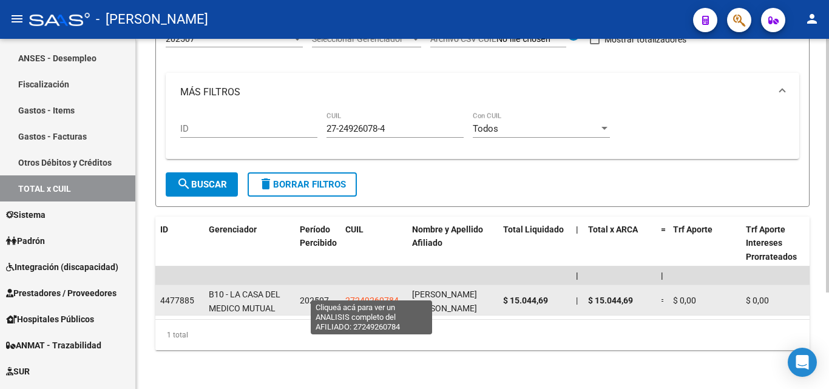
click at [362, 296] on span "27249260784" at bounding box center [371, 301] width 53 height 10
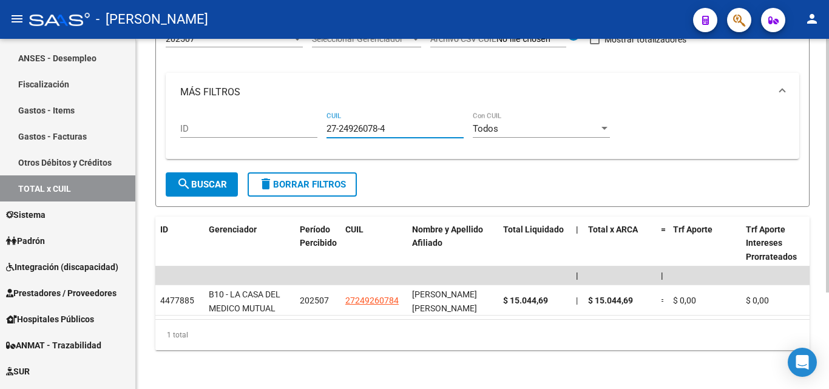
drag, startPoint x: 397, startPoint y: 118, endPoint x: 306, endPoint y: 120, distance: 91.1
click at [306, 120] on div "ID 27-24926078-4 CUIL Todos Con CUIL" at bounding box center [482, 131] width 605 height 38
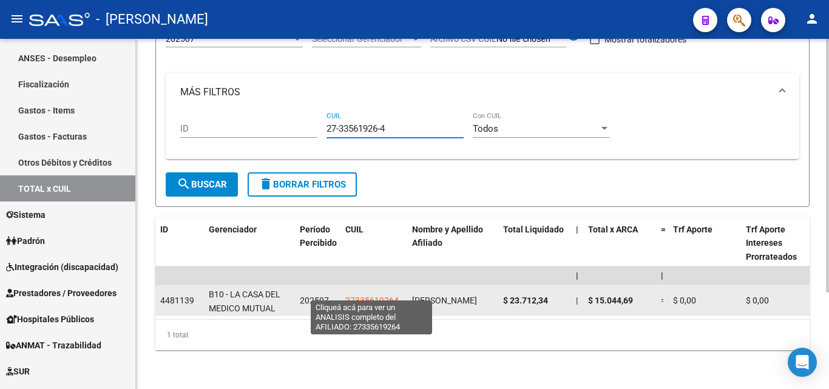
click at [382, 296] on span "27335619264" at bounding box center [371, 301] width 53 height 10
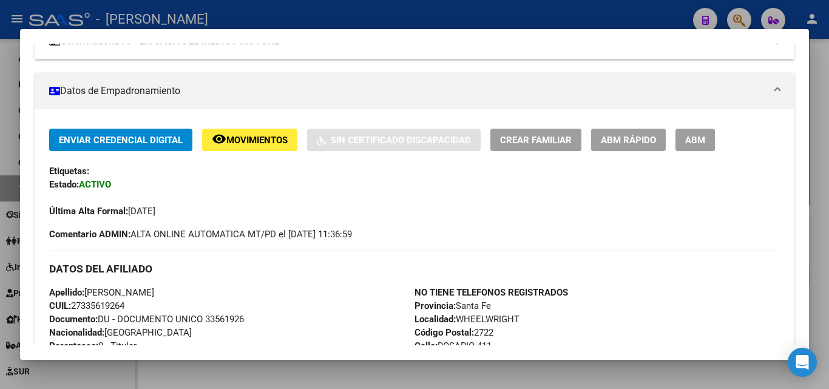
scroll to position [425, 0]
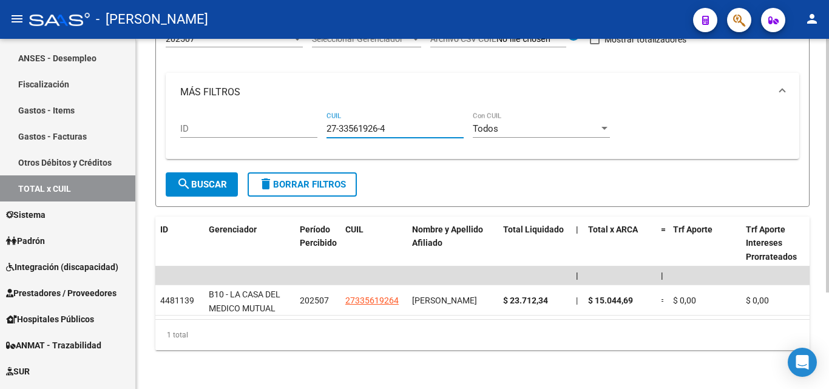
drag, startPoint x: 378, startPoint y: 117, endPoint x: 314, endPoint y: 117, distance: 63.7
click at [314, 117] on div "ID 27-33561926-4 CUIL Todos Con CUIL" at bounding box center [482, 131] width 605 height 38
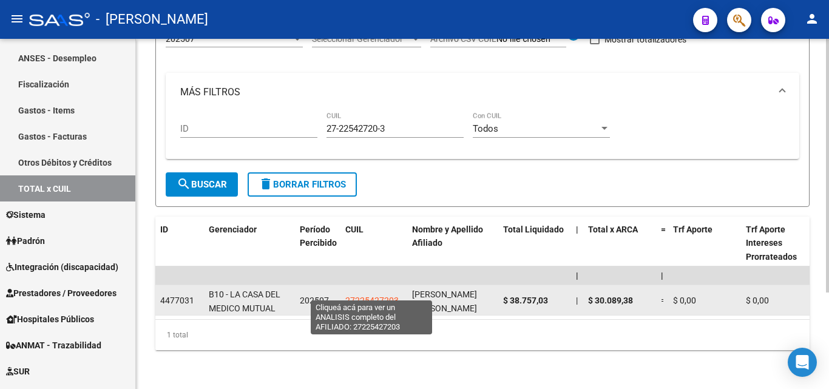
click at [358, 296] on span "27225427203" at bounding box center [371, 301] width 53 height 10
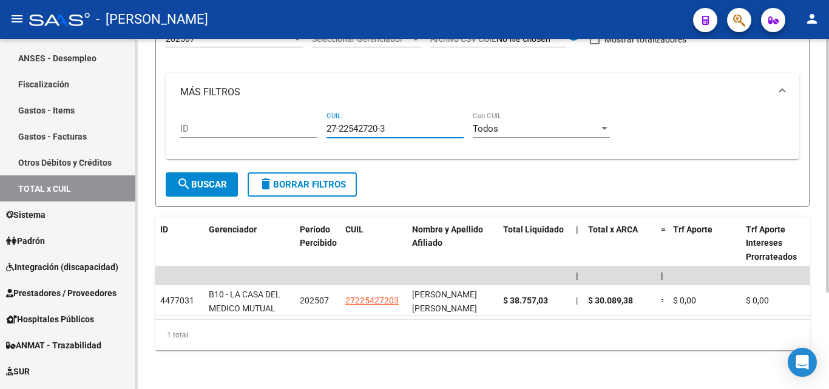
drag, startPoint x: 393, startPoint y: 117, endPoint x: 314, endPoint y: 118, distance: 78.3
click at [314, 118] on div "ID 27-22542720-3 CUIL Todos Con CUIL" at bounding box center [482, 131] width 605 height 38
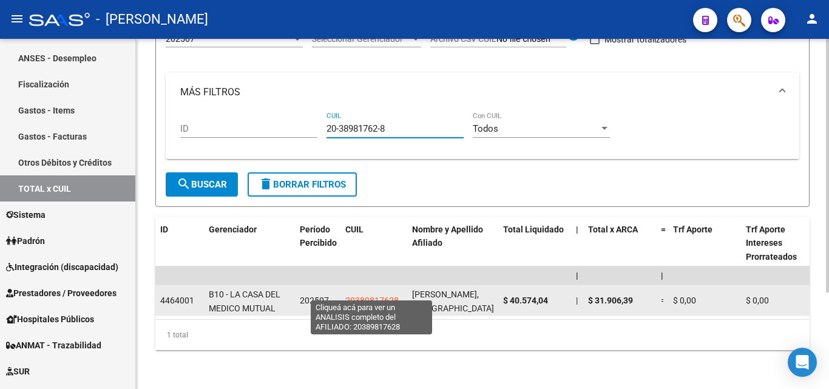
click at [361, 296] on span "20389817628" at bounding box center [371, 301] width 53 height 10
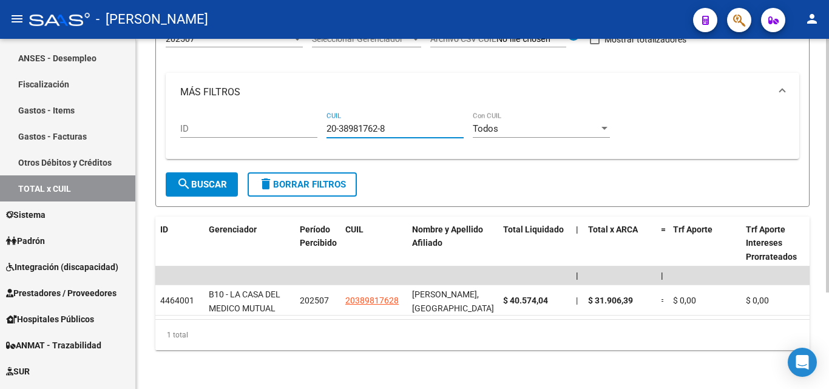
drag, startPoint x: 393, startPoint y: 119, endPoint x: 305, endPoint y: 119, distance: 88.0
click at [305, 119] on div "ID 20-38981762-8 CUIL Todos Con CUIL" at bounding box center [482, 131] width 605 height 38
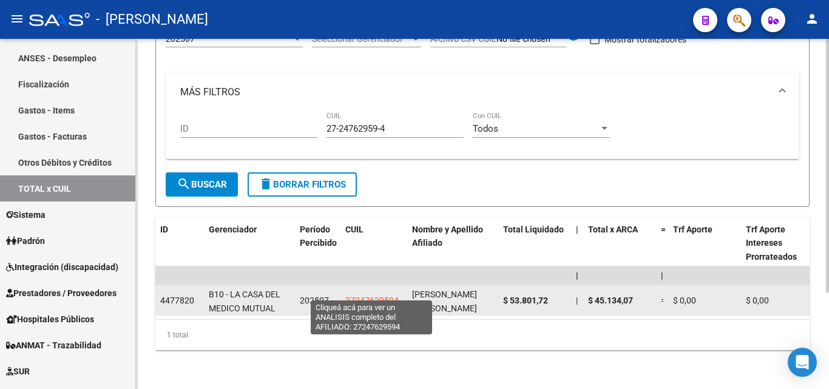
click at [365, 296] on span "27247629594" at bounding box center [371, 301] width 53 height 10
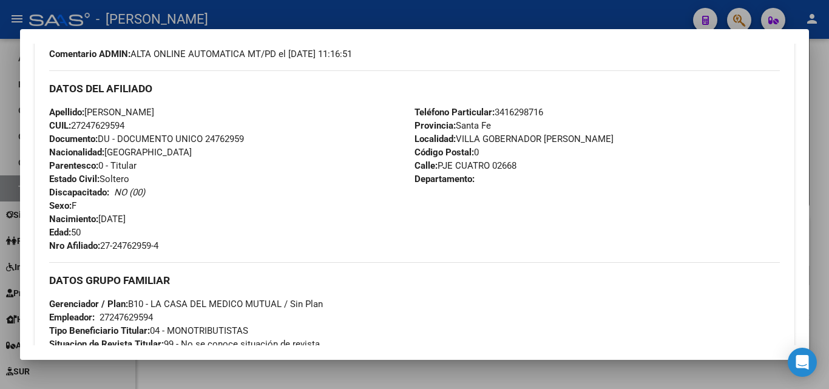
scroll to position [364, 0]
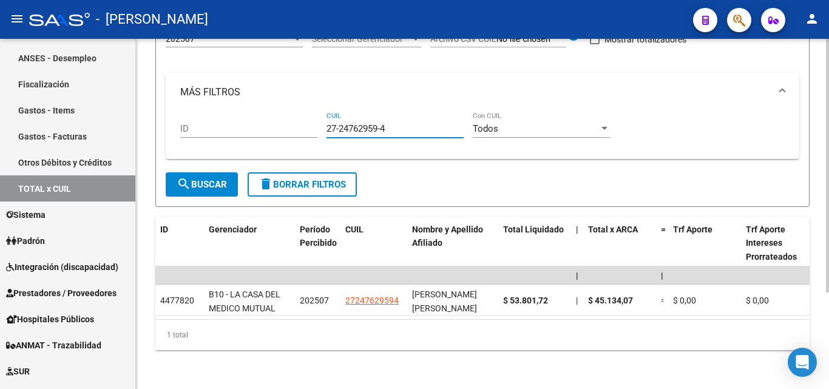
drag, startPoint x: 396, startPoint y: 120, endPoint x: 311, endPoint y: 120, distance: 85.6
click at [311, 120] on div "ID 27-24762959-4 CUIL Todos Con CUIL" at bounding box center [482, 131] width 605 height 38
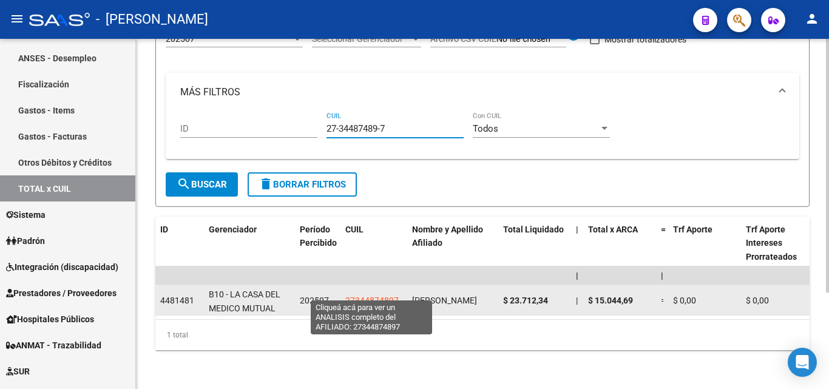
click at [386, 296] on span "27344874897" at bounding box center [371, 301] width 53 height 10
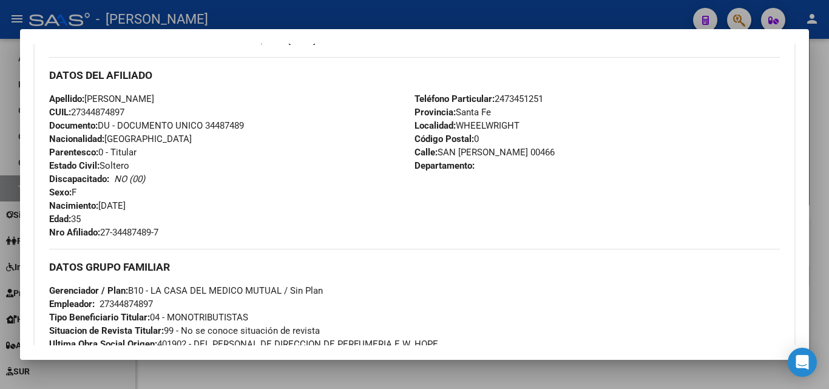
scroll to position [425, 0]
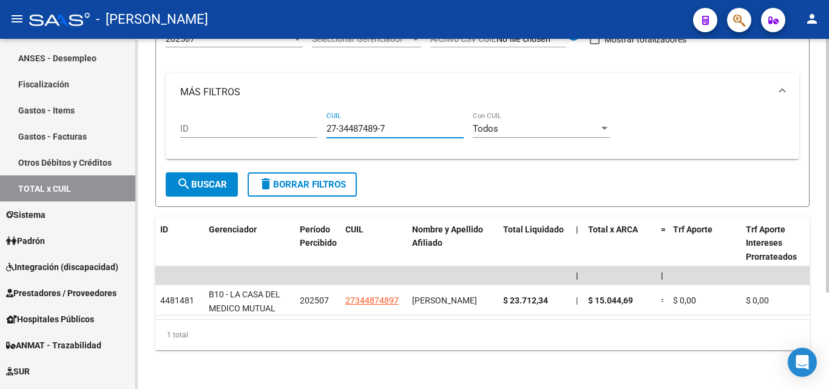
drag, startPoint x: 388, startPoint y: 117, endPoint x: 323, endPoint y: 118, distance: 65.6
click at [323, 118] on div "ID 27-34487489-7 CUIL Todos Con CUIL" at bounding box center [482, 131] width 605 height 38
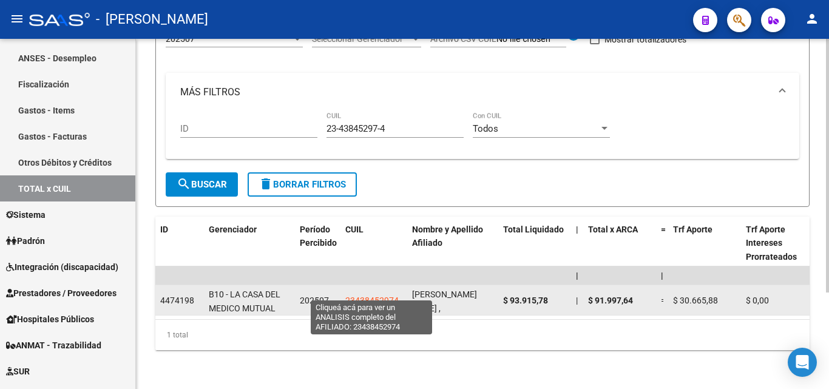
click at [370, 296] on span "23438452974" at bounding box center [371, 301] width 53 height 10
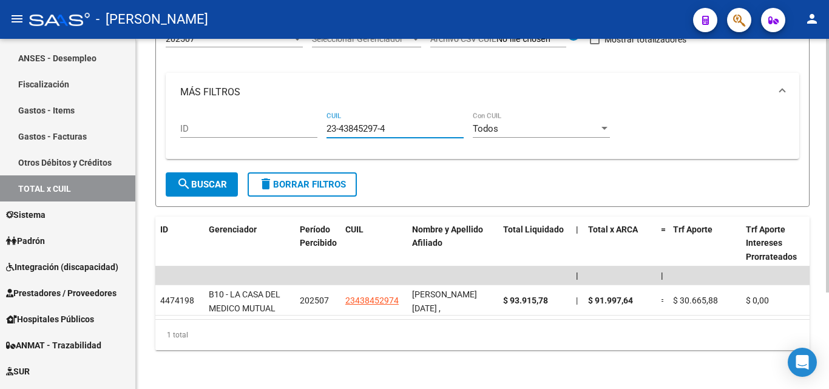
drag, startPoint x: 396, startPoint y: 122, endPoint x: 320, endPoint y: 120, distance: 76.5
click at [320, 120] on div "ID 23-43845297-4 CUIL Todos Con CUIL" at bounding box center [482, 131] width 605 height 38
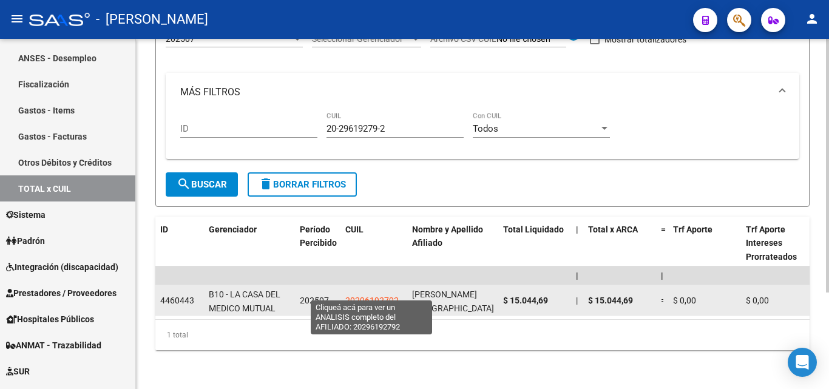
click at [367, 296] on span "20296192792" at bounding box center [371, 301] width 53 height 10
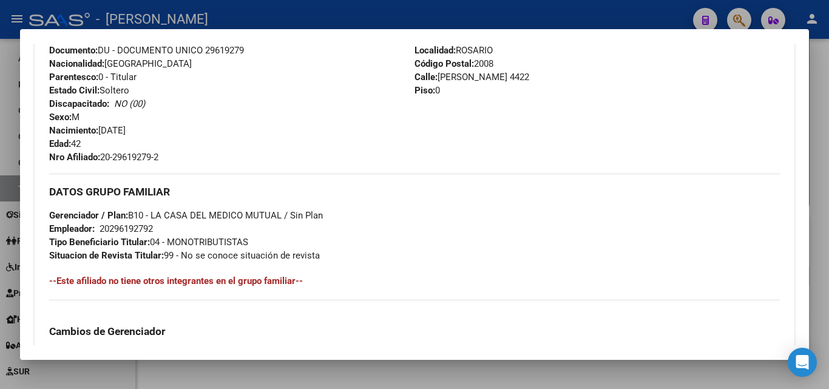
scroll to position [486, 0]
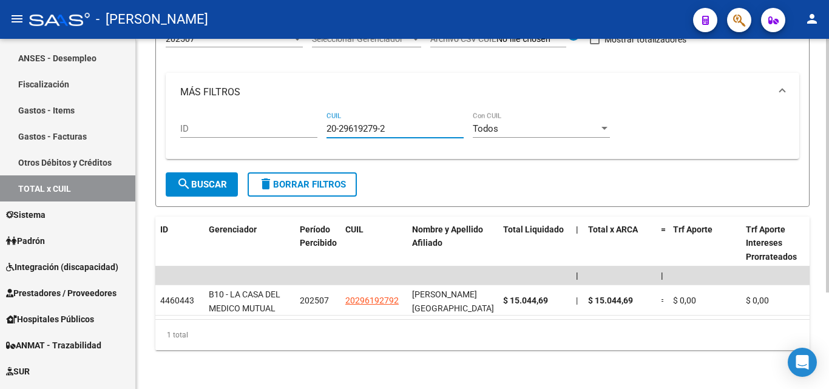
drag, startPoint x: 395, startPoint y: 117, endPoint x: 320, endPoint y: 119, distance: 74.7
click at [320, 119] on div "ID 20-29619279-2 CUIL Todos Con CUIL" at bounding box center [482, 131] width 605 height 38
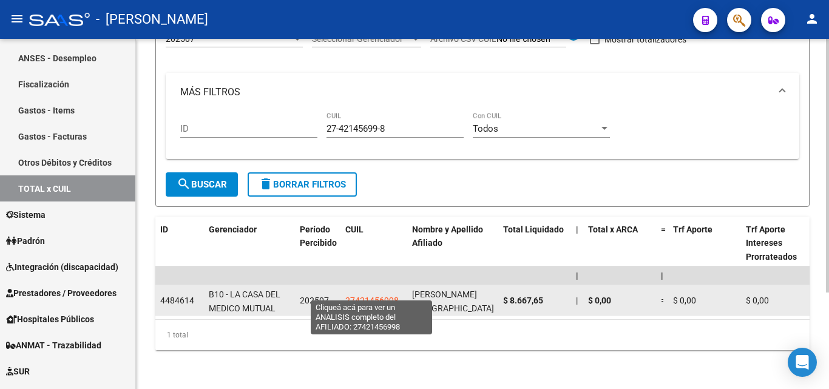
click at [368, 296] on span "27421456998" at bounding box center [371, 301] width 53 height 10
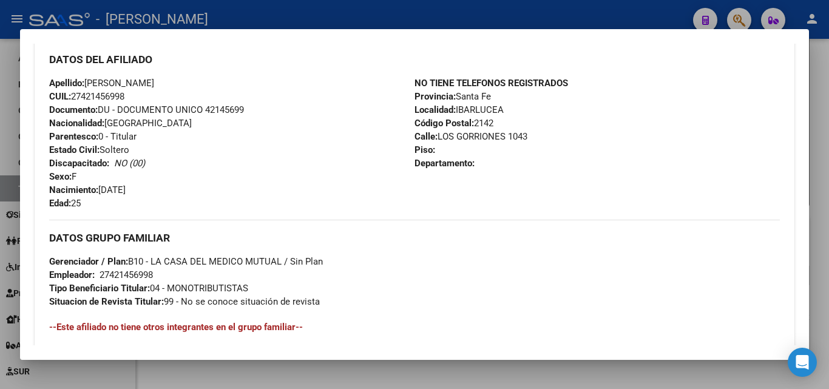
scroll to position [425, 0]
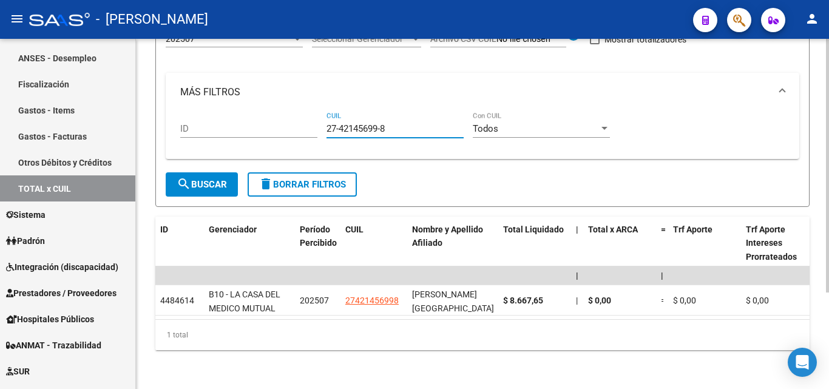
drag, startPoint x: 393, startPoint y: 122, endPoint x: 314, endPoint y: 120, distance: 79.5
click at [314, 120] on div "ID 27-42145699-8 CUIL Todos Con CUIL" at bounding box center [482, 131] width 605 height 38
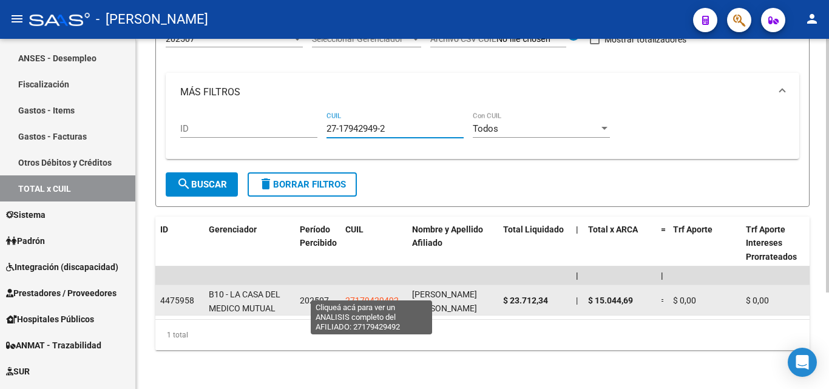
click at [353, 296] on span "27179429492" at bounding box center [371, 301] width 53 height 10
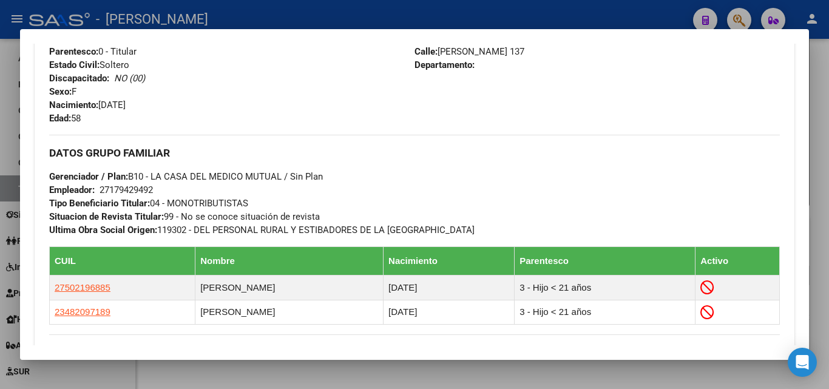
scroll to position [501, 0]
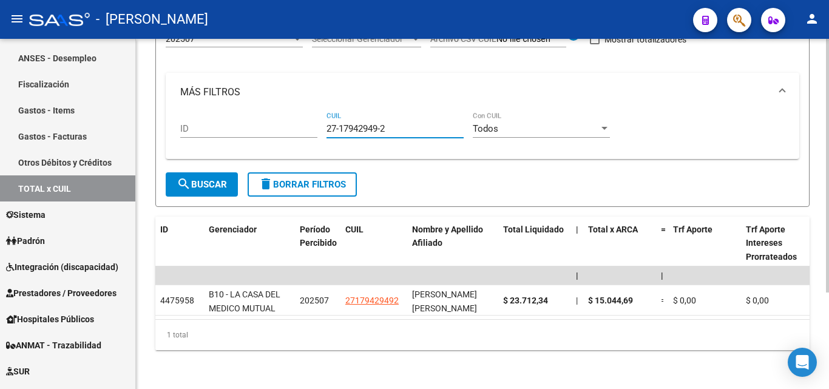
drag, startPoint x: 395, startPoint y: 122, endPoint x: 287, endPoint y: 120, distance: 108.1
click at [287, 120] on div "ID 27-17942949-2 CUIL Todos Con CUIL" at bounding box center [482, 131] width 605 height 38
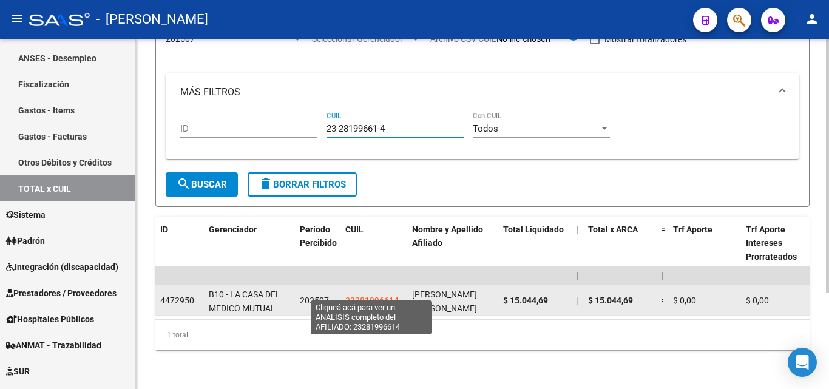
click at [374, 296] on span "23281996614" at bounding box center [371, 301] width 53 height 10
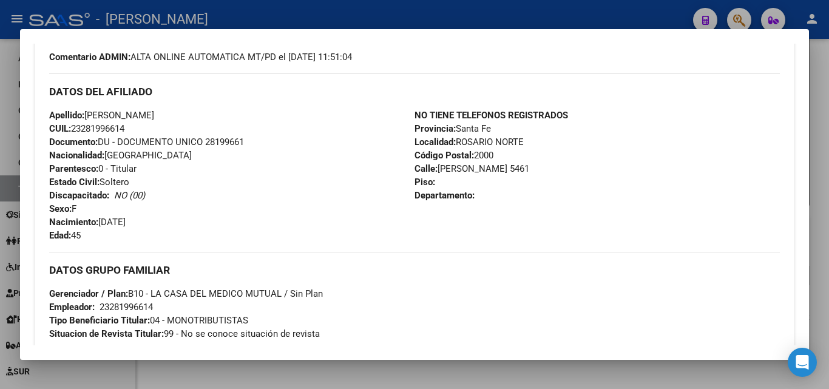
scroll to position [380, 0]
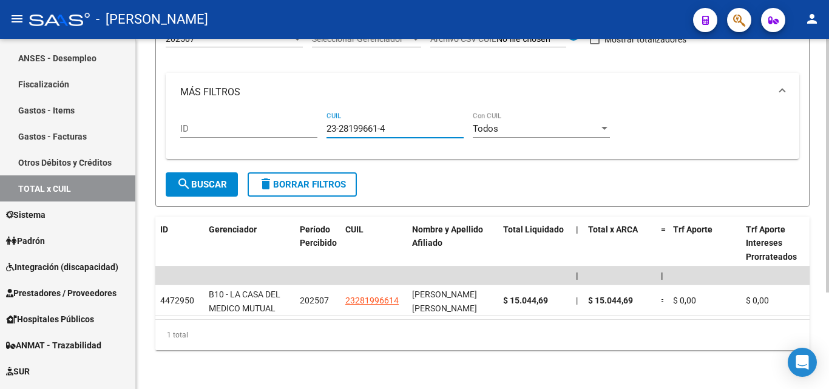
drag, startPoint x: 398, startPoint y: 118, endPoint x: 301, endPoint y: 120, distance: 96.5
click at [301, 120] on div "ID 23-28199661-4 CUIL Todos Con CUIL" at bounding box center [482, 131] width 605 height 38
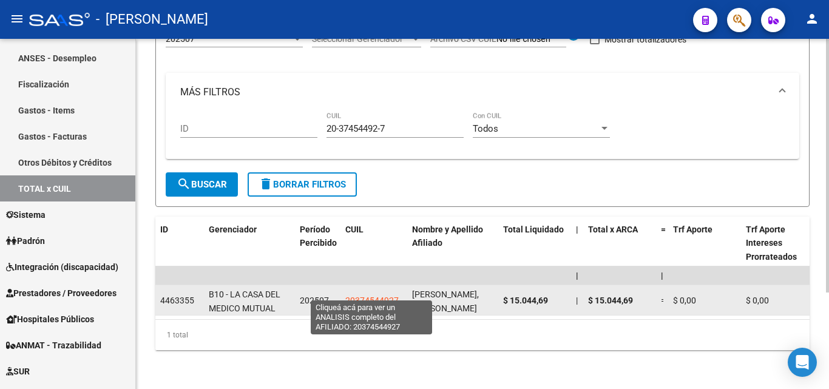
click at [367, 296] on span "20374544927" at bounding box center [371, 301] width 53 height 10
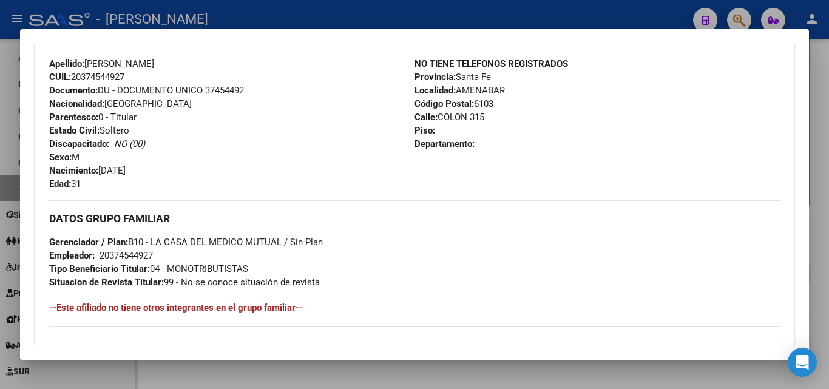
scroll to position [425, 0]
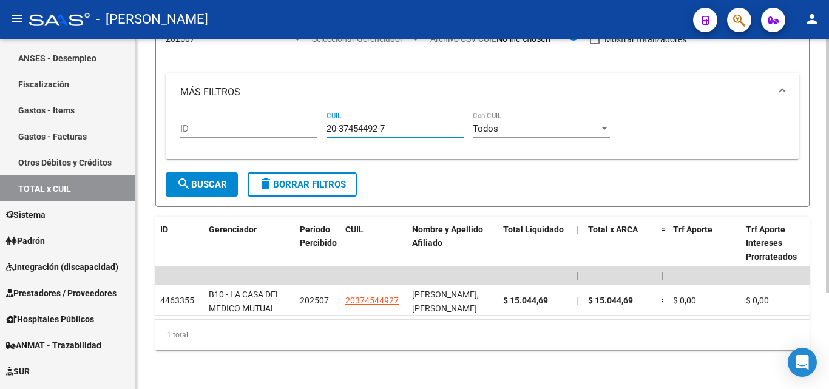
drag, startPoint x: 393, startPoint y: 118, endPoint x: 319, endPoint y: 123, distance: 74.3
click at [319, 123] on div "ID 20-37454492-7 CUIL Todos Con CUIL" at bounding box center [482, 131] width 605 height 38
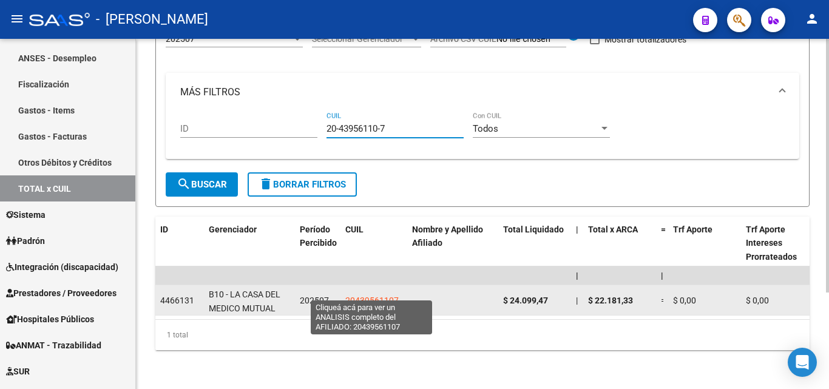
click at [374, 296] on span "20439561107" at bounding box center [371, 301] width 53 height 10
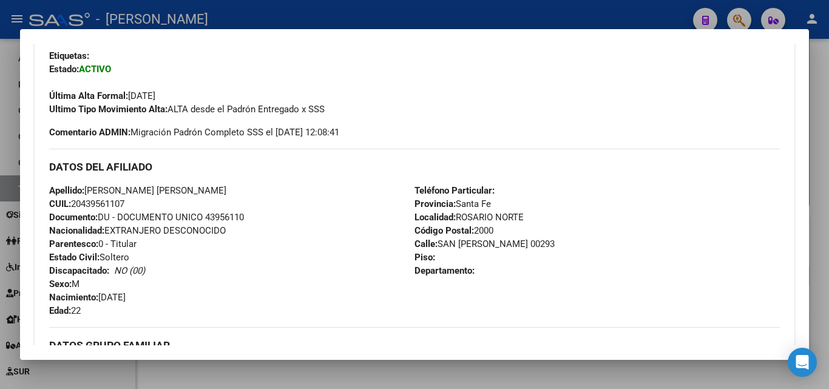
scroll to position [486, 0]
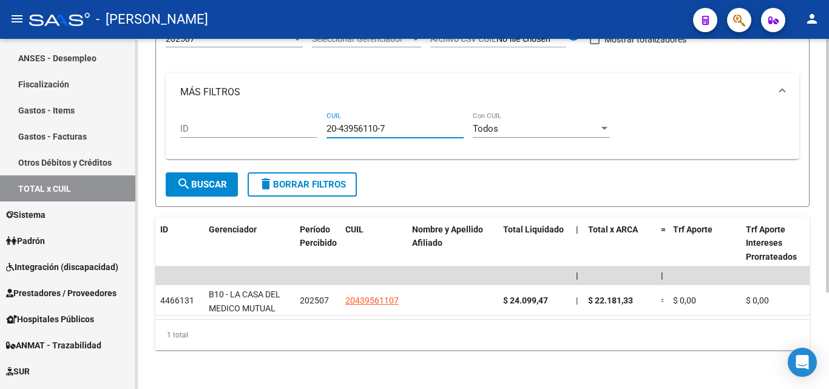
drag, startPoint x: 392, startPoint y: 117, endPoint x: 305, endPoint y: 120, distance: 86.9
click at [305, 120] on div "ID 20-43956110-7 CUIL Todos Con CUIL" at bounding box center [482, 131] width 605 height 38
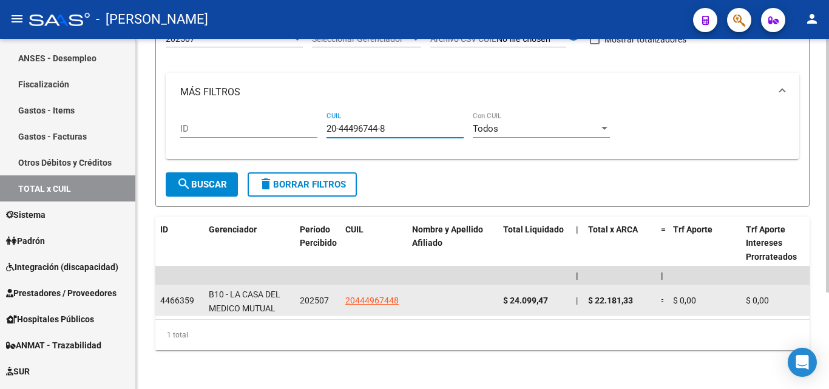
click at [372, 295] on app-link-go-to "20444967448" at bounding box center [371, 301] width 53 height 14
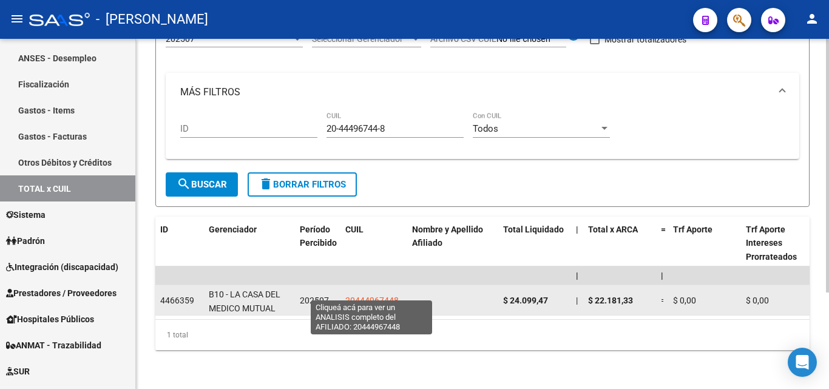
click at [372, 296] on span "20444967448" at bounding box center [371, 301] width 53 height 10
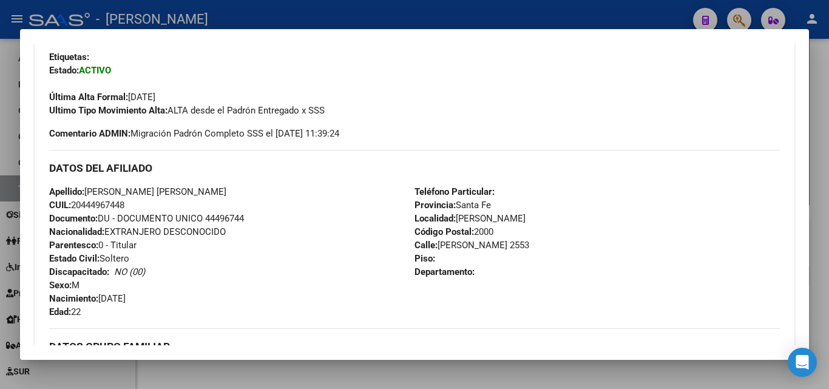
scroll to position [425, 0]
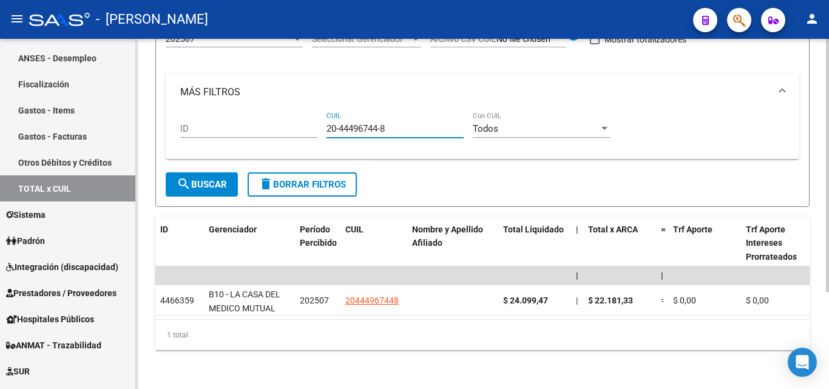
drag, startPoint x: 391, startPoint y: 117, endPoint x: 317, endPoint y: 118, distance: 74.1
click at [317, 118] on div "ID 20-44496744-8 CUIL Todos Con CUIL" at bounding box center [482, 131] width 605 height 38
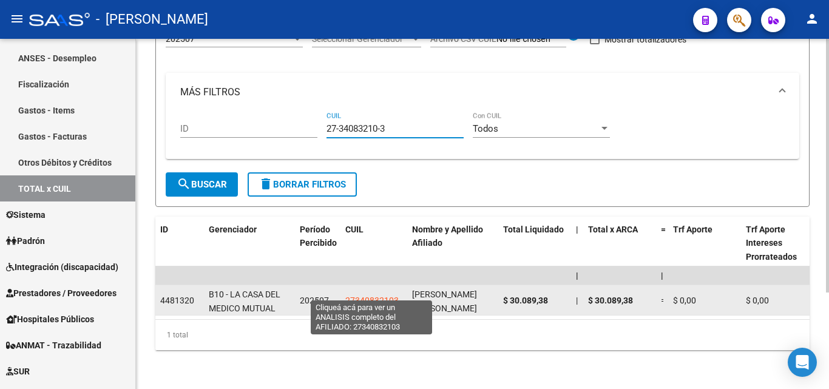
click at [355, 296] on span "27340832103" at bounding box center [371, 301] width 53 height 10
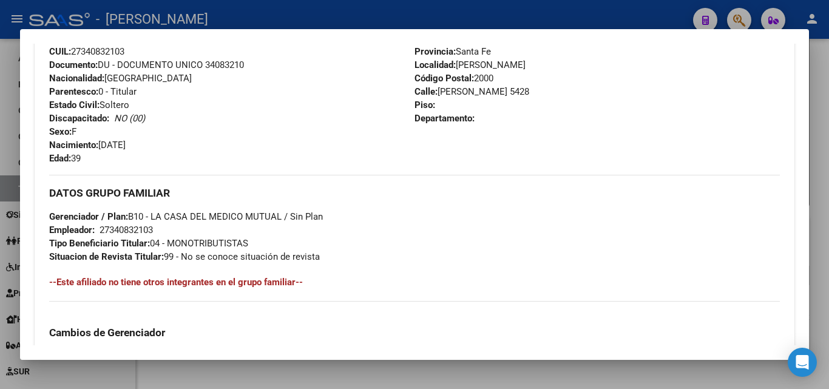
scroll to position [486, 0]
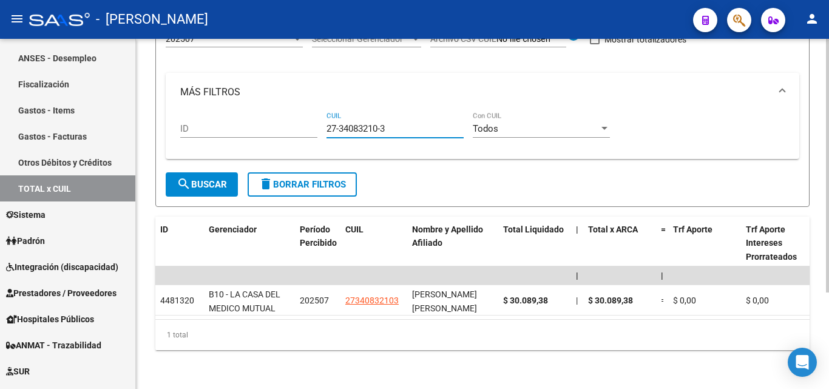
drag, startPoint x: 396, startPoint y: 121, endPoint x: 313, endPoint y: 127, distance: 83.4
click at [313, 127] on div "ID 27-34083210-3 CUIL Todos Con CUIL" at bounding box center [482, 131] width 605 height 38
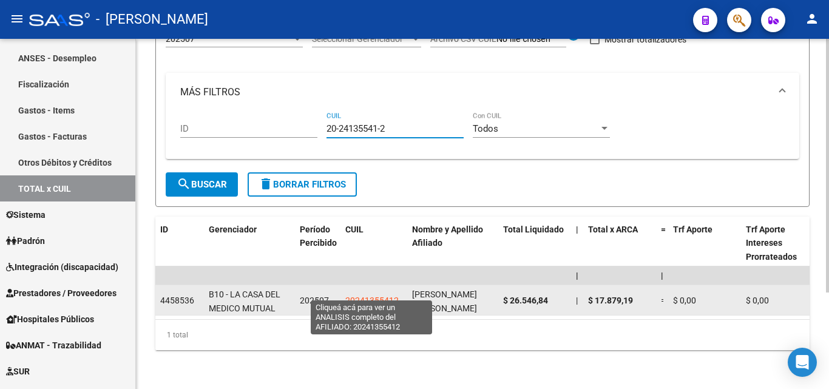
click at [376, 296] on span "20241355412" at bounding box center [371, 301] width 53 height 10
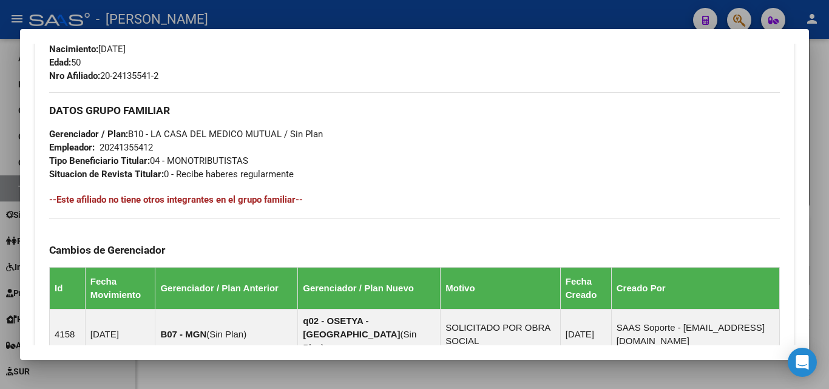
scroll to position [546, 0]
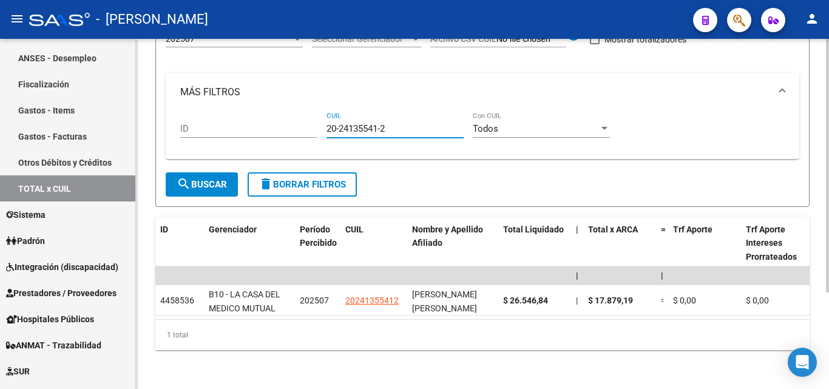
drag, startPoint x: 389, startPoint y: 118, endPoint x: 319, endPoint y: 132, distance: 71.7
click at [319, 132] on div "ID 20-24135541-2 CUIL Todos Con CUIL" at bounding box center [482, 131] width 605 height 38
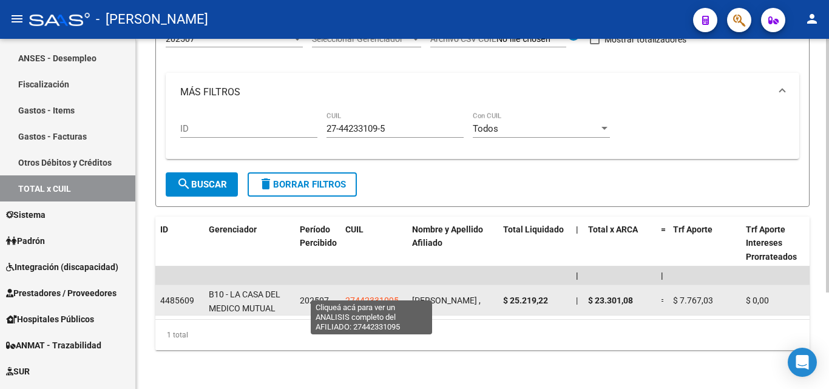
click at [375, 296] on span "27442331095" at bounding box center [371, 301] width 53 height 10
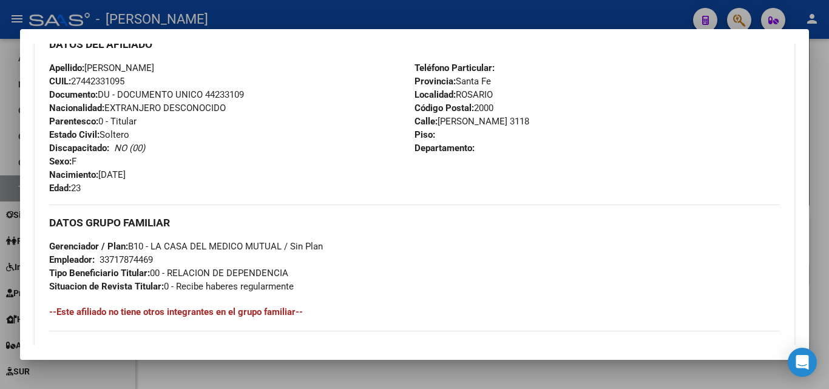
scroll to position [441, 0]
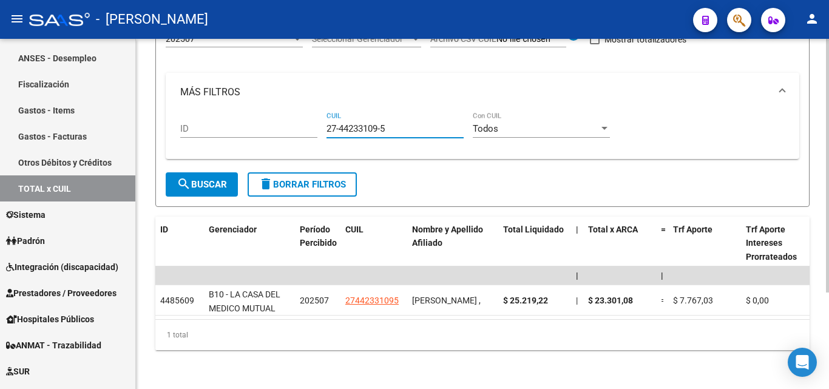
drag, startPoint x: 347, startPoint y: 121, endPoint x: 316, endPoint y: 121, distance: 31.0
click at [316, 121] on div "ID 27-44233109-5 CUIL Todos Con CUIL" at bounding box center [482, 131] width 605 height 38
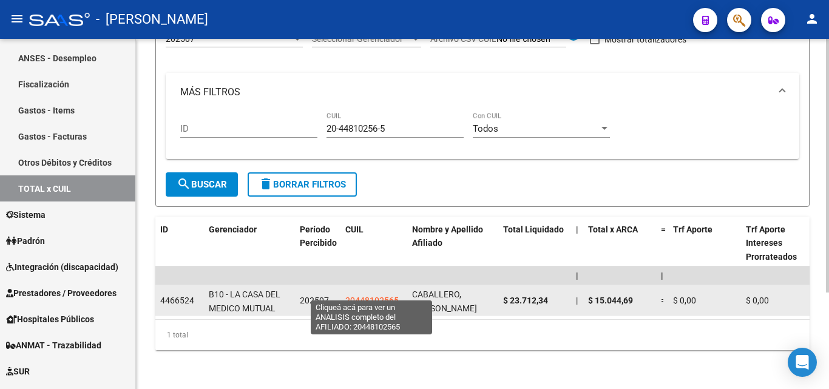
click at [365, 296] on span "20448102565" at bounding box center [371, 301] width 53 height 10
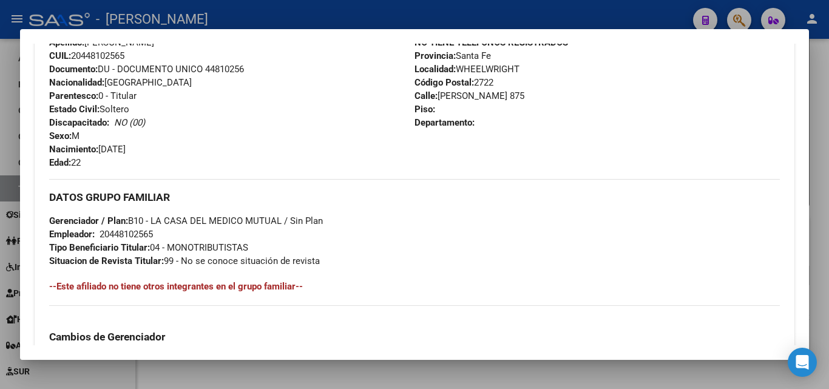
scroll to position [486, 0]
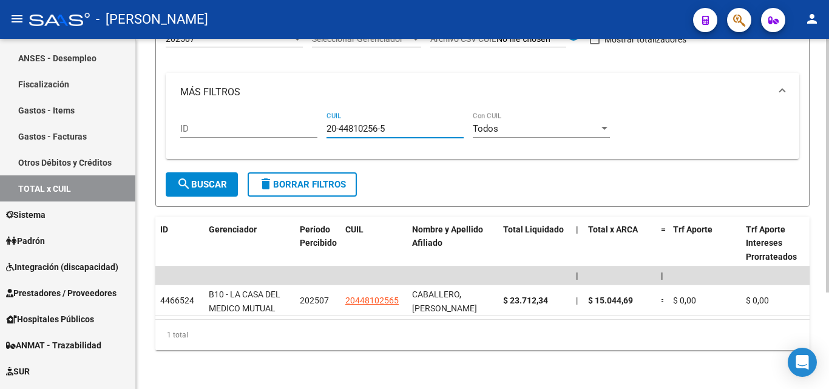
drag, startPoint x: 392, startPoint y: 123, endPoint x: 325, endPoint y: 118, distance: 67.0
click at [325, 118] on div "ID 20-44810256-5 CUIL Todos Con CUIL" at bounding box center [482, 131] width 605 height 38
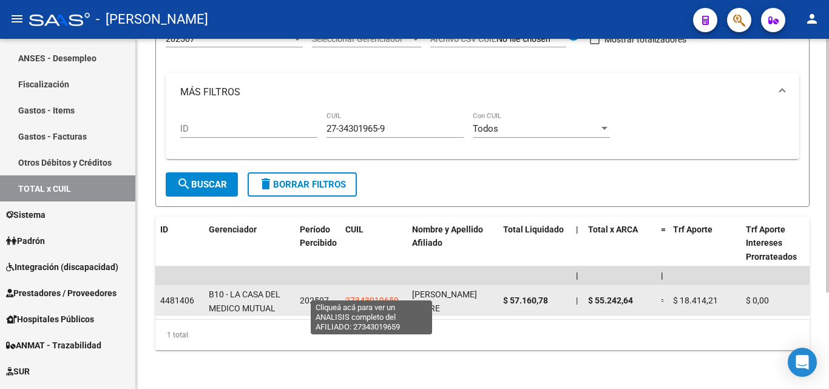
click at [377, 296] on span "27343019659" at bounding box center [371, 301] width 53 height 10
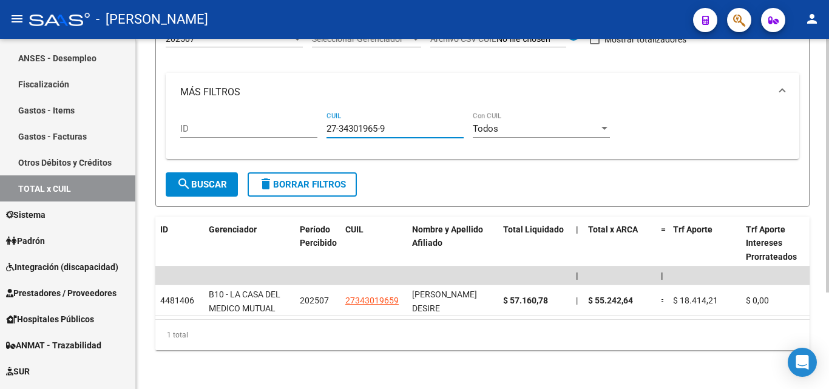
drag, startPoint x: 390, startPoint y: 122, endPoint x: 321, endPoint y: 121, distance: 68.6
click at [321, 121] on div "ID 27-34301965-9 CUIL Todos Con CUIL" at bounding box center [482, 131] width 605 height 38
drag, startPoint x: 388, startPoint y: 117, endPoint x: 323, endPoint y: 124, distance: 66.0
click at [323, 124] on div "ID 20-24322197-9 CUIL Todos Con CUIL" at bounding box center [482, 131] width 605 height 38
drag, startPoint x: 396, startPoint y: 118, endPoint x: 324, endPoint y: 117, distance: 72.2
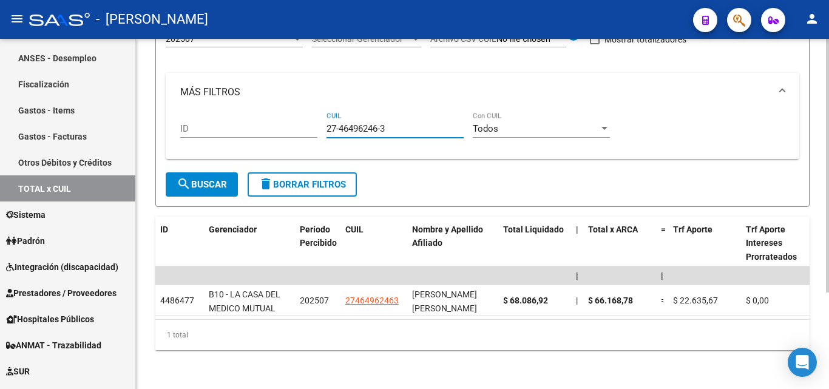
click at [320, 117] on div "ID 27-46496246-3 CUIL Todos Con CUIL" at bounding box center [482, 131] width 605 height 38
drag, startPoint x: 367, startPoint y: 121, endPoint x: 317, endPoint y: 122, distance: 49.2
click at [317, 122] on div "ID 20-25469909-9 CUIL Todos Con CUIL" at bounding box center [482, 131] width 605 height 38
drag, startPoint x: 379, startPoint y: 122, endPoint x: 309, endPoint y: 124, distance: 70.4
click at [309, 124] on div "ID 20-29863880-1 CUIL Todos Con CUIL" at bounding box center [482, 131] width 605 height 38
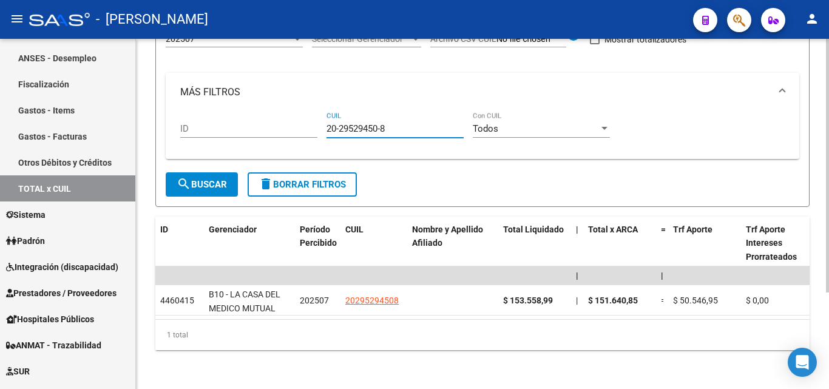
drag, startPoint x: 392, startPoint y: 120, endPoint x: 305, endPoint y: 120, distance: 86.8
click at [305, 120] on div "ID 20-29529450-8 CUIL Todos Con CUIL" at bounding box center [482, 131] width 605 height 38
drag, startPoint x: 361, startPoint y: 118, endPoint x: 312, endPoint y: 118, distance: 48.6
click at [312, 118] on div "ID 27-43769671-9 CUIL Todos Con CUIL" at bounding box center [482, 131] width 605 height 38
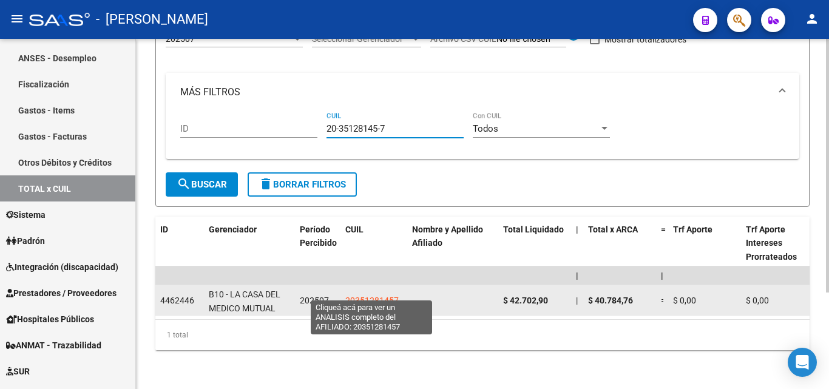
click at [367, 296] on span "20351281457" at bounding box center [371, 301] width 53 height 10
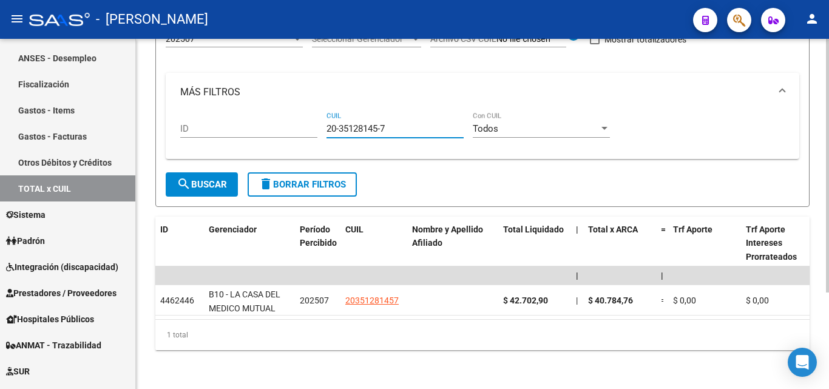
drag, startPoint x: 395, startPoint y: 118, endPoint x: 307, endPoint y: 120, distance: 88.0
click at [311, 118] on div "ID 20-35128145-7 CUIL Todos Con CUIL" at bounding box center [482, 131] width 605 height 38
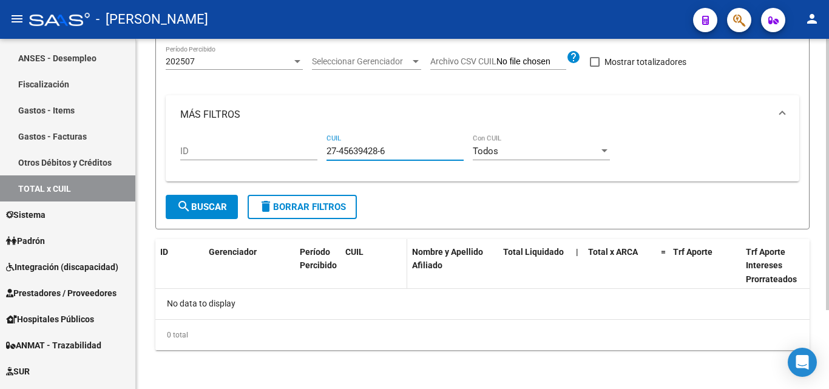
scroll to position [101, 0]
drag, startPoint x: 396, startPoint y: 149, endPoint x: 313, endPoint y: 149, distance: 83.2
click at [313, 149] on div "ID 27-45639428-6 CUIL Todos Con CUIL" at bounding box center [482, 153] width 605 height 38
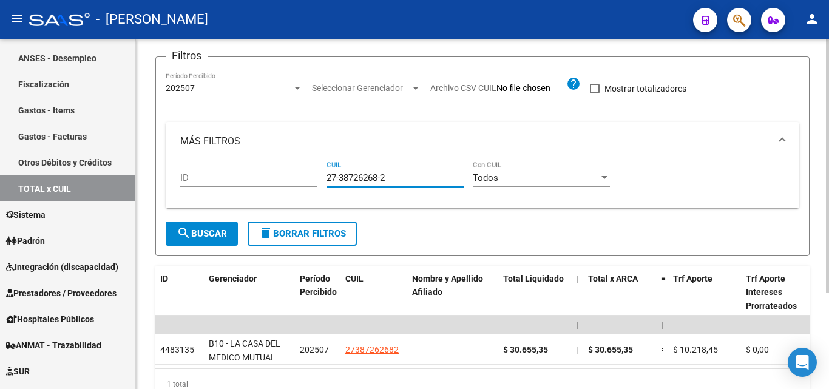
scroll to position [134, 0]
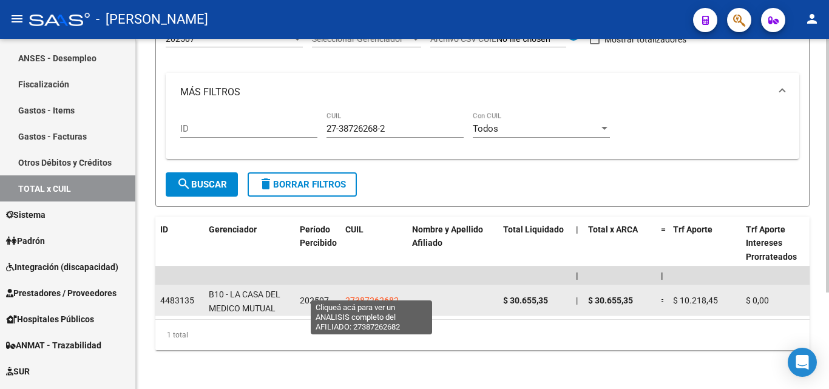
click at [384, 296] on span "27387262682" at bounding box center [371, 301] width 53 height 10
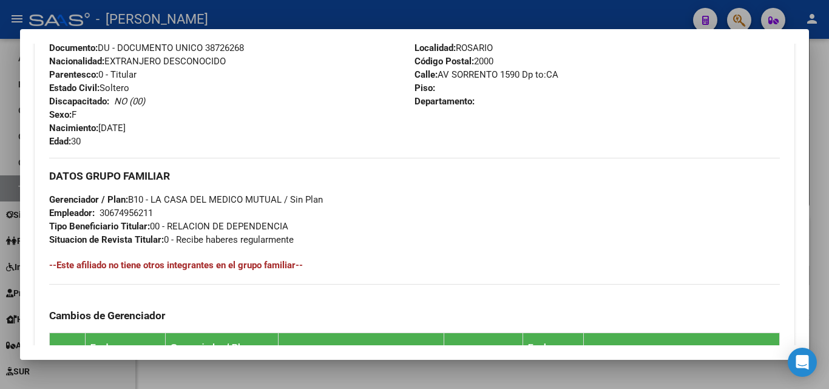
scroll to position [486, 0]
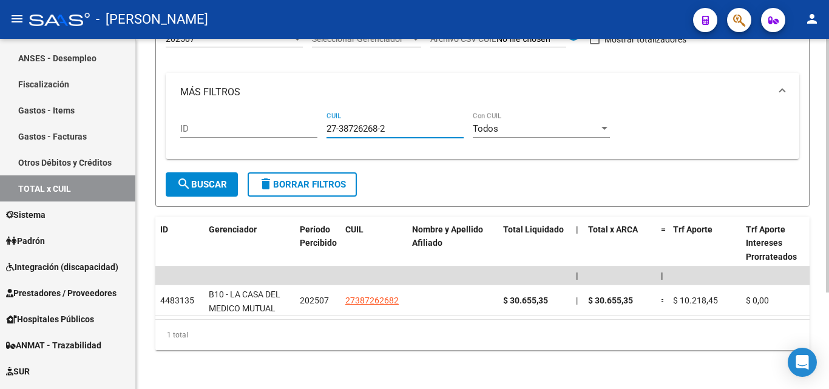
drag, startPoint x: 393, startPoint y: 120, endPoint x: 323, endPoint y: 118, distance: 69.8
click at [323, 118] on div "ID 27-38726268-2 CUIL Todos Con CUIL" at bounding box center [482, 131] width 605 height 38
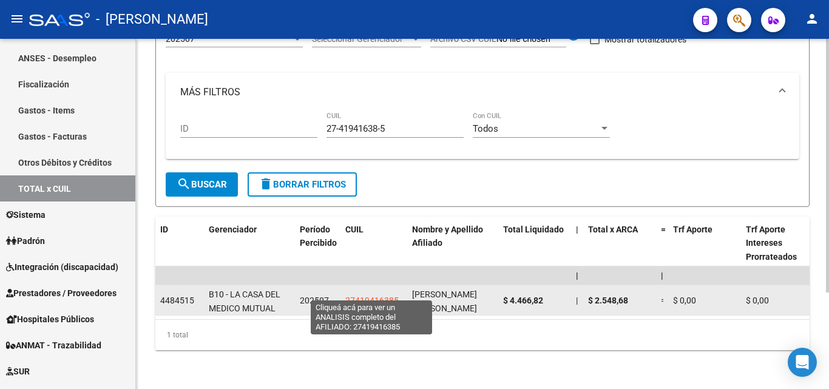
click at [368, 296] on span "27419416385" at bounding box center [371, 301] width 53 height 10
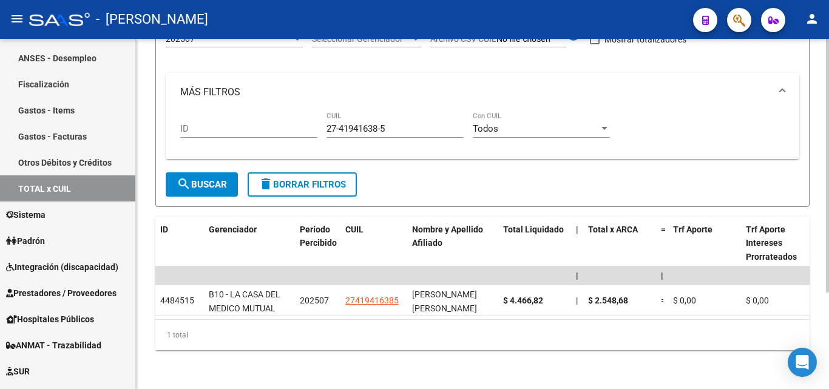
click at [320, 121] on div "ID 27-41941638-5 CUIL Todos Con CUIL" at bounding box center [482, 131] width 605 height 38
drag, startPoint x: 409, startPoint y: 120, endPoint x: 320, endPoint y: 112, distance: 89.0
click at [320, 112] on div "ID 27-41941638-5 CUIL Todos Con CUIL" at bounding box center [482, 131] width 605 height 38
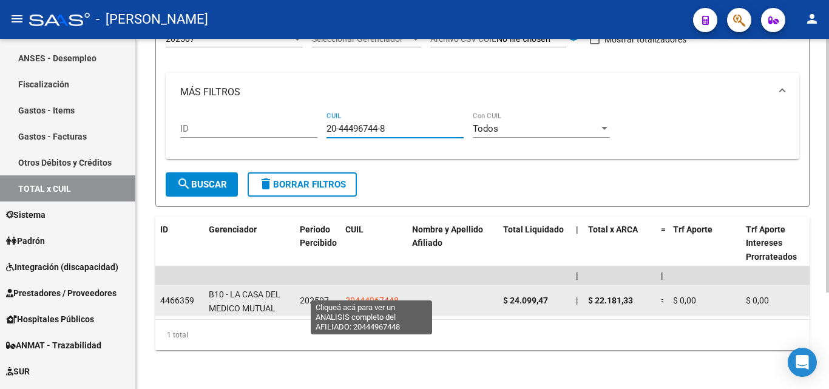
click at [373, 296] on span "20444967448" at bounding box center [371, 301] width 53 height 10
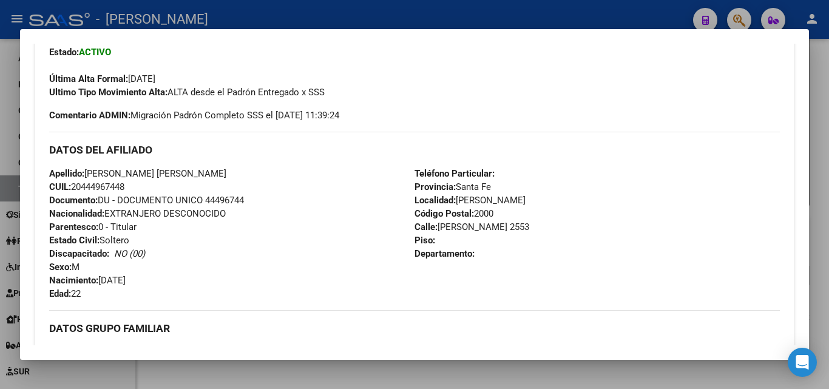
scroll to position [425, 0]
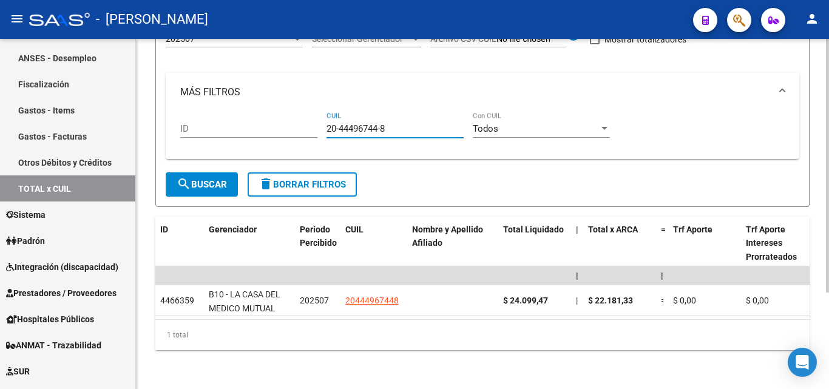
drag, startPoint x: 390, startPoint y: 119, endPoint x: 302, endPoint y: 119, distance: 87.4
click at [302, 119] on div "ID 20-44496744-8 CUIL Todos Con CUIL" at bounding box center [482, 131] width 605 height 38
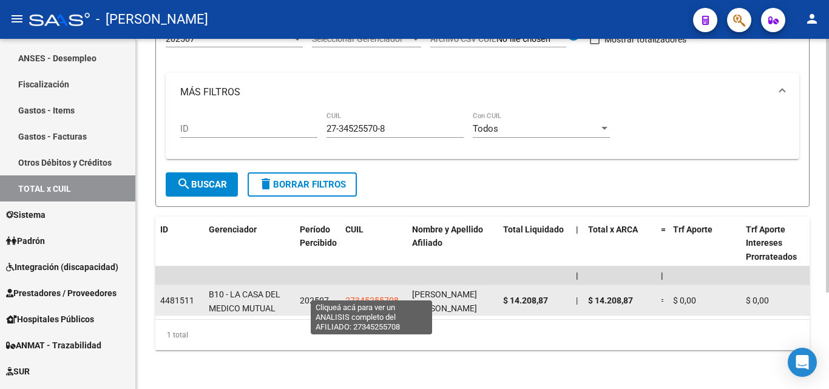
click at [385, 296] on span "27345255708" at bounding box center [371, 301] width 53 height 10
